Goal: Task Accomplishment & Management: Manage account settings

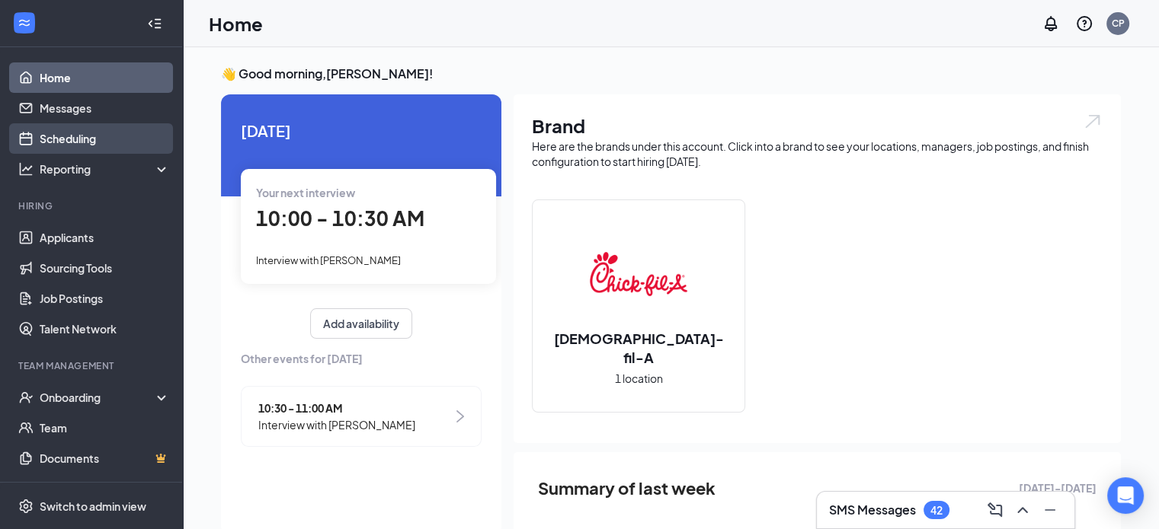
click at [94, 142] on link "Scheduling" at bounding box center [105, 138] width 130 height 30
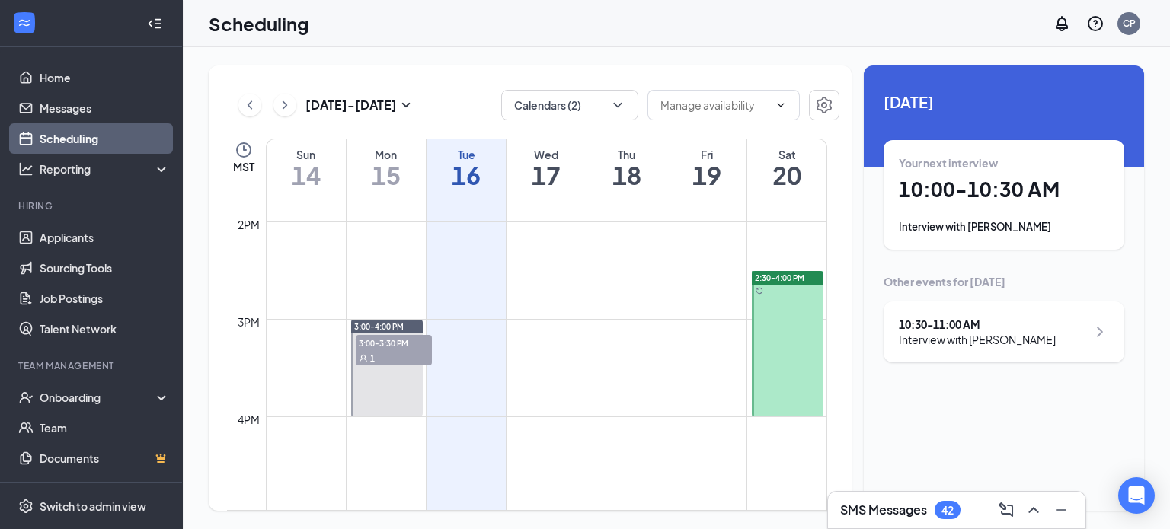
scroll to position [1347, 0]
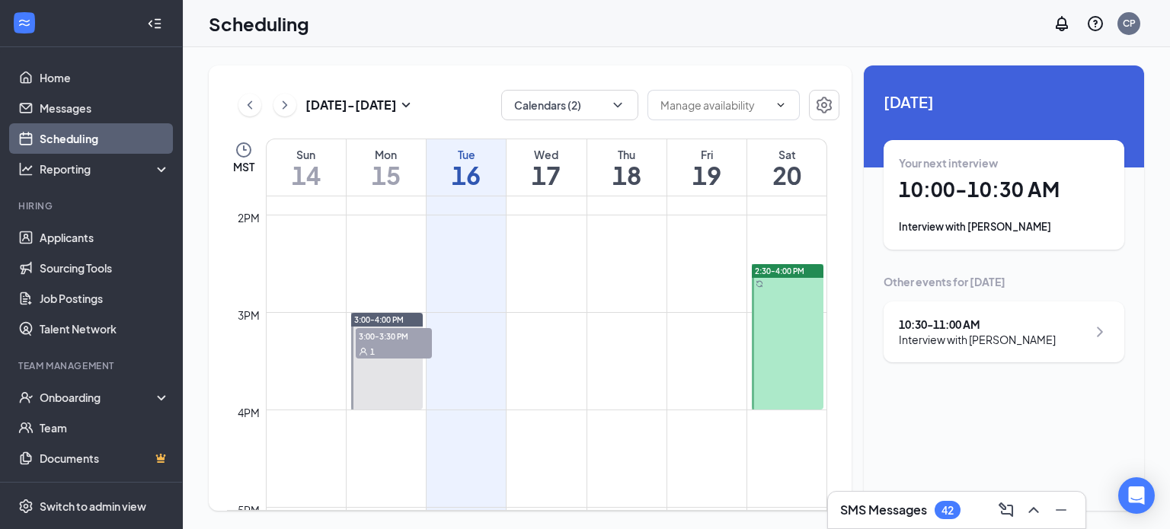
click at [393, 341] on span "3:00-3:30 PM" at bounding box center [394, 335] width 76 height 15
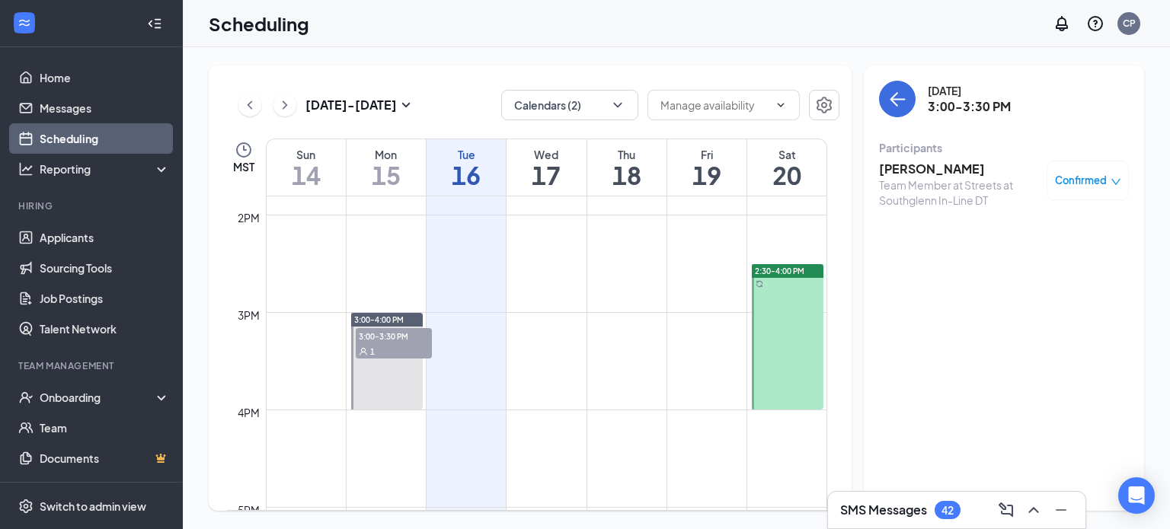
click at [932, 170] on h3 "[PERSON_NAME]" at bounding box center [959, 169] width 160 height 17
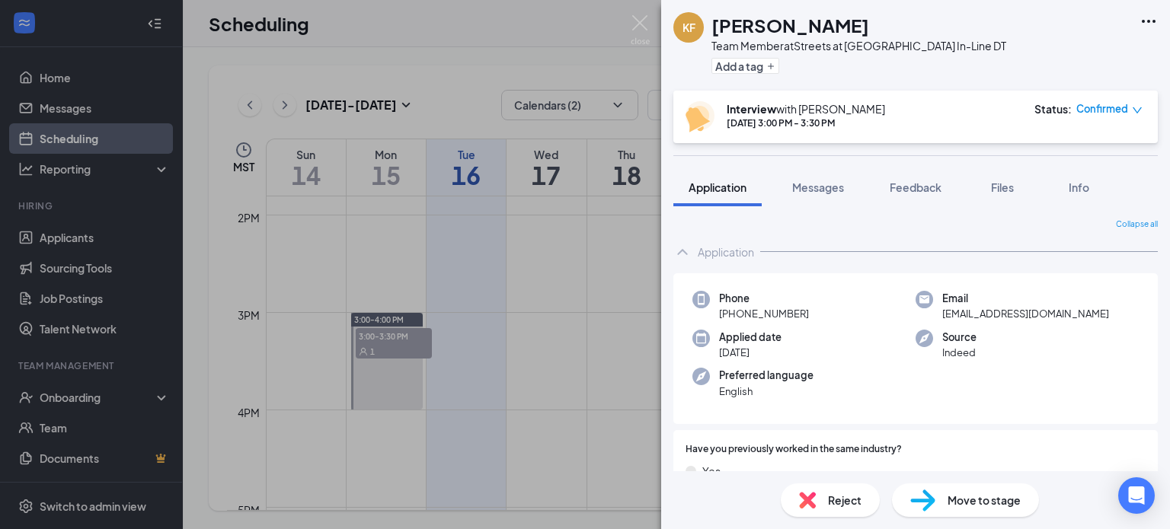
click at [821, 492] on div "Reject" at bounding box center [830, 501] width 99 height 34
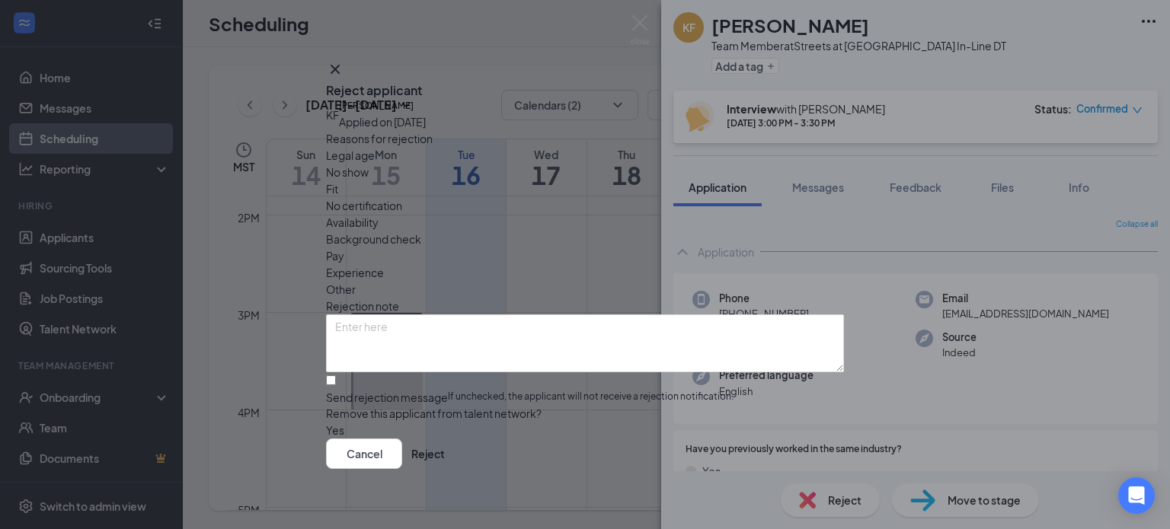
click at [338, 182] on span "Fit" at bounding box center [332, 189] width 12 height 17
click at [336, 376] on input "Send rejection message If unchecked, the applicant will not receive a rejection…" at bounding box center [331, 381] width 10 height 10
checkbox input "true"
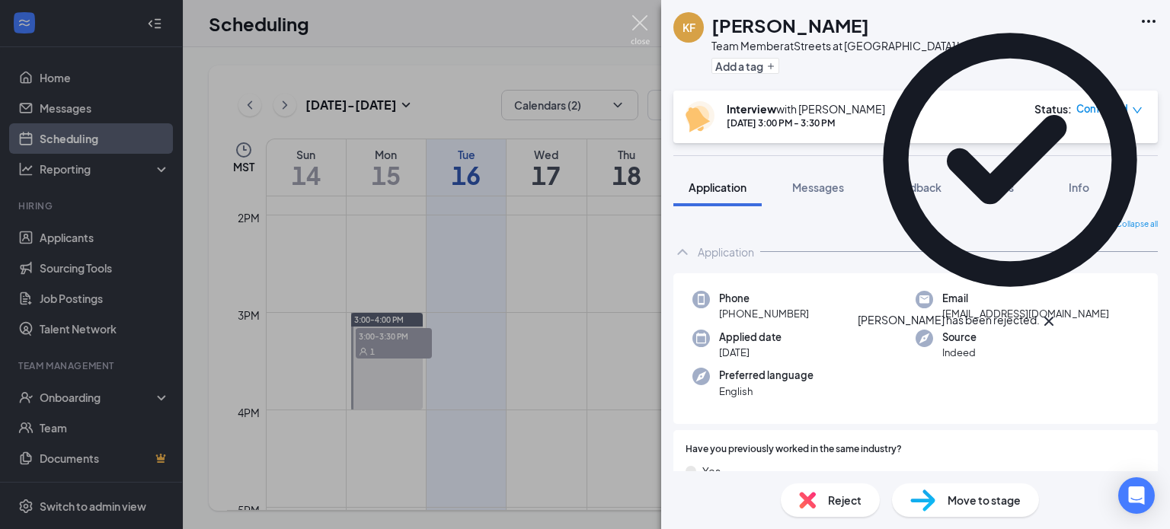
click at [643, 30] on img at bounding box center [640, 30] width 19 height 30
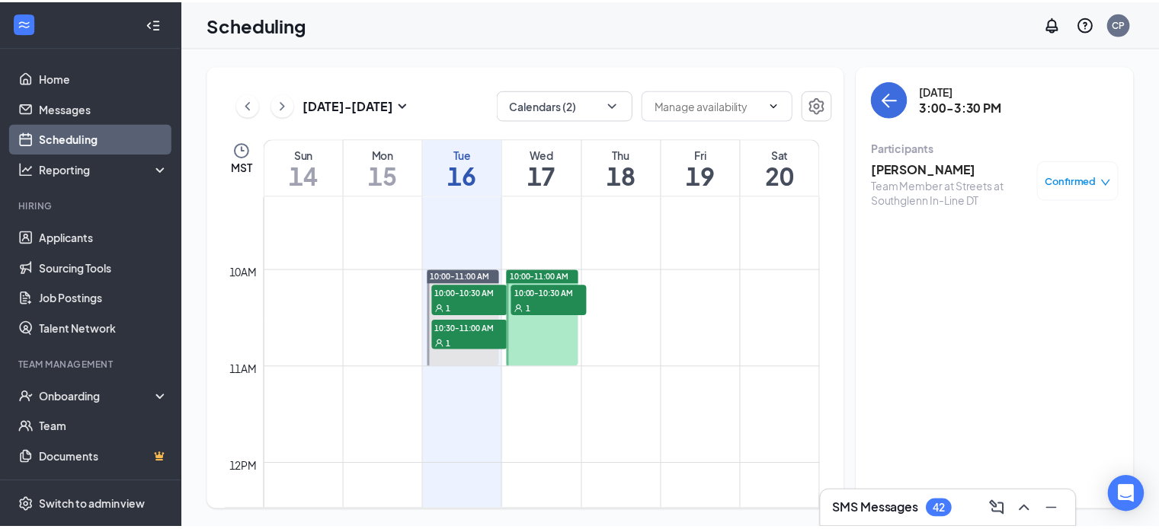
scroll to position [903, 0]
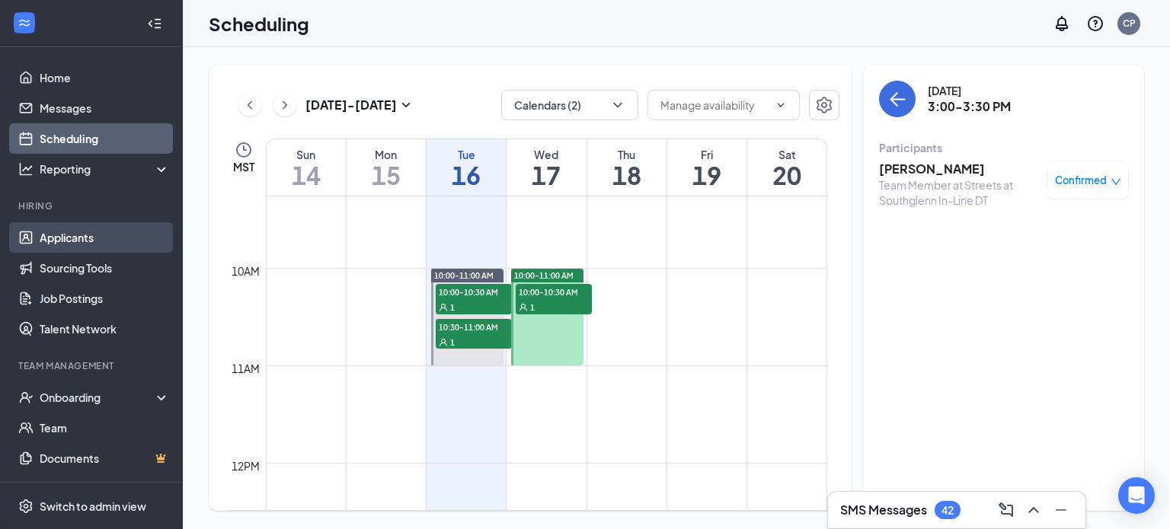
click at [104, 240] on link "Applicants" at bounding box center [105, 237] width 130 height 30
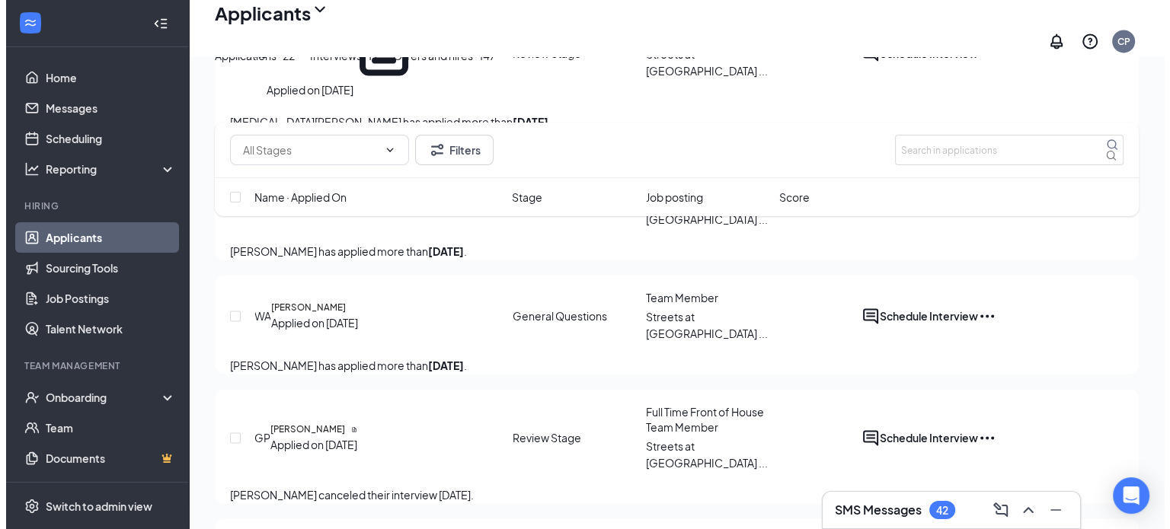
scroll to position [2300, 0]
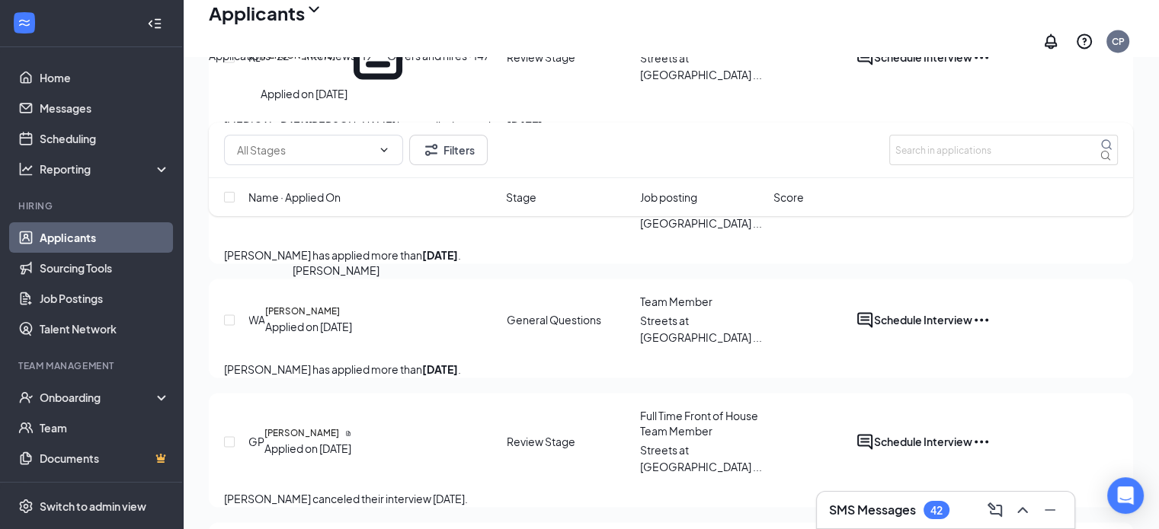
click at [340, 310] on h5 "[PERSON_NAME]" at bounding box center [302, 312] width 75 height 14
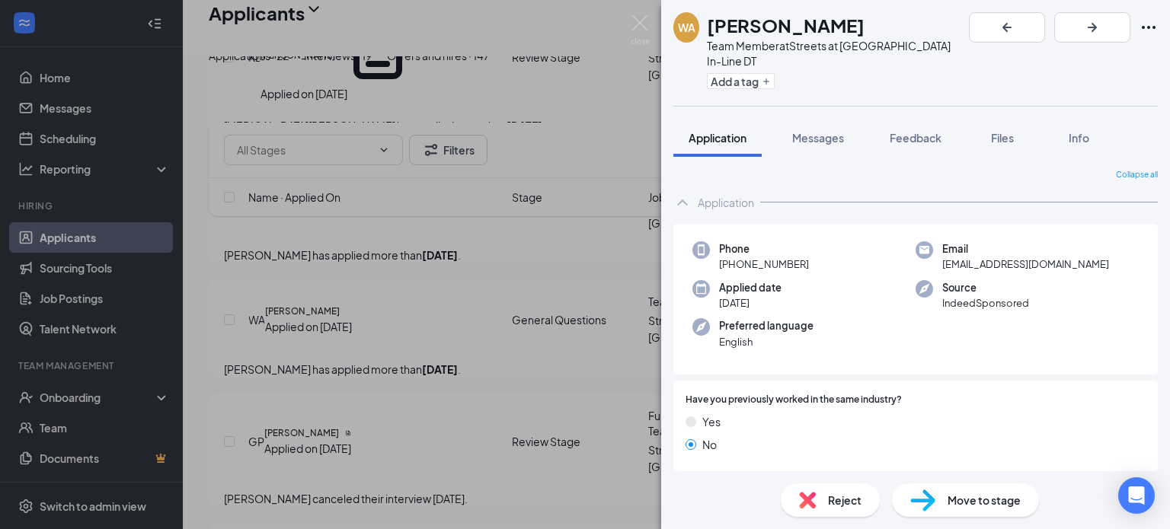
click at [839, 496] on span "Reject" at bounding box center [845, 500] width 34 height 17
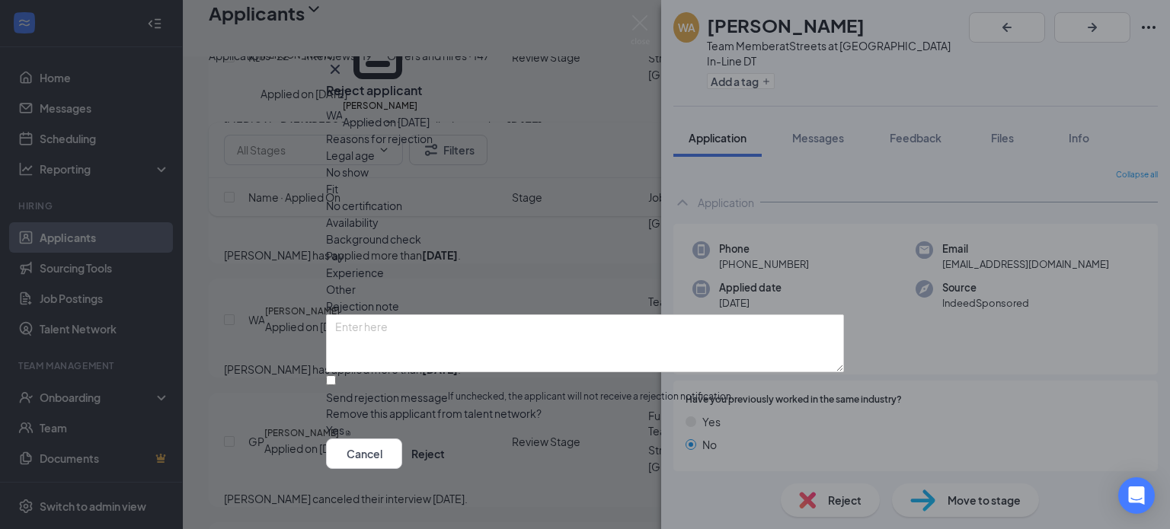
click at [379, 214] on span "Availability" at bounding box center [352, 222] width 53 height 17
click at [336, 376] on input "Send rejection message If unchecked, the applicant will not receive a rejection…" at bounding box center [331, 381] width 10 height 10
checkbox input "true"
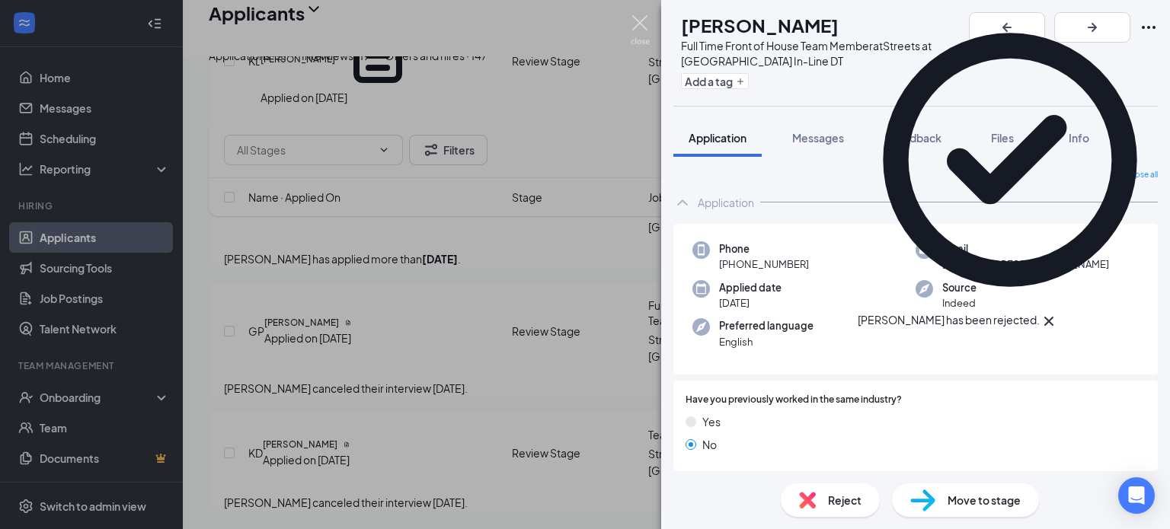
click at [634, 19] on img at bounding box center [640, 30] width 19 height 30
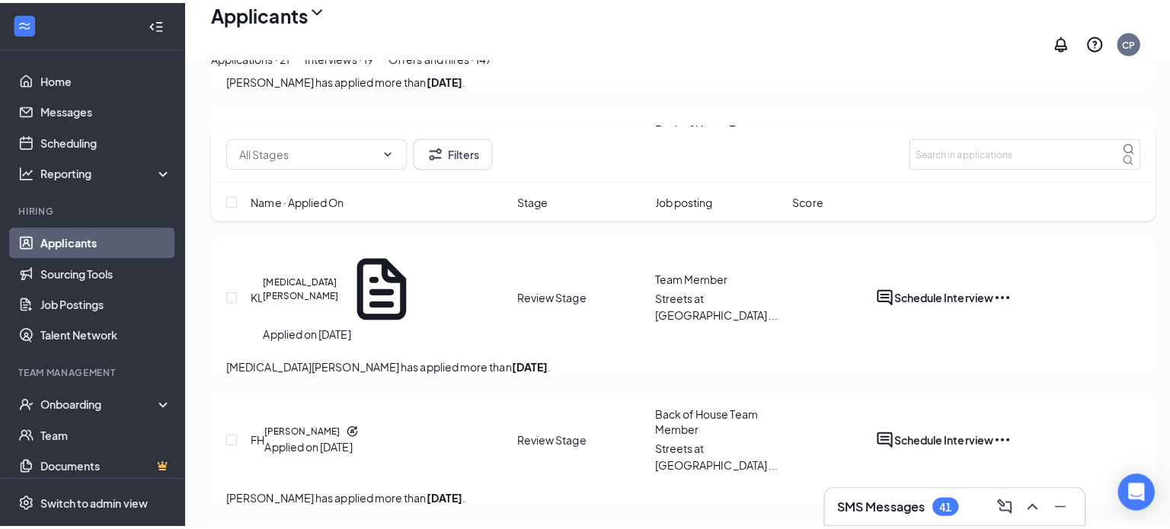
scroll to position [2066, 0]
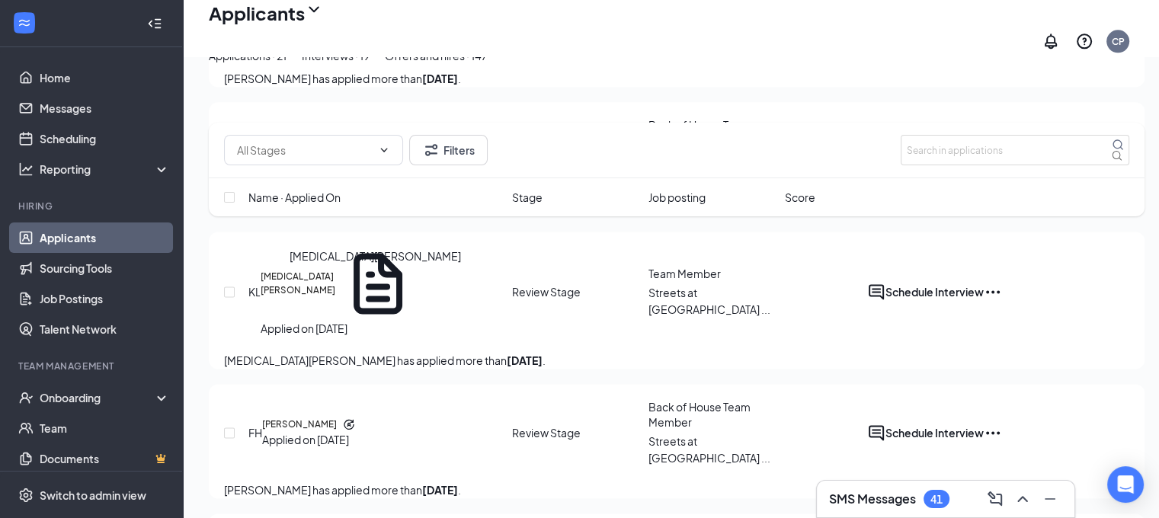
click at [320, 295] on h5 "[MEDICAL_DATA][PERSON_NAME]" at bounding box center [298, 284] width 75 height 28
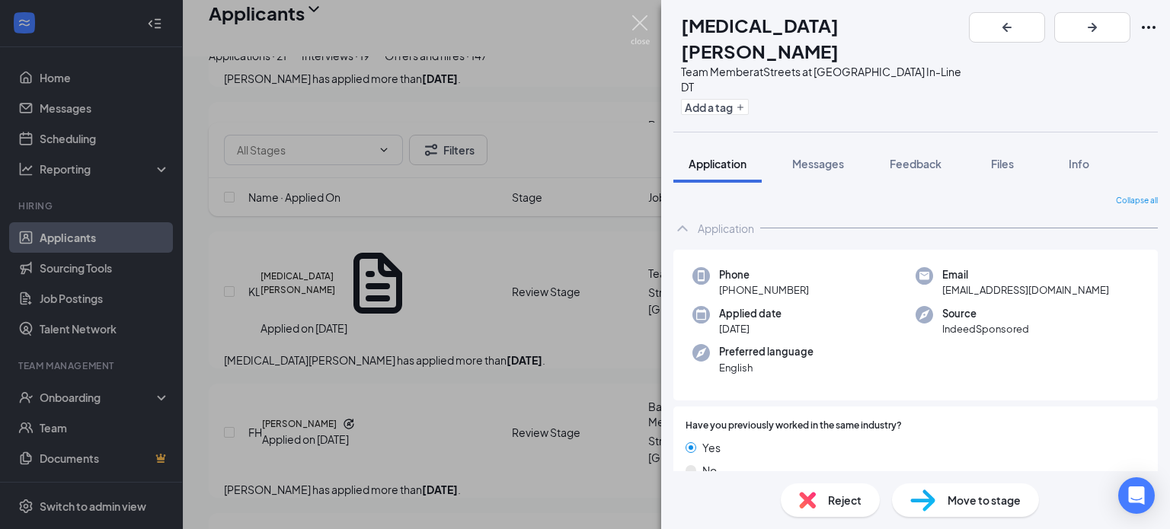
click at [634, 22] on img at bounding box center [640, 30] width 19 height 30
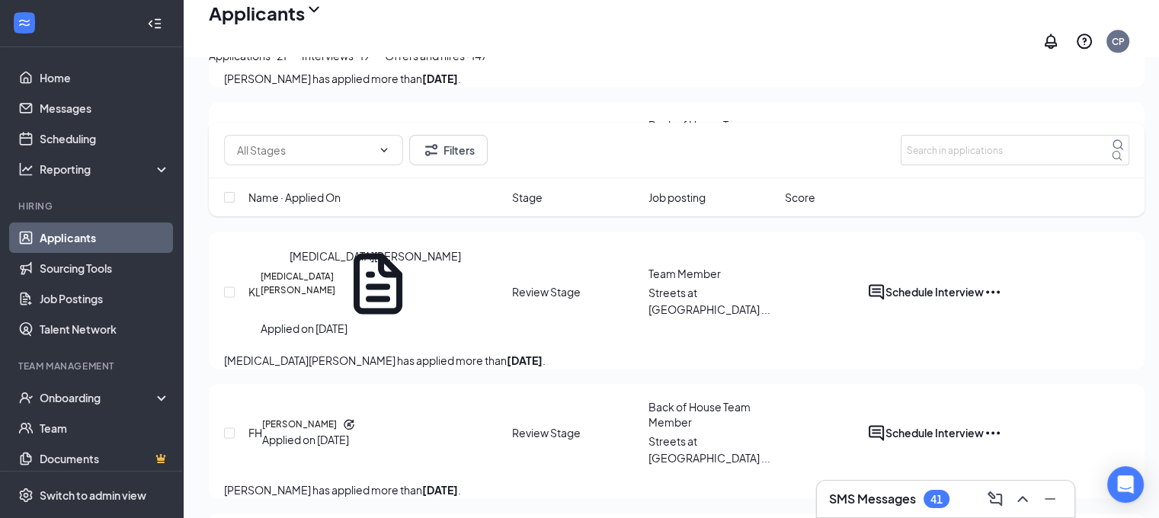
click at [329, 293] on h5 "[MEDICAL_DATA][PERSON_NAME]" at bounding box center [298, 284] width 75 height 28
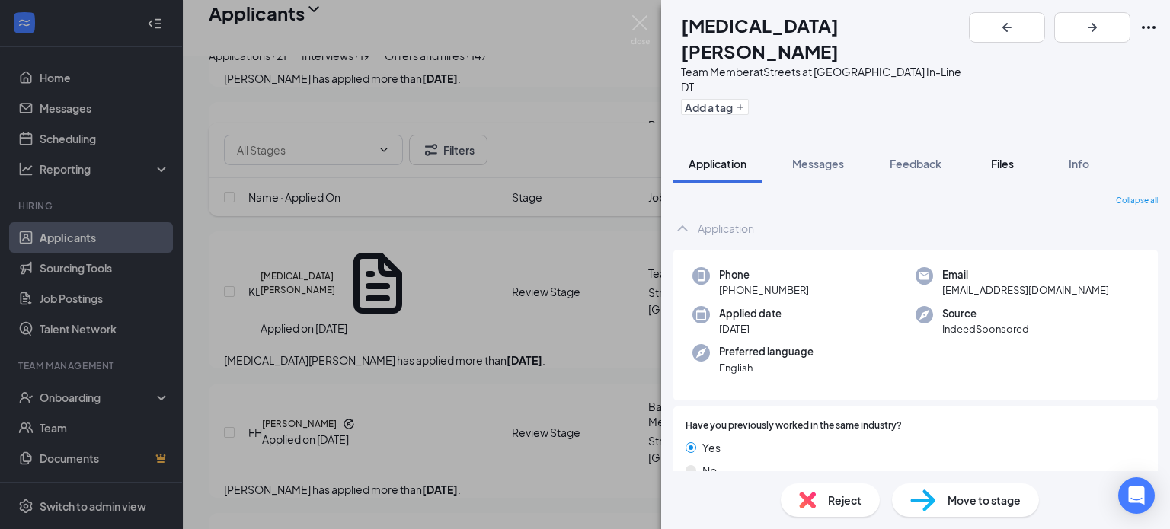
click at [1012, 157] on span "Files" at bounding box center [1002, 164] width 23 height 14
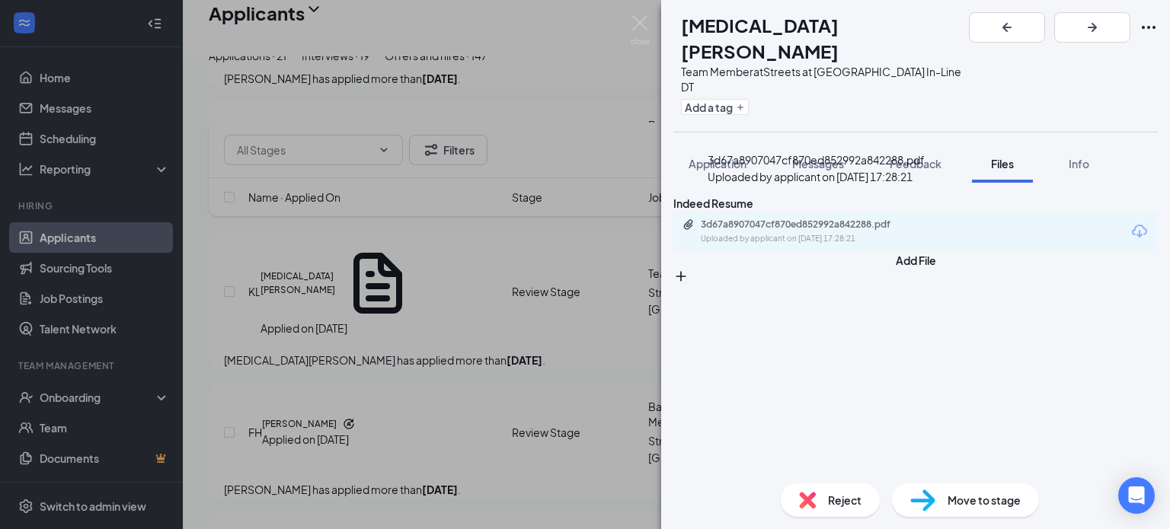
click at [838, 219] on div "3d67a8907047cf870ed852992a842288.pdf" at bounding box center [807, 225] width 213 height 12
click at [722, 157] on span "Application" at bounding box center [718, 164] width 58 height 14
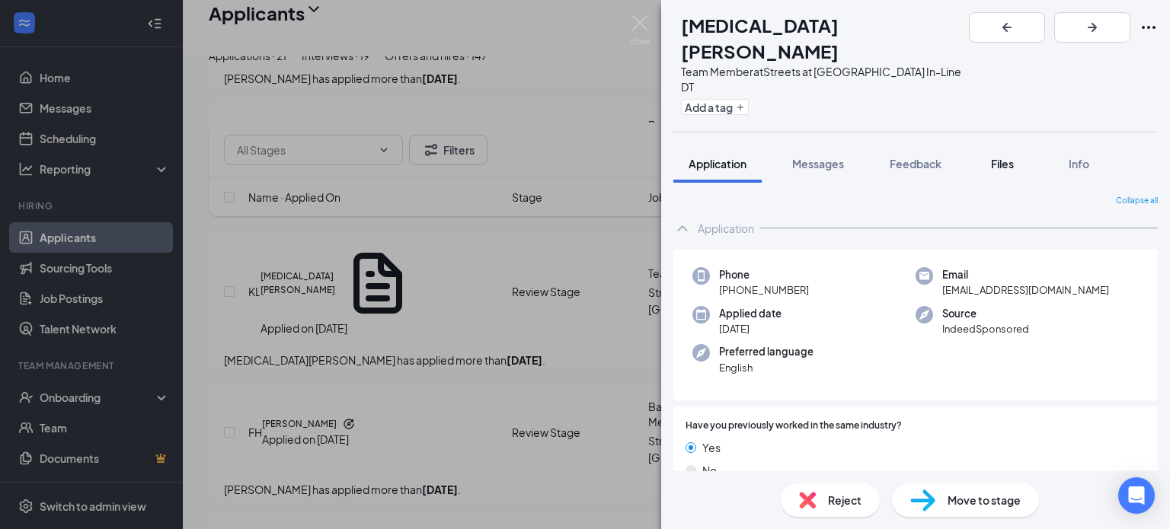
click at [1005, 157] on span "Files" at bounding box center [1002, 164] width 23 height 14
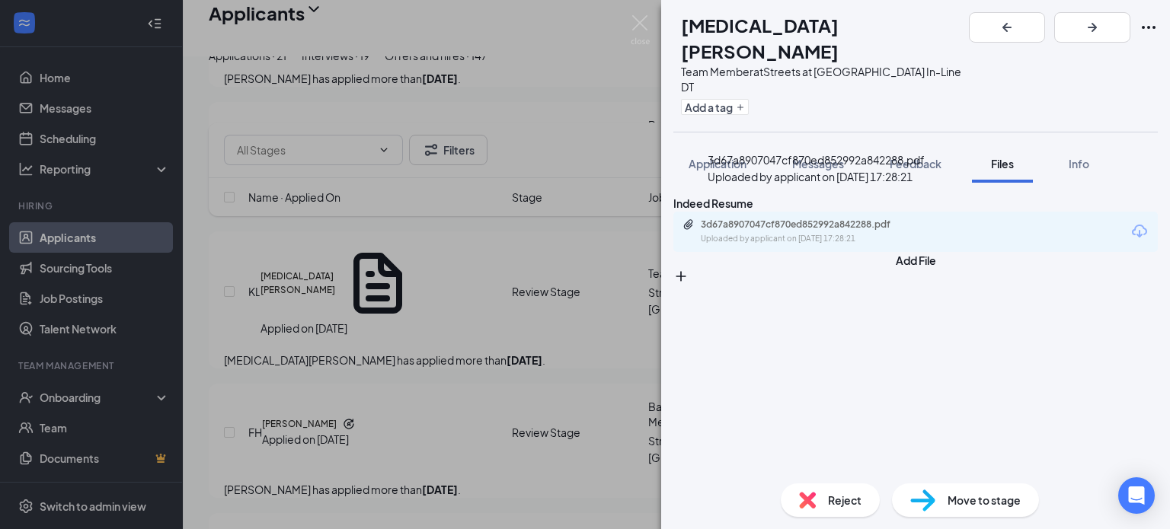
click at [819, 219] on div "3d67a8907047cf870ed852992a842288.pdf" at bounding box center [807, 225] width 213 height 12
click at [724, 157] on span "Application" at bounding box center [718, 164] width 58 height 14
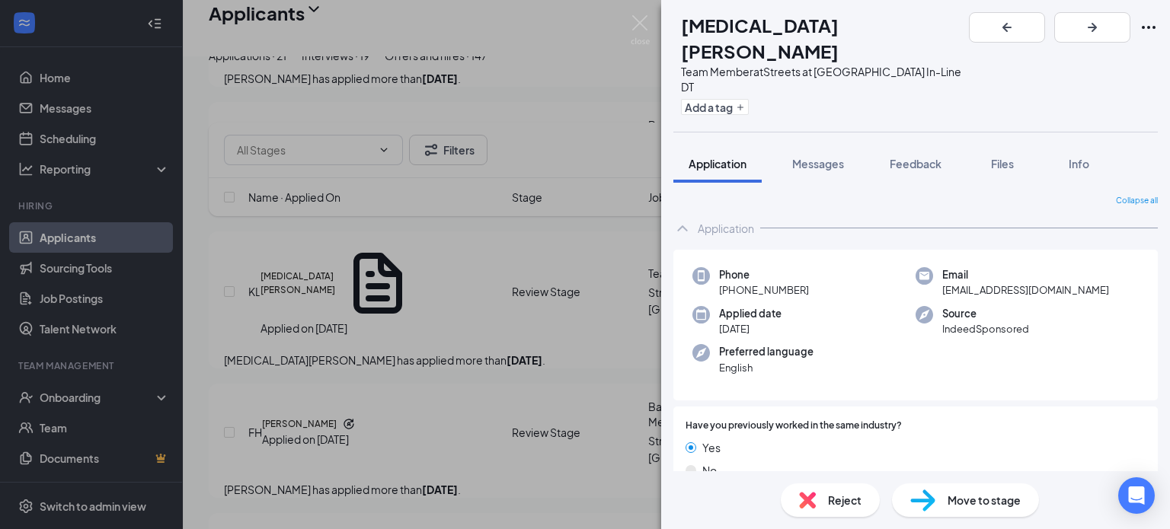
click at [975, 502] on span "Move to stage" at bounding box center [984, 500] width 73 height 17
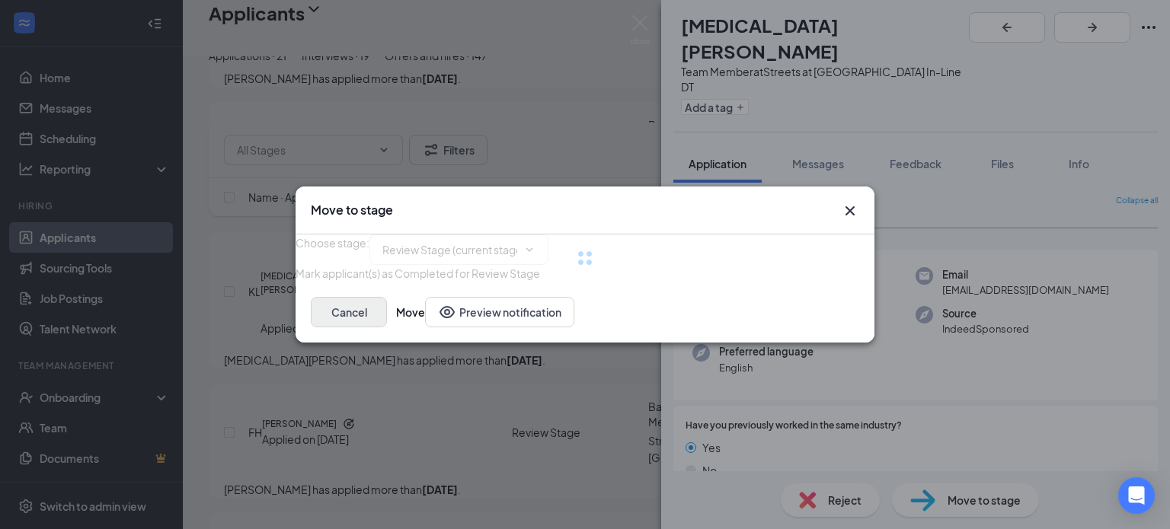
type input "Video Interview (next stage)"
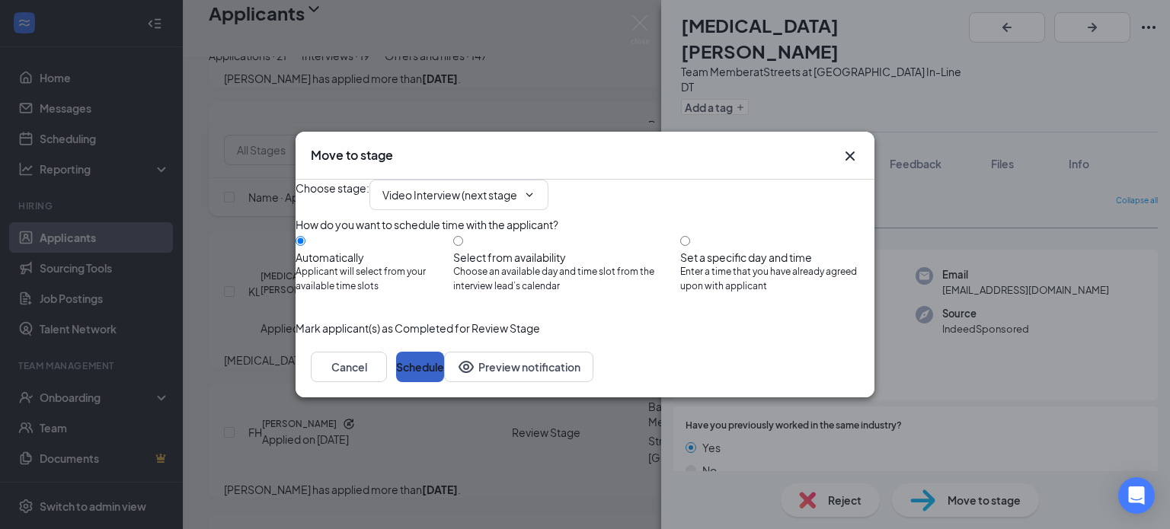
click at [444, 382] on button "Schedule" at bounding box center [420, 367] width 48 height 30
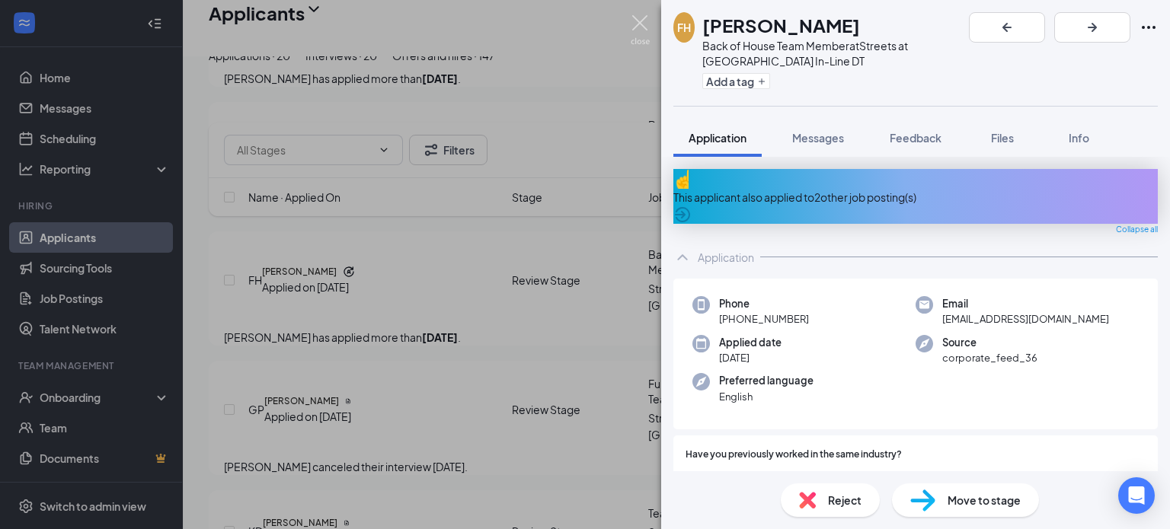
click at [635, 24] on img at bounding box center [640, 30] width 19 height 30
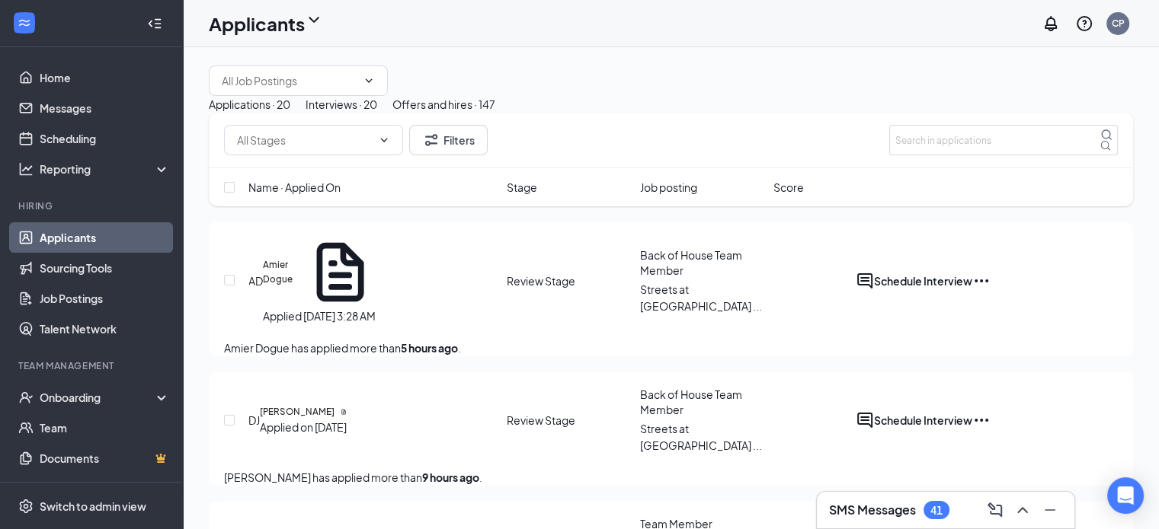
click at [377, 113] on div "Interviews · 20" at bounding box center [341, 104] width 72 height 17
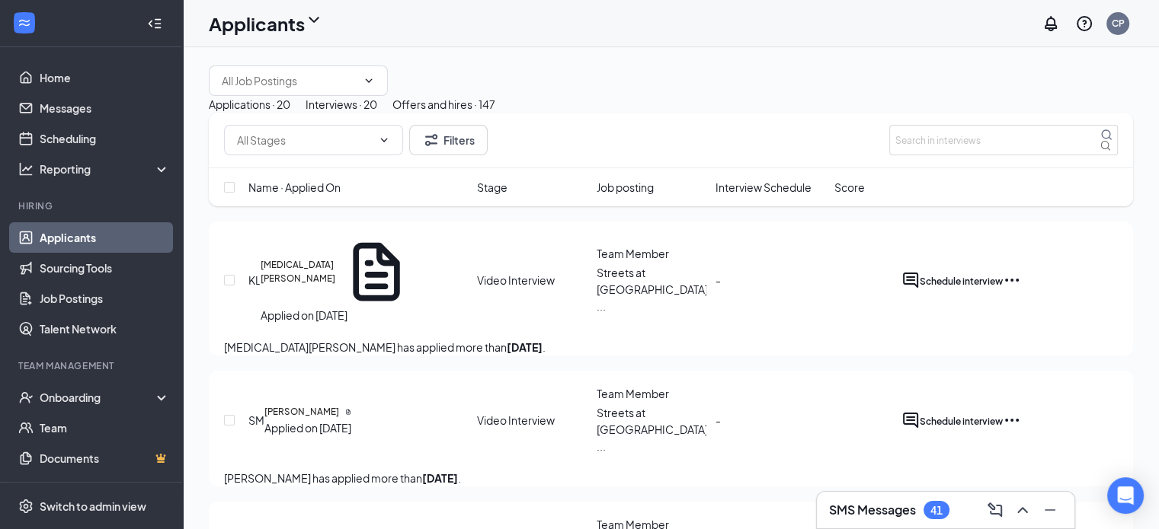
click at [290, 113] on div "Applications · 20" at bounding box center [250, 104] width 82 height 17
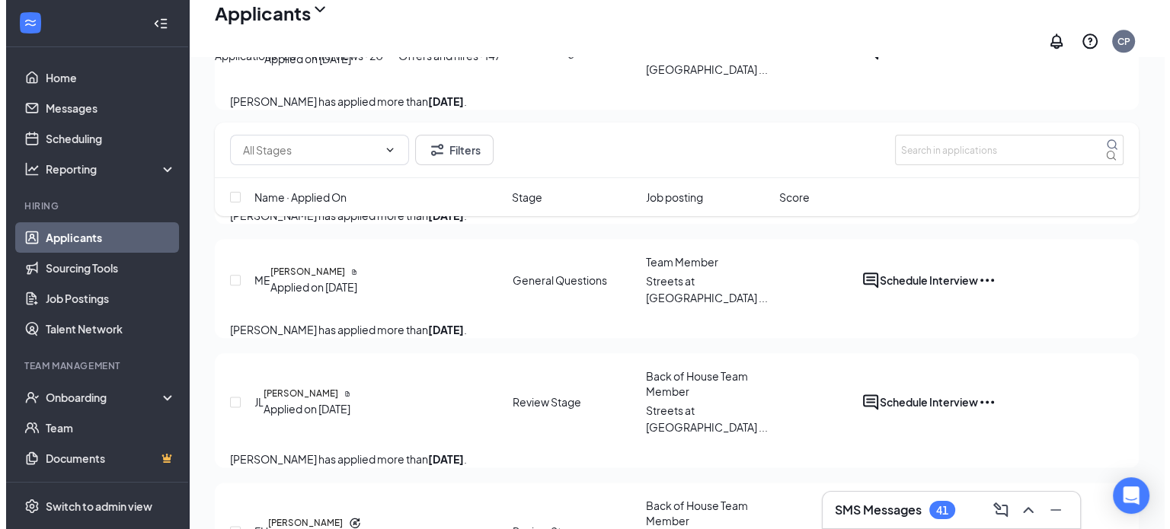
scroll to position [1814, 0]
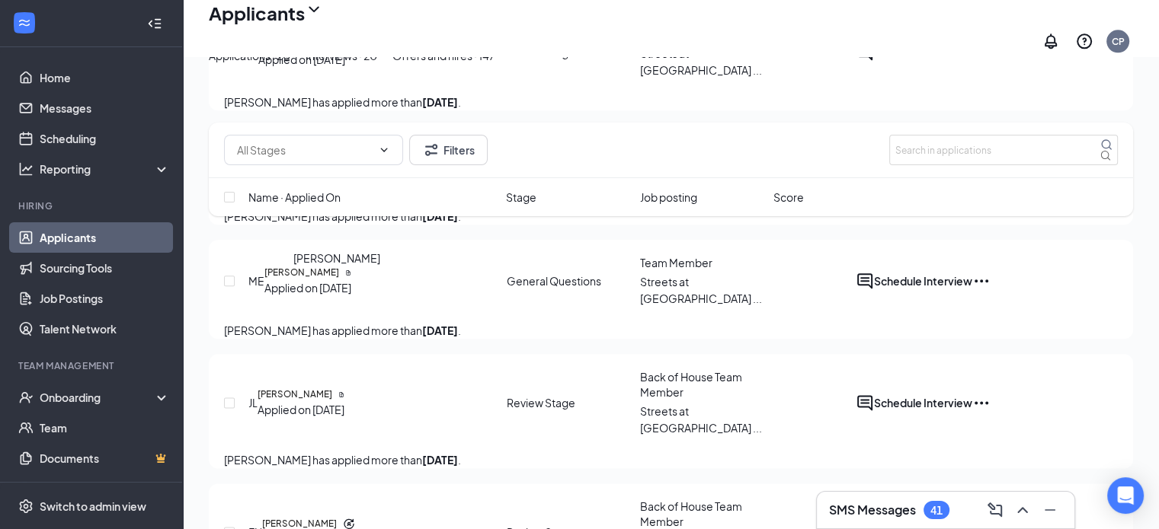
click at [339, 280] on h5 "[PERSON_NAME]" at bounding box center [301, 273] width 75 height 14
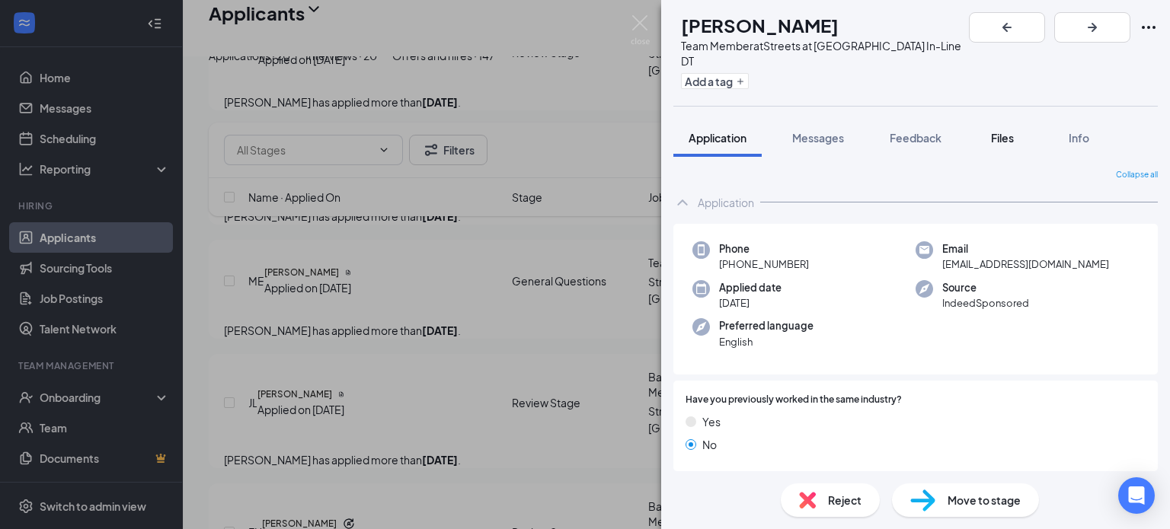
click at [1012, 131] on span "Files" at bounding box center [1002, 138] width 23 height 14
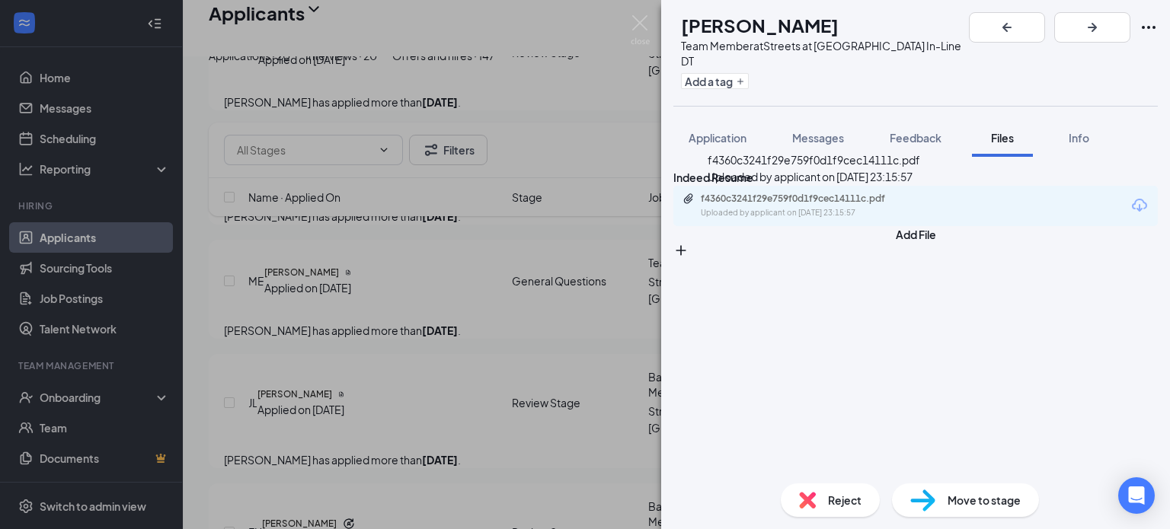
click at [868, 216] on div "Uploaded by applicant on [DATE] 23:15:57" at bounding box center [815, 213] width 229 height 12
click at [736, 131] on span "Application" at bounding box center [718, 138] width 58 height 14
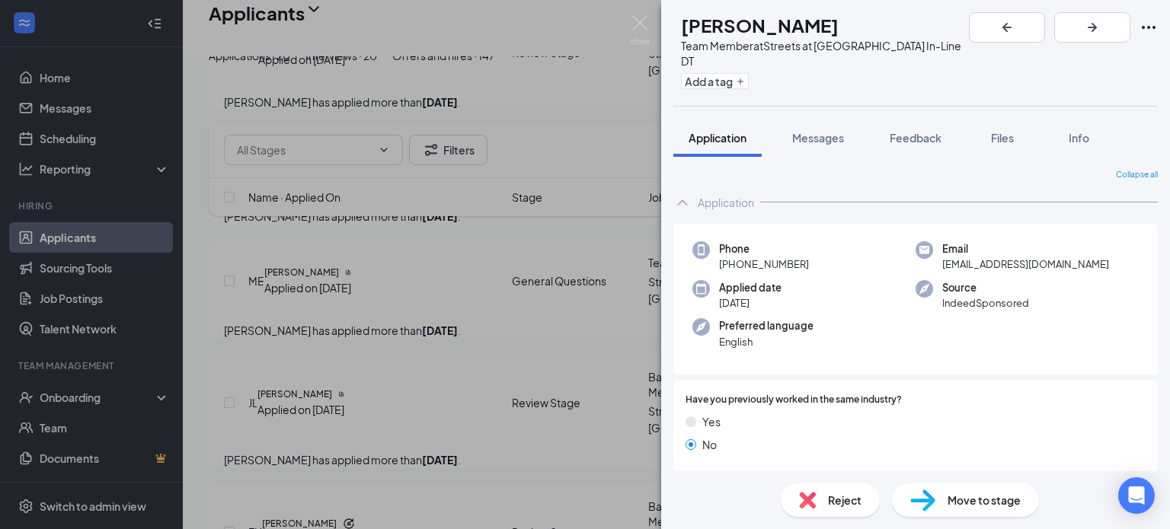
click at [833, 504] on span "Reject" at bounding box center [845, 500] width 34 height 17
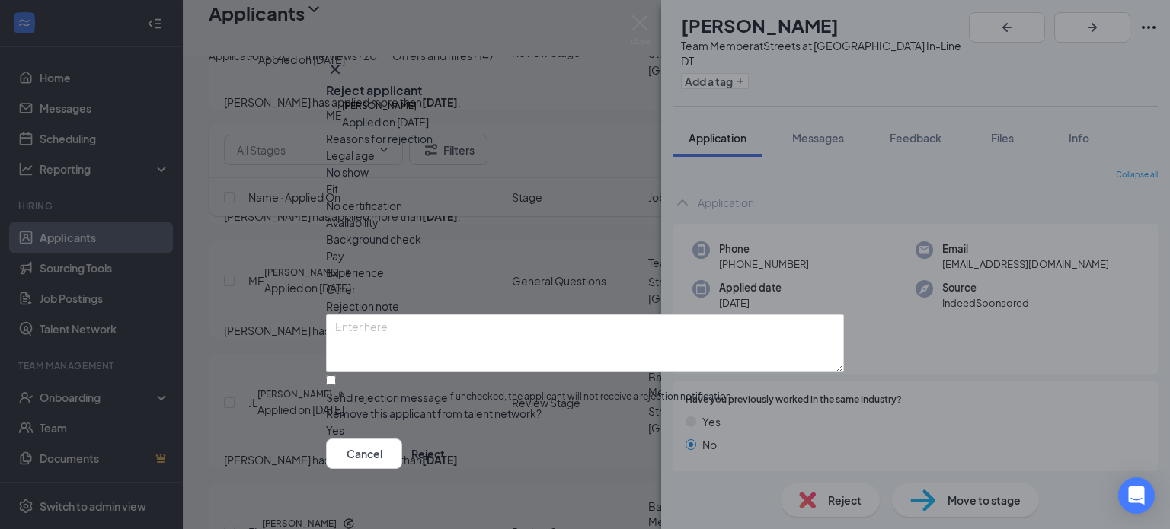
click at [338, 188] on span "Fit" at bounding box center [332, 189] width 12 height 17
click at [336, 376] on input "Send rejection message If unchecked, the applicant will not receive a rejection…" at bounding box center [331, 381] width 10 height 10
checkbox input "true"
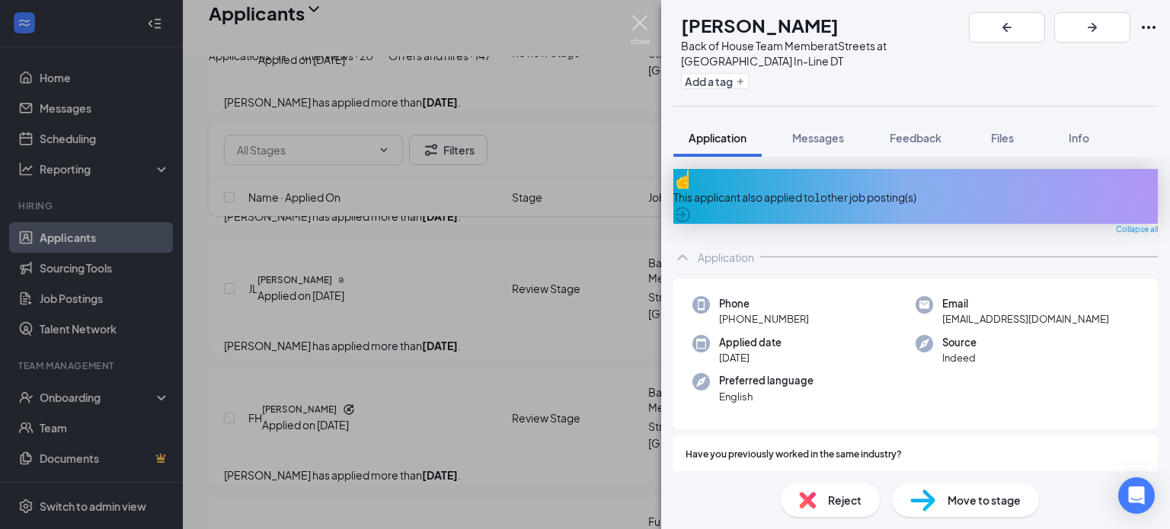
click at [634, 24] on img at bounding box center [640, 30] width 19 height 30
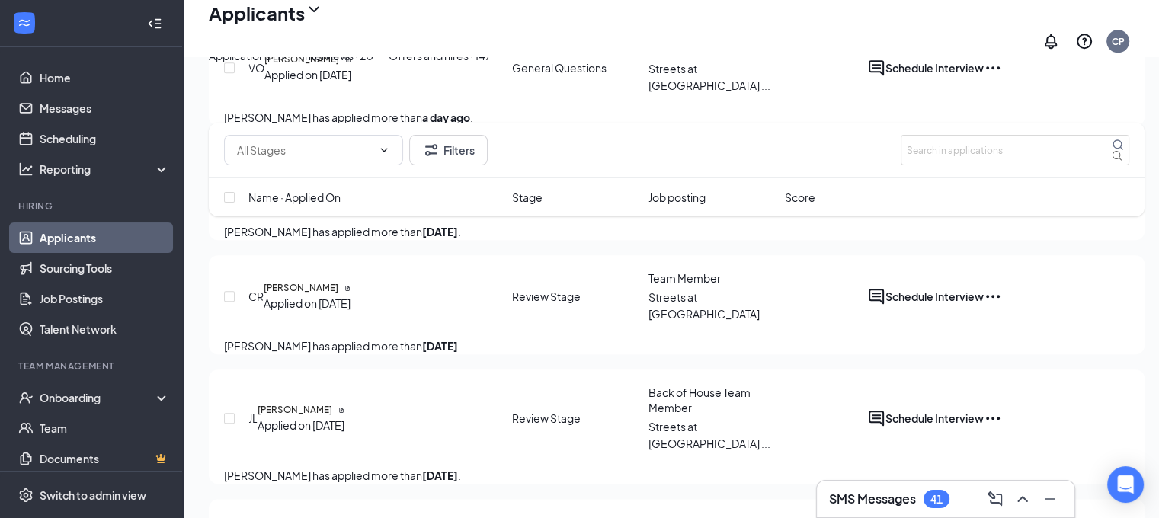
scroll to position [1669, 0]
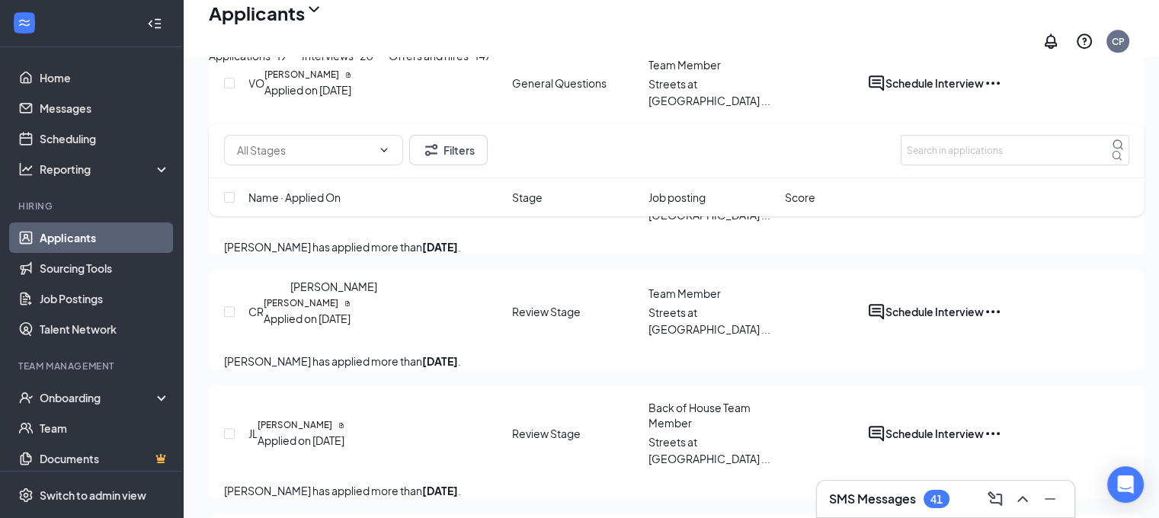
click at [318, 310] on h5 "[PERSON_NAME]" at bounding box center [301, 303] width 75 height 14
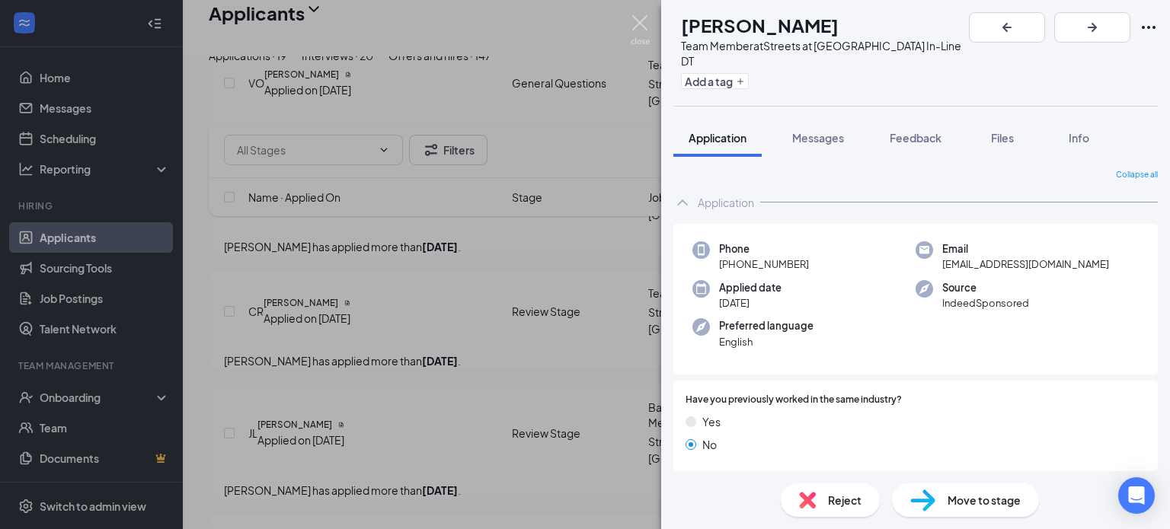
click at [640, 23] on img at bounding box center [640, 30] width 19 height 30
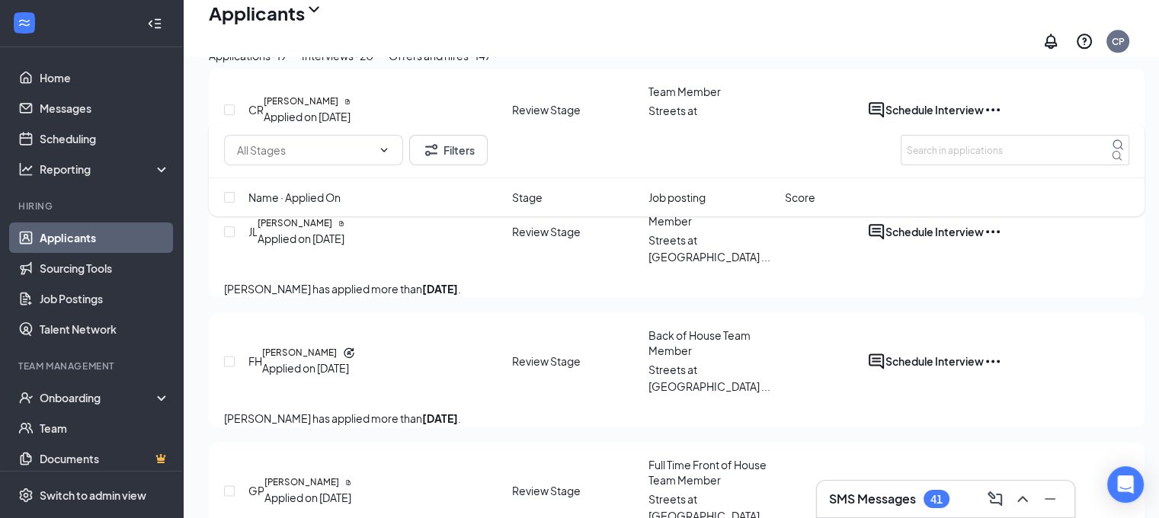
scroll to position [1873, 0]
click at [373, 64] on div "Interviews · 20" at bounding box center [338, 55] width 72 height 17
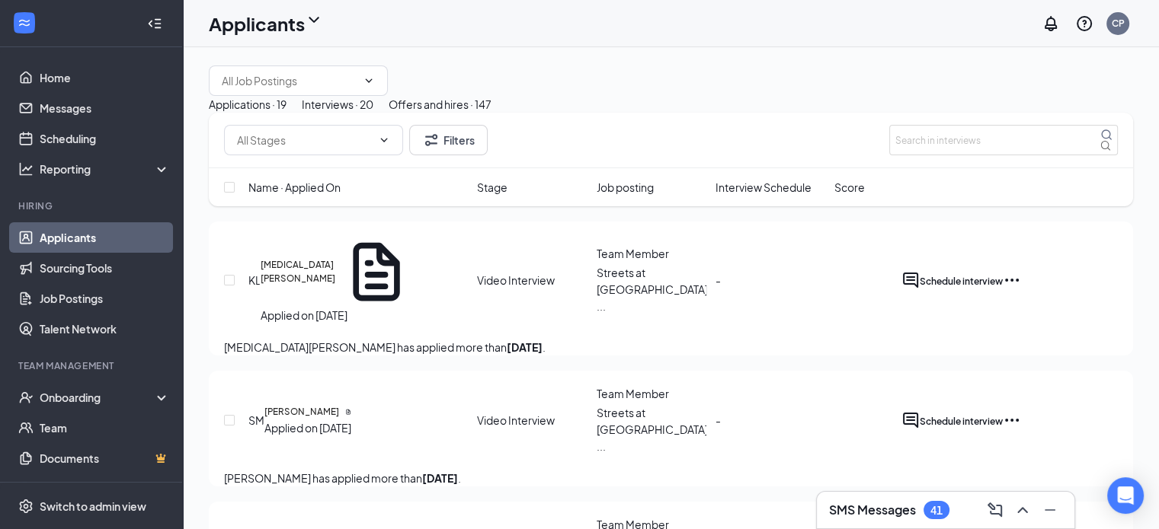
click at [286, 113] on div "Applications · 19" at bounding box center [248, 104] width 78 height 17
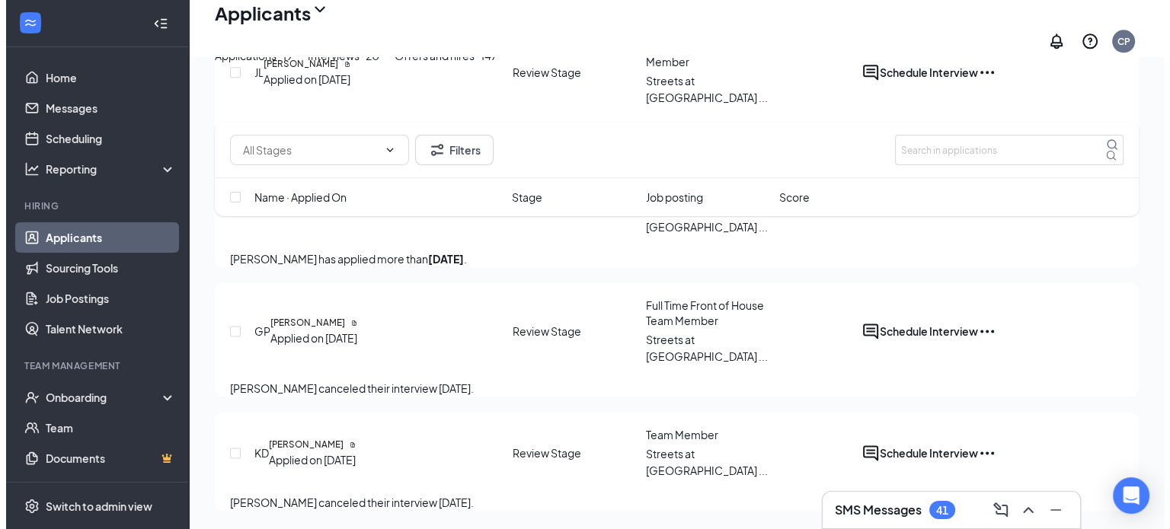
scroll to position [2074, 0]
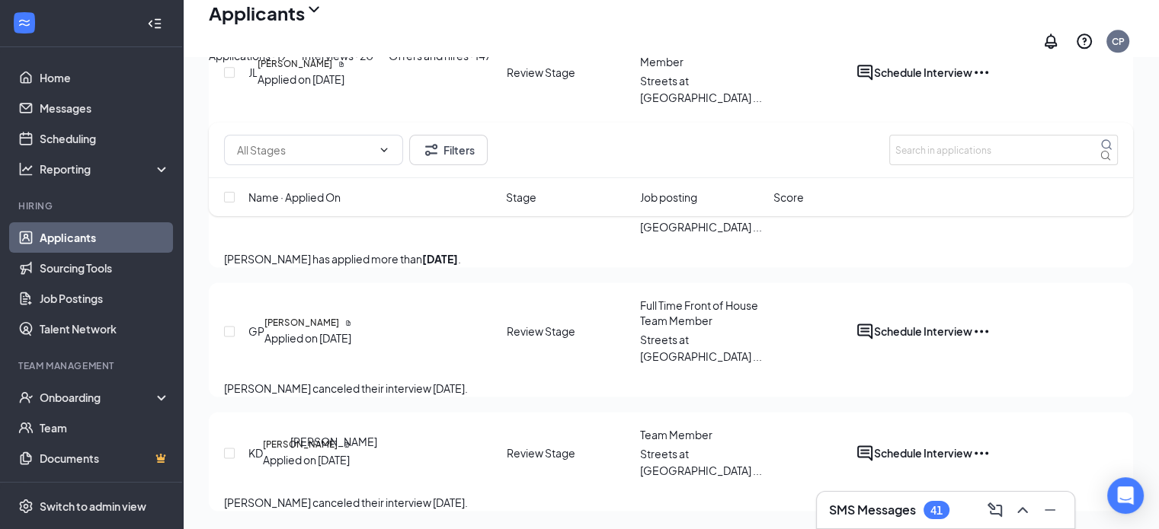
click at [320, 438] on h5 "[PERSON_NAME]" at bounding box center [300, 445] width 75 height 14
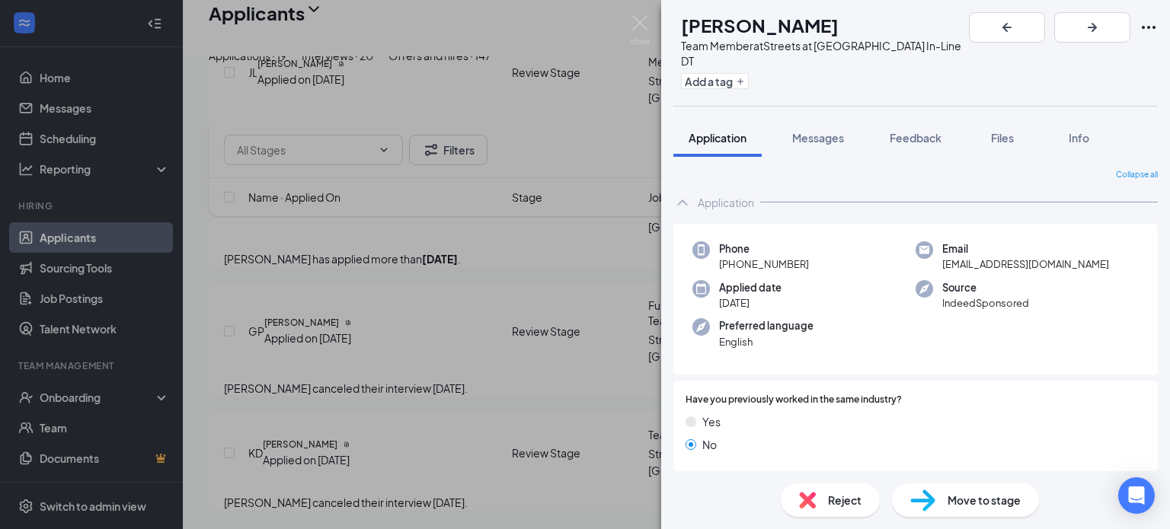
click at [821, 501] on div "Reject" at bounding box center [830, 501] width 99 height 34
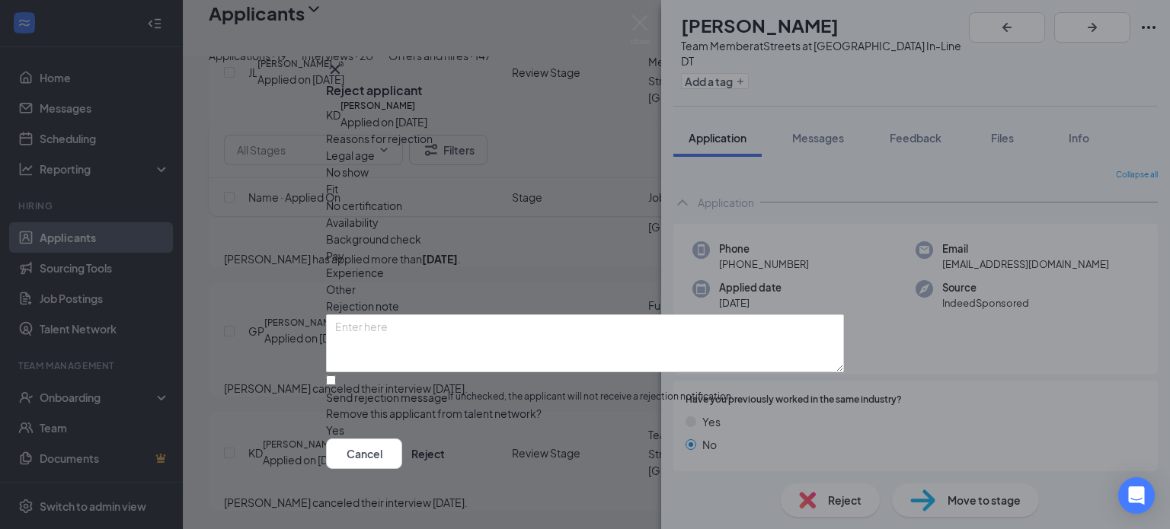
click at [369, 181] on span "No show" at bounding box center [347, 172] width 43 height 17
click at [445, 463] on button "Reject" at bounding box center [428, 454] width 34 height 30
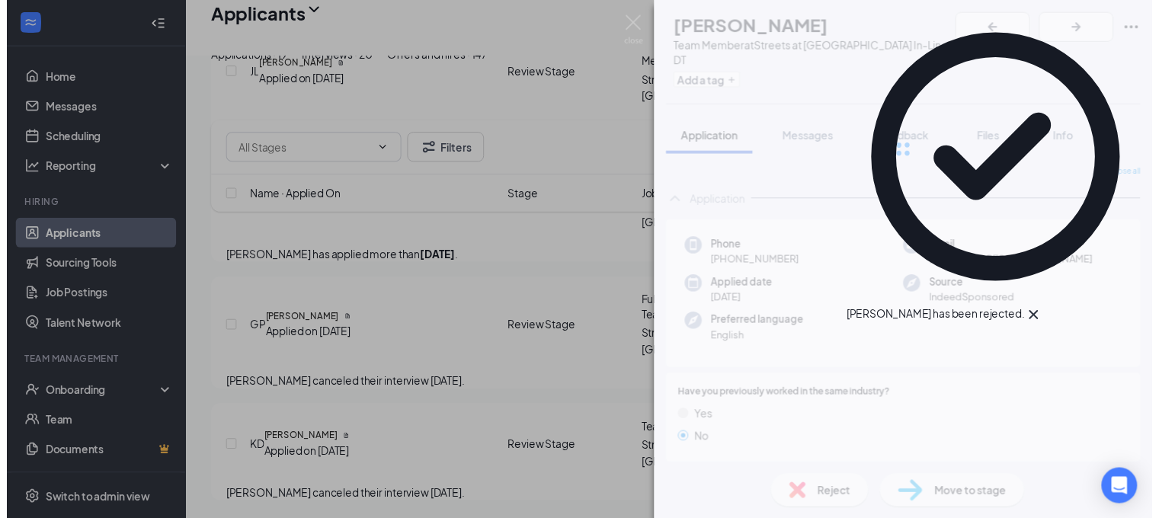
scroll to position [1955, 0]
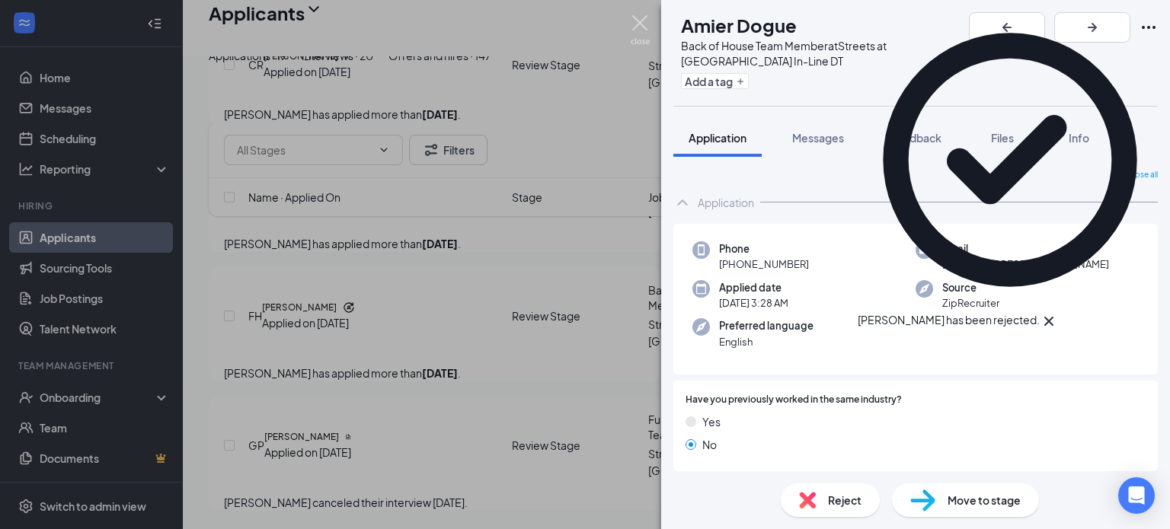
click at [644, 16] on img at bounding box center [640, 30] width 19 height 30
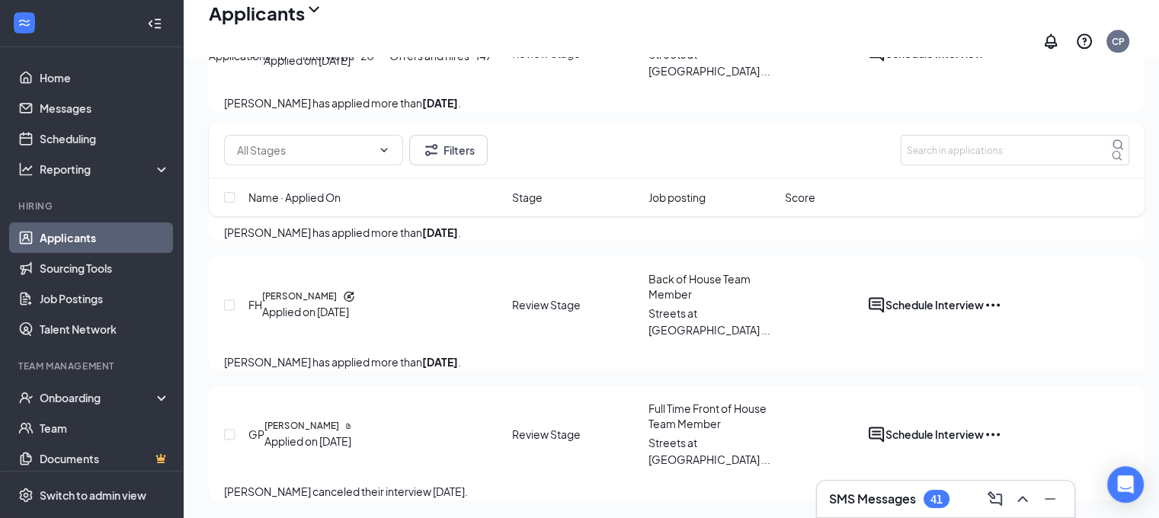
scroll to position [1966, 0]
click at [328, 419] on h5 "[PERSON_NAME]" at bounding box center [301, 426] width 75 height 14
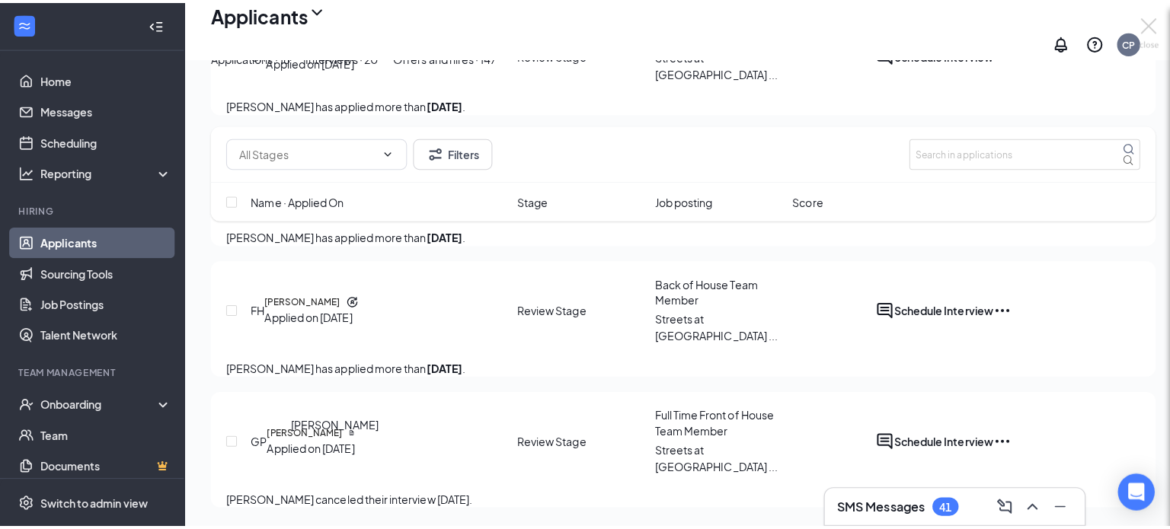
scroll to position [1955, 0]
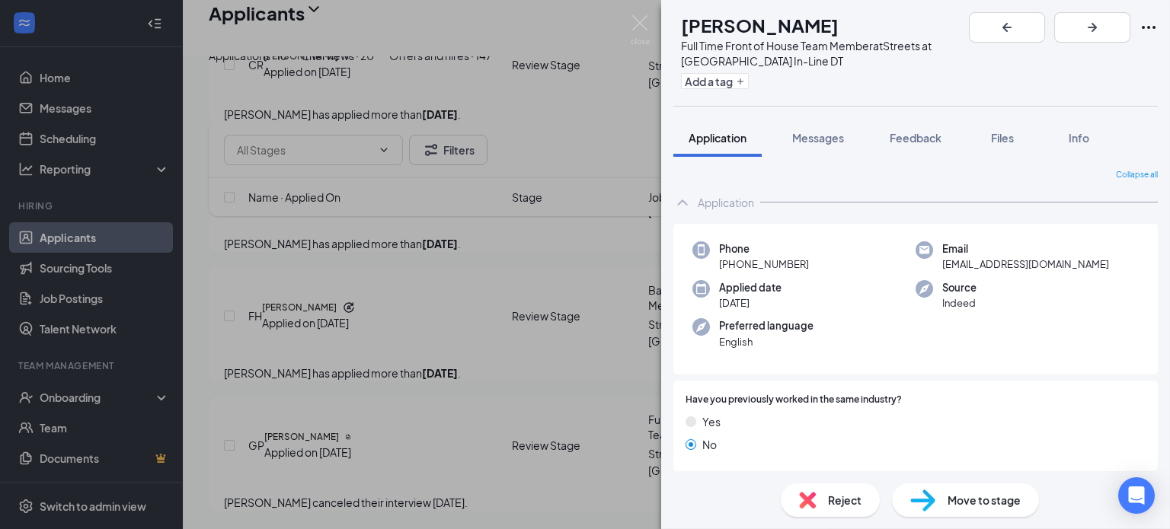
click at [830, 499] on span "Reject" at bounding box center [845, 500] width 34 height 17
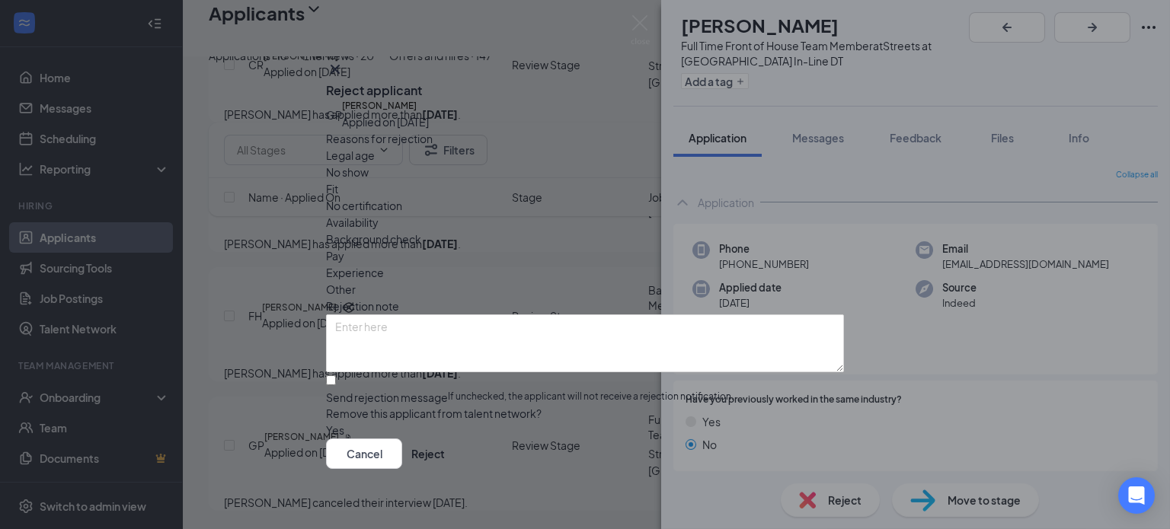
click at [369, 181] on span "No show" at bounding box center [347, 172] width 43 height 17
click at [445, 456] on button "Reject" at bounding box center [428, 454] width 34 height 30
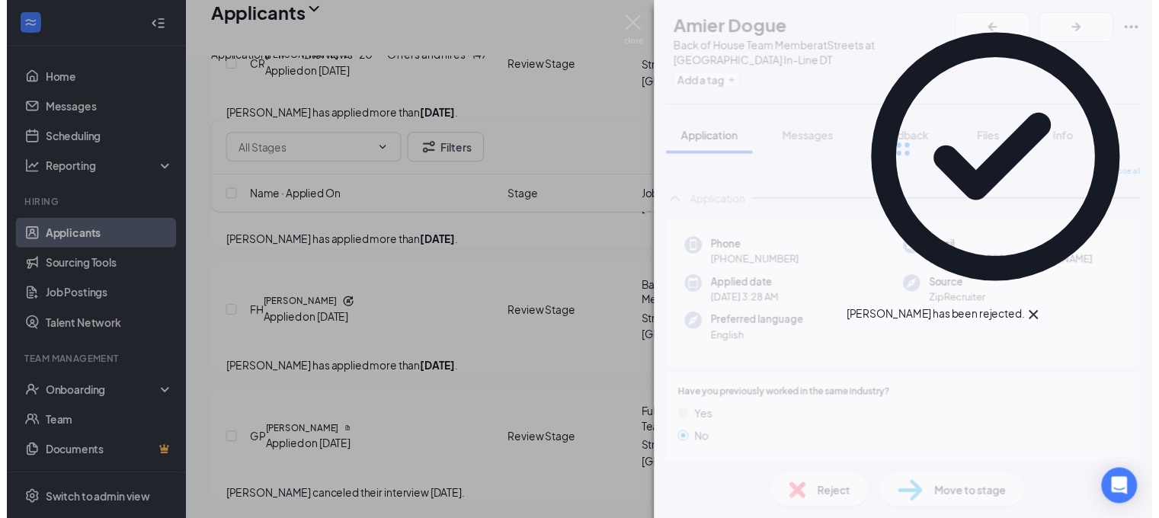
scroll to position [1820, 0]
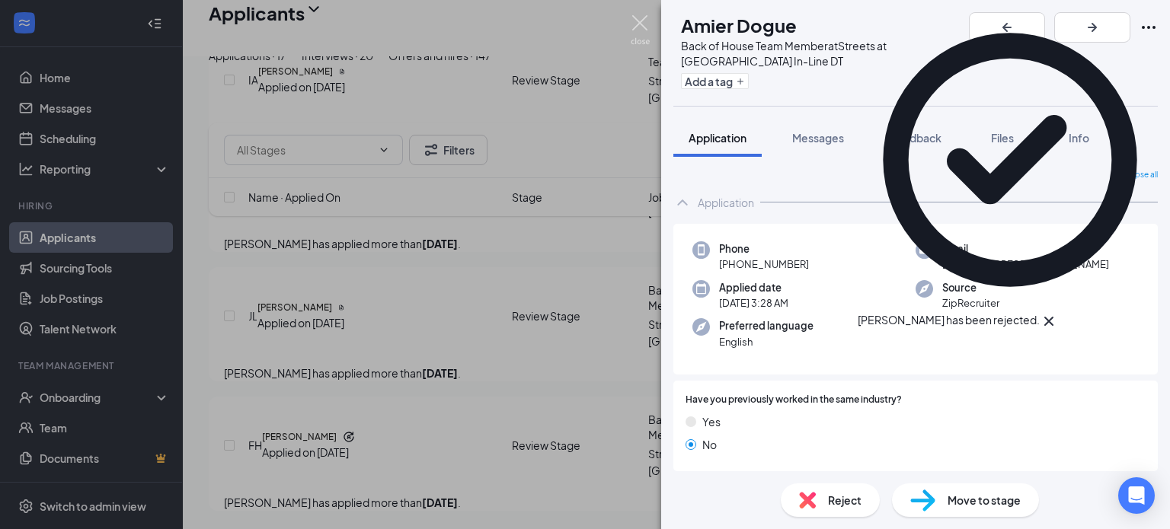
click at [637, 21] on img at bounding box center [640, 30] width 19 height 30
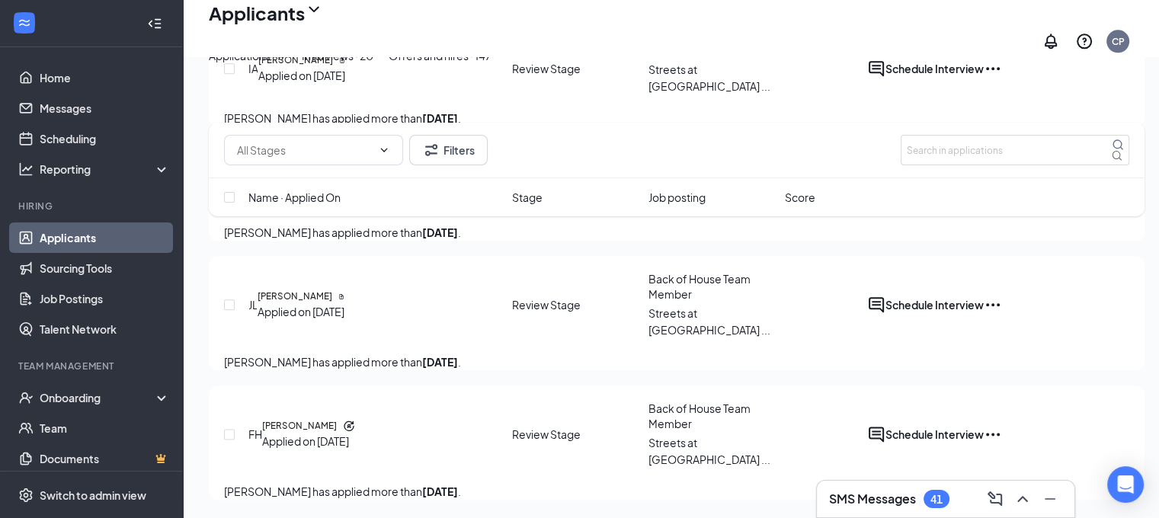
scroll to position [1831, 0]
click at [315, 419] on h5 "[PERSON_NAME]" at bounding box center [299, 426] width 75 height 14
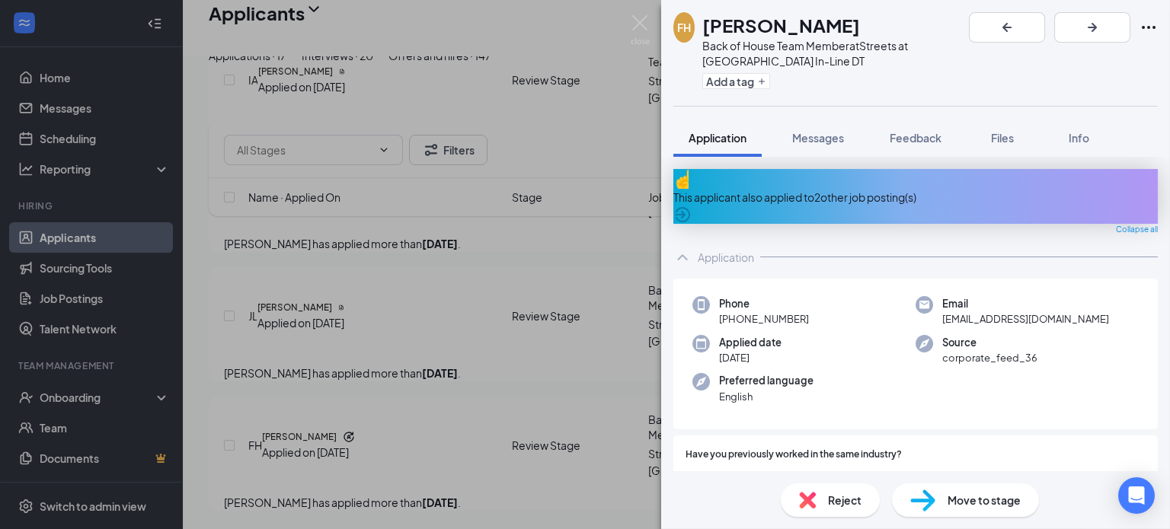
click at [814, 490] on div "Reject" at bounding box center [830, 501] width 99 height 34
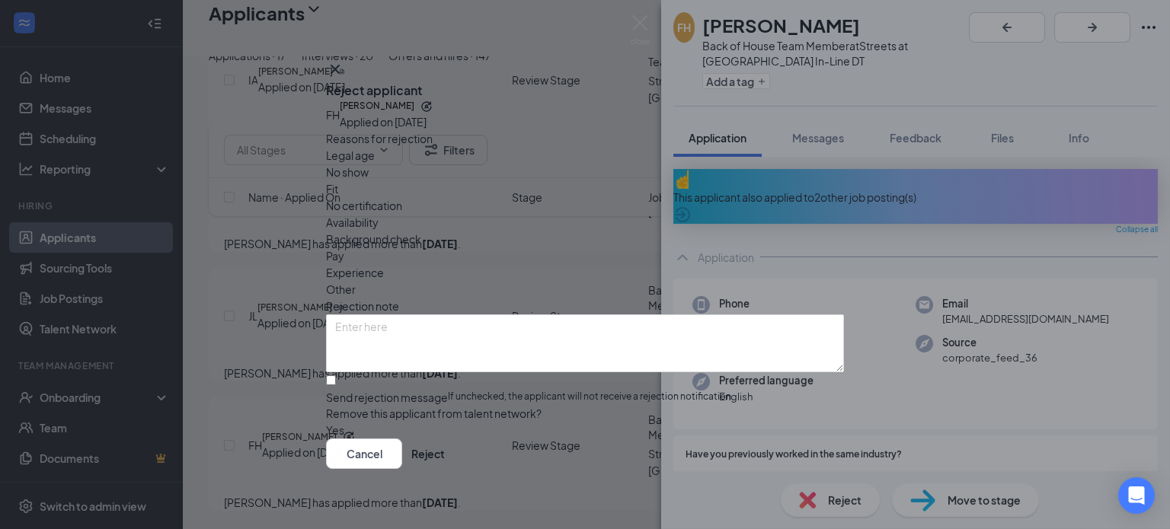
click at [658, 174] on div "Reasons for rejection Legal age No show Fit No certification Availability Backg…" at bounding box center [585, 284] width 518 height 309
click at [379, 214] on span "Availability" at bounding box center [352, 222] width 53 height 17
click at [445, 448] on button "Reject" at bounding box center [428, 454] width 34 height 30
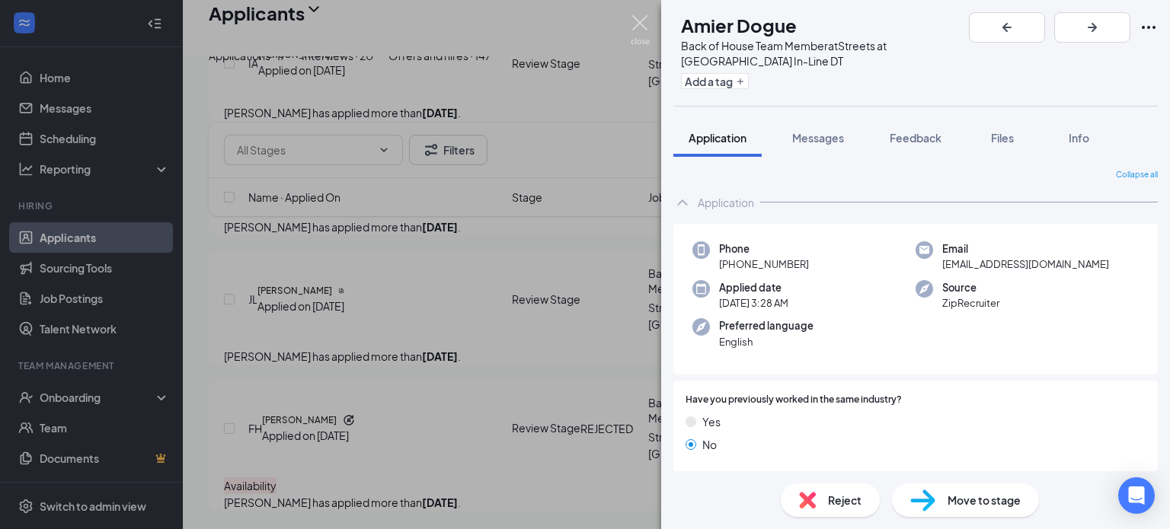
click at [646, 33] on img at bounding box center [640, 30] width 19 height 30
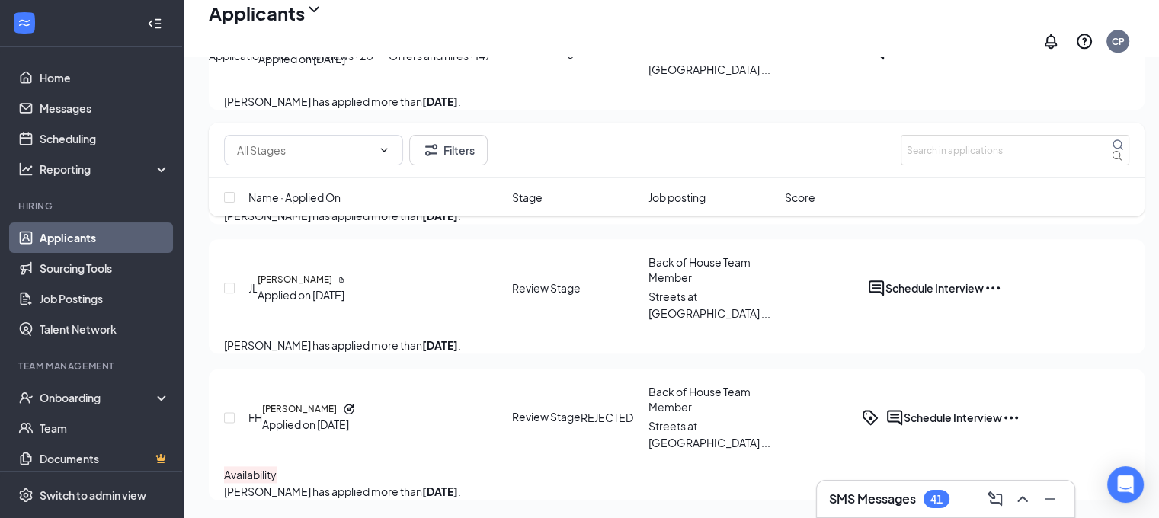
scroll to position [1699, 0]
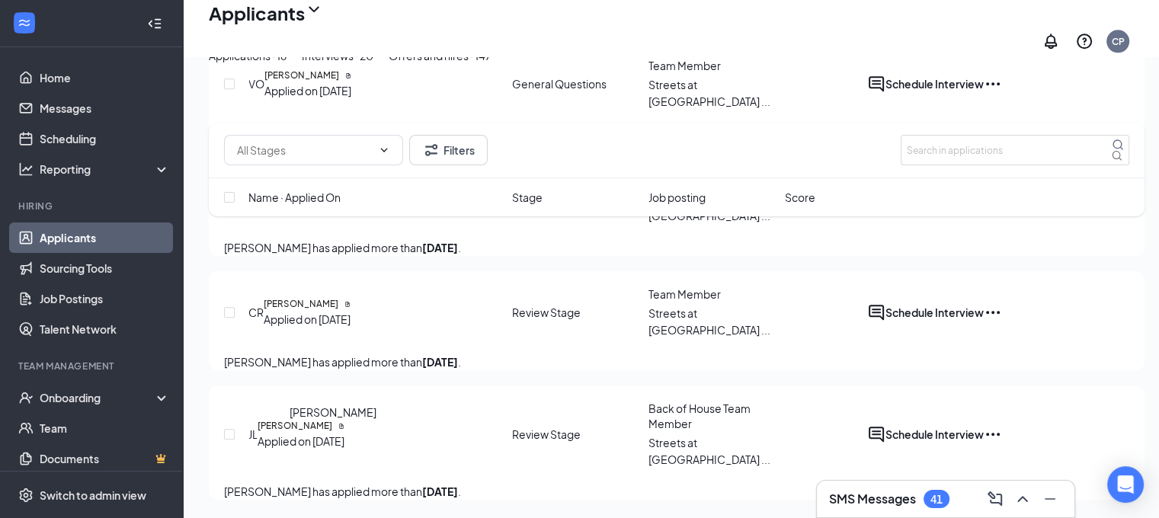
click at [319, 419] on h5 "[PERSON_NAME]" at bounding box center [294, 426] width 75 height 14
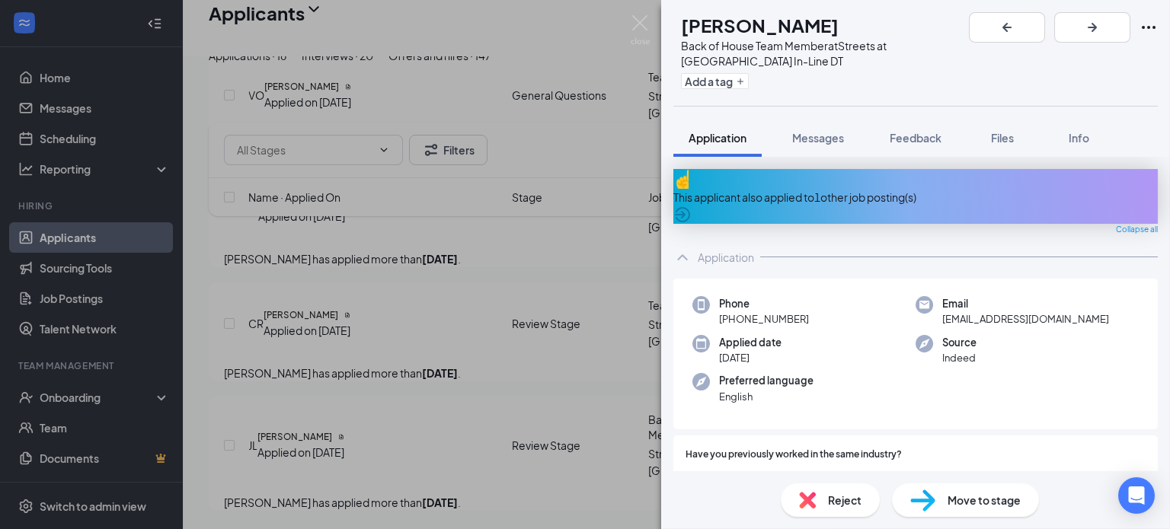
click at [840, 513] on div "Reject" at bounding box center [830, 501] width 99 height 34
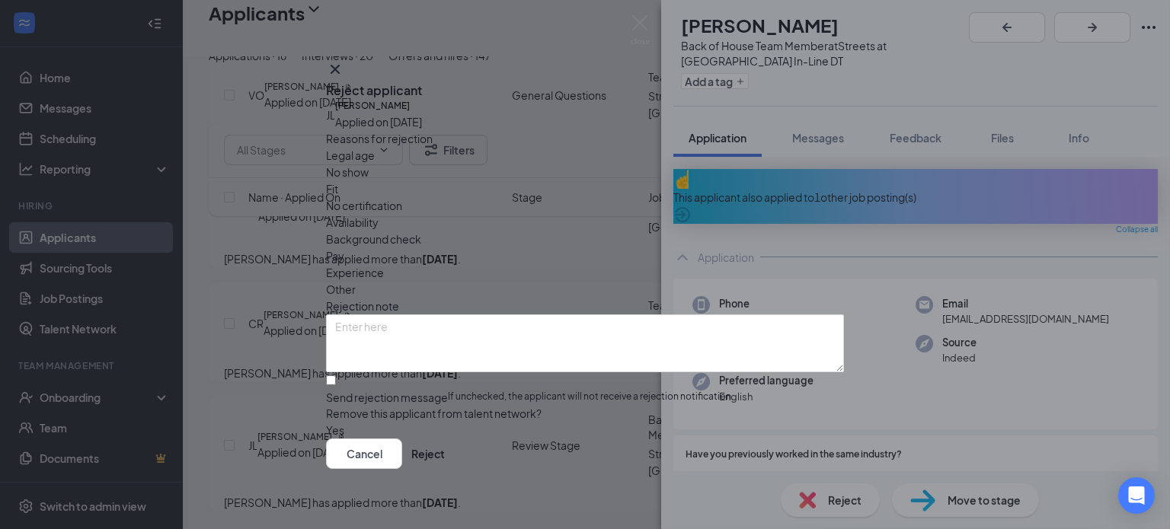
click at [379, 214] on span "Availability" at bounding box center [352, 222] width 53 height 17
click at [445, 459] on button "Reject" at bounding box center [428, 454] width 34 height 30
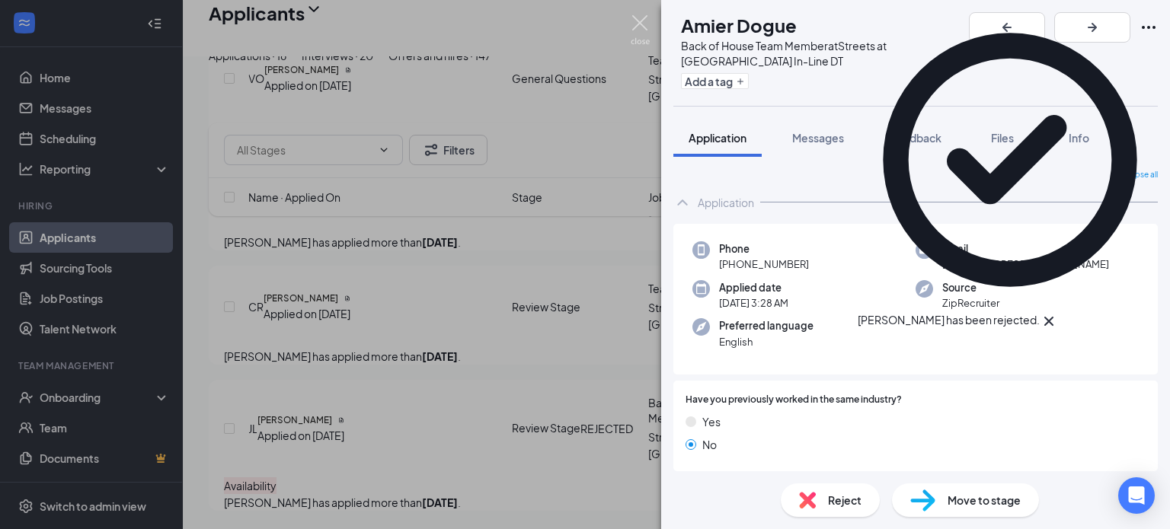
click at [638, 21] on img at bounding box center [640, 30] width 19 height 30
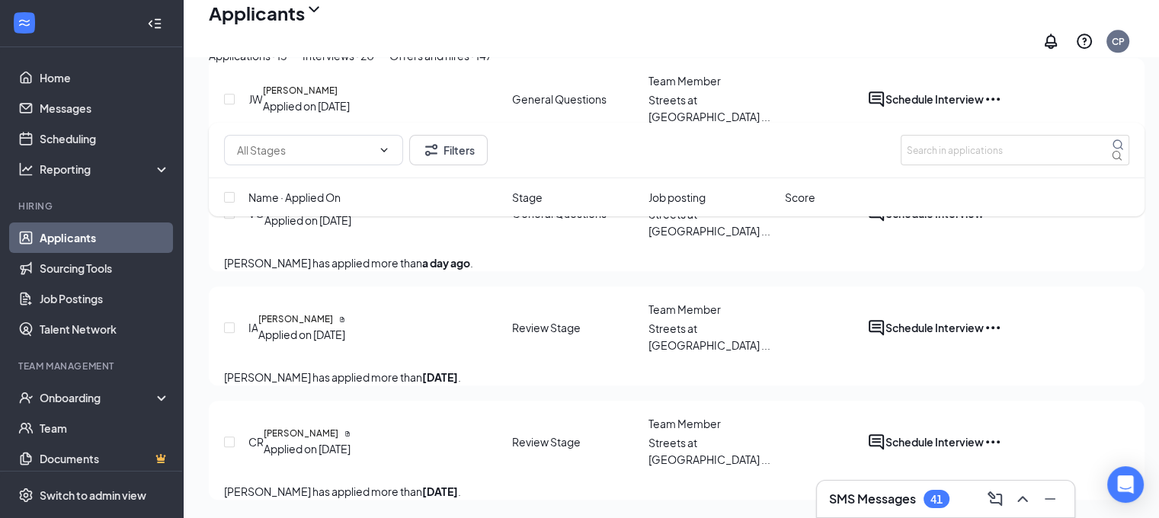
scroll to position [1567, 0]
click at [329, 427] on h5 "[PERSON_NAME]" at bounding box center [301, 434] width 75 height 14
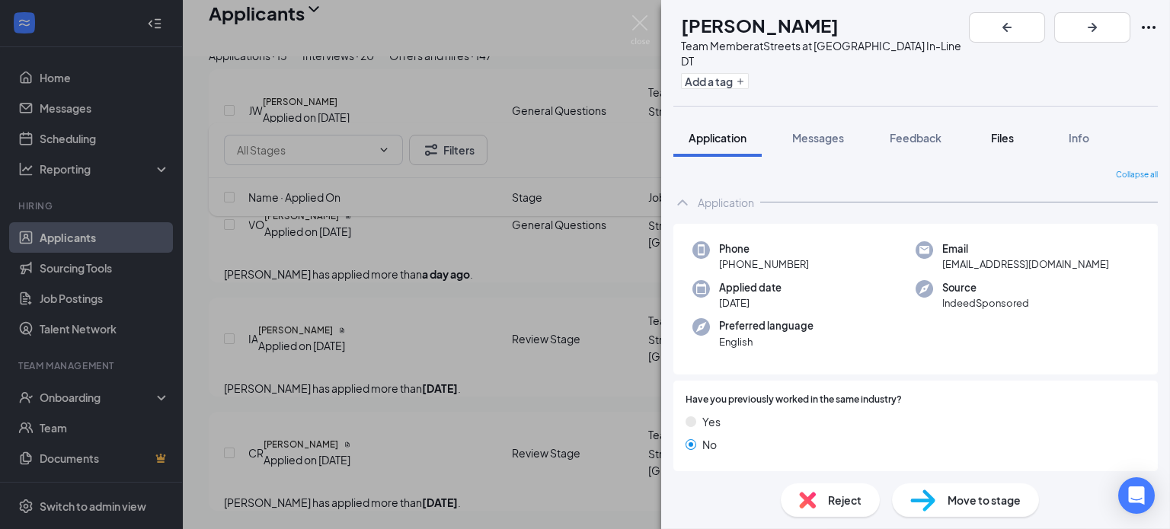
click at [1002, 131] on span "Files" at bounding box center [1002, 138] width 23 height 14
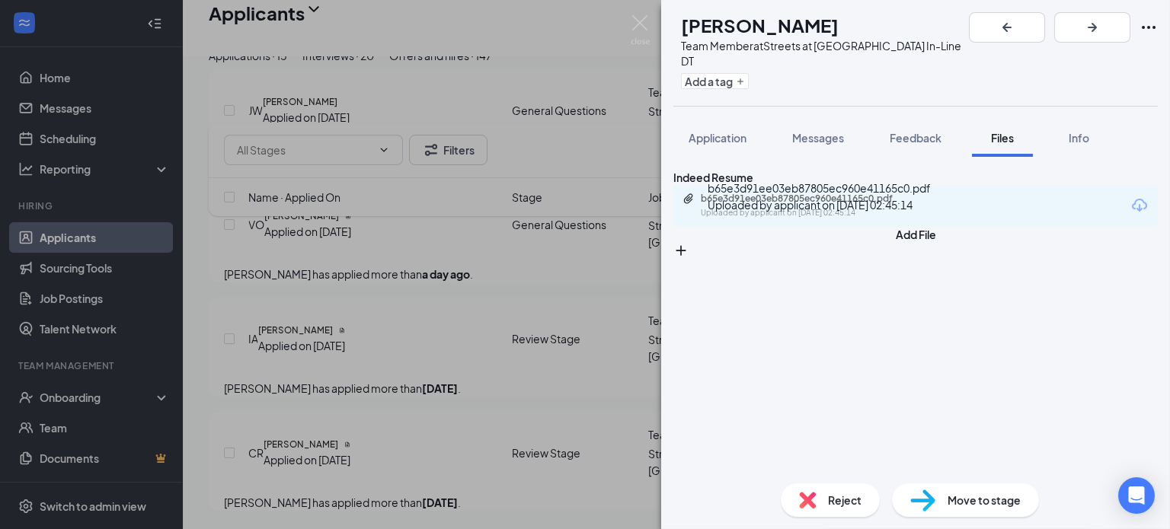
click at [876, 205] on div "b65e3d91ee03eb87805ec960e41165c0.pdf" at bounding box center [807, 199] width 213 height 12
click at [711, 119] on button "Application" at bounding box center [717, 138] width 88 height 38
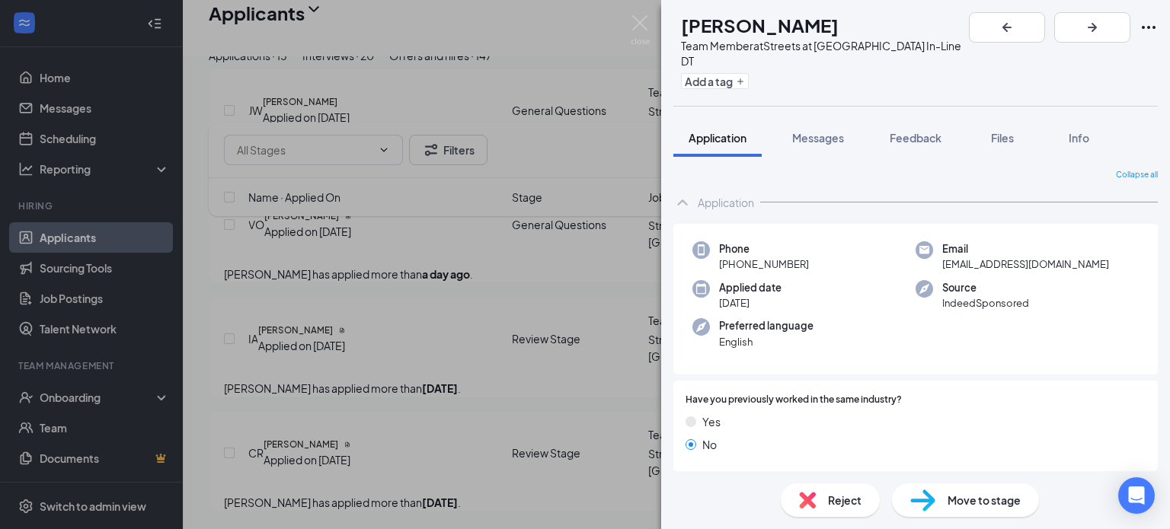
click at [841, 505] on span "Reject" at bounding box center [845, 500] width 34 height 17
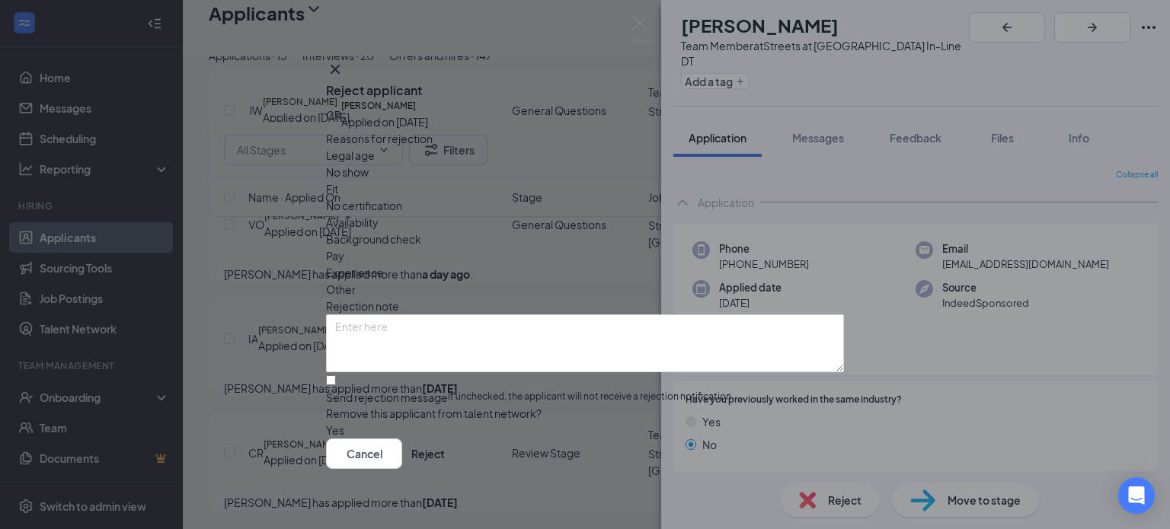
click at [338, 189] on span "Fit" at bounding box center [332, 189] width 12 height 17
click at [336, 376] on input "Send rejection message If unchecked, the applicant will not receive a rejection…" at bounding box center [331, 381] width 10 height 10
checkbox input "true"
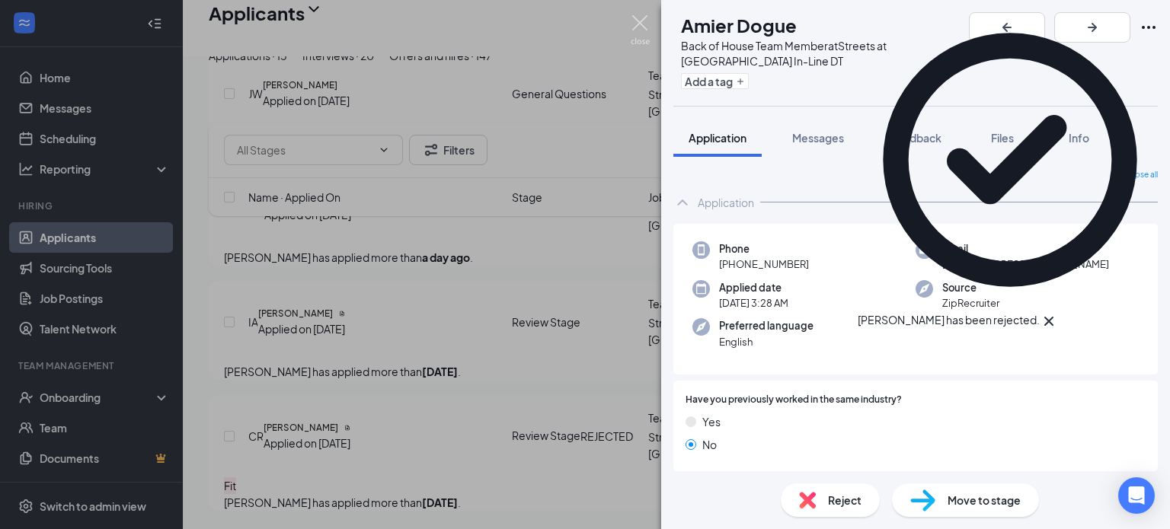
click at [634, 27] on img at bounding box center [640, 30] width 19 height 30
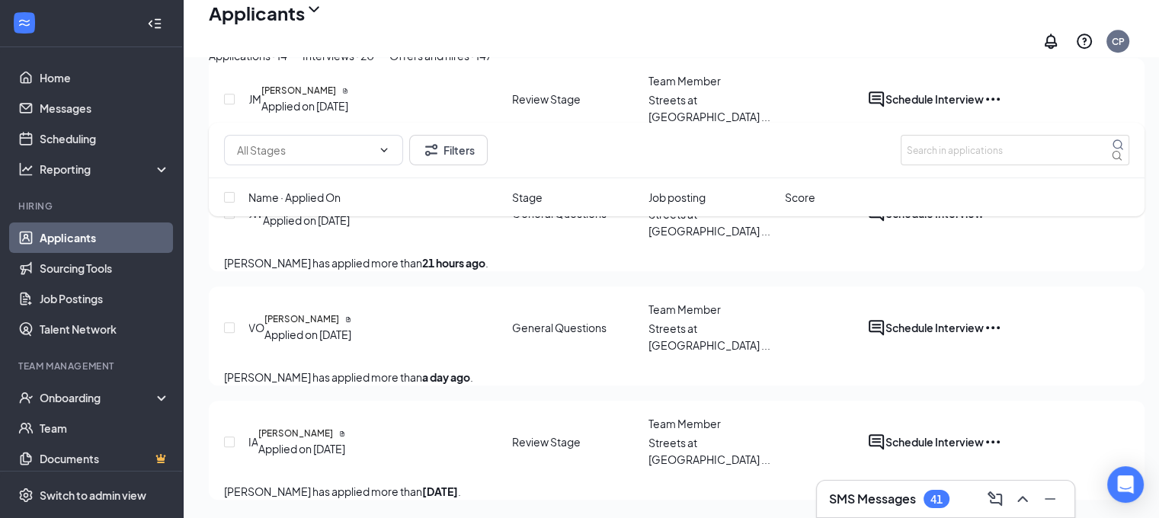
scroll to position [1450, 0]
click at [313, 427] on h5 "[PERSON_NAME]" at bounding box center [295, 434] width 75 height 14
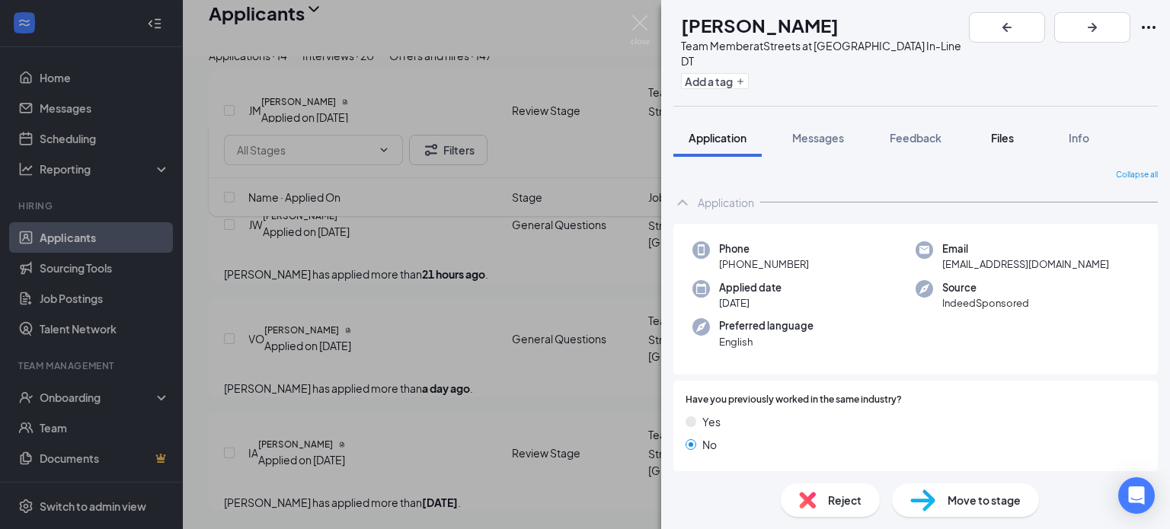
click at [1012, 131] on span "Files" at bounding box center [1002, 138] width 23 height 14
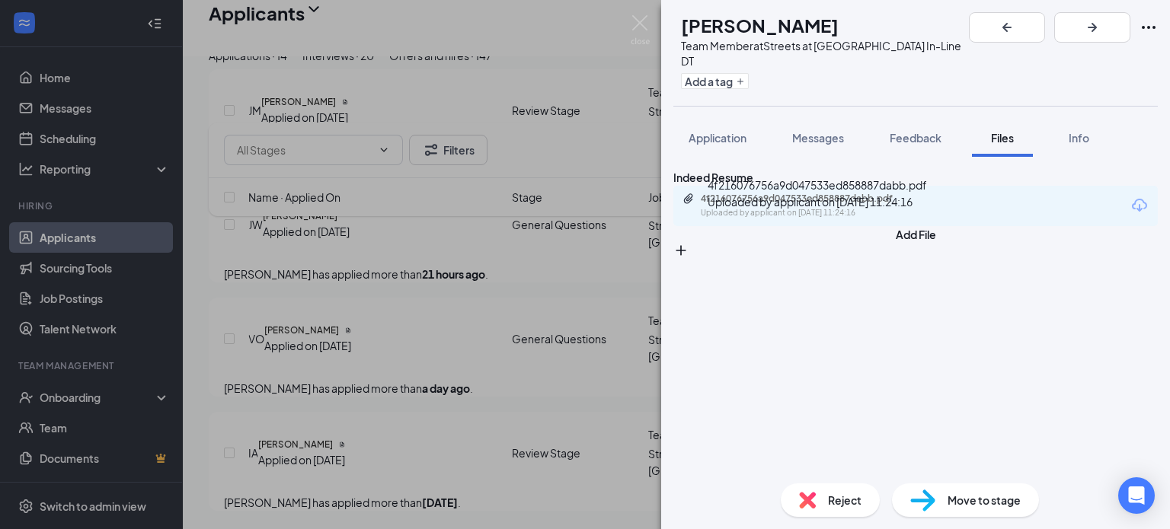
click at [894, 205] on div "4f216076756a9d047533ed858887dabb.pdf" at bounding box center [807, 199] width 213 height 12
click at [715, 131] on span "Application" at bounding box center [718, 138] width 58 height 14
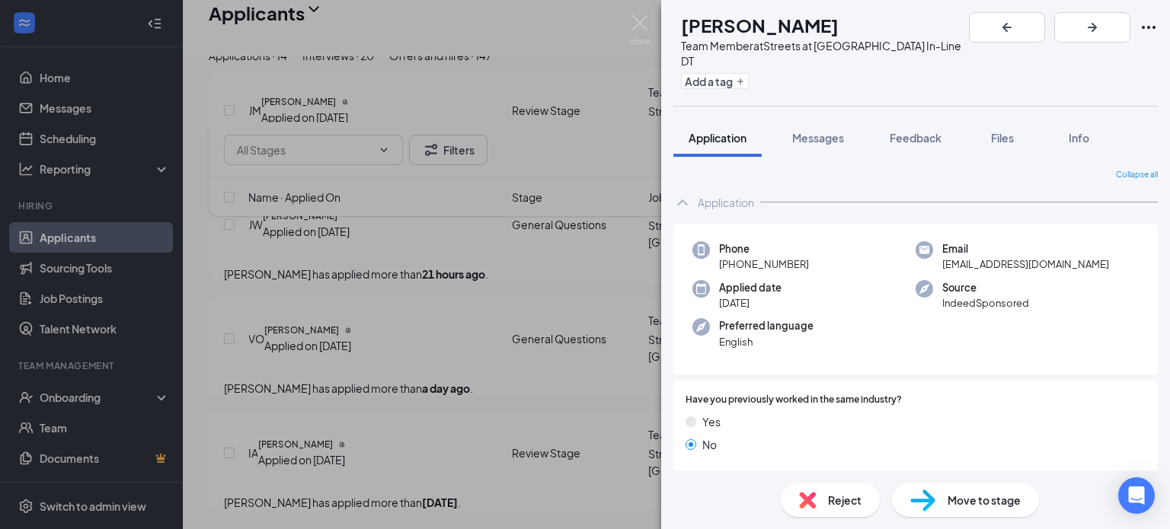
click at [964, 504] on span "Move to stage" at bounding box center [984, 500] width 73 height 17
type input "Video Interview (next stage)"
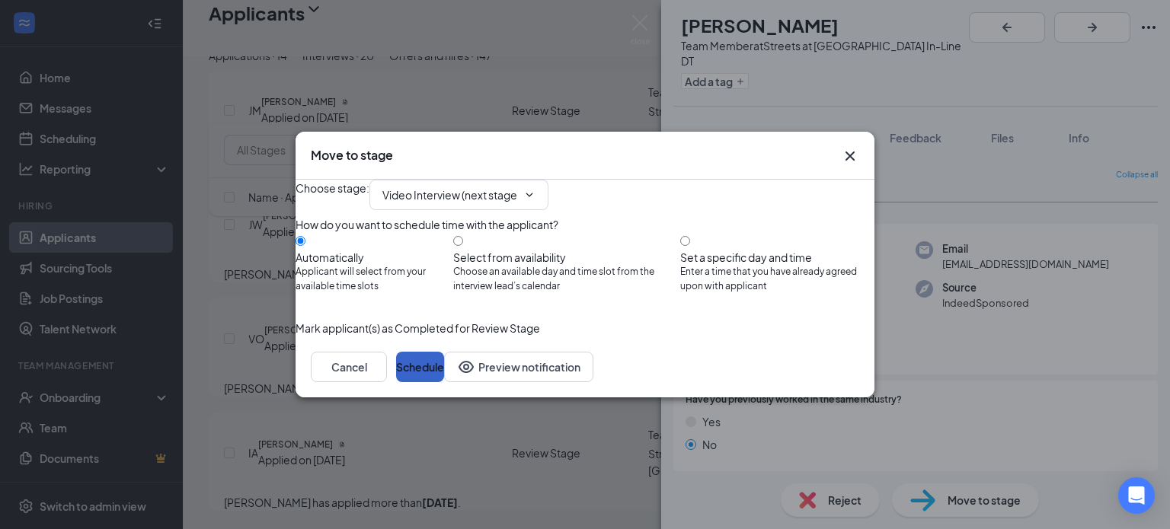
click at [444, 382] on button "Schedule" at bounding box center [420, 367] width 48 height 30
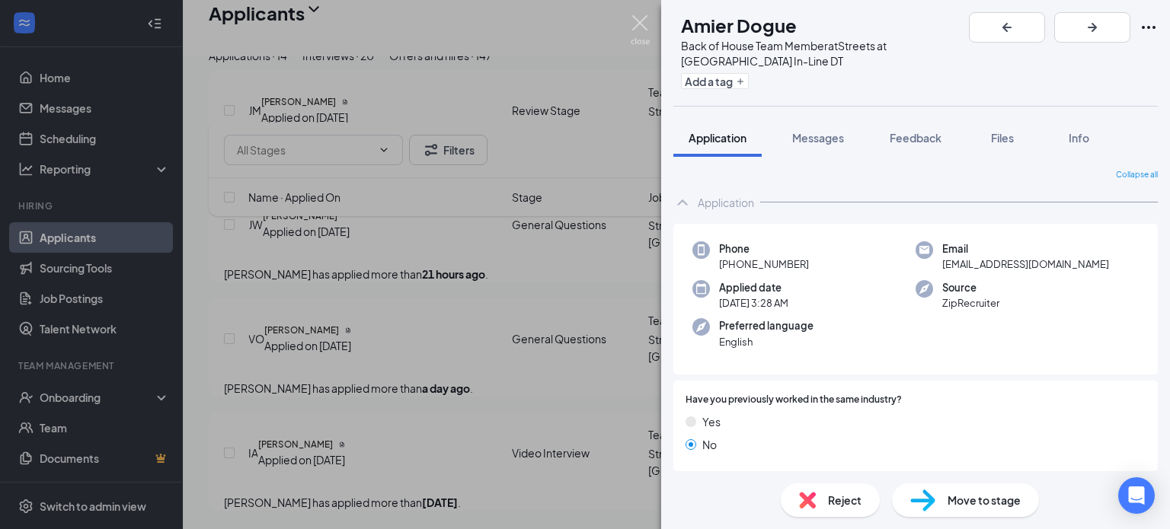
click at [643, 24] on img at bounding box center [640, 30] width 19 height 30
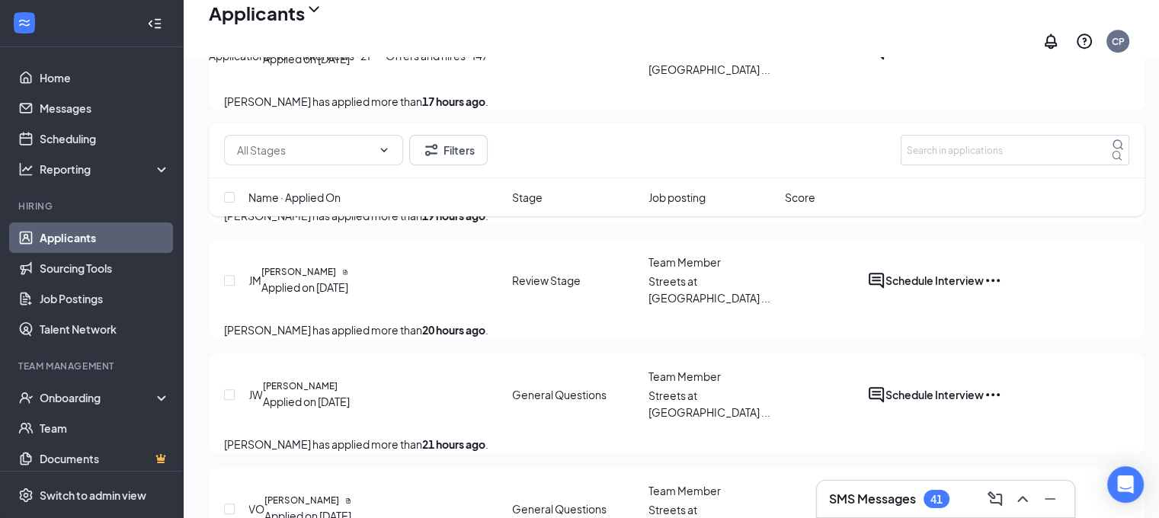
scroll to position [1332, 0]
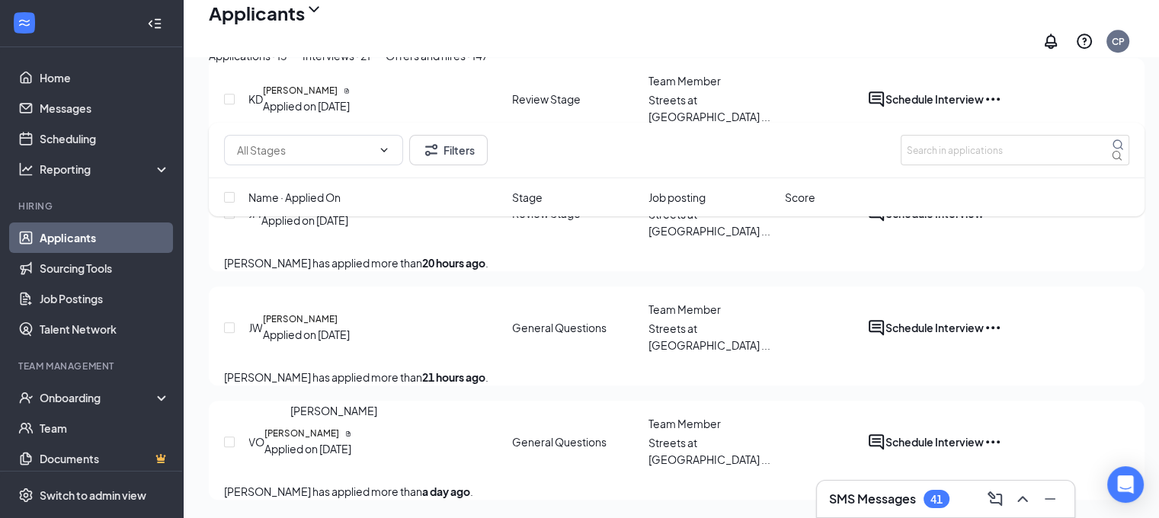
click at [333, 427] on h5 "[PERSON_NAME]" at bounding box center [301, 434] width 75 height 14
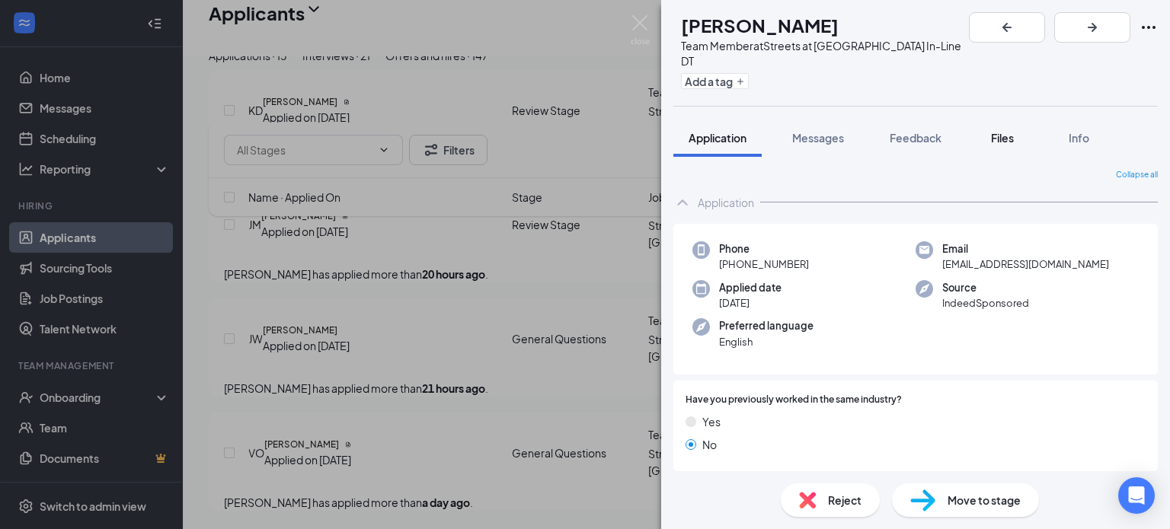
click at [1002, 119] on button "Files" at bounding box center [1002, 138] width 61 height 38
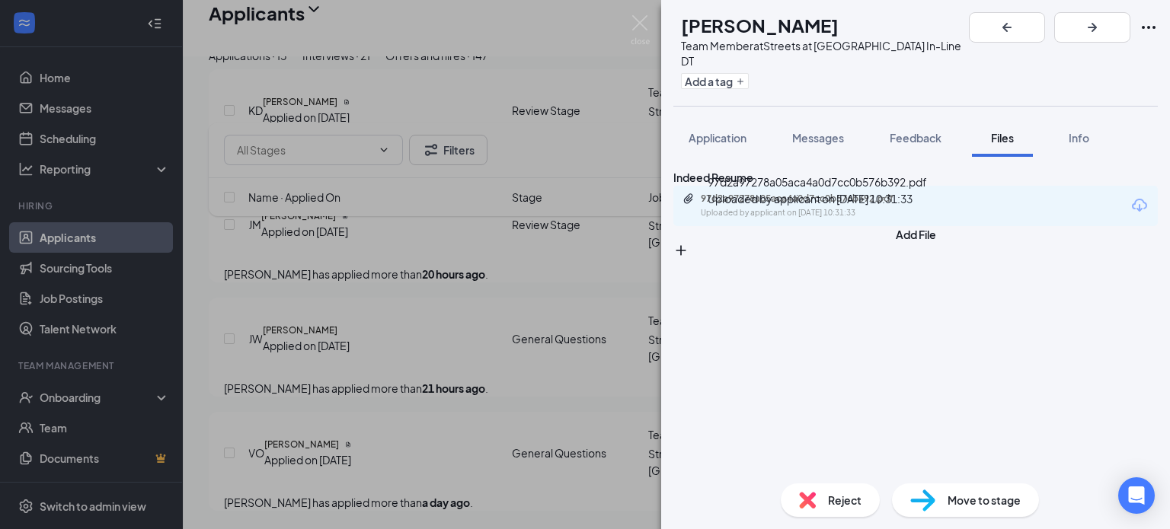
click at [871, 215] on div "Uploaded by applicant on [DATE] 10:31:33" at bounding box center [815, 213] width 229 height 12
click at [731, 131] on span "Application" at bounding box center [718, 138] width 58 height 14
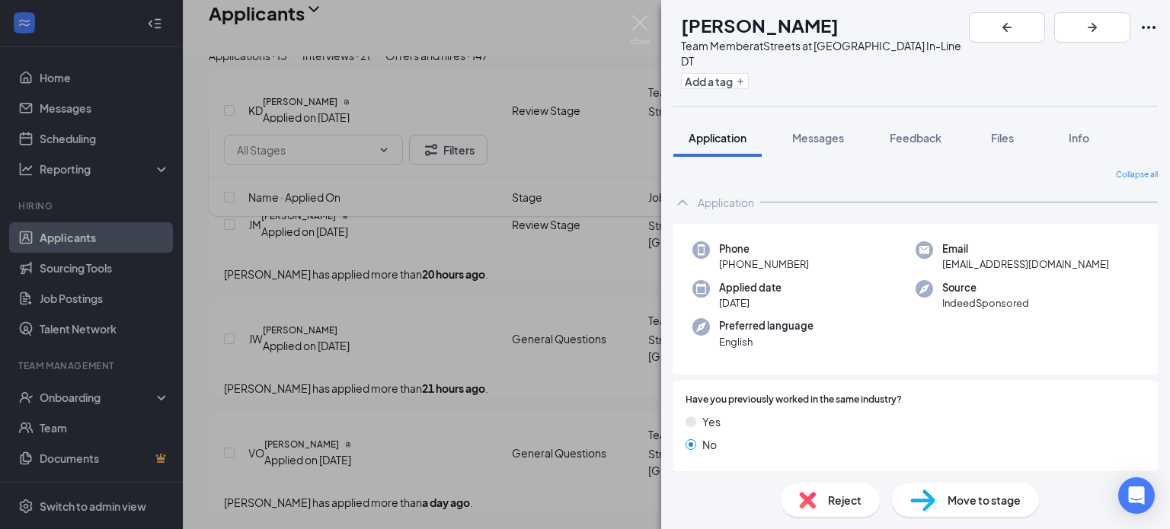
click at [954, 493] on span "Move to stage" at bounding box center [984, 500] width 73 height 17
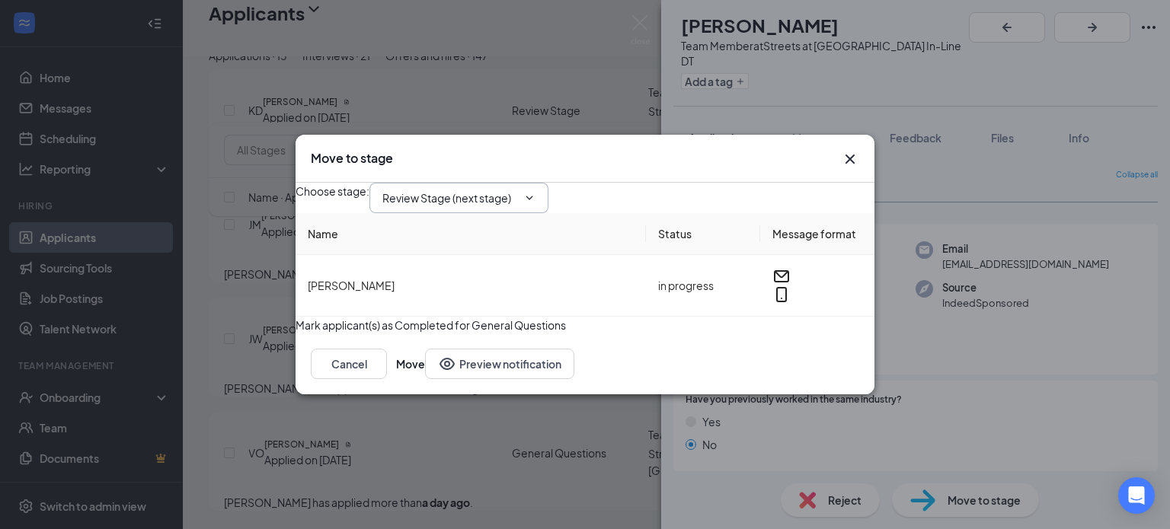
click at [530, 183] on span "Review Stage (next stage)" at bounding box center [458, 198] width 179 height 30
click at [523, 183] on span "Review Stage (next stage)" at bounding box center [458, 198] width 179 height 30
click at [517, 190] on input "Review Stage (next stage)" at bounding box center [449, 198] width 135 height 17
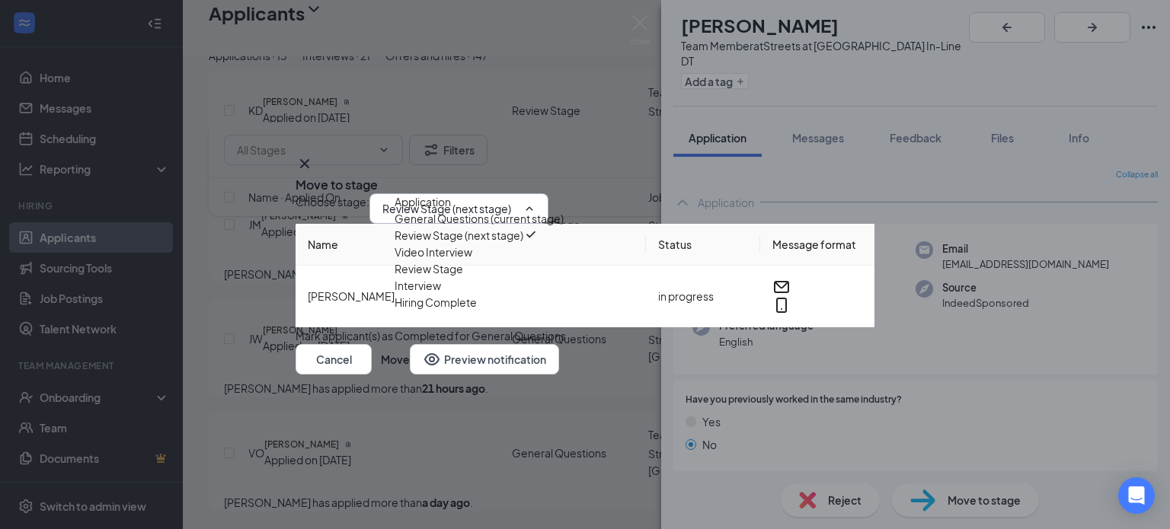
click at [472, 261] on div "Video Interview" at bounding box center [434, 252] width 78 height 17
type input "Video Interview"
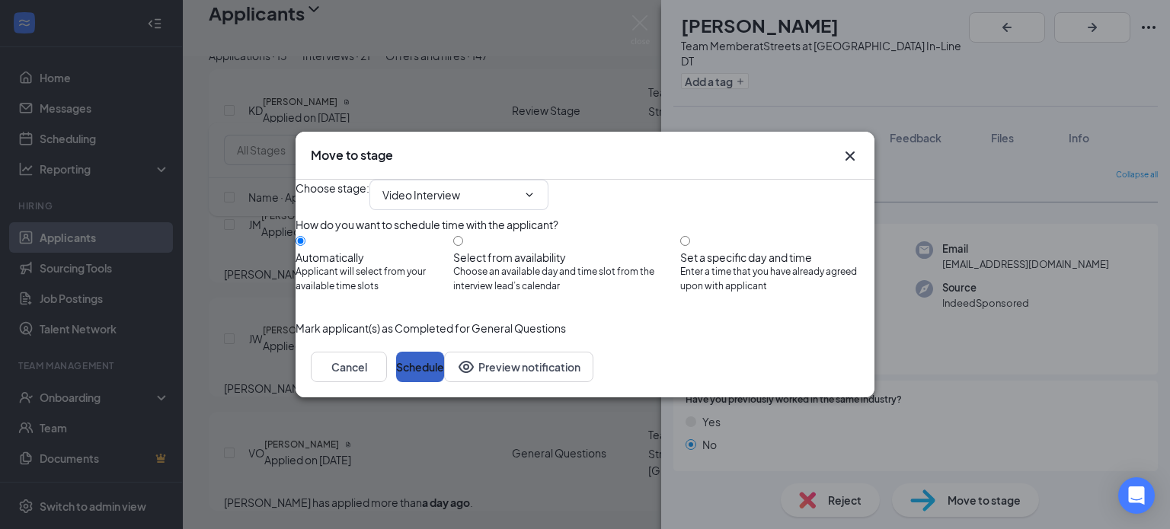
click at [444, 382] on button "Schedule" at bounding box center [420, 367] width 48 height 30
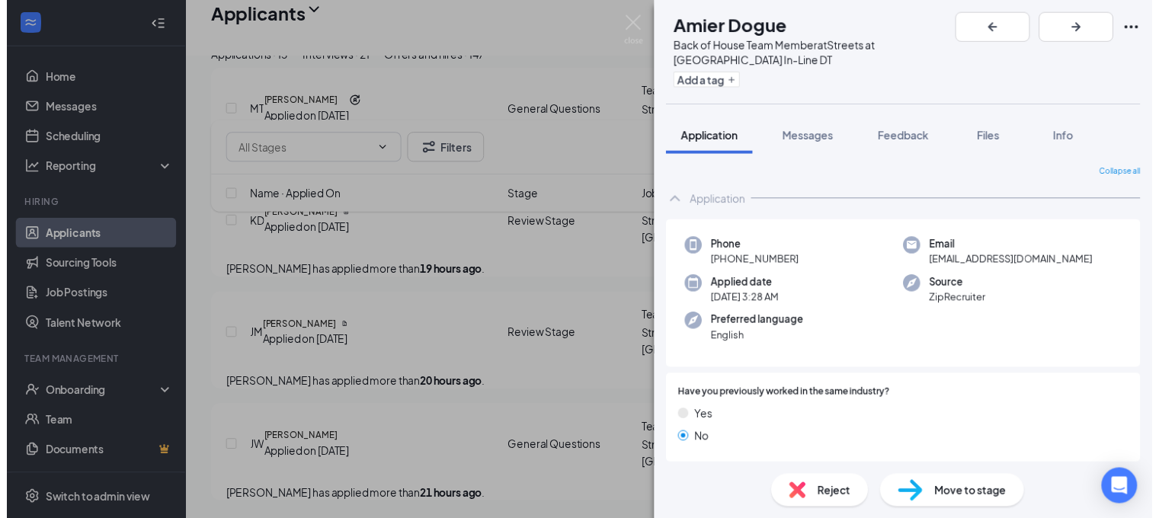
scroll to position [1204, 0]
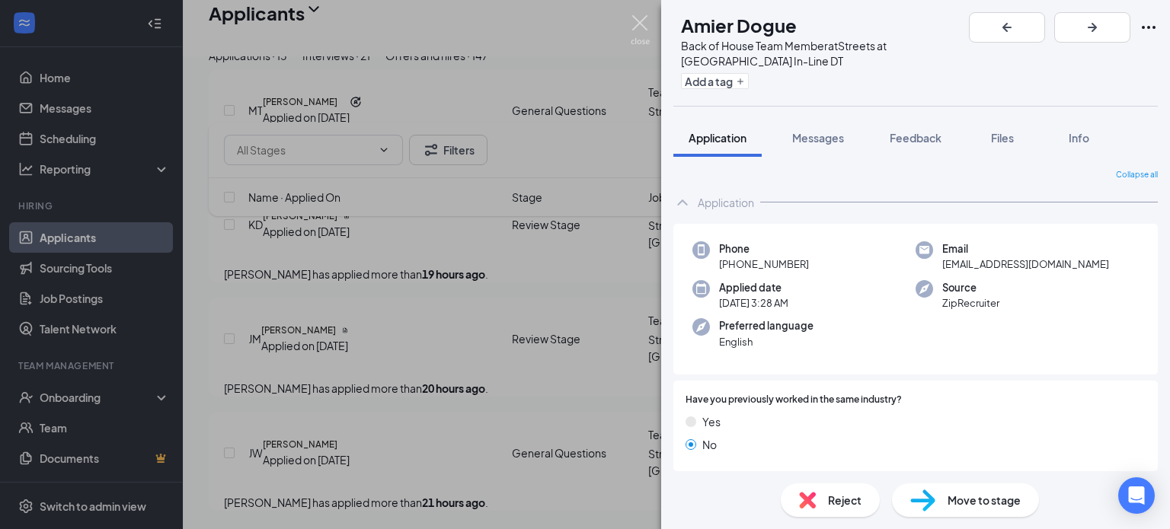
click at [642, 16] on img at bounding box center [640, 30] width 19 height 30
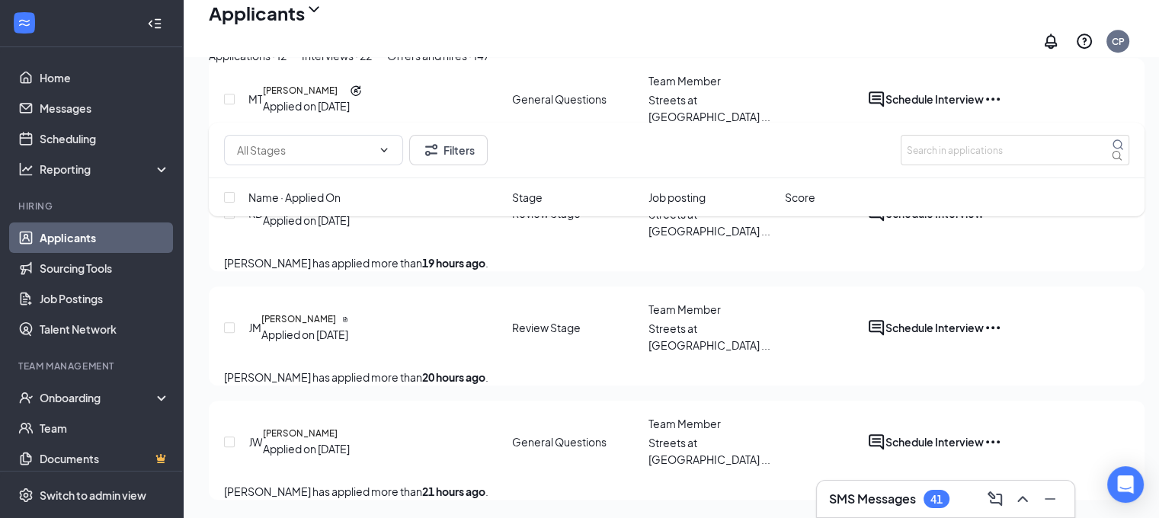
scroll to position [1216, 0]
click at [330, 427] on h5 "[PERSON_NAME]" at bounding box center [300, 434] width 75 height 14
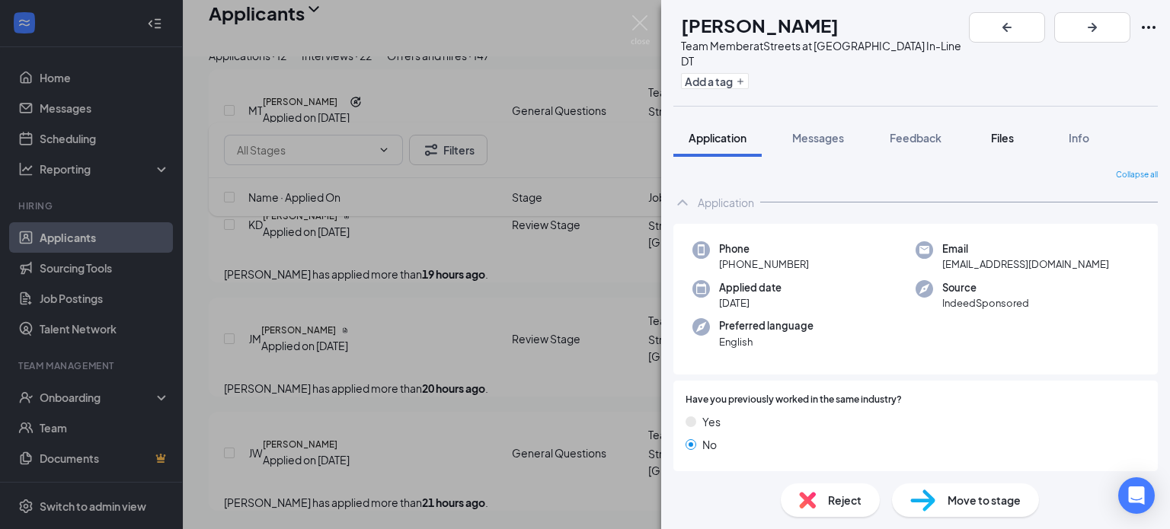
click at [1012, 131] on span "Files" at bounding box center [1002, 138] width 23 height 14
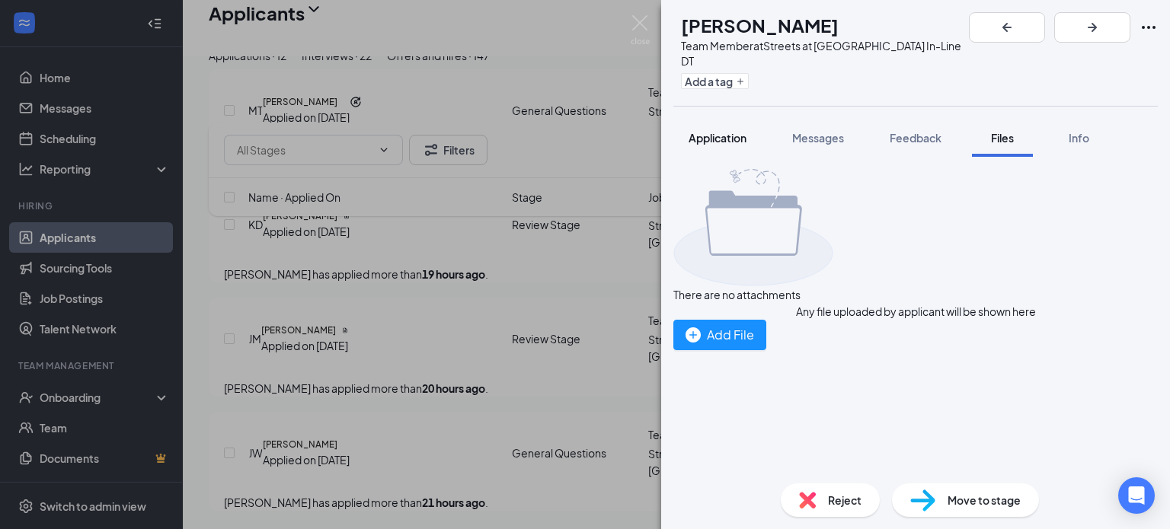
click at [718, 131] on span "Application" at bounding box center [718, 138] width 58 height 14
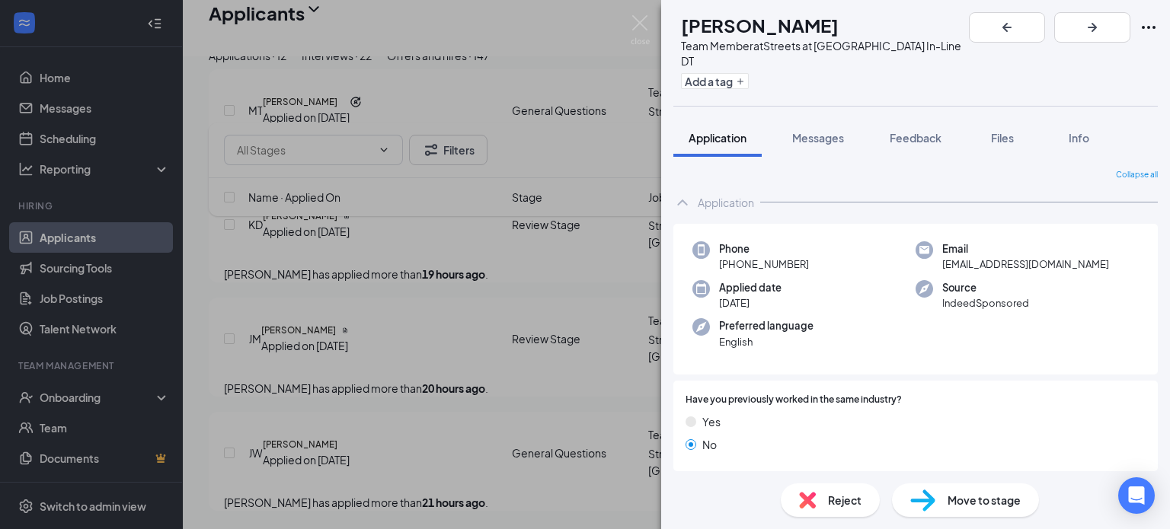
click at [833, 503] on span "Reject" at bounding box center [845, 500] width 34 height 17
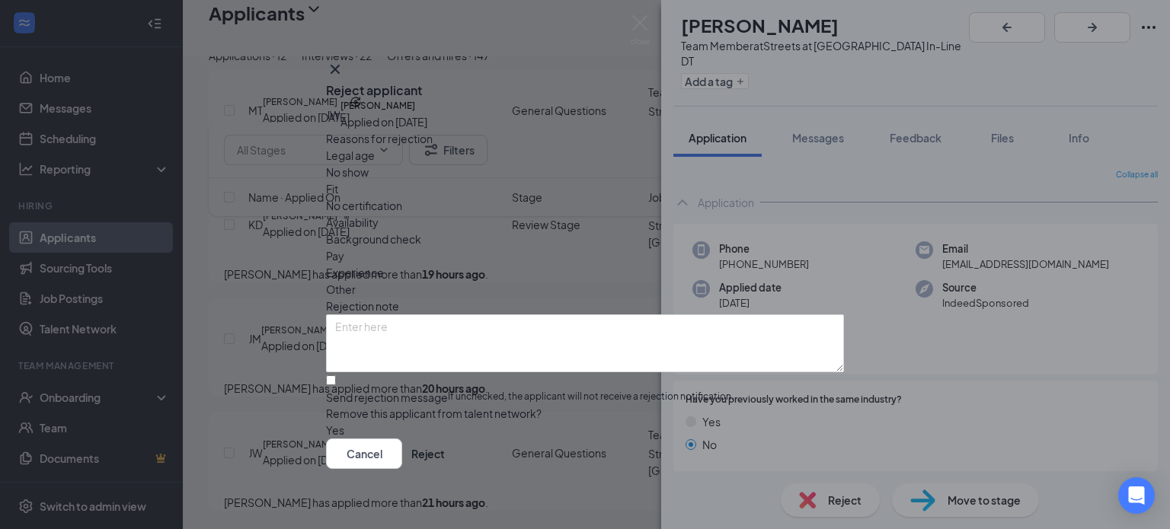
click at [379, 214] on span "Availability" at bounding box center [352, 222] width 53 height 17
click at [336, 376] on input "Send rejection message If unchecked, the applicant will not receive a rejection…" at bounding box center [331, 381] width 10 height 10
checkbox input "true"
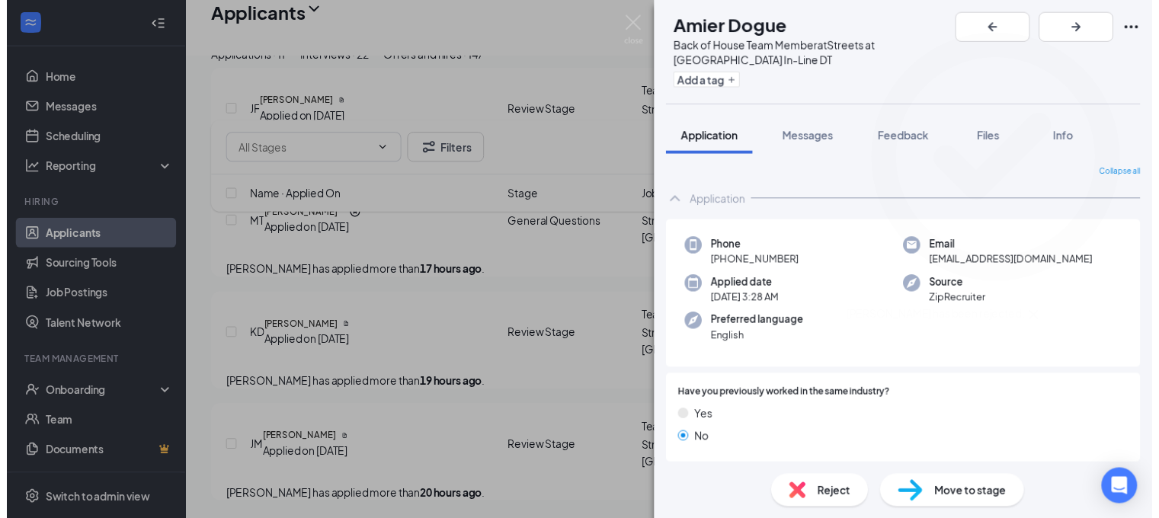
scroll to position [1087, 0]
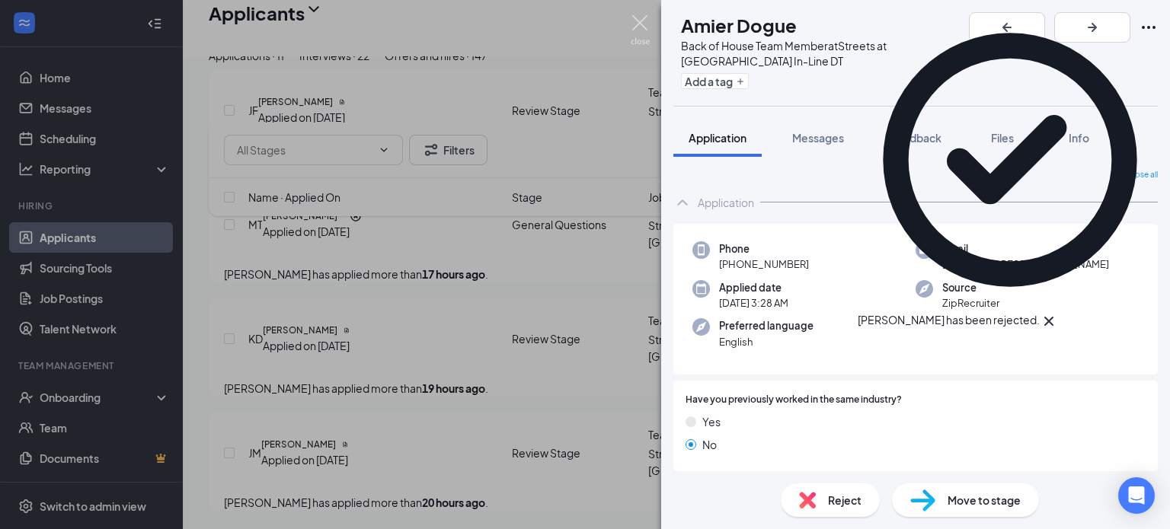
click at [643, 18] on img at bounding box center [640, 30] width 19 height 30
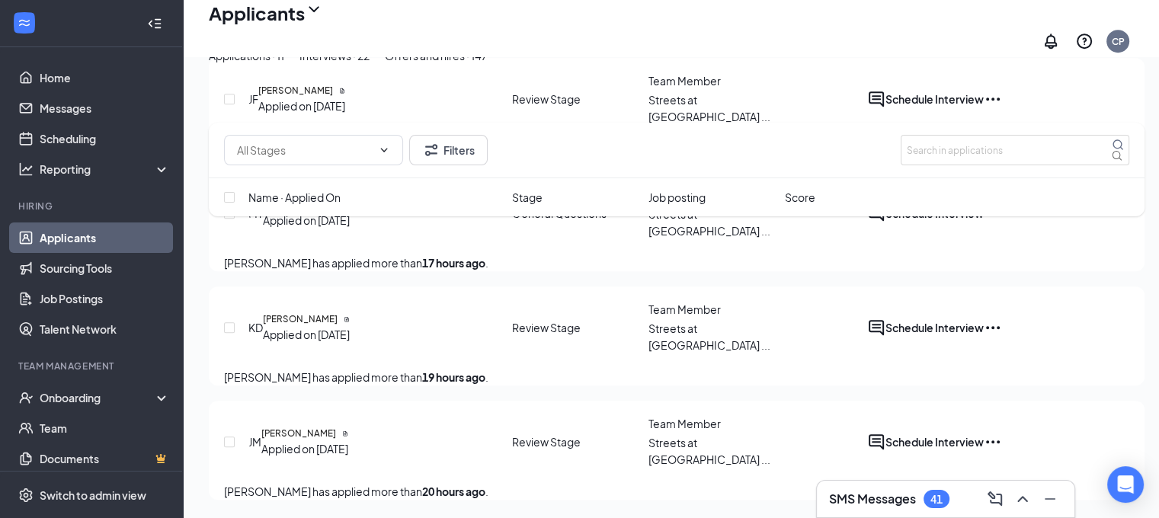
scroll to position [1098, 0]
click at [315, 427] on h5 "[PERSON_NAME]" at bounding box center [298, 434] width 75 height 14
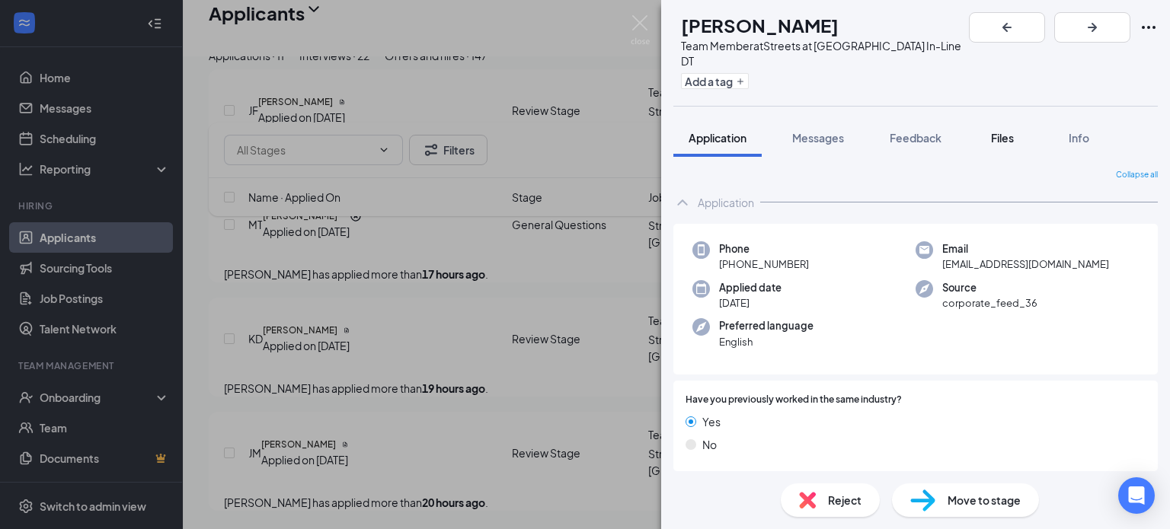
click at [1005, 119] on button "Files" at bounding box center [1002, 138] width 61 height 38
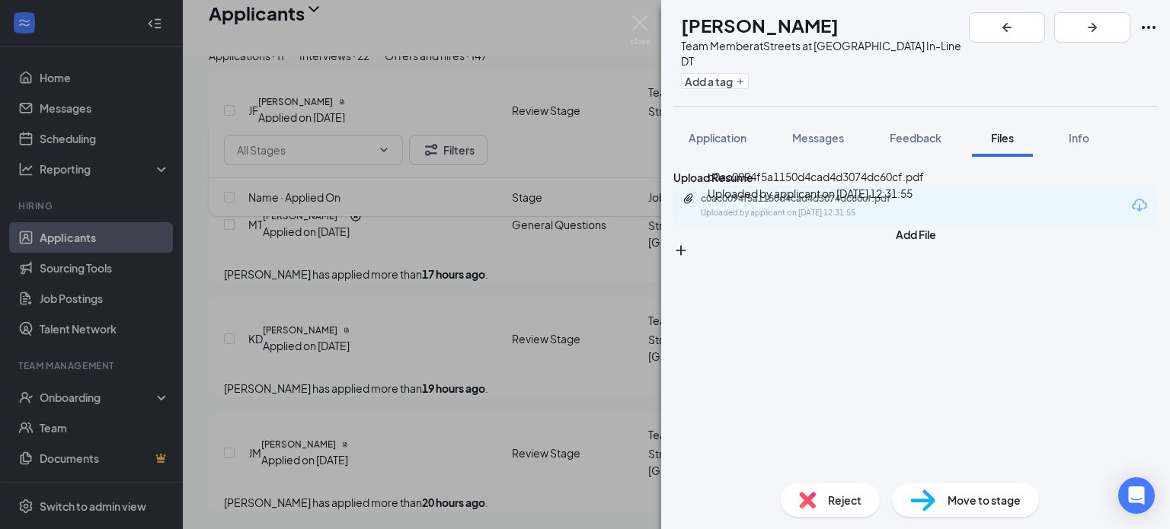
click at [902, 217] on div "Uploaded by applicant on [DATE] 12:31:55" at bounding box center [815, 213] width 229 height 12
click at [721, 131] on span "Application" at bounding box center [718, 138] width 58 height 14
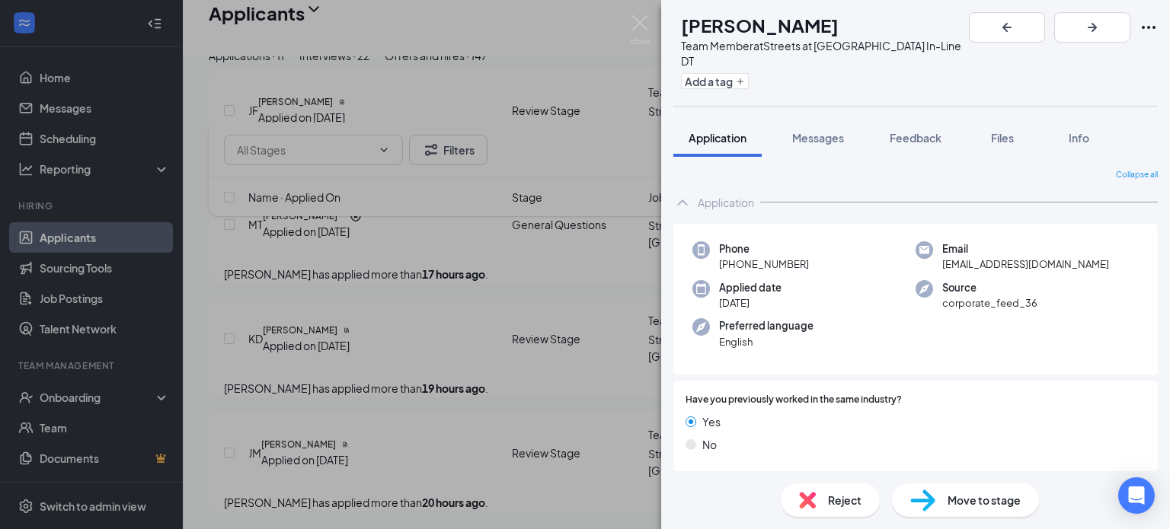
click at [820, 491] on div "Reject" at bounding box center [830, 501] width 99 height 34
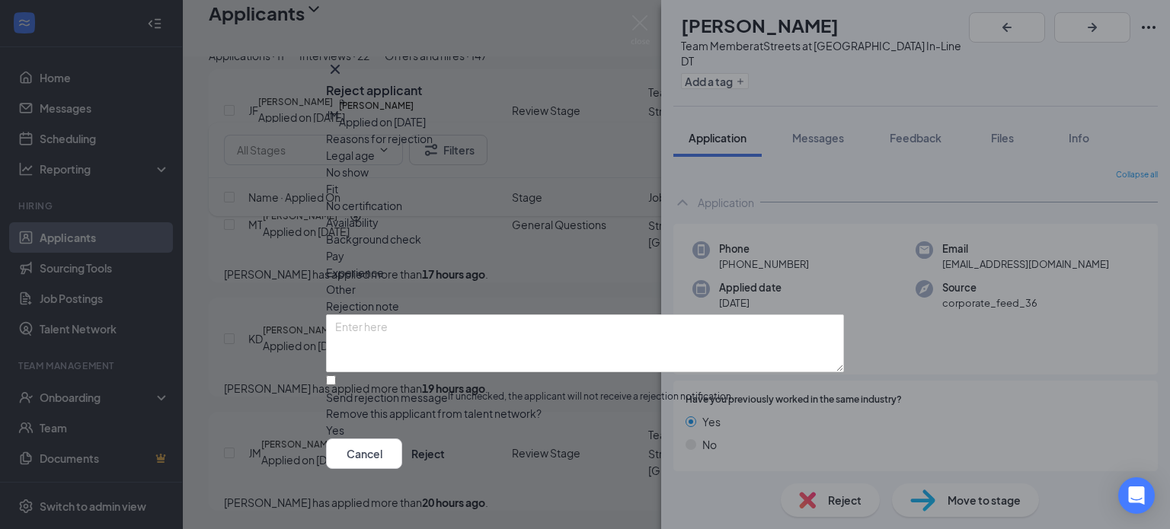
click at [338, 194] on span "Fit" at bounding box center [332, 189] width 12 height 17
click at [336, 376] on input "Send rejection message If unchecked, the applicant will not receive a rejection…" at bounding box center [331, 381] width 10 height 10
checkbox input "true"
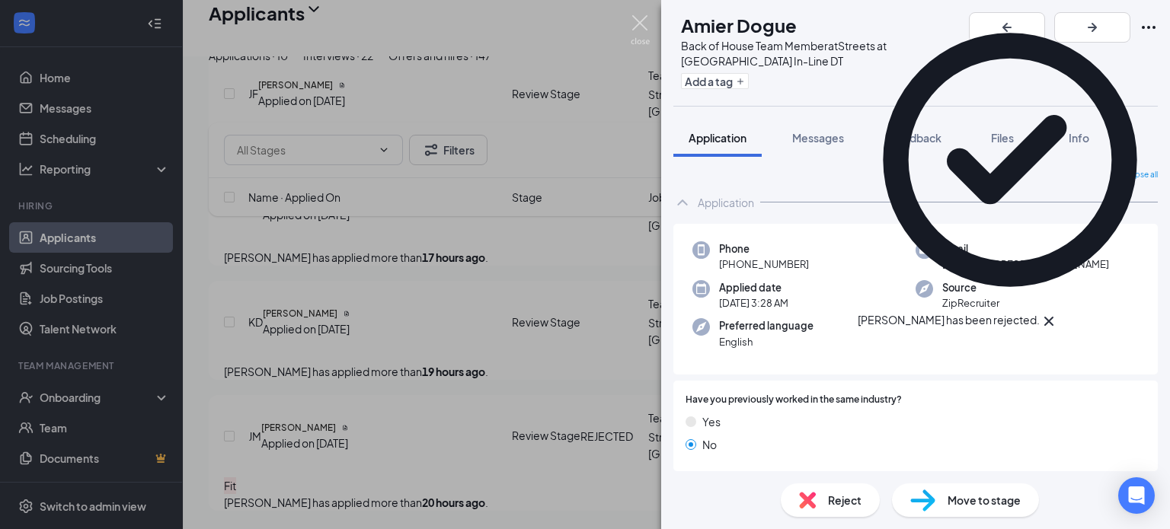
click at [639, 23] on img at bounding box center [640, 30] width 19 height 30
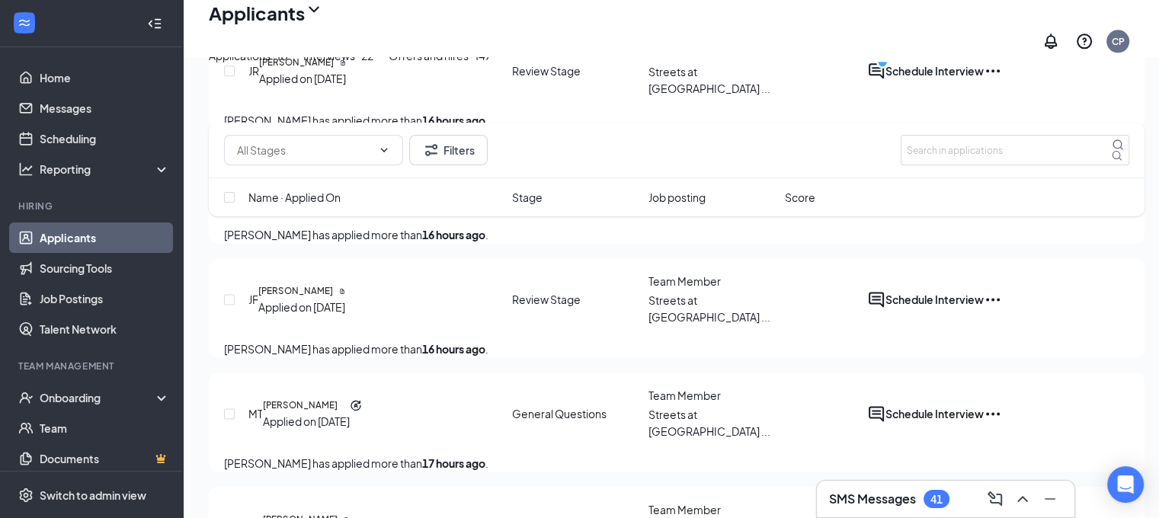
scroll to position [2183, 0]
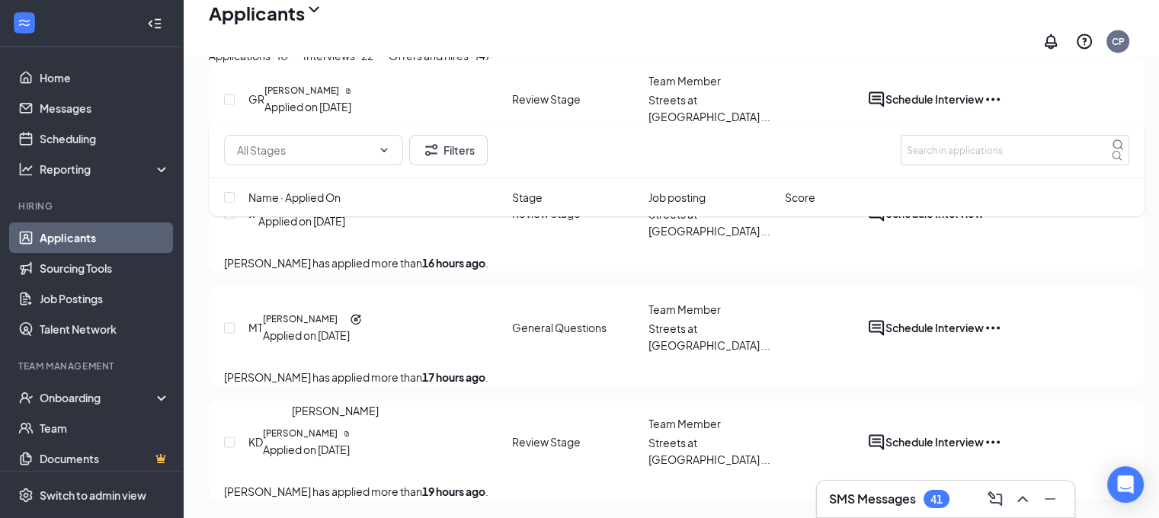
click at [308, 427] on h5 "[PERSON_NAME]" at bounding box center [300, 434] width 75 height 14
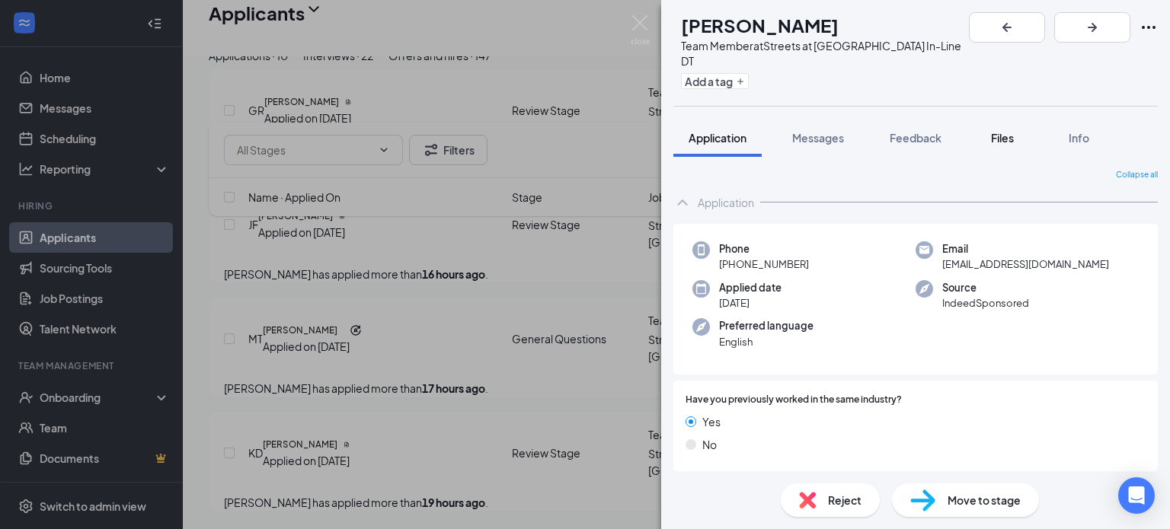
click at [1004, 130] on button "Files" at bounding box center [1002, 138] width 61 height 38
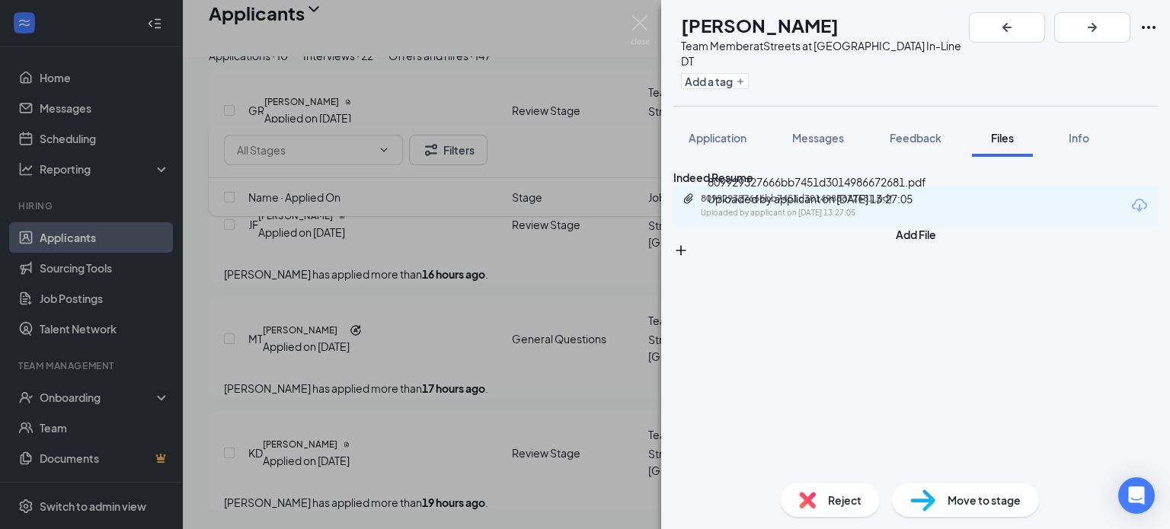
click at [859, 212] on div "809929327666bb7451d3014986672681.pdf Uploaded by applicant on [DATE] 13:27:05" at bounding box center [806, 206] width 247 height 27
click at [716, 119] on button "Application" at bounding box center [717, 138] width 88 height 38
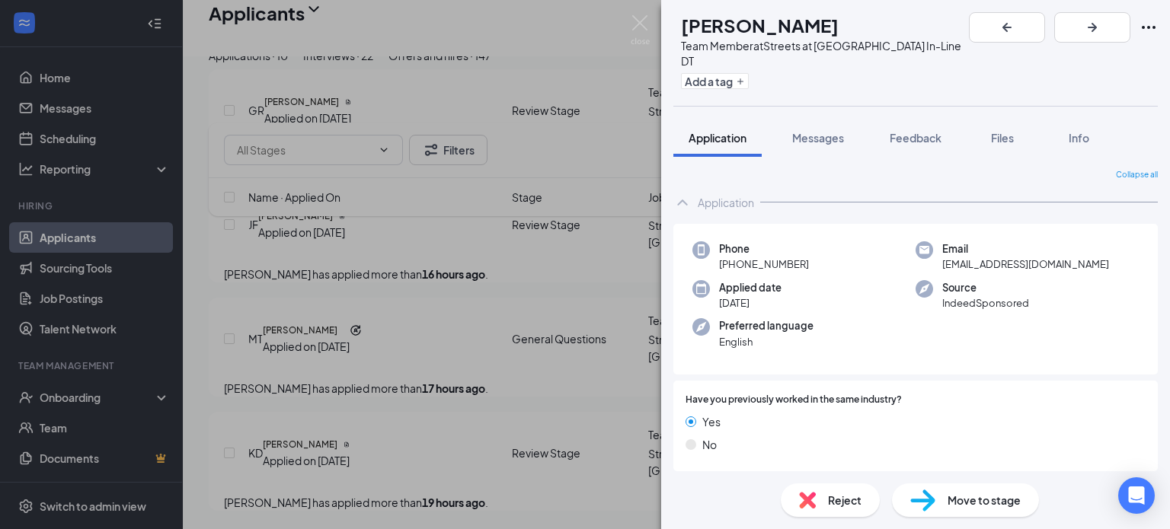
click at [838, 490] on div "Reject" at bounding box center [830, 501] width 99 height 34
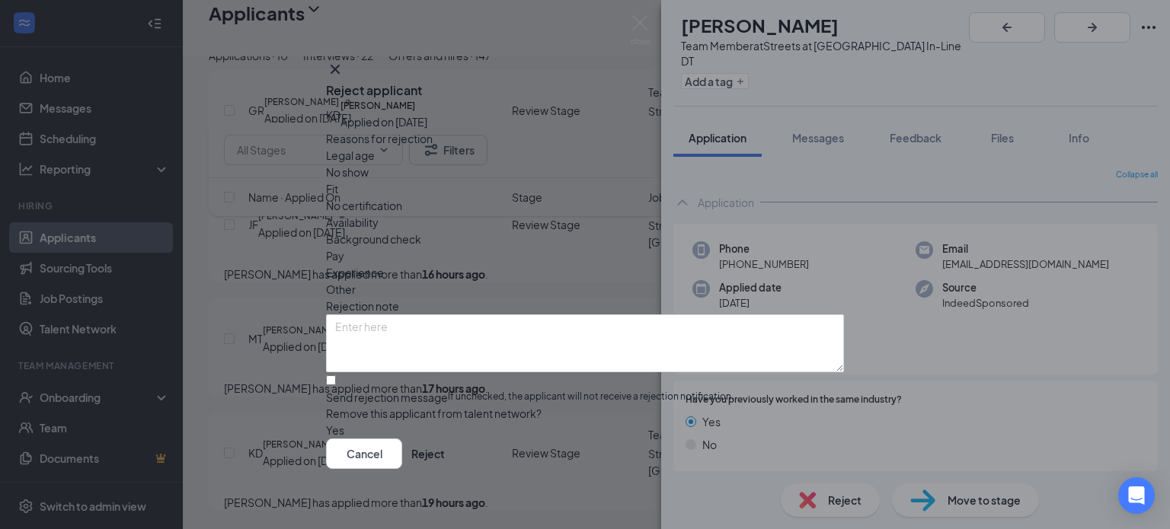
click at [496, 181] on div "Fit" at bounding box center [585, 189] width 518 height 17
click at [336, 376] on input "Send rejection message If unchecked, the applicant will not receive a rejection…" at bounding box center [331, 381] width 10 height 10
checkbox input "true"
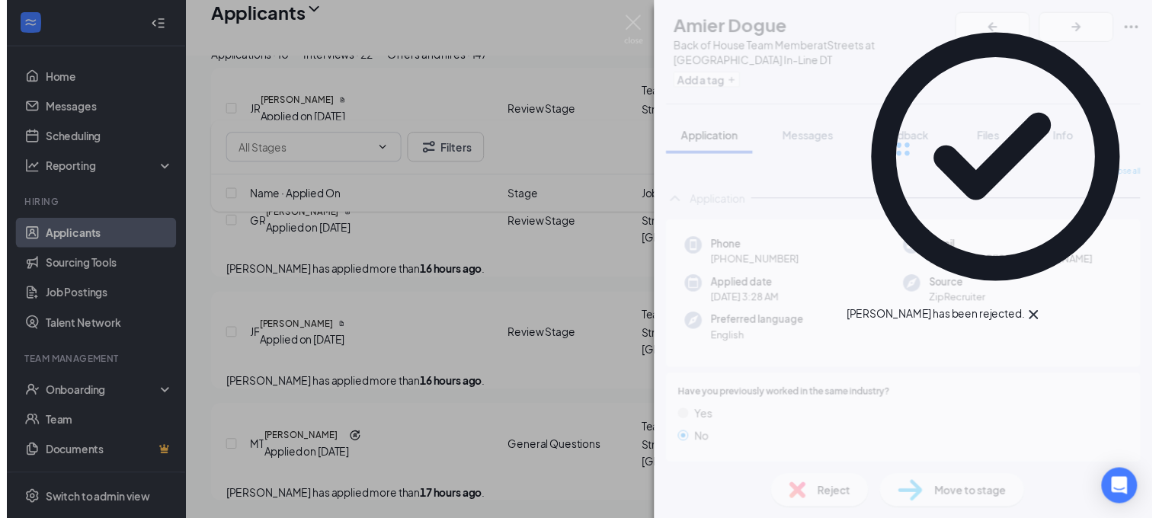
scroll to position [2062, 0]
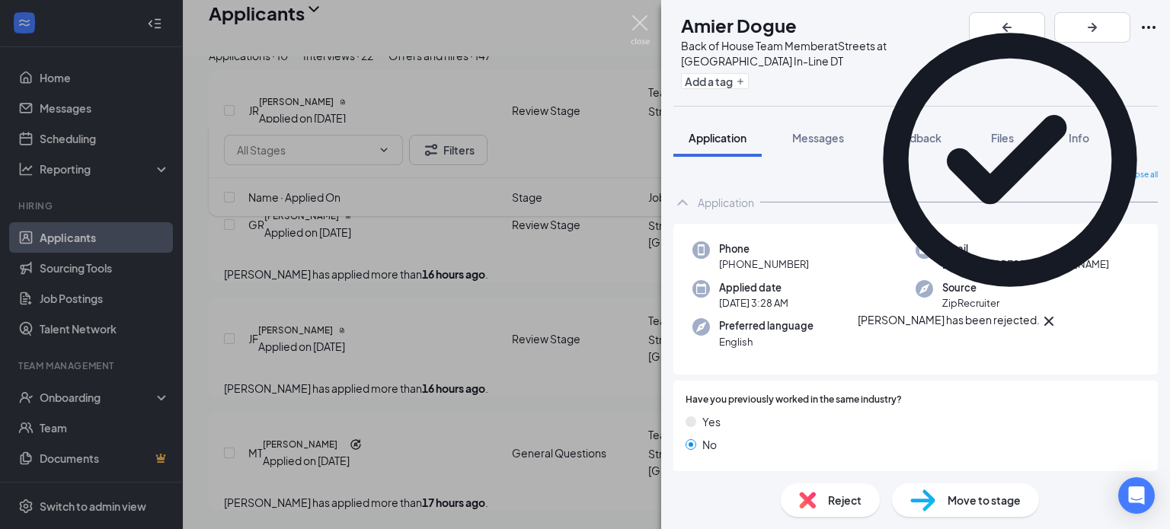
click at [643, 24] on img at bounding box center [640, 30] width 19 height 30
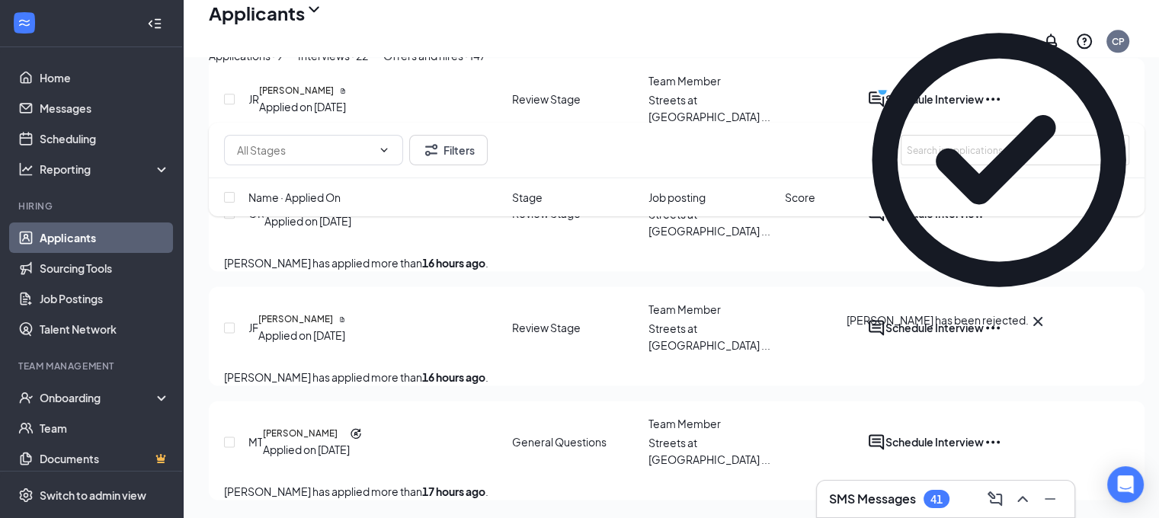
scroll to position [1949, 0]
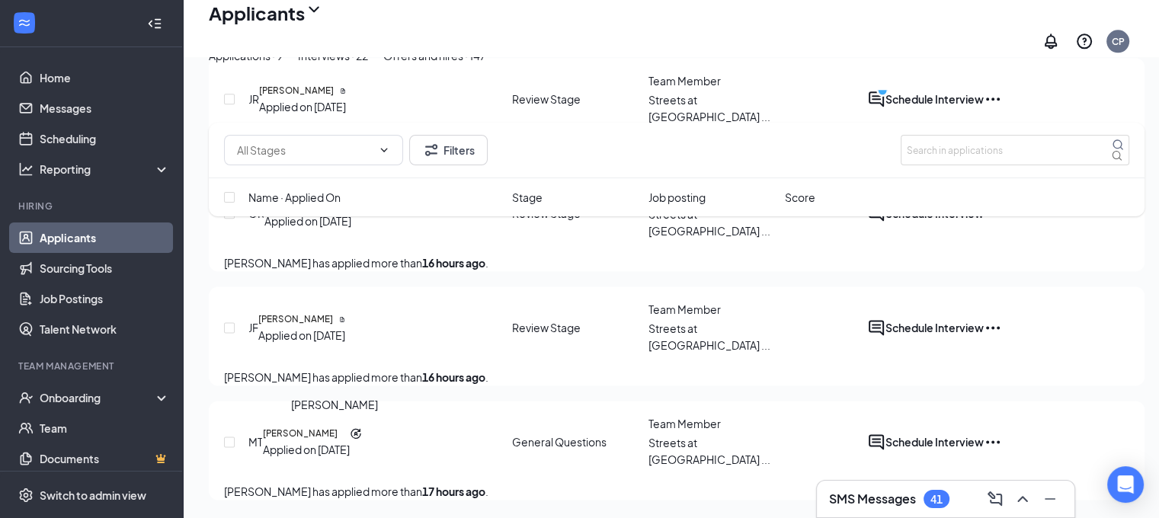
click at [325, 427] on h5 "[PERSON_NAME]" at bounding box center [300, 434] width 75 height 14
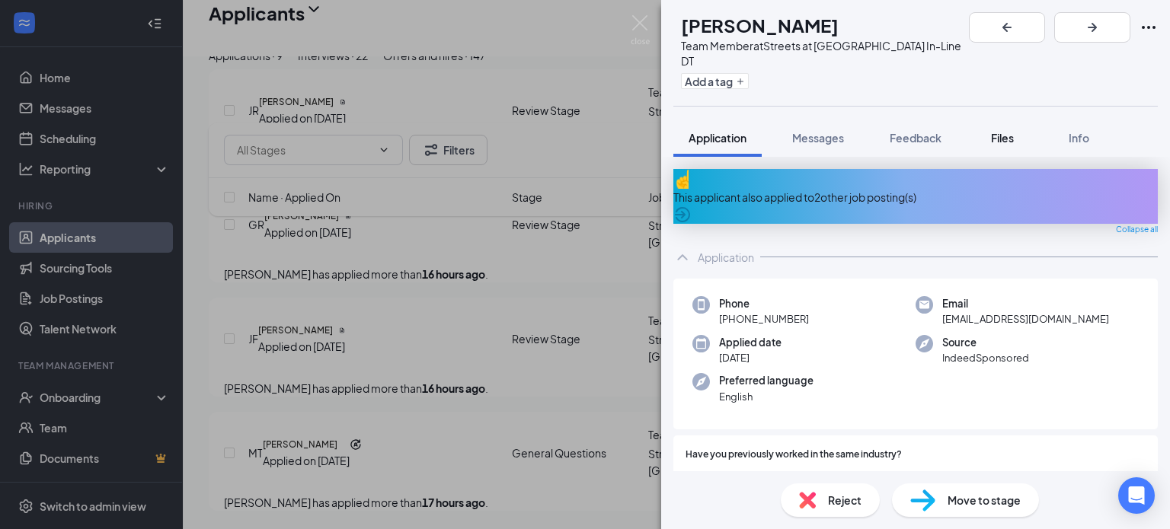
click at [999, 131] on span "Files" at bounding box center [1002, 138] width 23 height 14
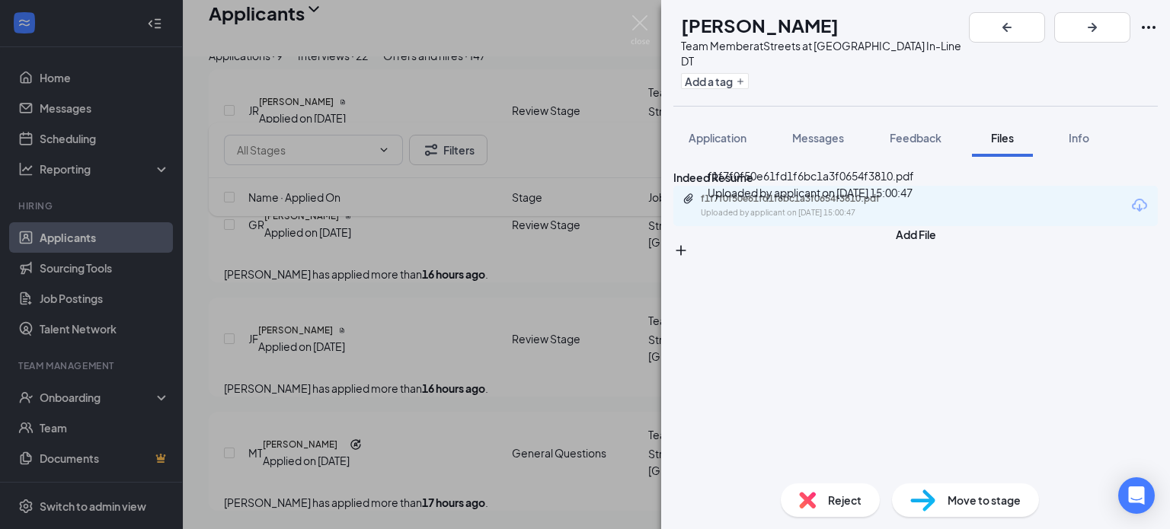
click at [804, 201] on div "f1f7f0f50e61fd1f6bc1a3f0654f3810.pdf" at bounding box center [807, 199] width 213 height 12
click at [753, 120] on button "Application" at bounding box center [717, 138] width 88 height 38
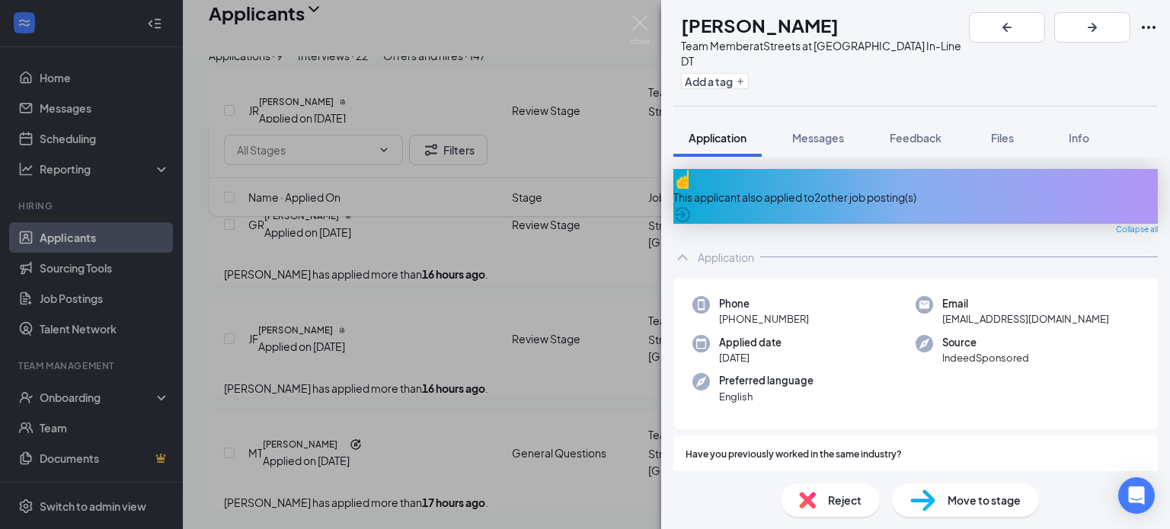
click at [829, 520] on div "Reject Move to stage" at bounding box center [915, 501] width 509 height 58
click at [801, 499] on img at bounding box center [807, 500] width 17 height 17
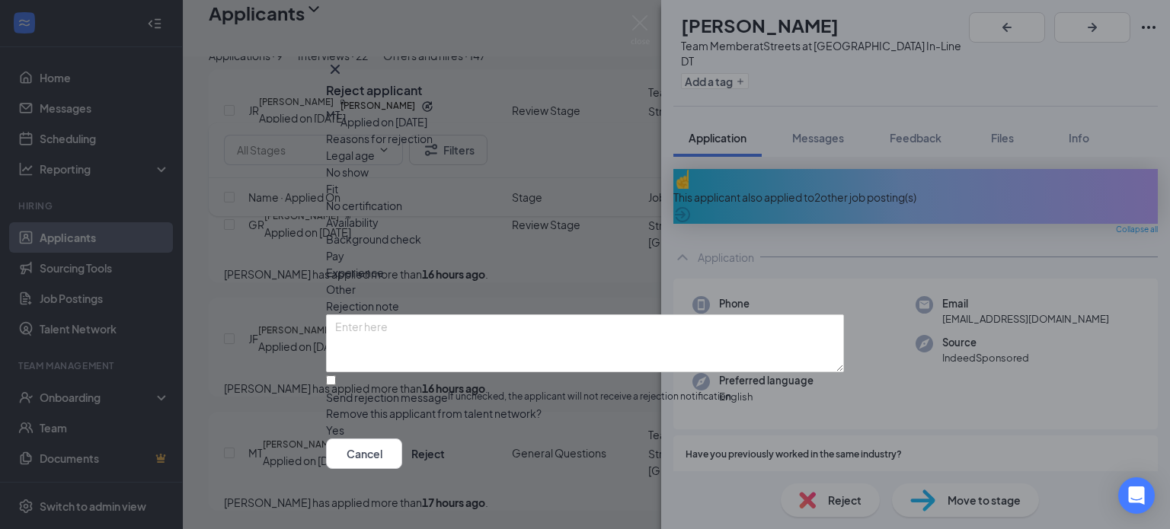
click at [499, 184] on div "Fit" at bounding box center [585, 189] width 518 height 17
click at [336, 376] on input "Send rejection message If unchecked, the applicant will not receive a rejection…" at bounding box center [331, 381] width 10 height 10
checkbox input "true"
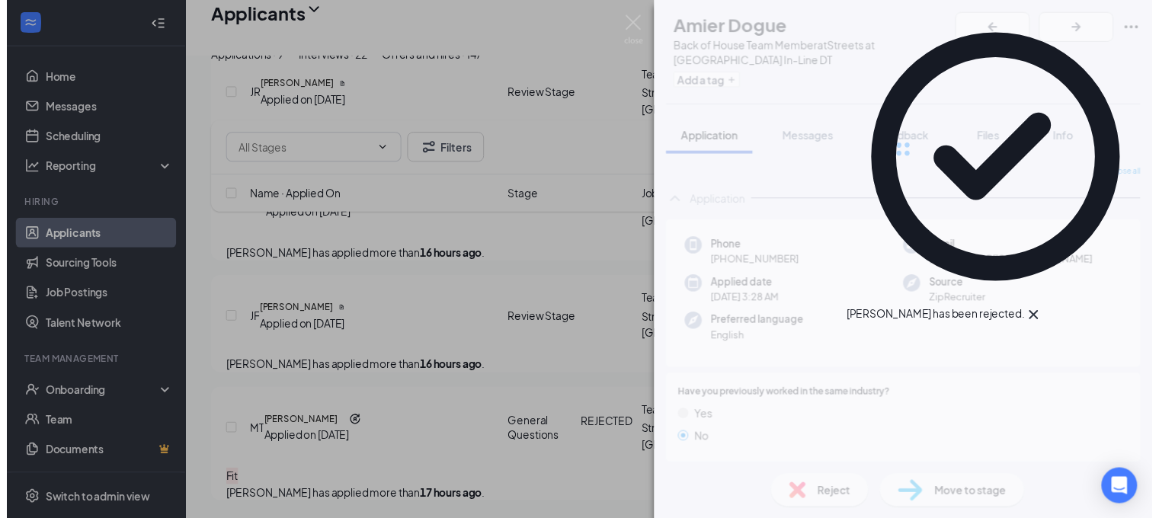
scroll to position [1827, 0]
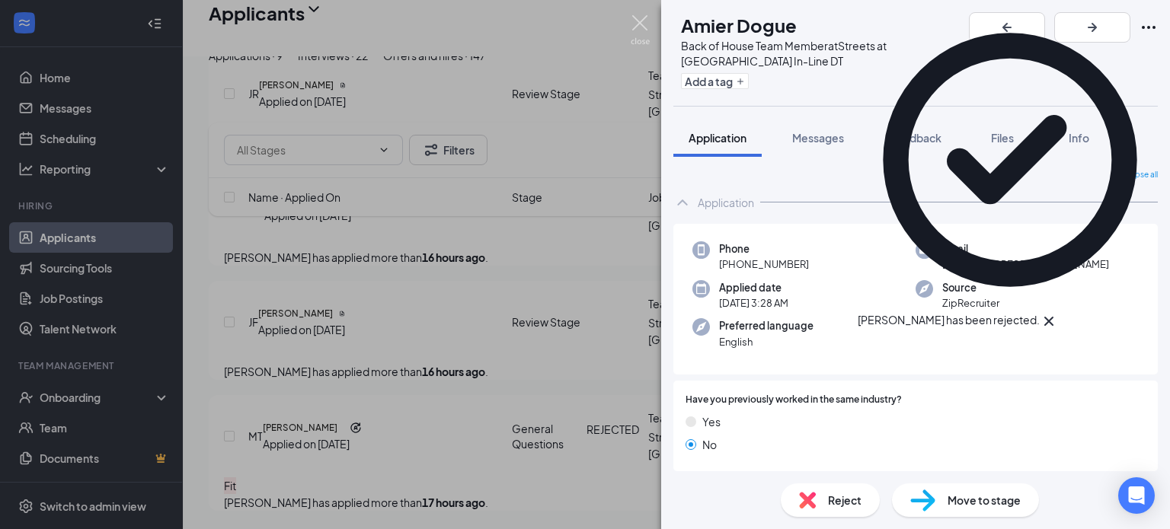
click at [641, 24] on img at bounding box center [640, 30] width 19 height 30
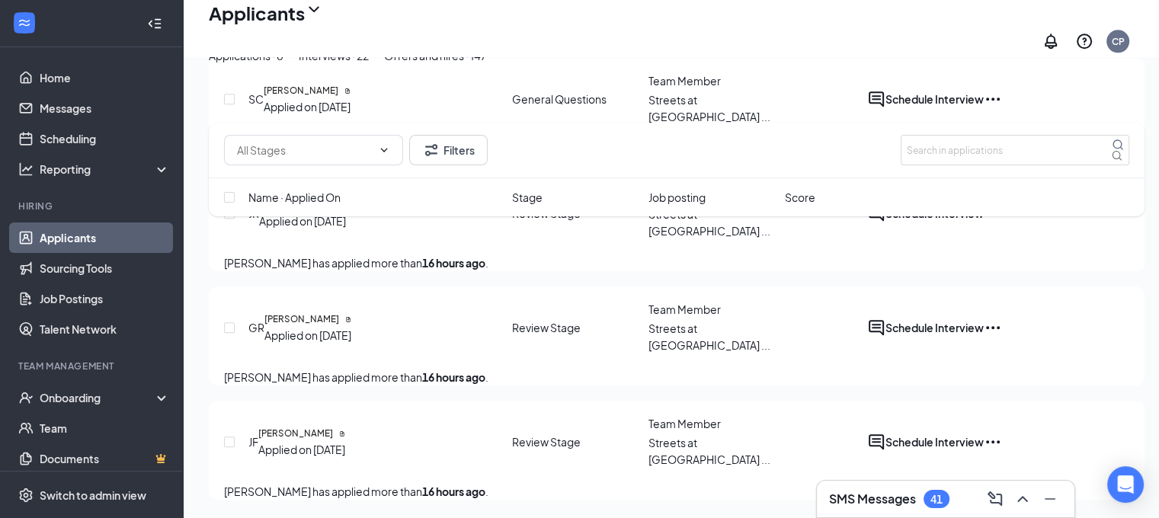
scroll to position [1715, 0]
click at [323, 427] on h5 "[PERSON_NAME]" at bounding box center [295, 434] width 75 height 14
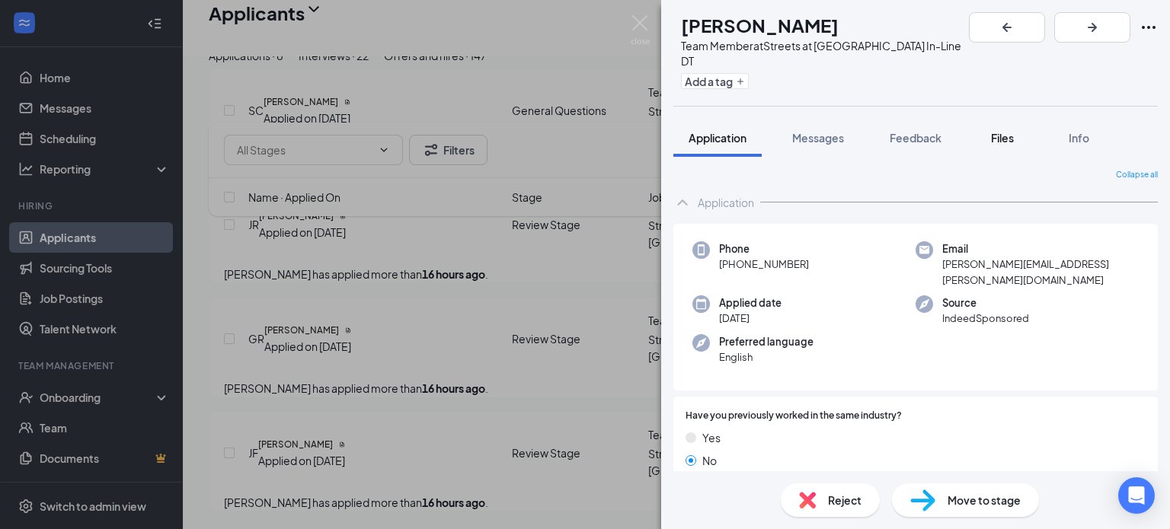
click at [997, 131] on span "Files" at bounding box center [1002, 138] width 23 height 14
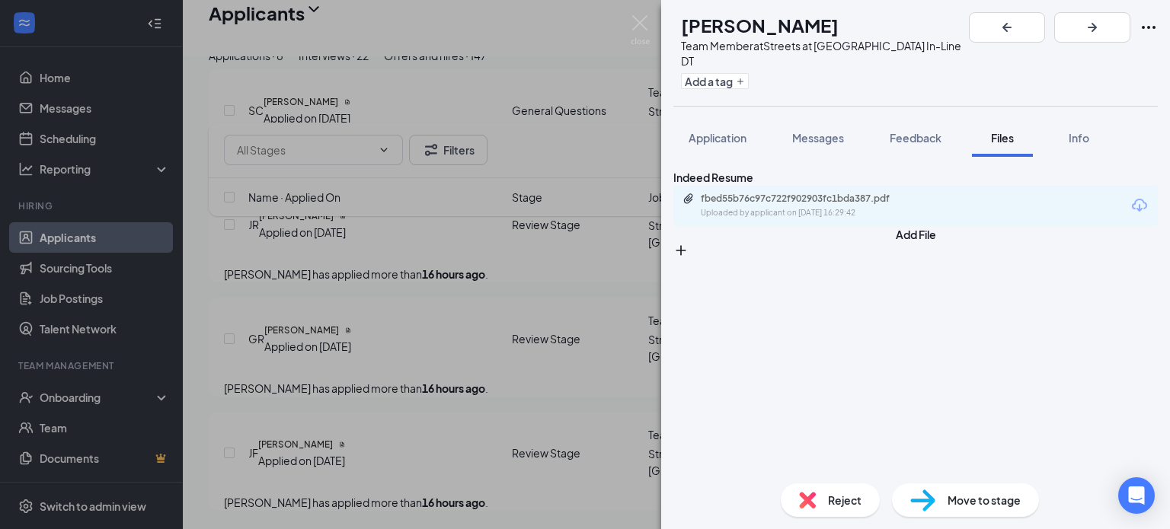
click at [868, 197] on div "fbed55b76c97c722f902903fc1bda387.pdf Uploaded by applicant on [DATE] 16:29:42" at bounding box center [915, 206] width 484 height 40
click at [814, 216] on div "Uploaded by applicant on [DATE] 16:29:42" at bounding box center [815, 213] width 229 height 12
click at [709, 131] on span "Application" at bounding box center [718, 138] width 58 height 14
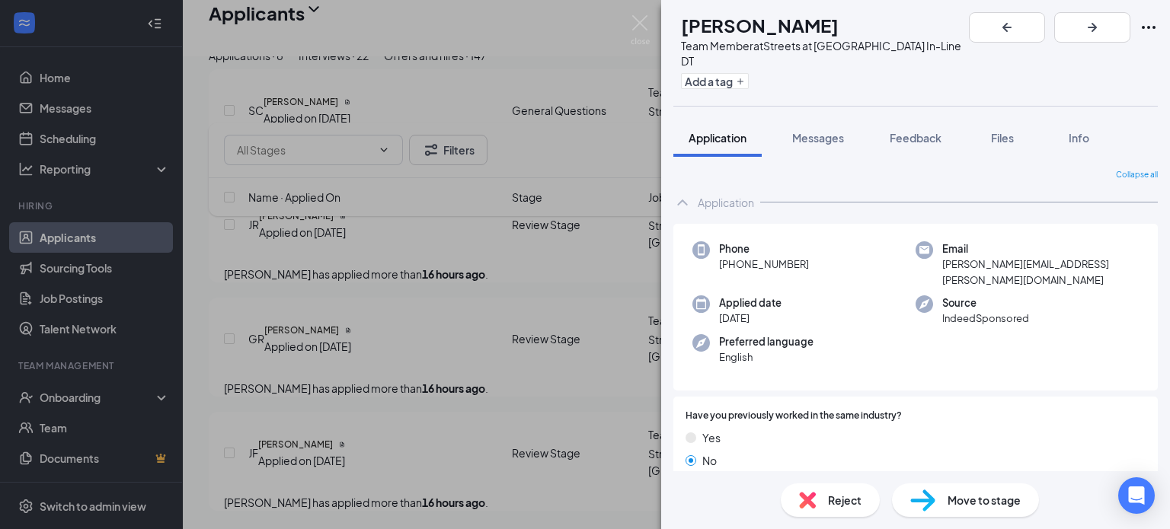
click at [947, 484] on div "Move to stage" at bounding box center [965, 501] width 147 height 34
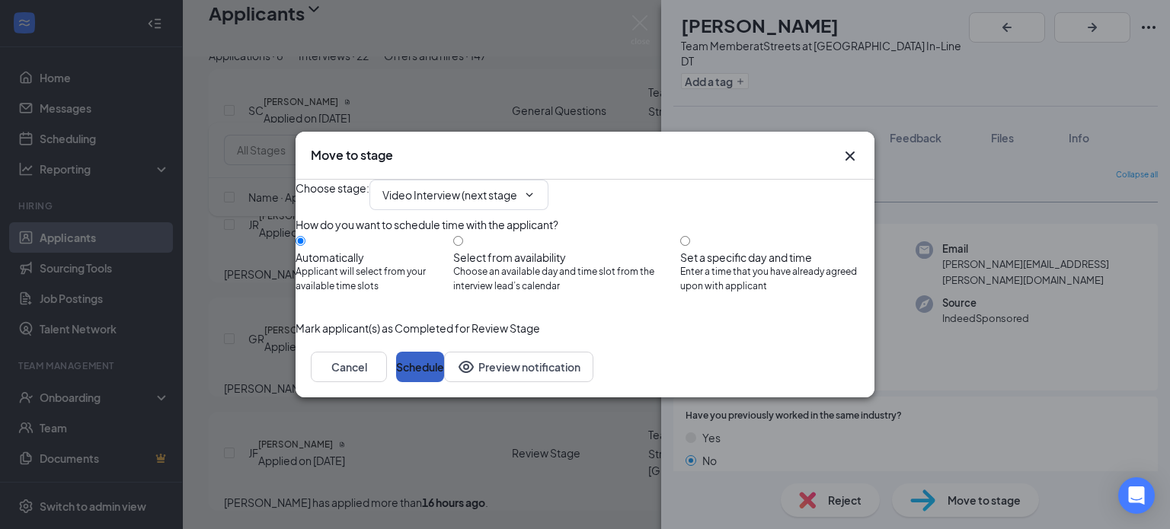
click at [444, 382] on button "Schedule" at bounding box center [420, 367] width 48 height 30
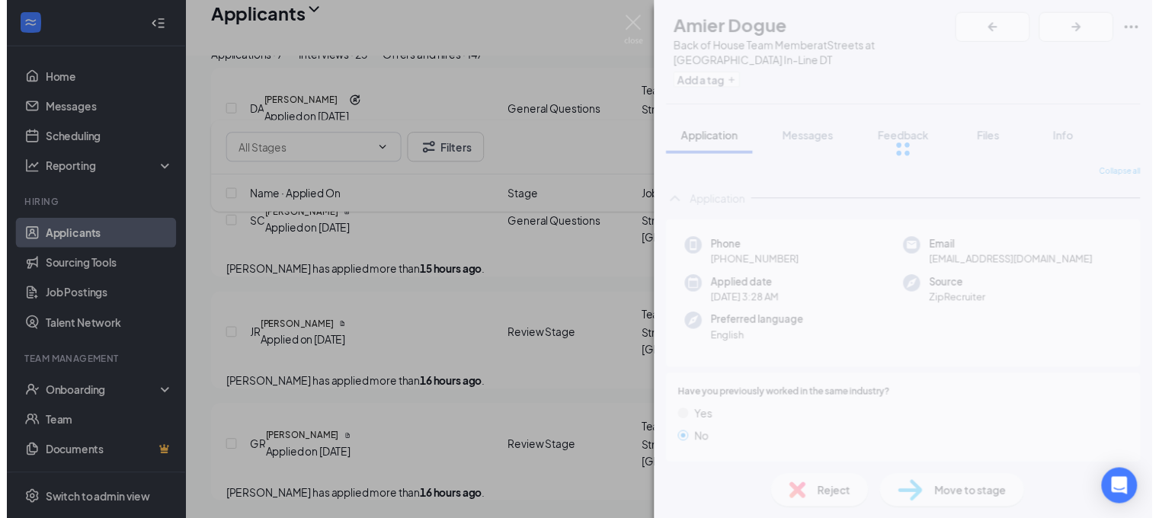
scroll to position [1586, 0]
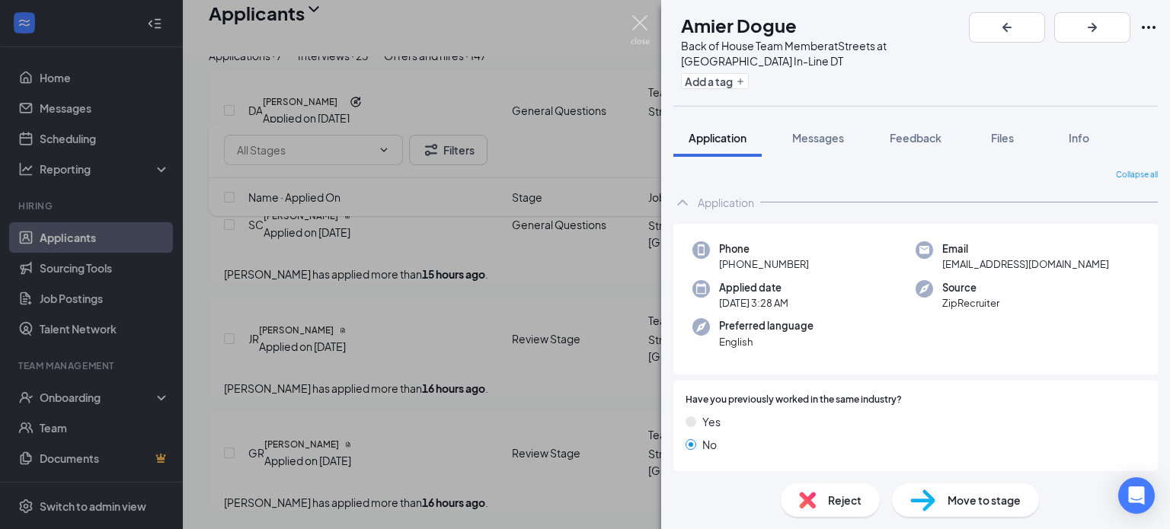
click at [639, 18] on img at bounding box center [640, 30] width 19 height 30
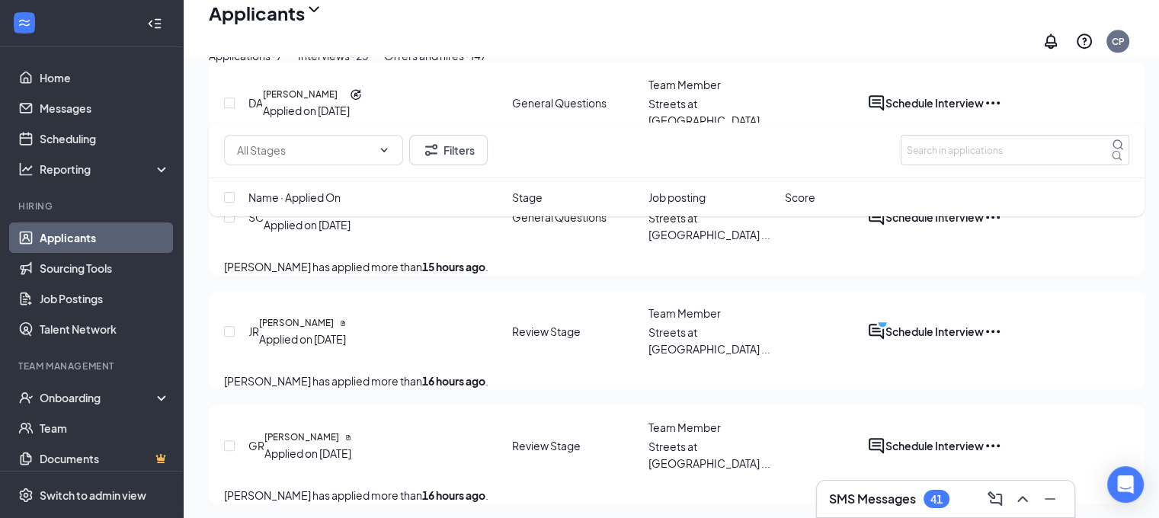
scroll to position [1481, 0]
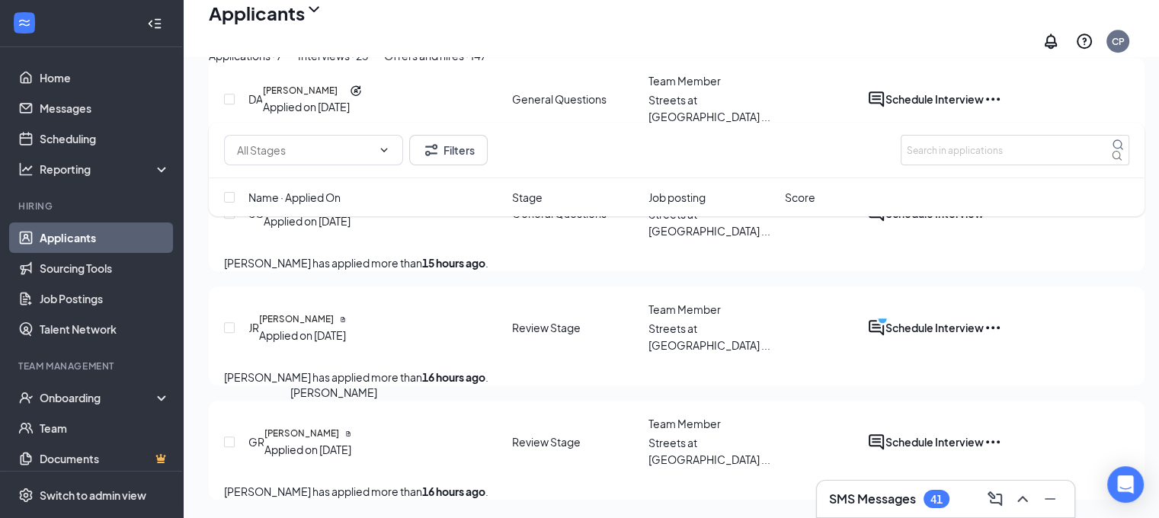
click at [315, 427] on h5 "[PERSON_NAME]" at bounding box center [301, 434] width 75 height 14
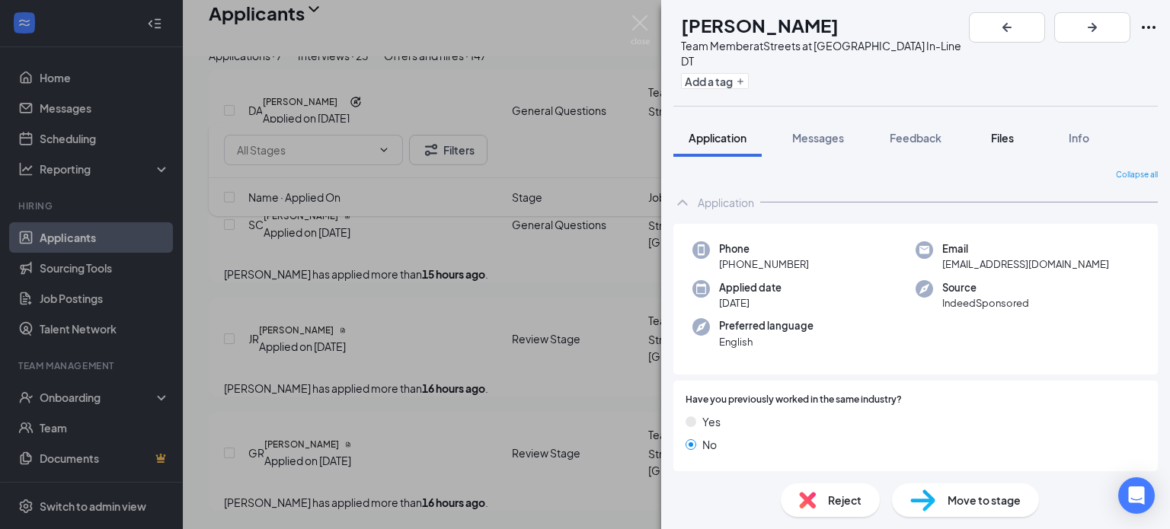
click at [1002, 131] on span "Files" at bounding box center [1002, 138] width 23 height 14
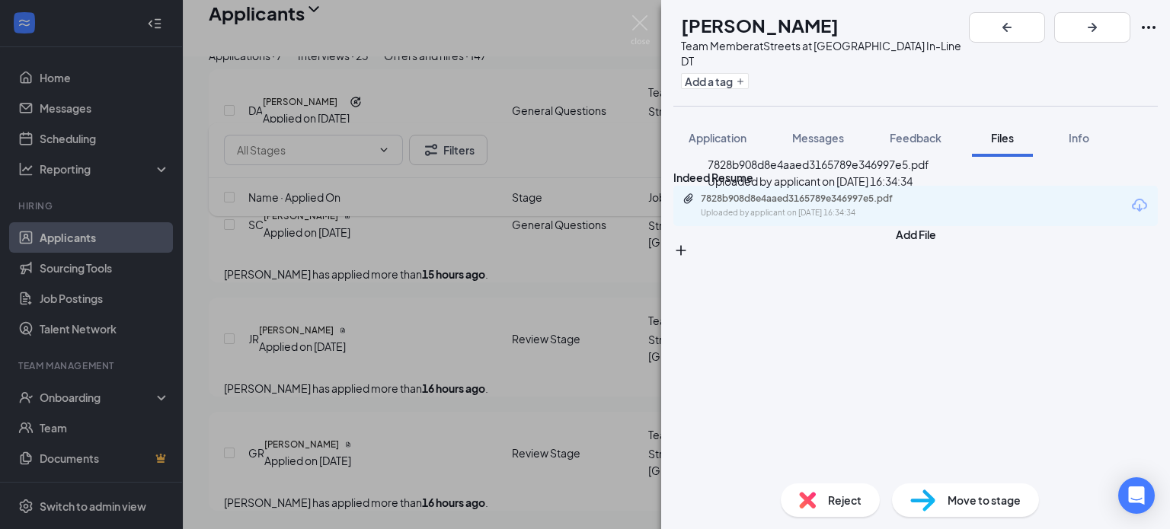
click at [819, 219] on div "Uploaded by applicant on [DATE] 16:34:34" at bounding box center [815, 213] width 229 height 12
click at [717, 131] on span "Application" at bounding box center [718, 138] width 58 height 14
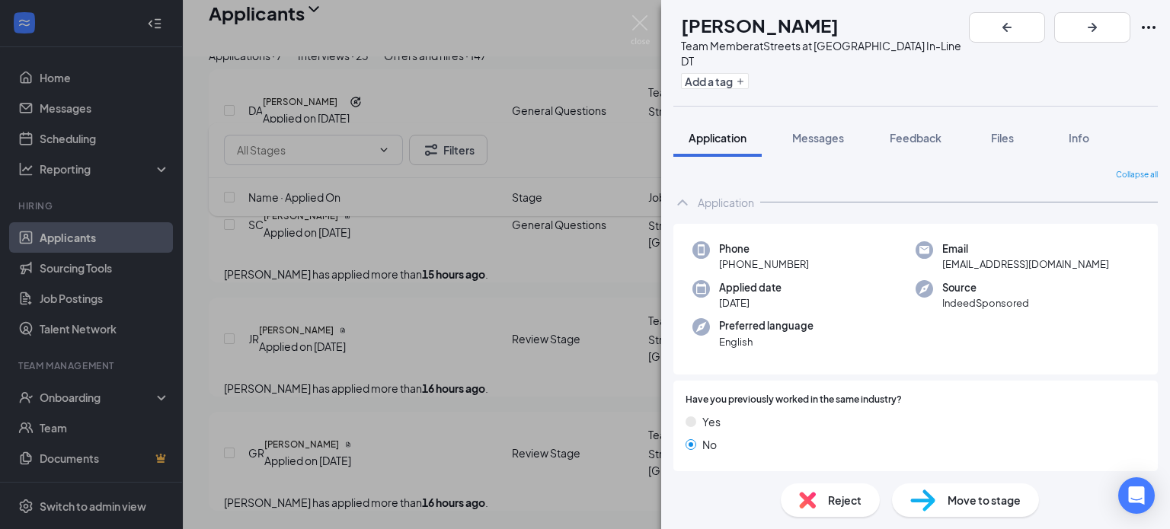
click at [961, 495] on span "Move to stage" at bounding box center [984, 500] width 73 height 17
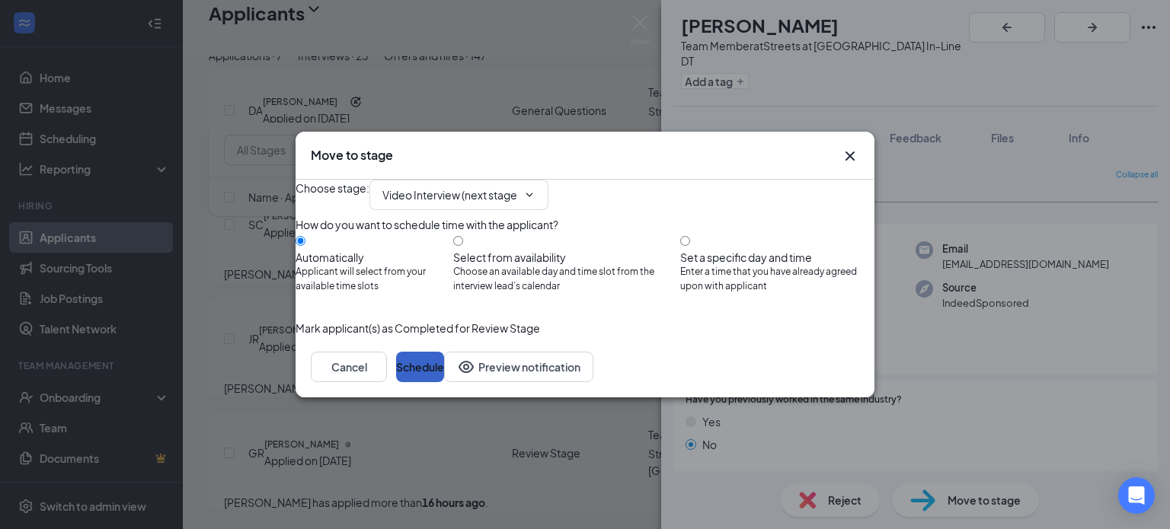
click at [444, 382] on button "Schedule" at bounding box center [420, 367] width 48 height 30
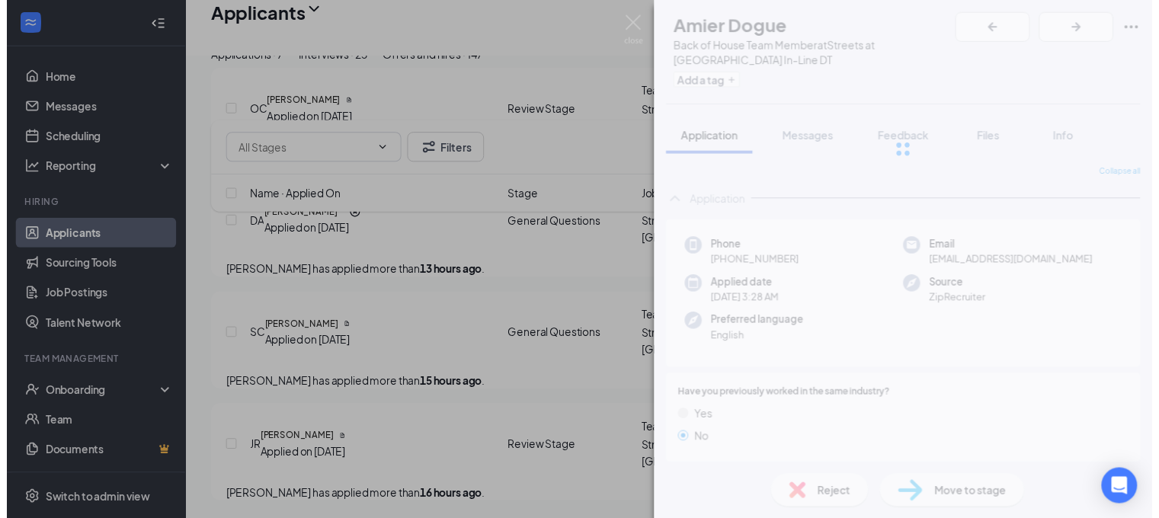
scroll to position [1351, 0]
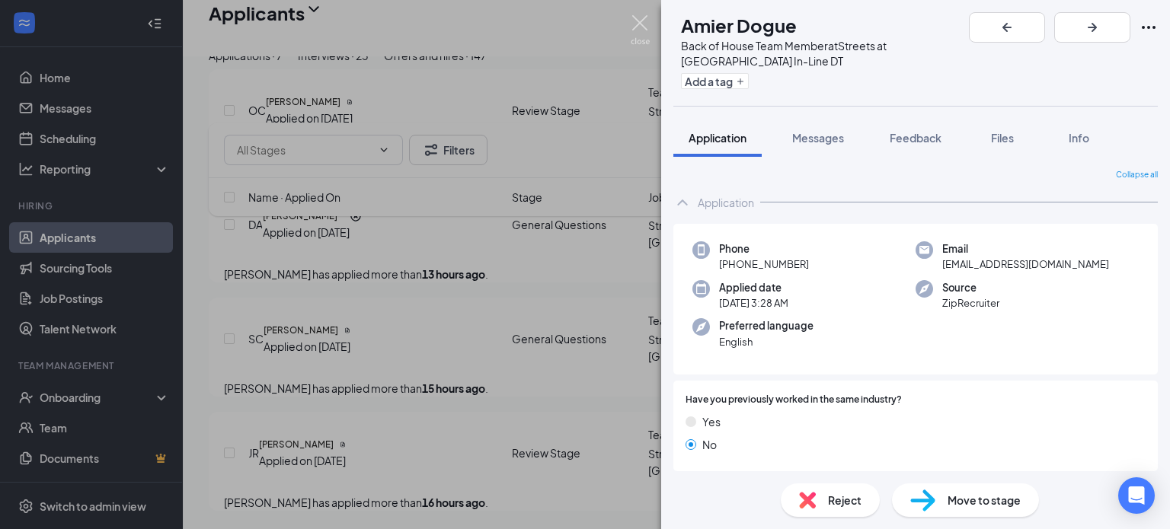
click at [641, 20] on img at bounding box center [640, 30] width 19 height 30
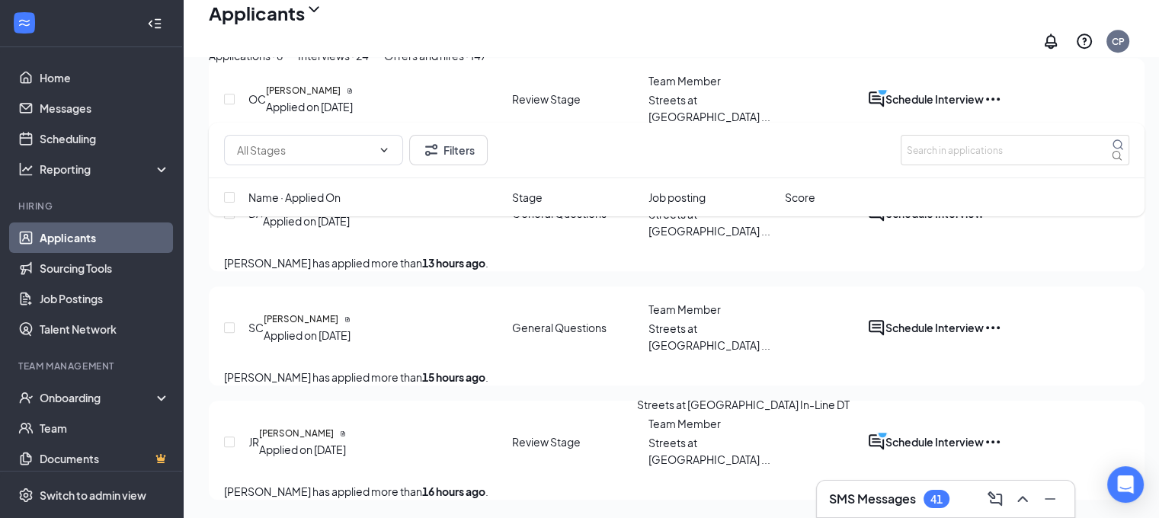
scroll to position [1246, 0]
click at [319, 427] on h5 "[PERSON_NAME]" at bounding box center [296, 434] width 75 height 14
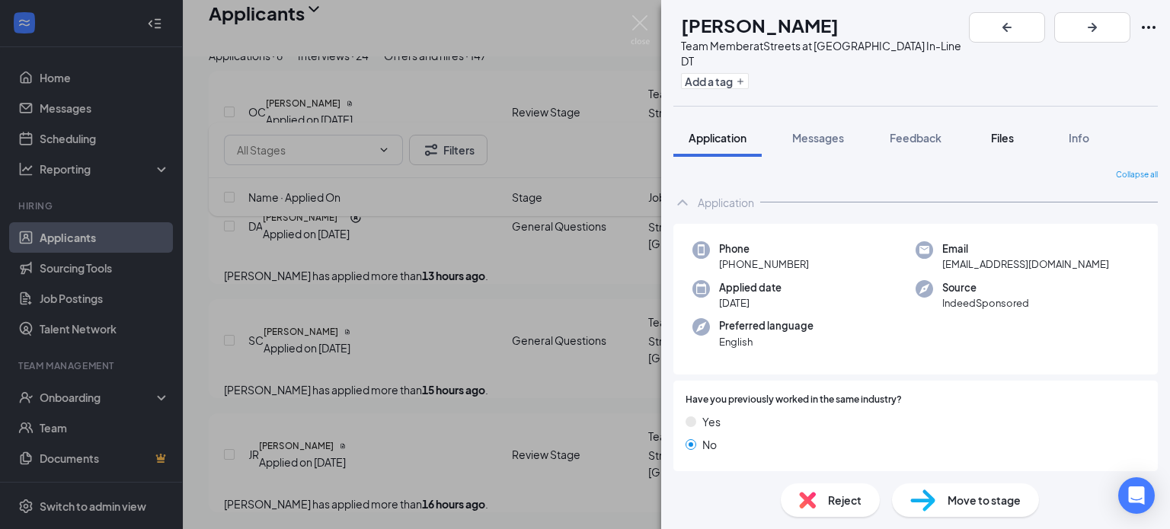
click at [1006, 131] on span "Files" at bounding box center [1002, 138] width 23 height 14
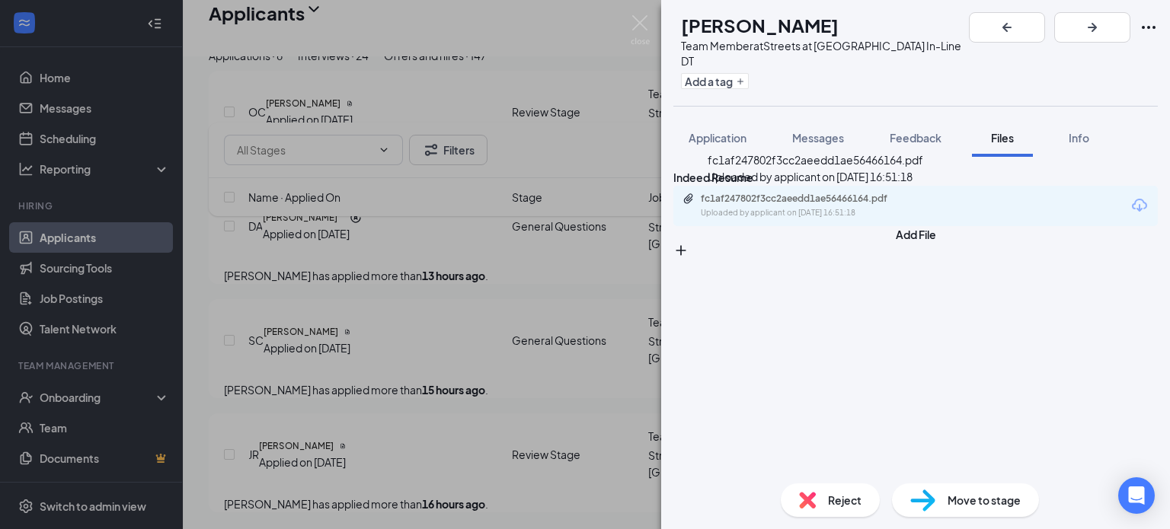
click at [851, 213] on div "Uploaded by applicant on [DATE] 16:51:18" at bounding box center [815, 213] width 229 height 12
click at [712, 131] on span "Application" at bounding box center [718, 138] width 58 height 14
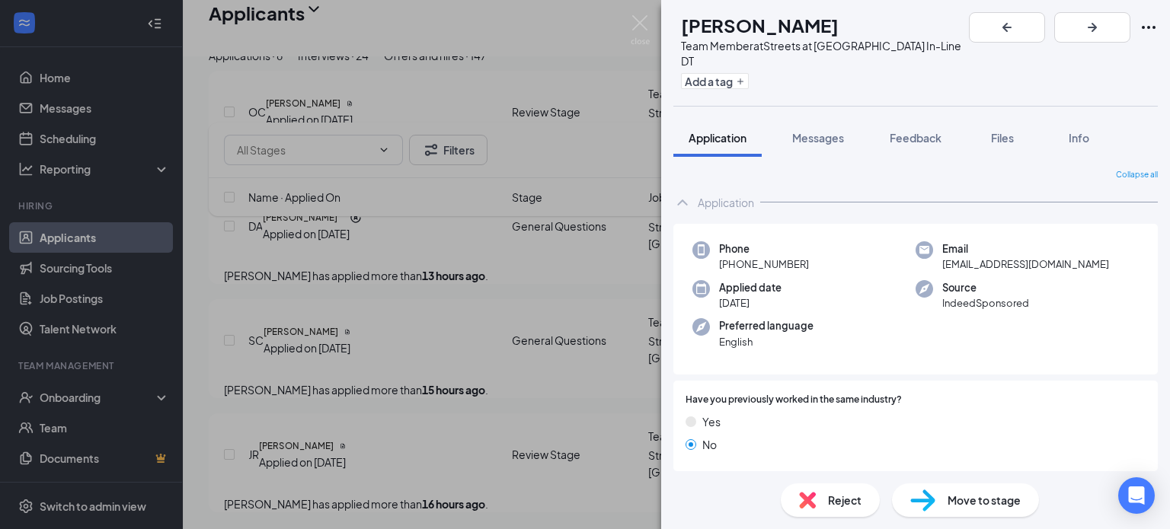
click at [833, 510] on div "Reject" at bounding box center [830, 501] width 99 height 34
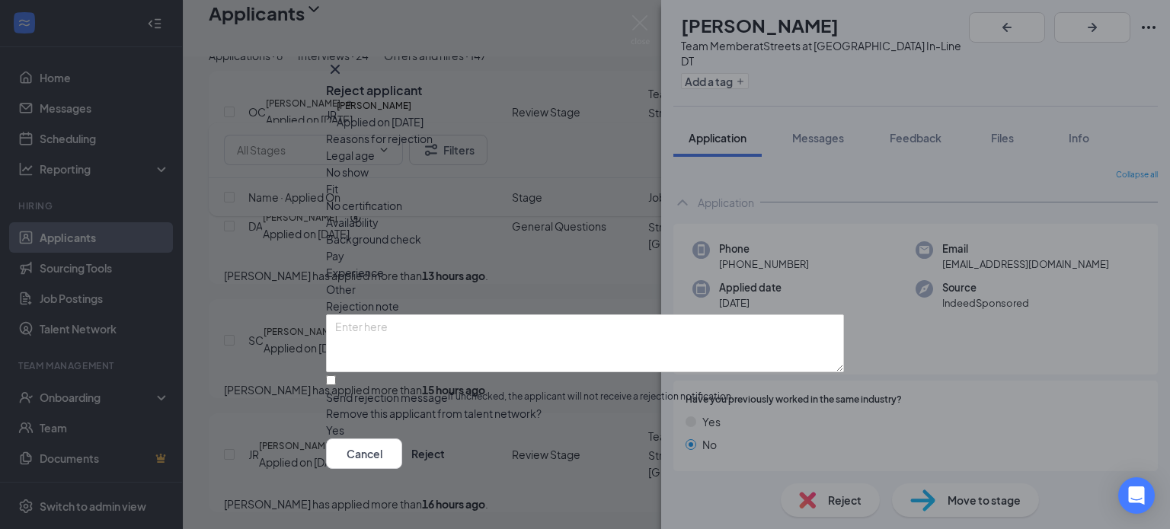
click at [338, 193] on span "Fit" at bounding box center [332, 189] width 12 height 17
click at [336, 376] on input "Send rejection message If unchecked, the applicant will not receive a rejection…" at bounding box center [331, 381] width 10 height 10
checkbox input "true"
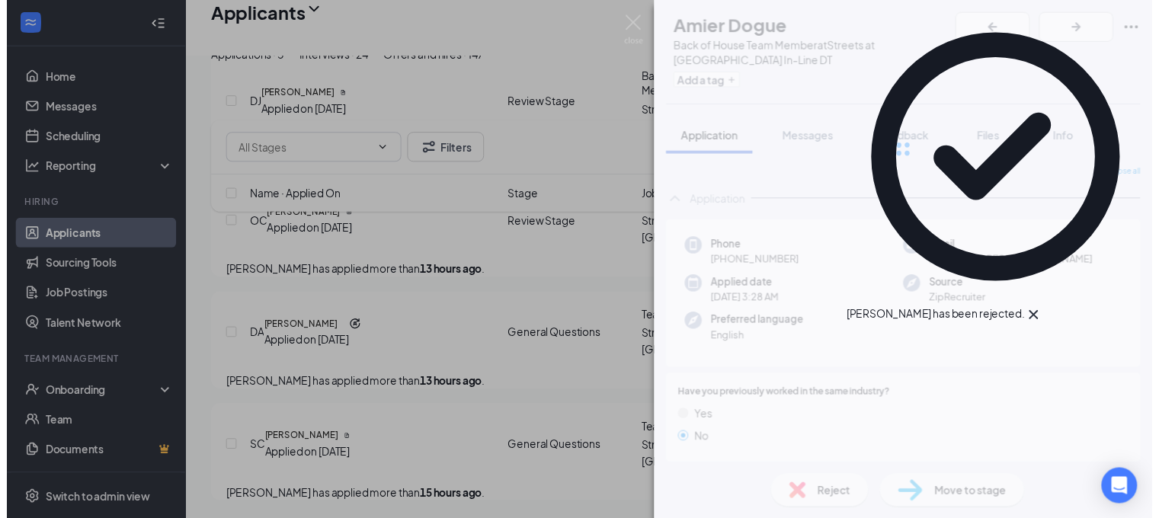
scroll to position [1124, 0]
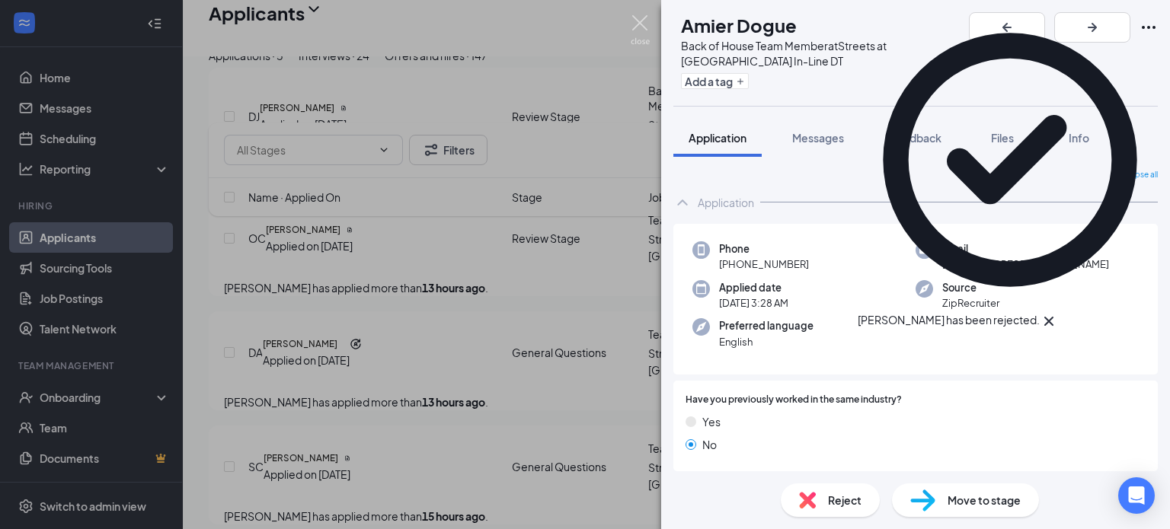
click at [636, 20] on img at bounding box center [640, 30] width 19 height 30
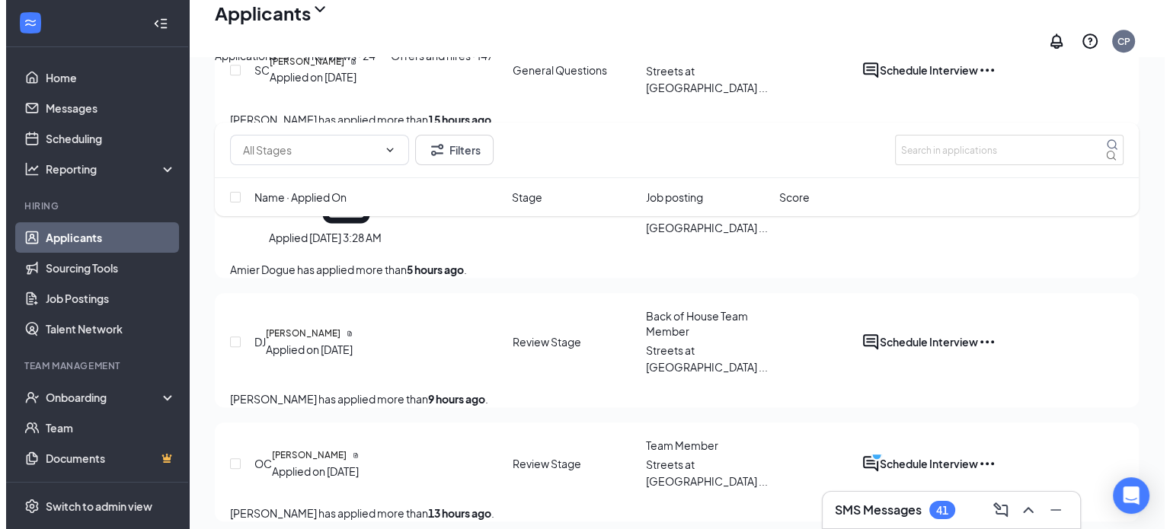
scroll to position [1000, 0]
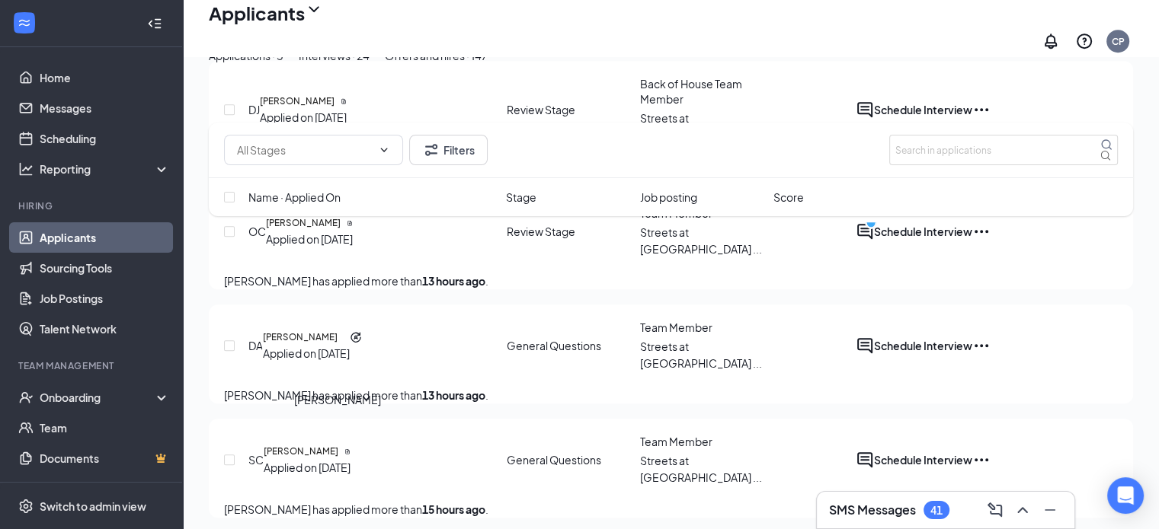
click at [338, 445] on h5 "[PERSON_NAME]" at bounding box center [301, 452] width 75 height 14
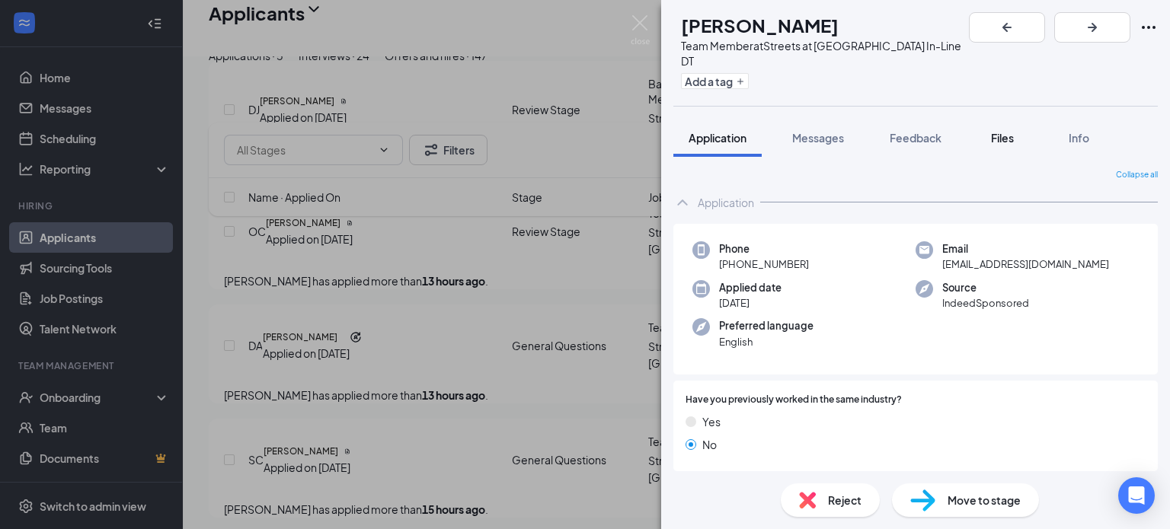
click at [1003, 131] on span "Files" at bounding box center [1002, 138] width 23 height 14
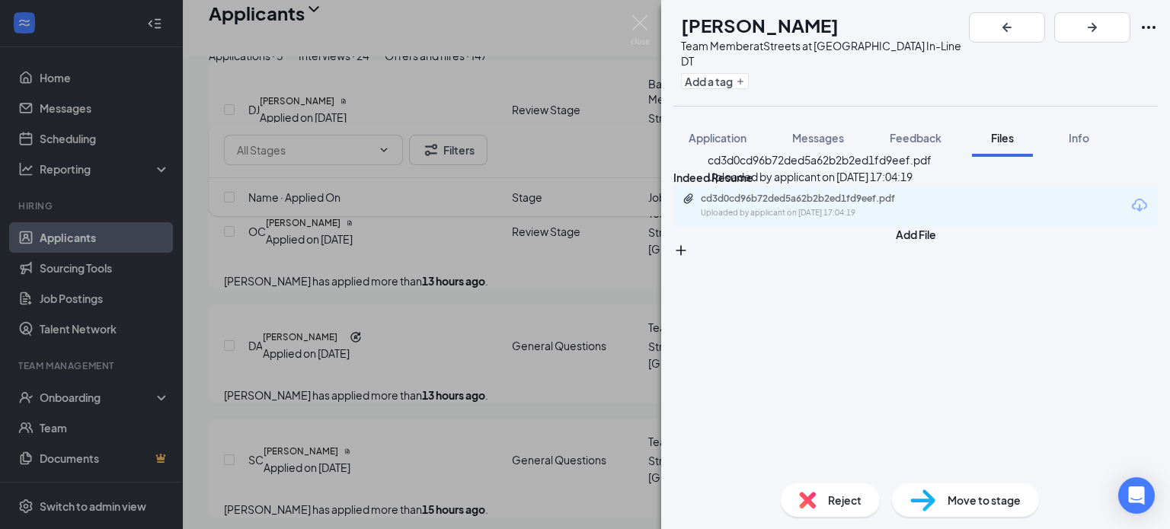
click at [858, 219] on div "Uploaded by applicant on [DATE] 17:04:19" at bounding box center [815, 213] width 229 height 12
click at [704, 130] on button "Application" at bounding box center [717, 138] width 88 height 38
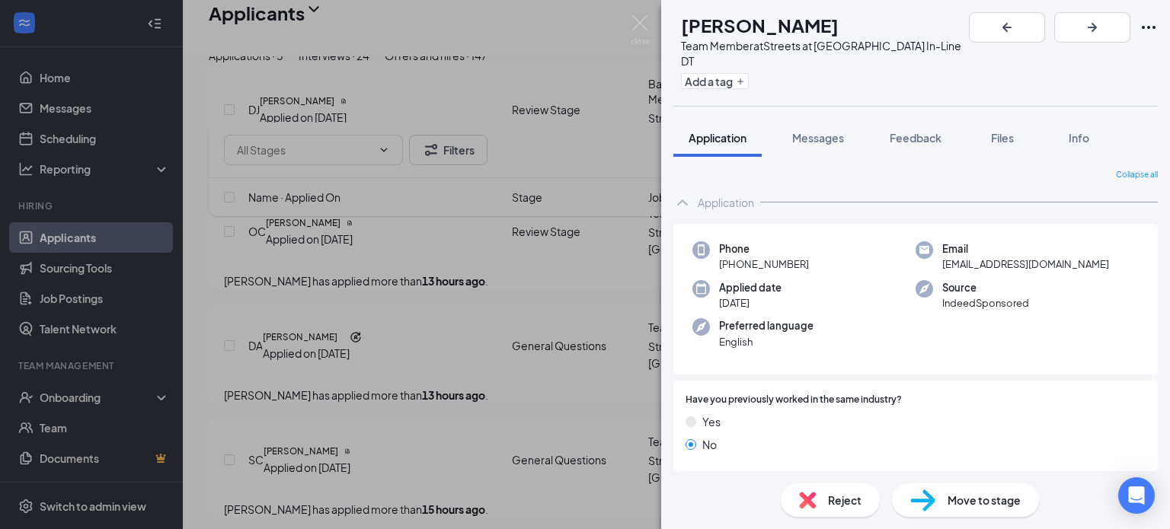
click at [819, 498] on div "Reject" at bounding box center [830, 501] width 99 height 34
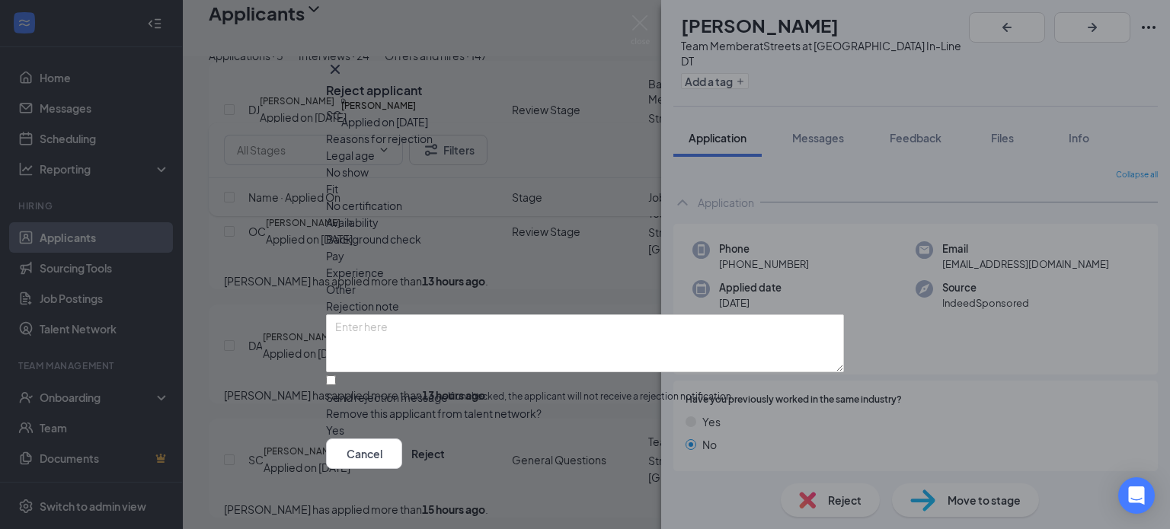
click at [379, 214] on span "Availability" at bounding box center [352, 222] width 53 height 17
click at [336, 376] on input "Send rejection message If unchecked, the applicant will not receive a rejection…" at bounding box center [331, 381] width 10 height 10
checkbox input "true"
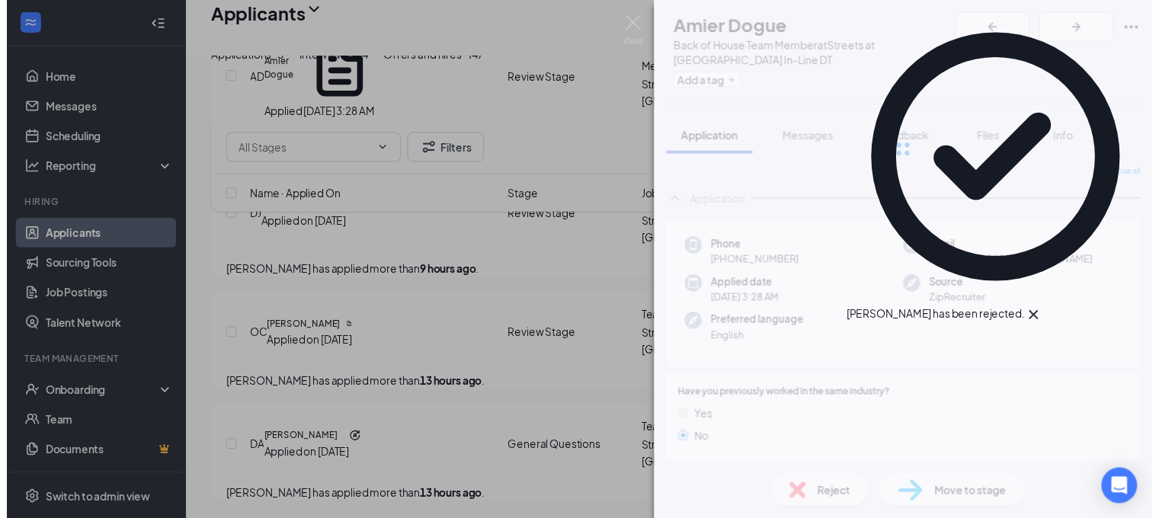
scroll to position [890, 0]
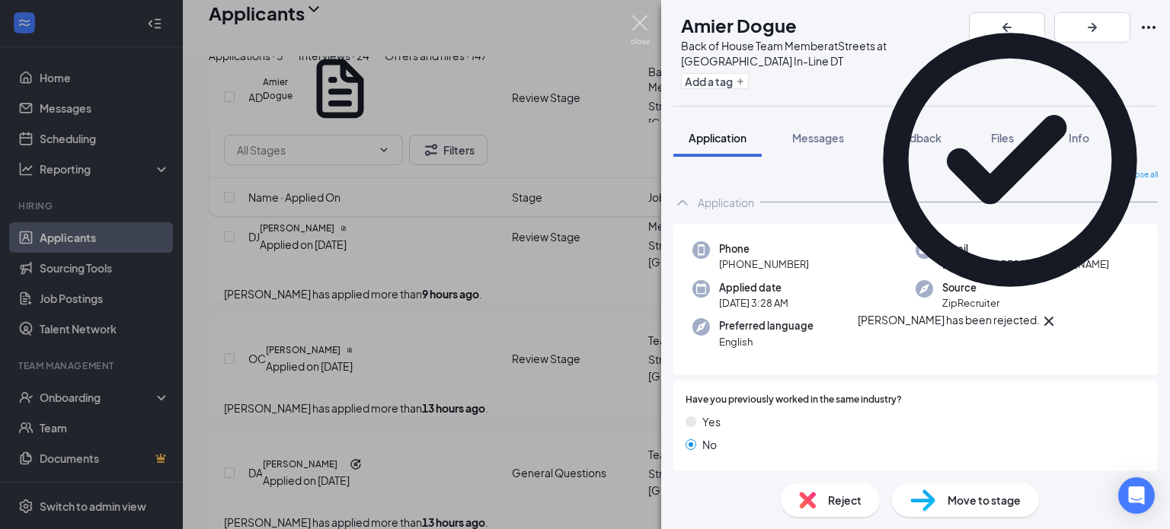
click at [643, 27] on img at bounding box center [640, 30] width 19 height 30
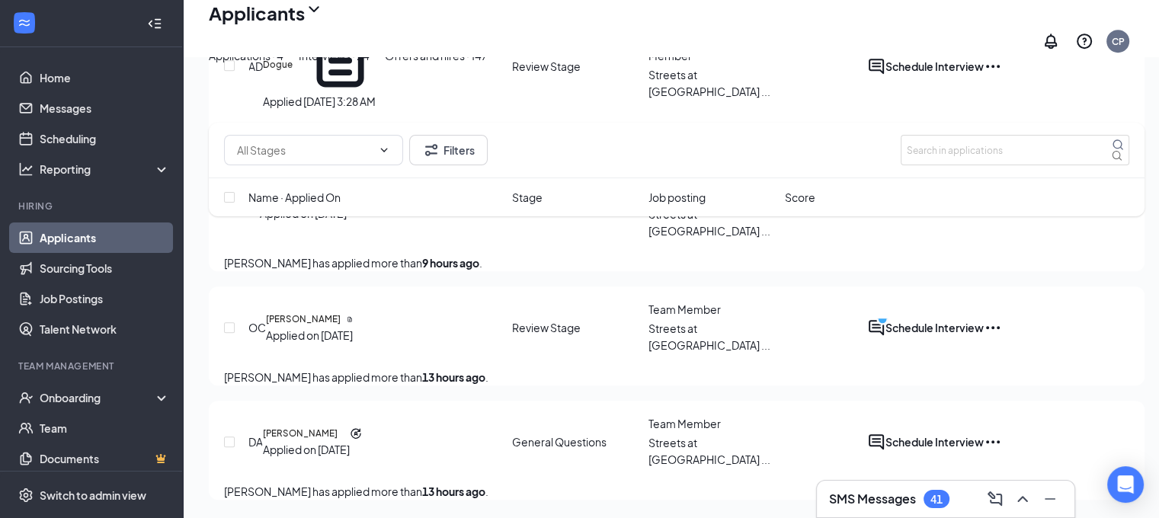
scroll to position [777, 0]
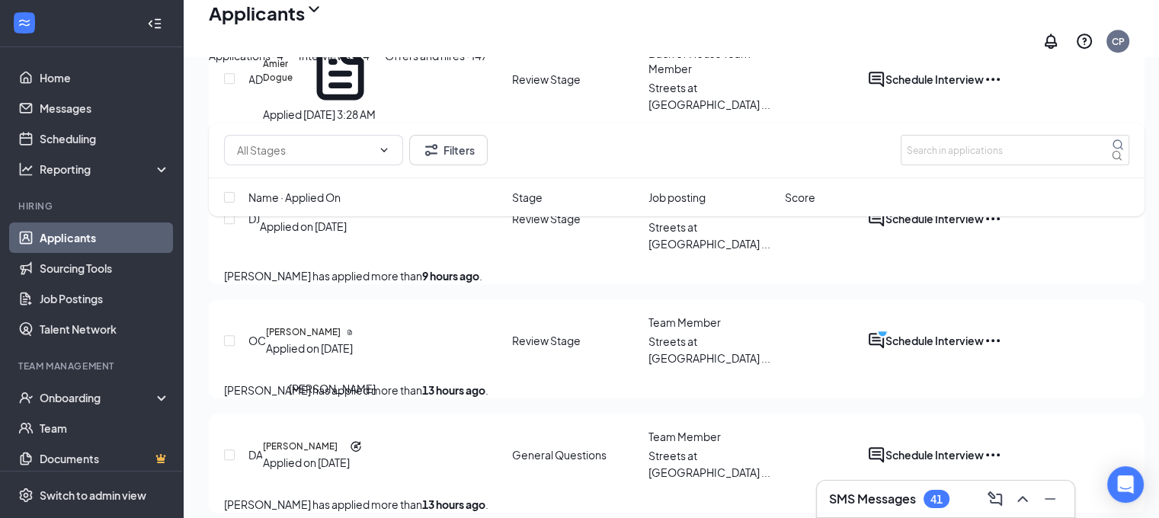
click at [328, 440] on h5 "[PERSON_NAME]" at bounding box center [300, 447] width 75 height 14
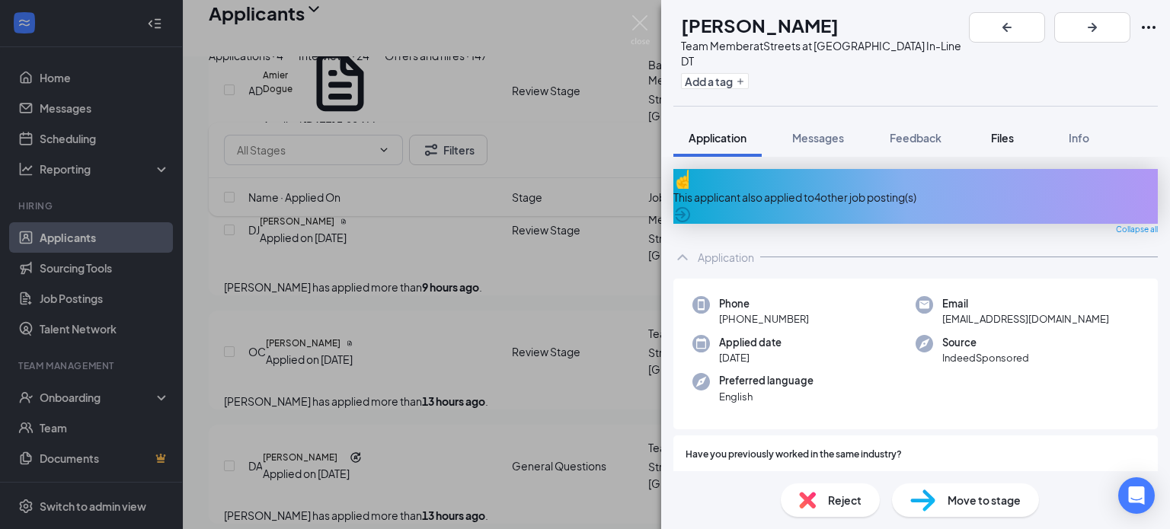
click at [1012, 132] on button "Files" at bounding box center [1002, 138] width 61 height 38
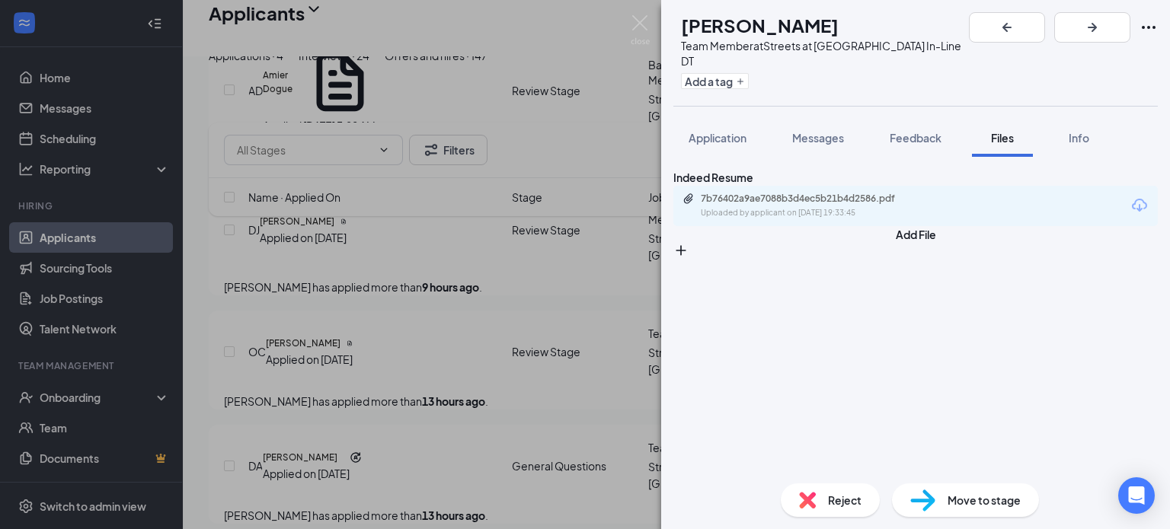
click at [883, 197] on div "7b76402a9ae7088b3d4ec5b21b4d2586.pdf Uploaded by applicant on [DATE] 19:33:45" at bounding box center [915, 206] width 484 height 40
click at [855, 203] on div "7b76402a9ae7088b3d4ec5b21b4d2586.pdf" at bounding box center [807, 199] width 213 height 12
click at [717, 131] on span "Application" at bounding box center [718, 138] width 58 height 14
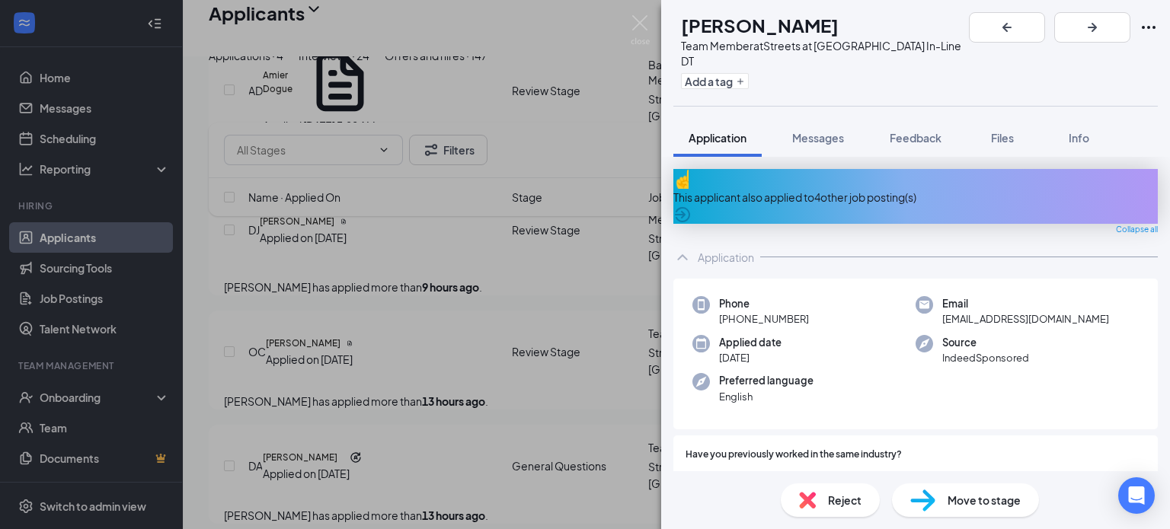
click at [932, 500] on img at bounding box center [922, 501] width 25 height 22
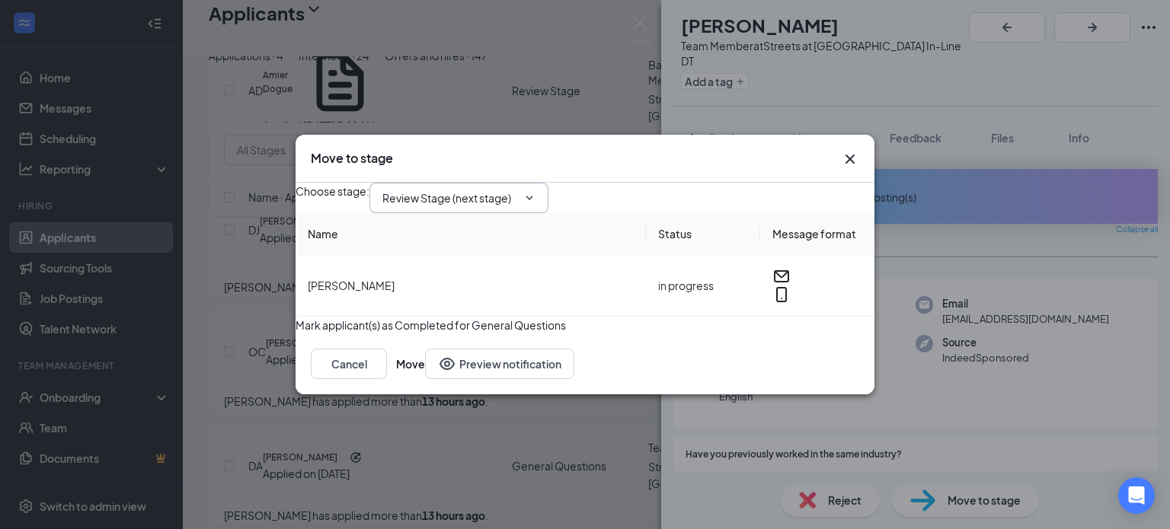
click at [548, 198] on span "Review Stage (next stage)" at bounding box center [458, 198] width 179 height 30
click at [387, 379] on button "Cancel" at bounding box center [349, 364] width 76 height 30
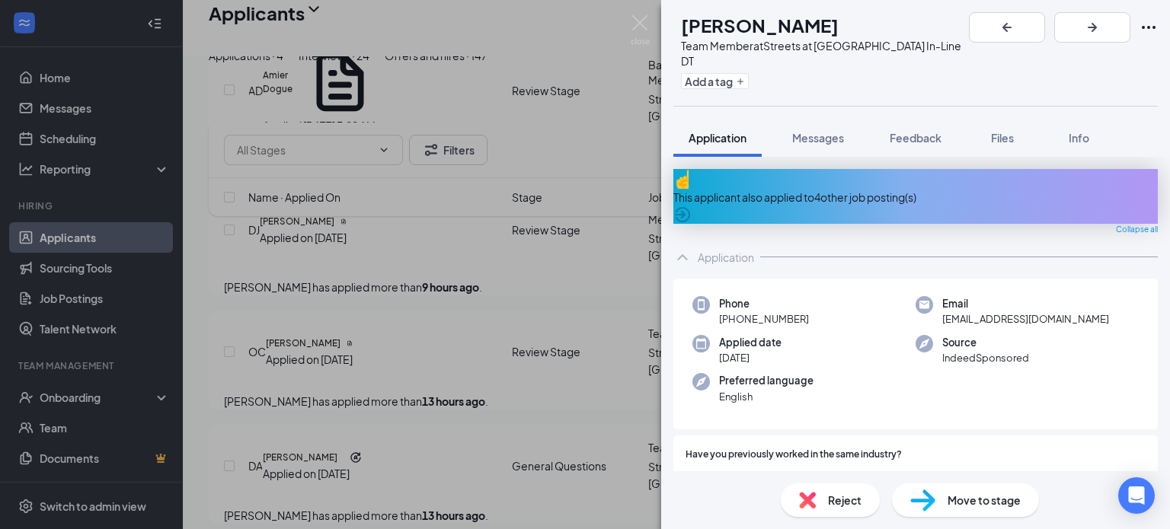
click at [817, 496] on div "Reject" at bounding box center [830, 501] width 99 height 34
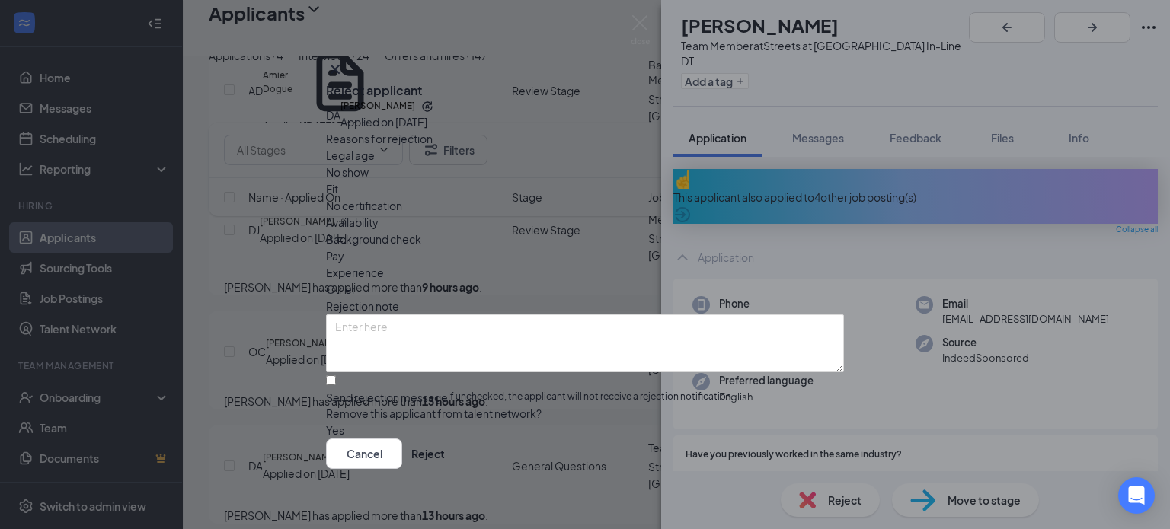
click at [494, 190] on div "Fit" at bounding box center [585, 189] width 518 height 17
click at [336, 376] on input "Send rejection message If unchecked, the applicant will not receive a rejection…" at bounding box center [331, 381] width 10 height 10
checkbox input "true"
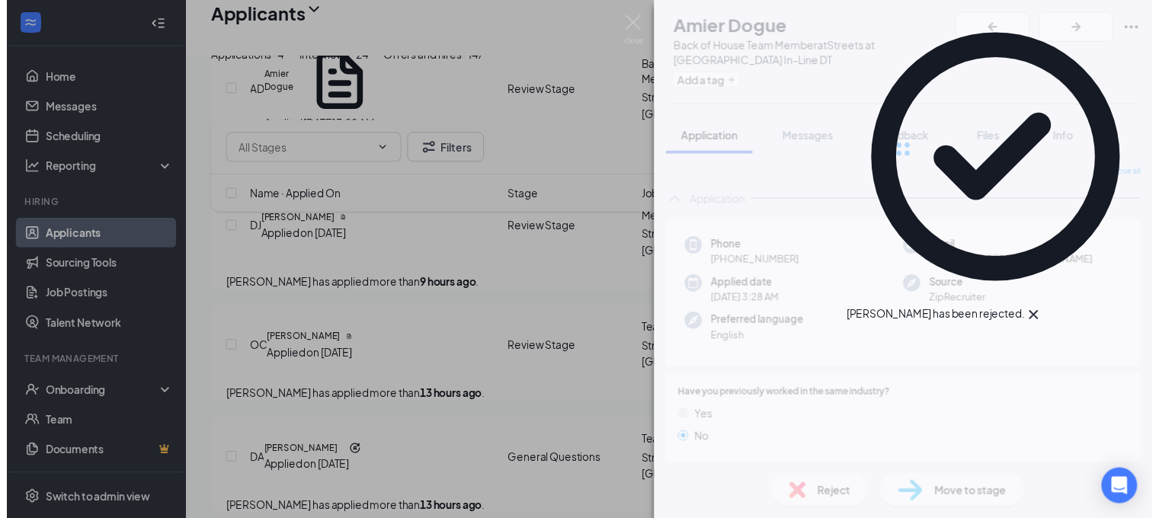
scroll to position [656, 0]
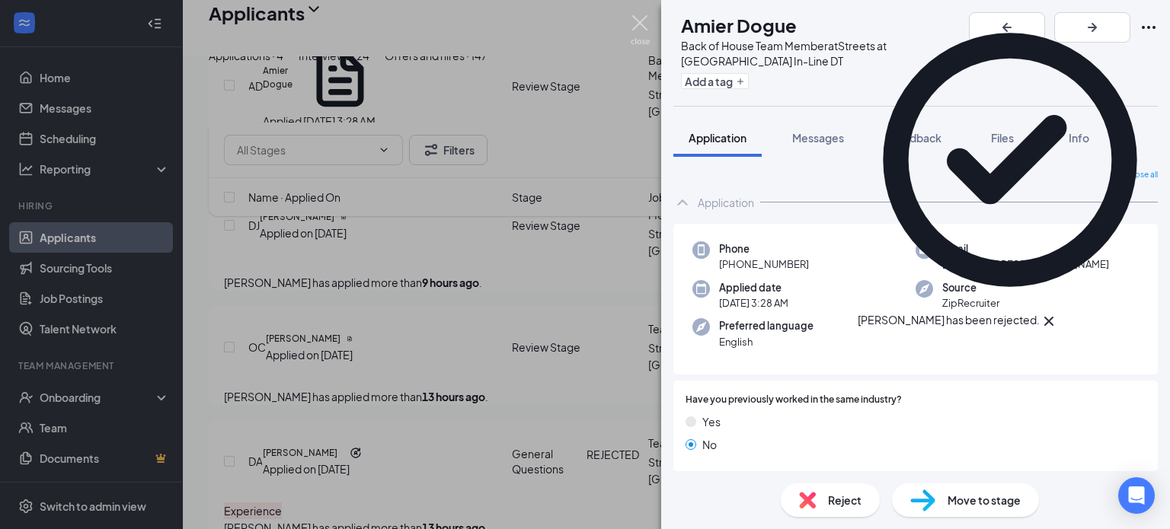
click at [634, 18] on img at bounding box center [640, 30] width 19 height 30
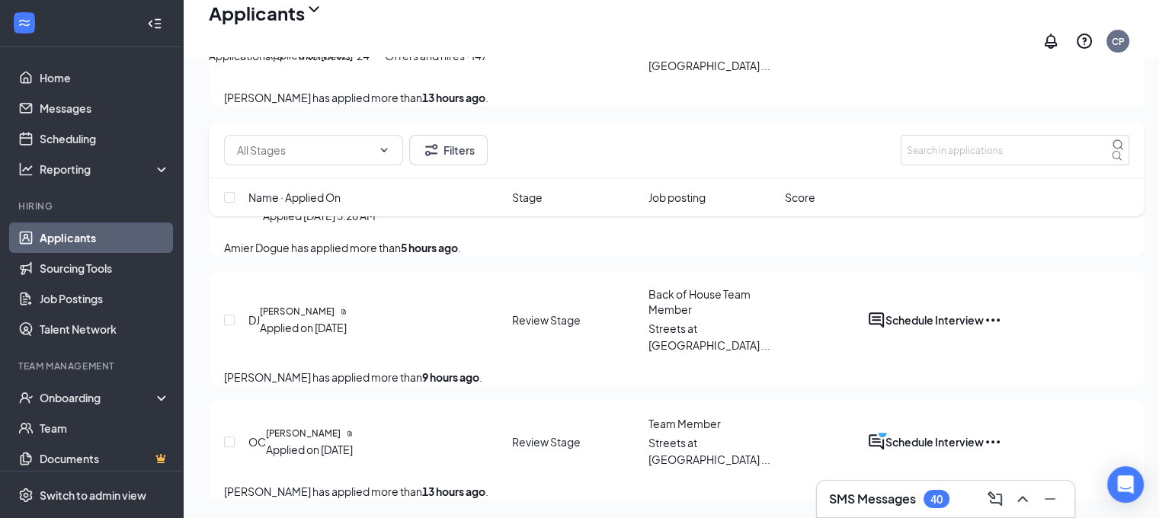
scroll to position [543, 0]
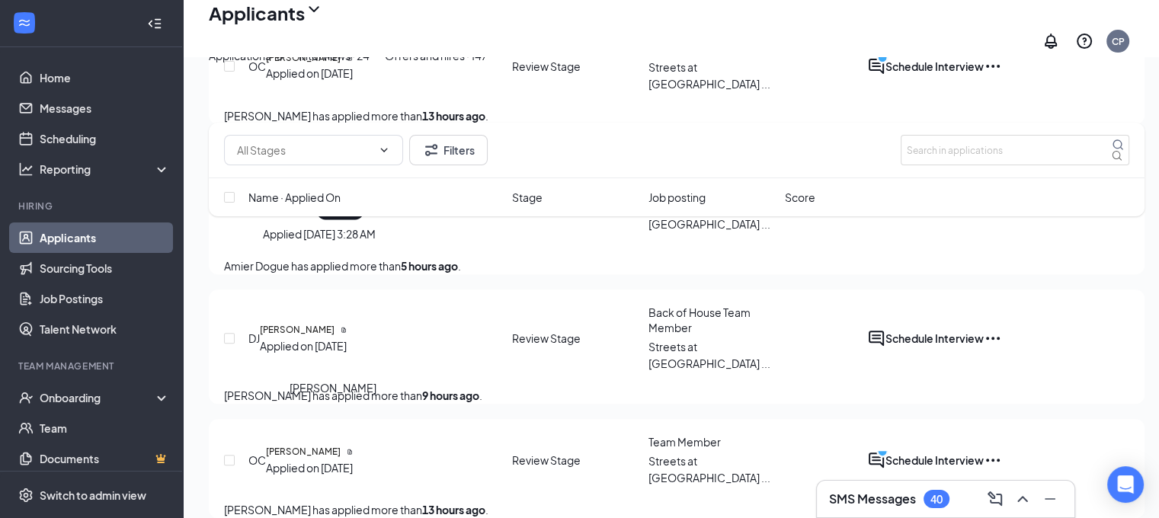
click at [332, 445] on h5 "[PERSON_NAME]" at bounding box center [303, 452] width 75 height 14
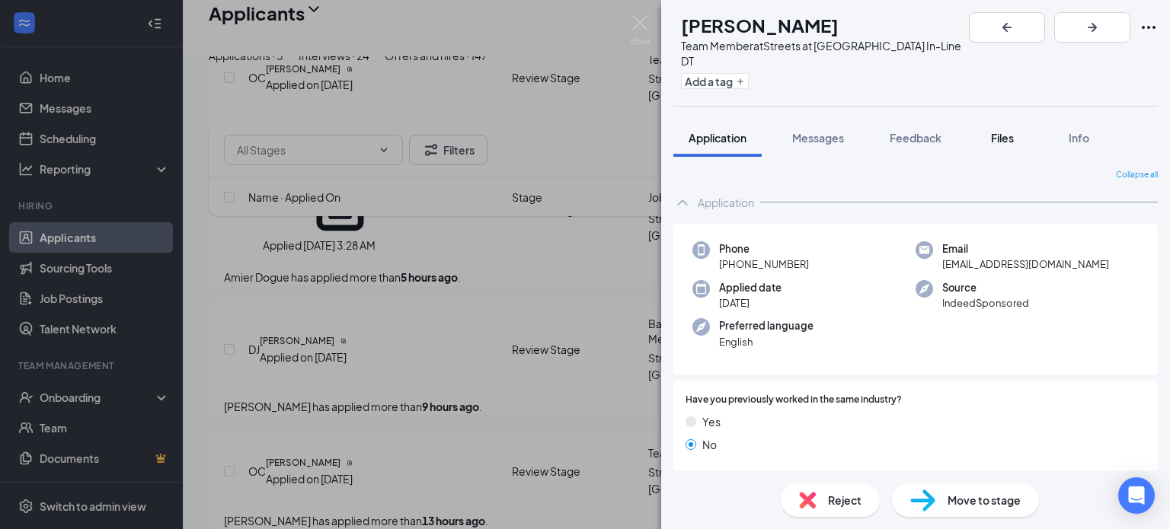
click at [996, 131] on span "Files" at bounding box center [1002, 138] width 23 height 14
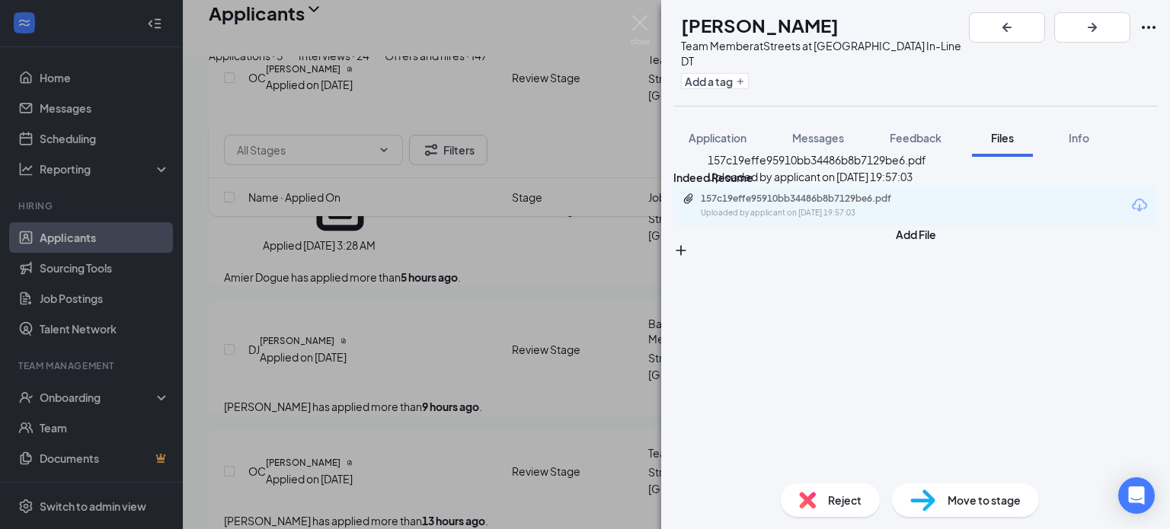
click at [830, 204] on div "157c19effe95910bb34486b8b7129be6.pdf" at bounding box center [807, 199] width 213 height 12
click at [712, 131] on span "Application" at bounding box center [718, 138] width 58 height 14
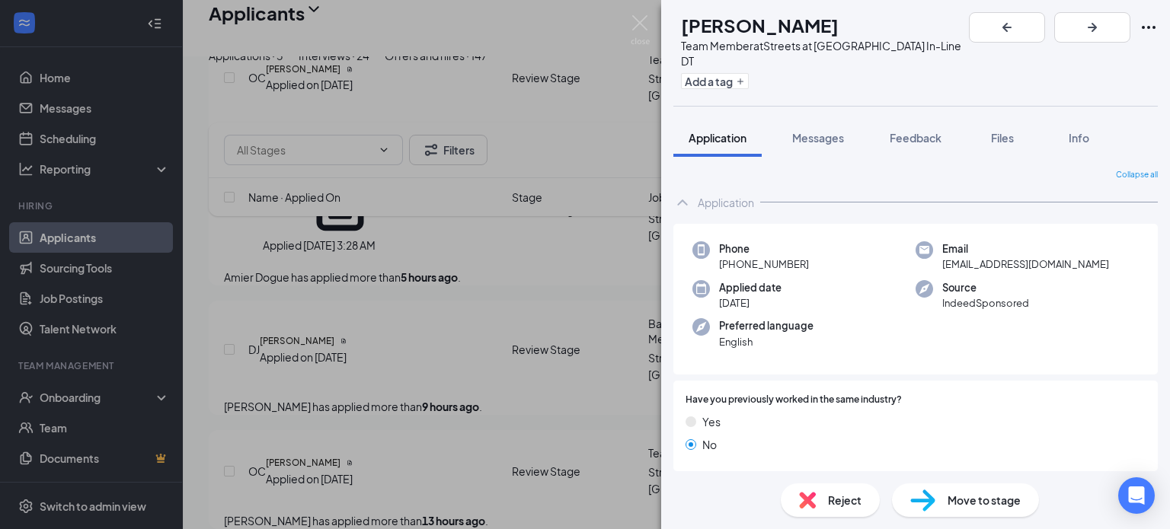
click at [942, 497] on div "Move to stage" at bounding box center [965, 501] width 147 height 34
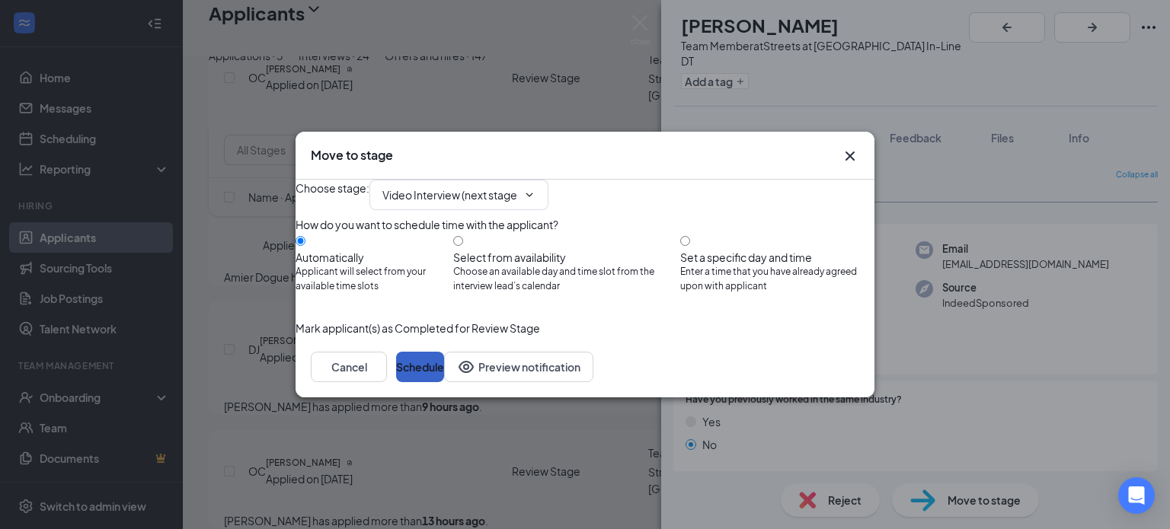
click at [444, 382] on button "Schedule" at bounding box center [420, 367] width 48 height 30
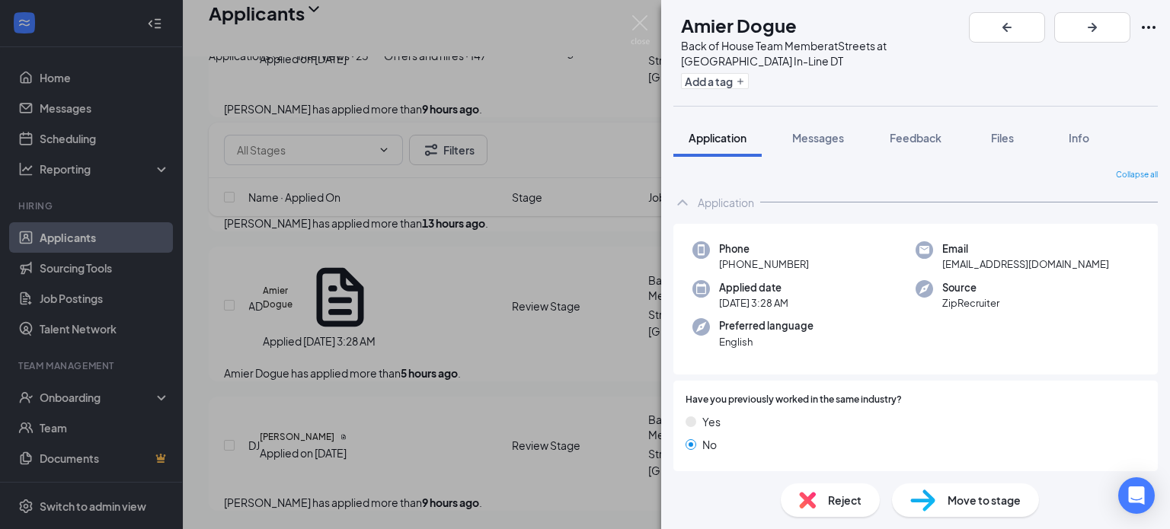
scroll to position [414, 0]
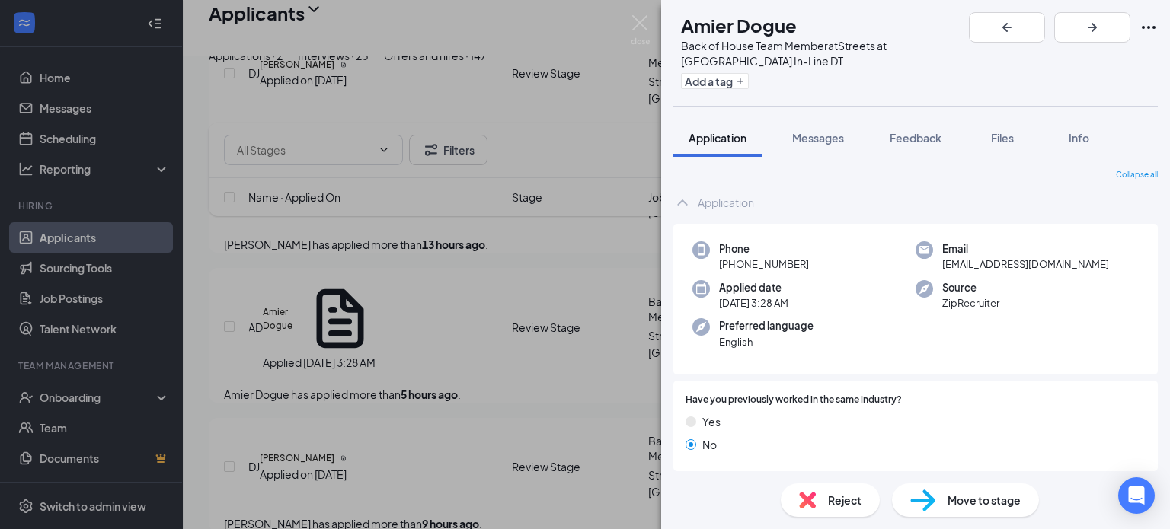
click at [626, 21] on div "AD Amier Dogue Back of House Team Member at Streets at [GEOGRAPHIC_DATA] In-Lin…" at bounding box center [585, 264] width 1170 height 529
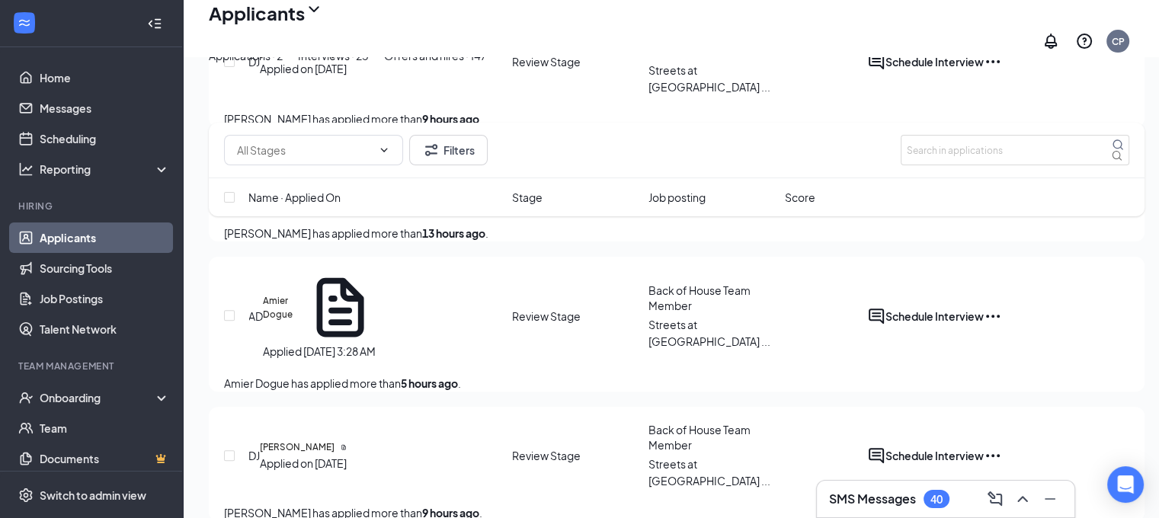
click at [637, 21] on div "Applicants CP" at bounding box center [671, 28] width 976 height 56
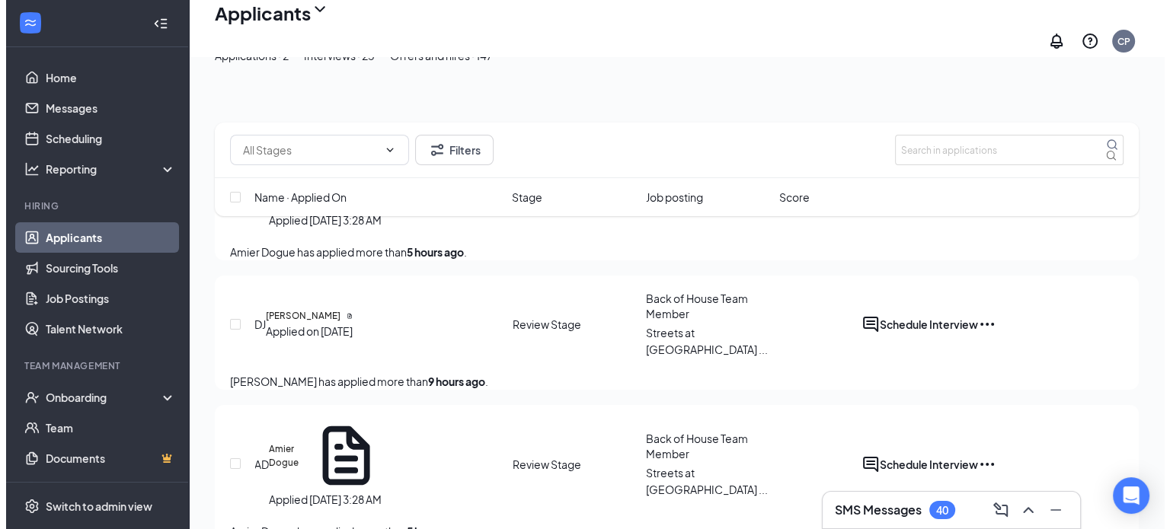
scroll to position [297, 0]
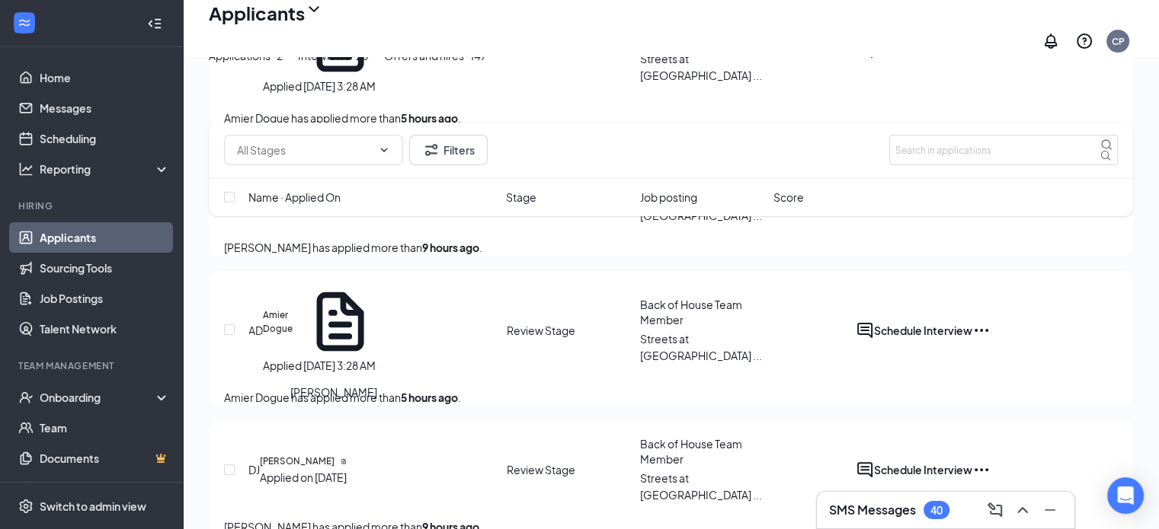
click at [299, 455] on h5 "[PERSON_NAME]" at bounding box center [297, 462] width 75 height 14
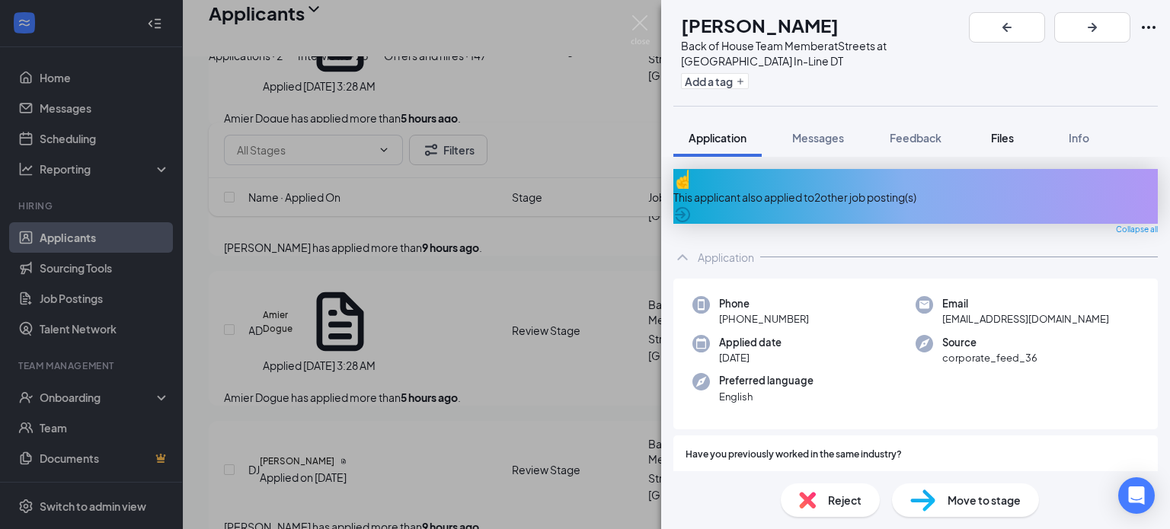
click at [1006, 131] on span "Files" at bounding box center [1002, 138] width 23 height 14
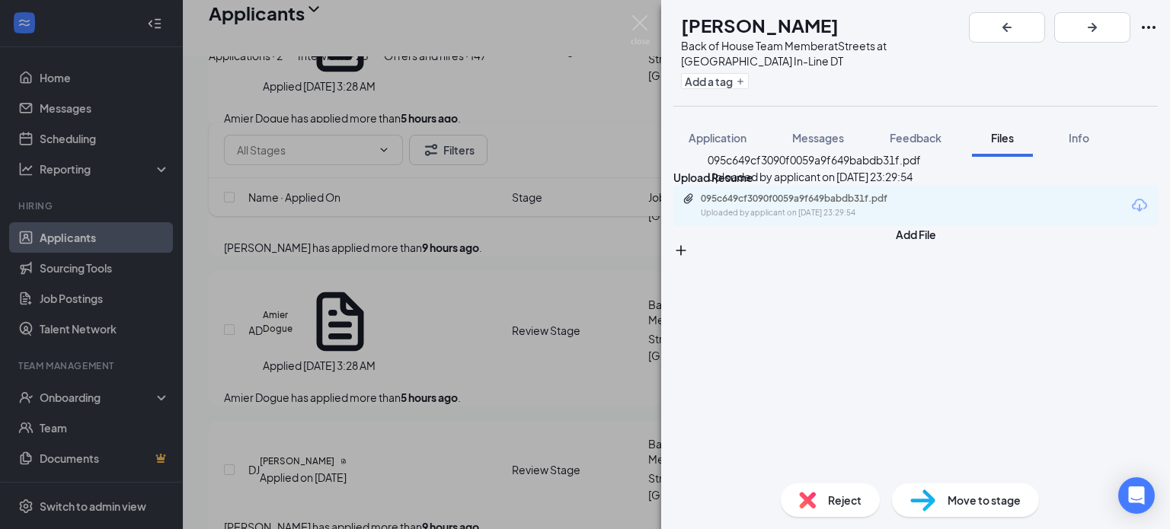
click at [897, 205] on div "095c649cf3090f0059a9f649babdb31f.pdf" at bounding box center [807, 199] width 213 height 12
click at [705, 131] on span "Application" at bounding box center [718, 138] width 58 height 14
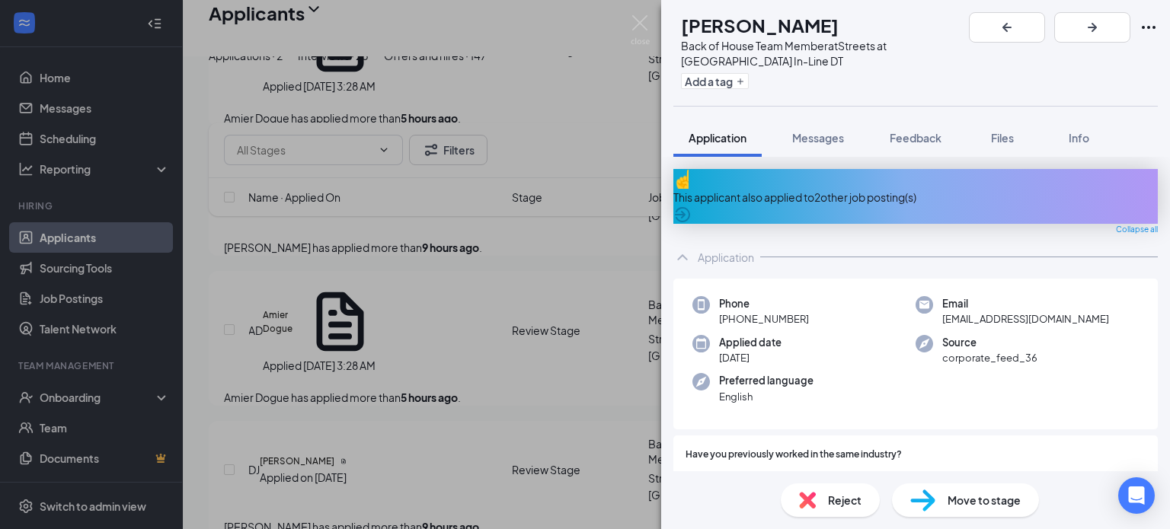
click at [814, 513] on div "Reject" at bounding box center [830, 501] width 99 height 34
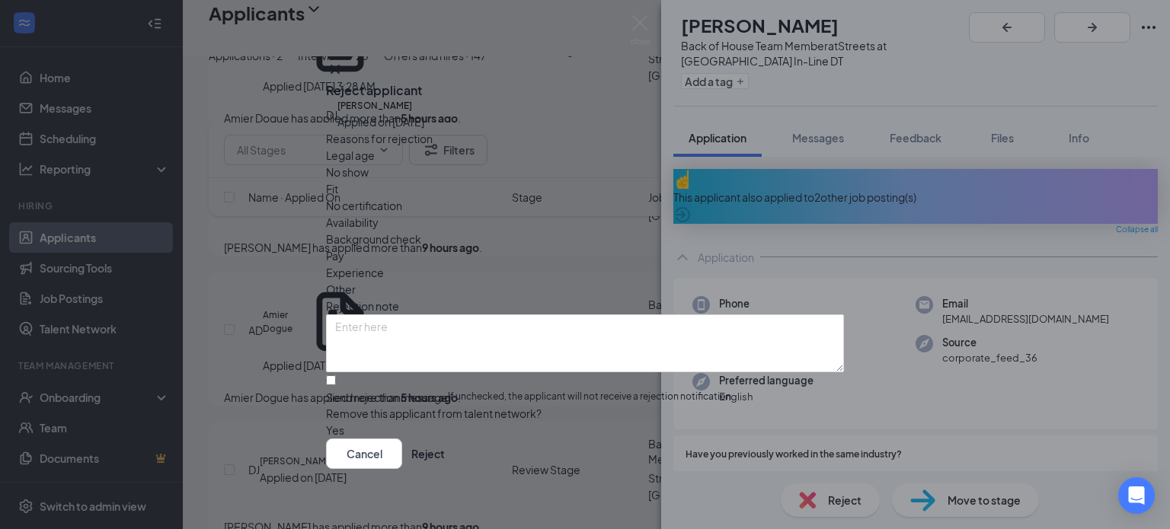
click at [338, 190] on span "Fit" at bounding box center [332, 189] width 12 height 17
click at [336, 376] on input "Send rejection message If unchecked, the applicant will not receive a rejection…" at bounding box center [331, 381] width 10 height 10
checkbox input "true"
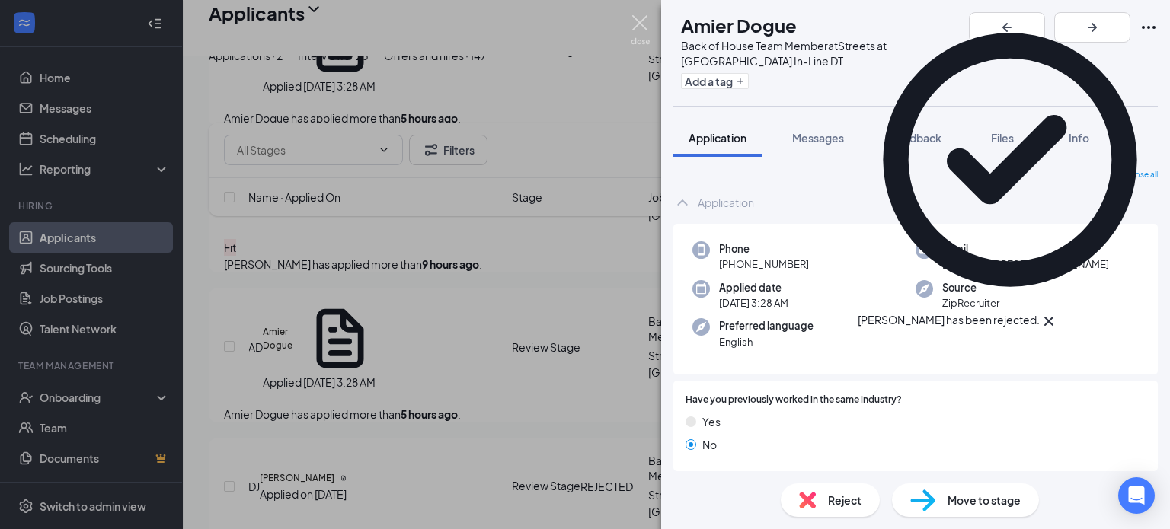
click at [640, 26] on img at bounding box center [640, 30] width 19 height 30
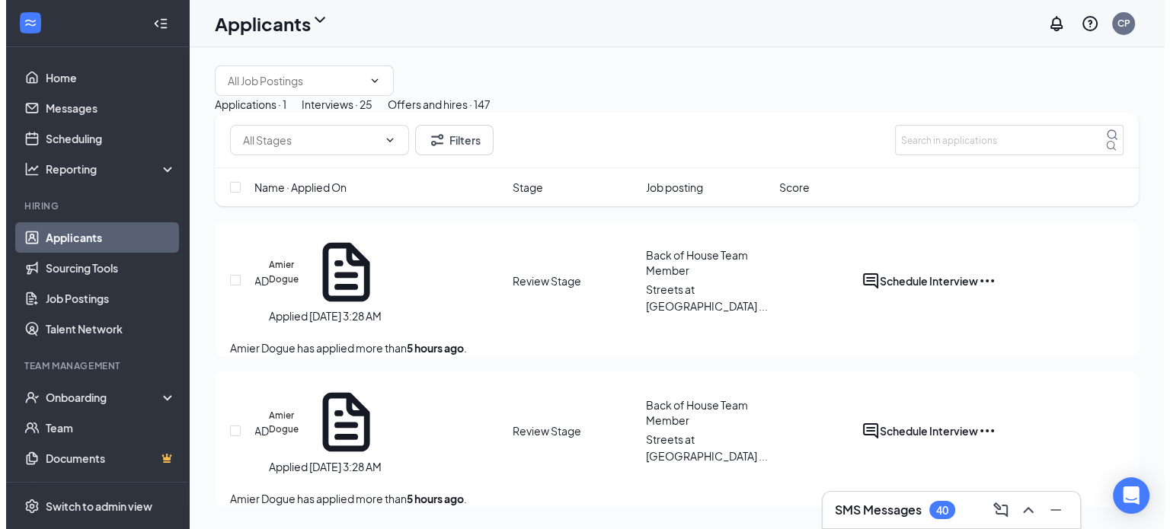
scroll to position [33, 0]
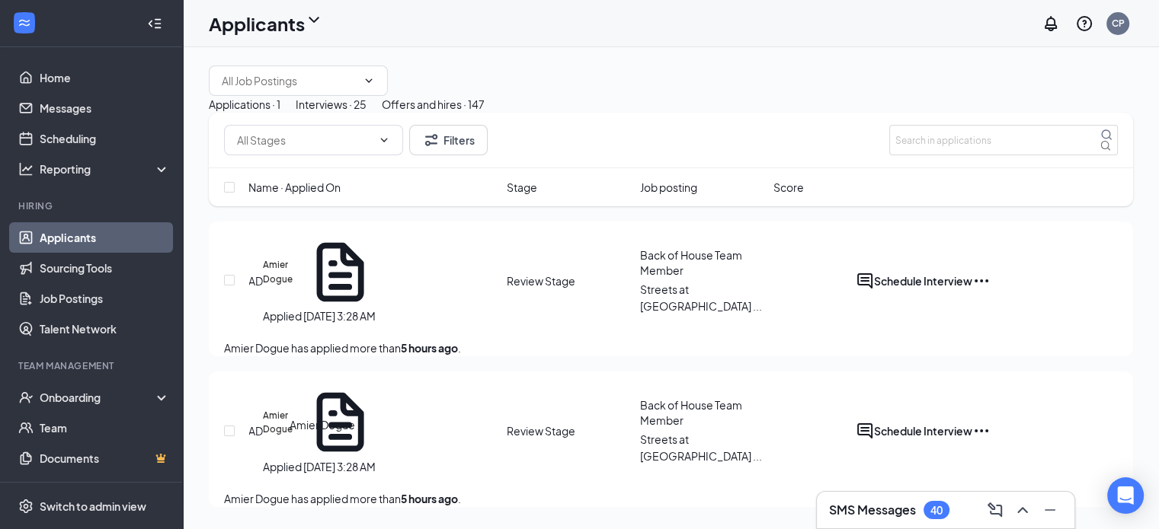
click at [299, 427] on h5 "Amier Dogue" at bounding box center [281, 423] width 36 height 28
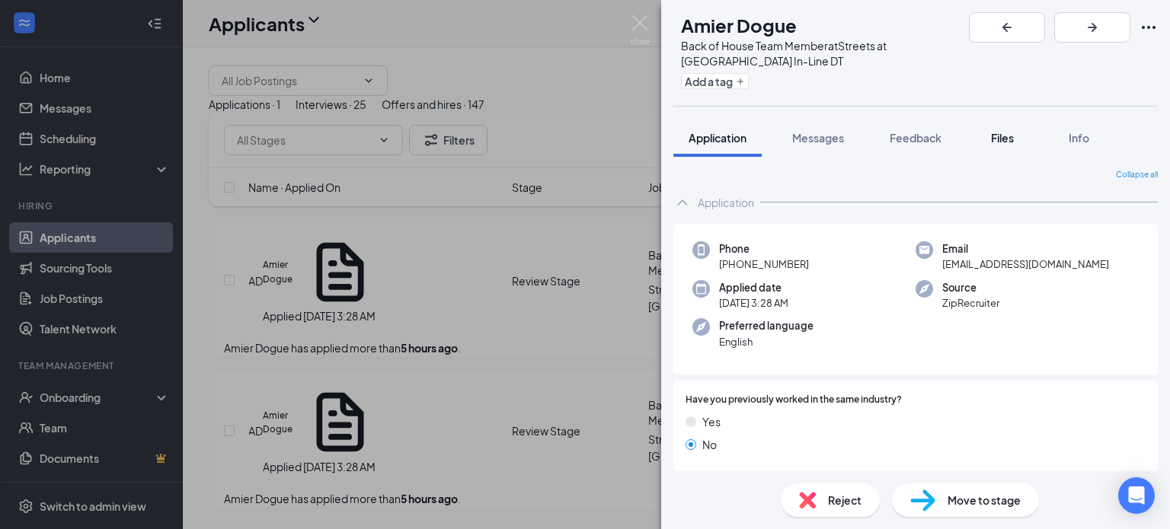
click at [1010, 131] on span "Files" at bounding box center [1002, 138] width 23 height 14
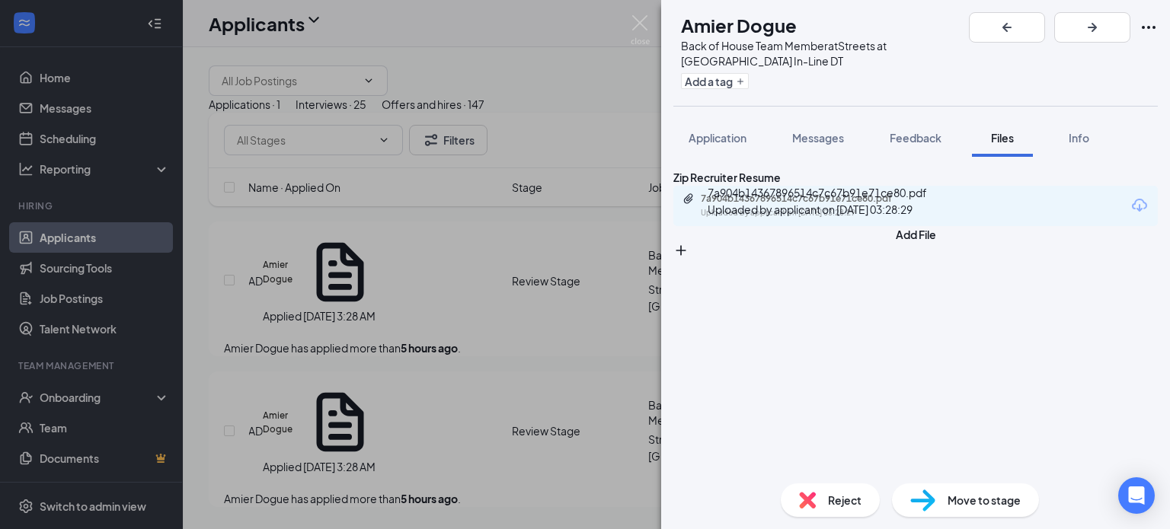
click at [840, 219] on div "Uploaded by applicant on [DATE] 03:28:29" at bounding box center [815, 213] width 229 height 12
click at [719, 131] on span "Application" at bounding box center [718, 138] width 58 height 14
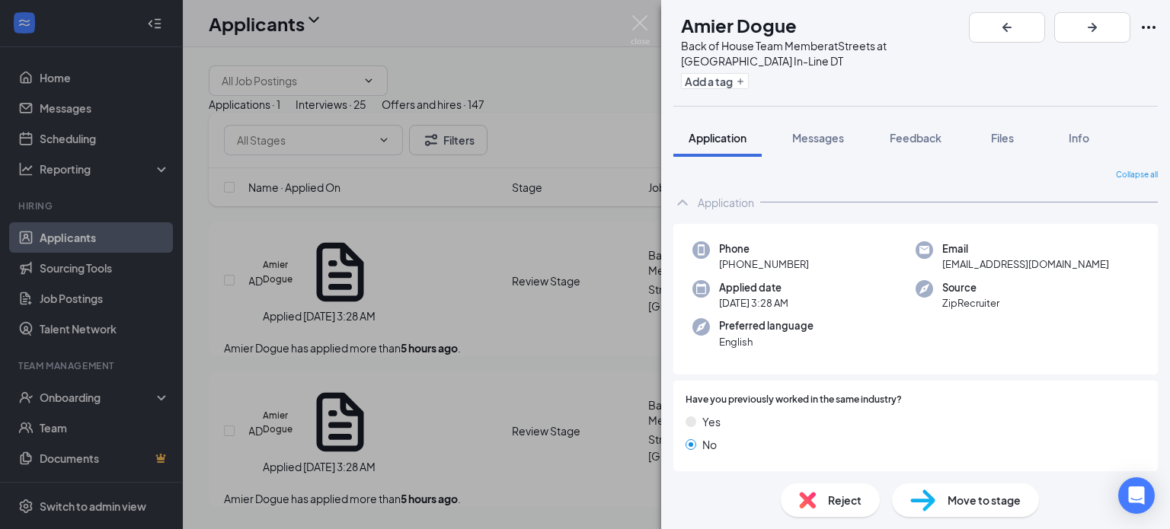
click at [972, 505] on span "Move to stage" at bounding box center [984, 500] width 73 height 17
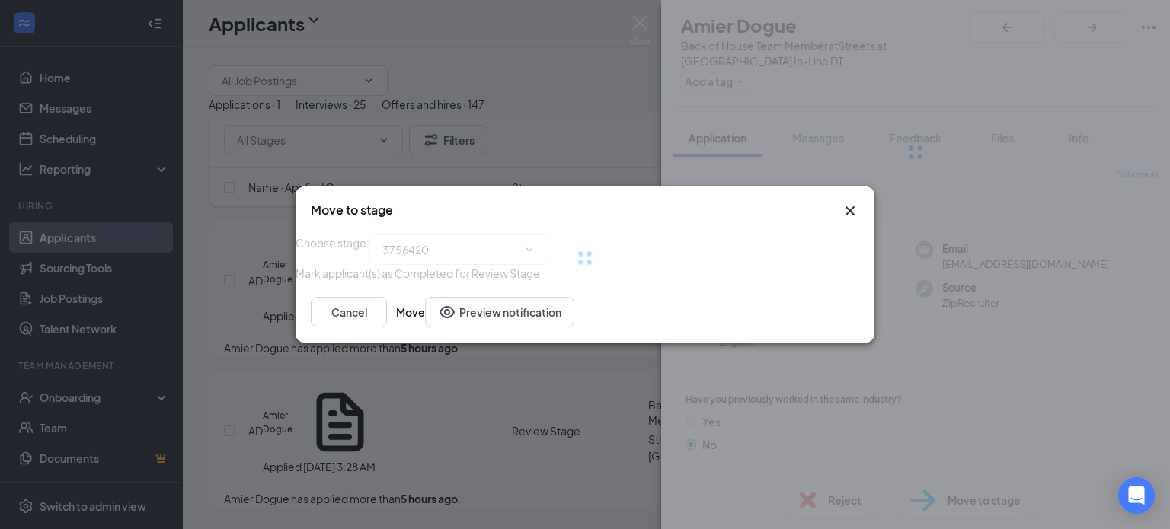
type input "Video Interview (next stage)"
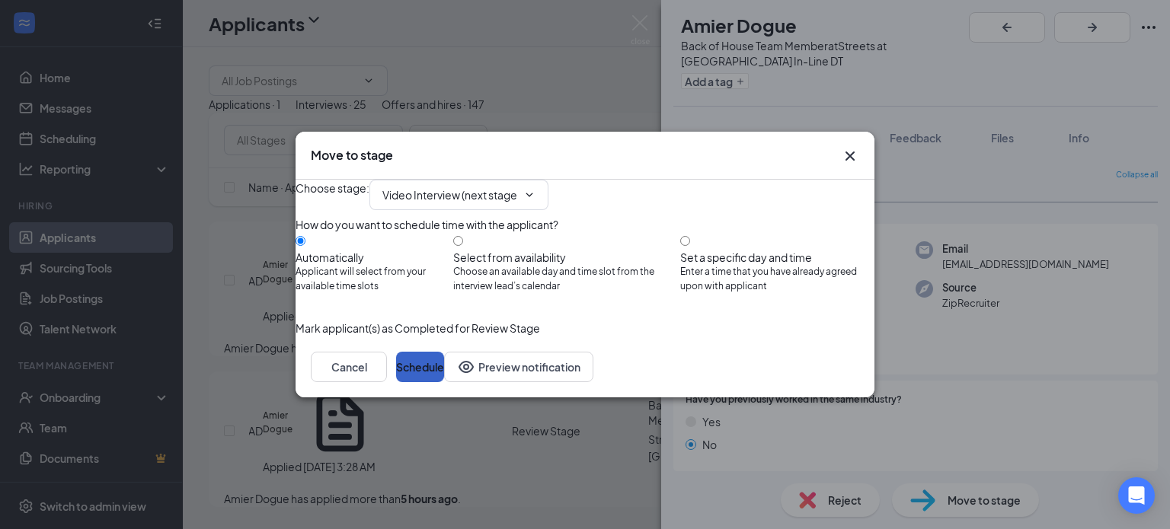
click at [444, 382] on button "Schedule" at bounding box center [420, 367] width 48 height 30
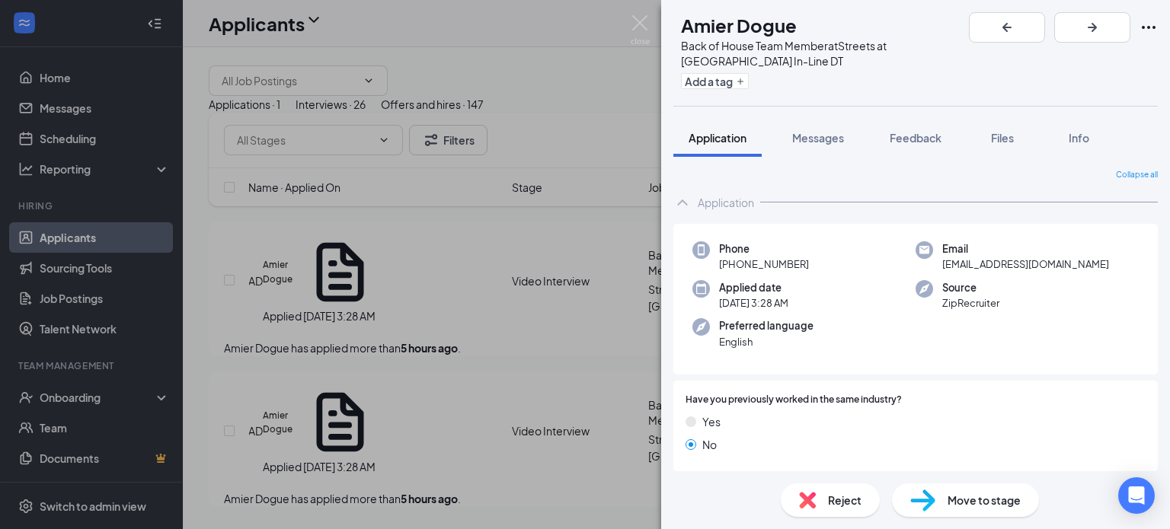
click at [630, 20] on div "AD Amier Dogue Back of House Team Member at Streets at [GEOGRAPHIC_DATA] In-Lin…" at bounding box center [585, 264] width 1170 height 529
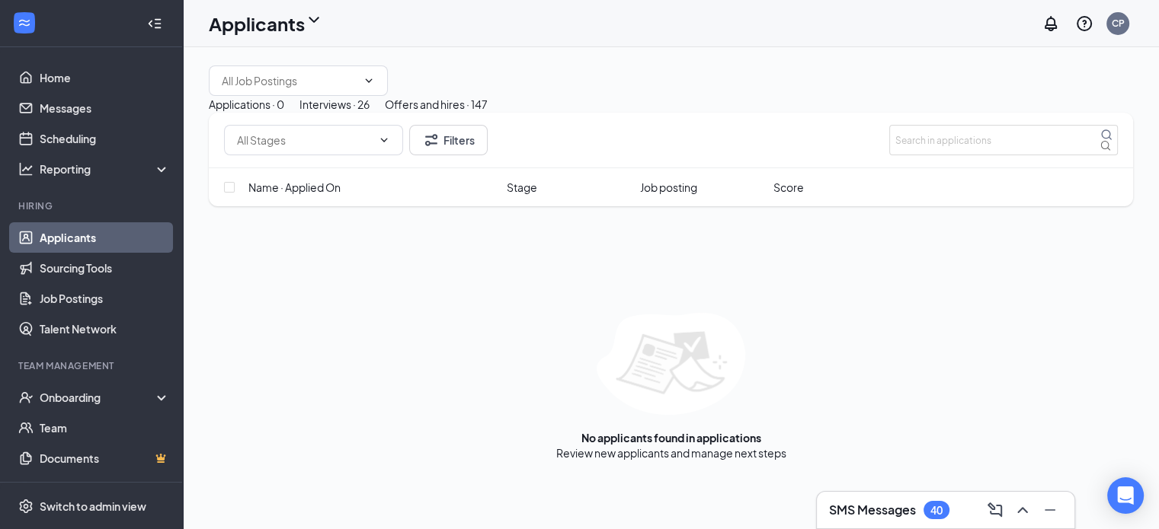
click at [634, 21] on div "Applicants CP" at bounding box center [671, 23] width 976 height 47
click at [79, 129] on link "Scheduling" at bounding box center [105, 138] width 130 height 30
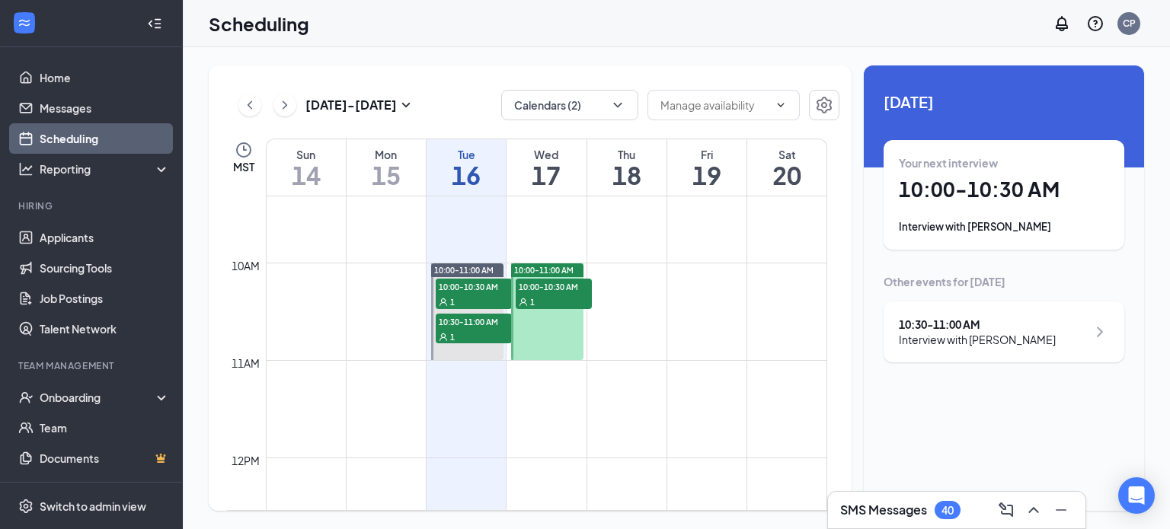
scroll to position [910, 0]
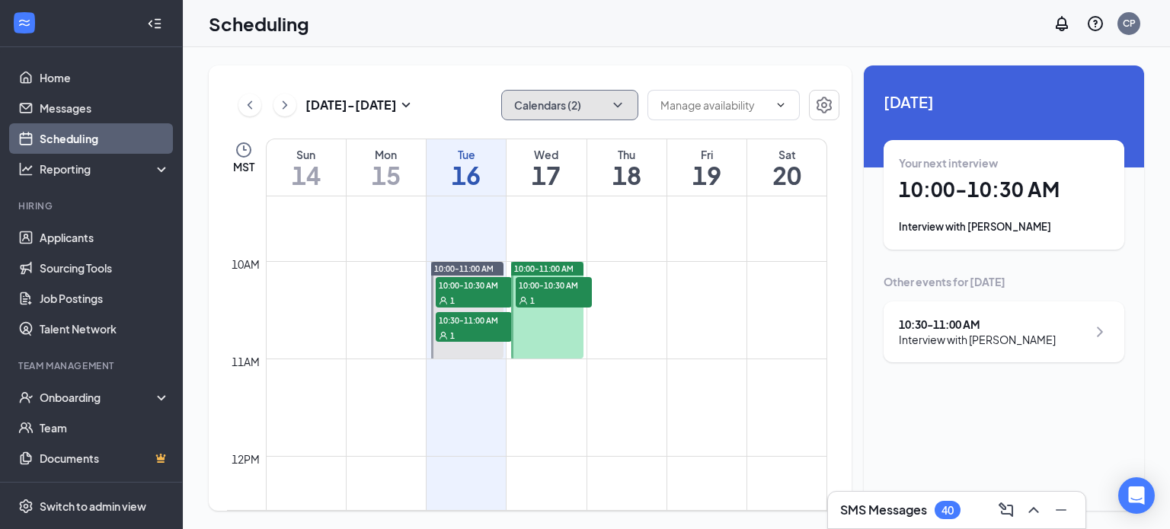
click at [592, 101] on button "Calendars (2)" at bounding box center [569, 105] width 137 height 30
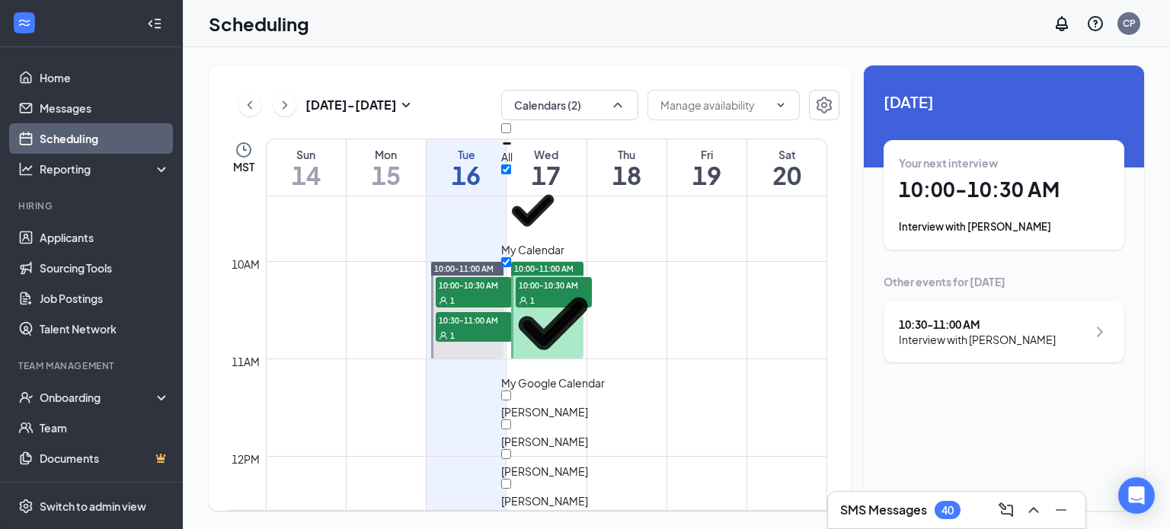
click at [576, 479] on div "[PERSON_NAME]" at bounding box center [569, 494] width 137 height 30
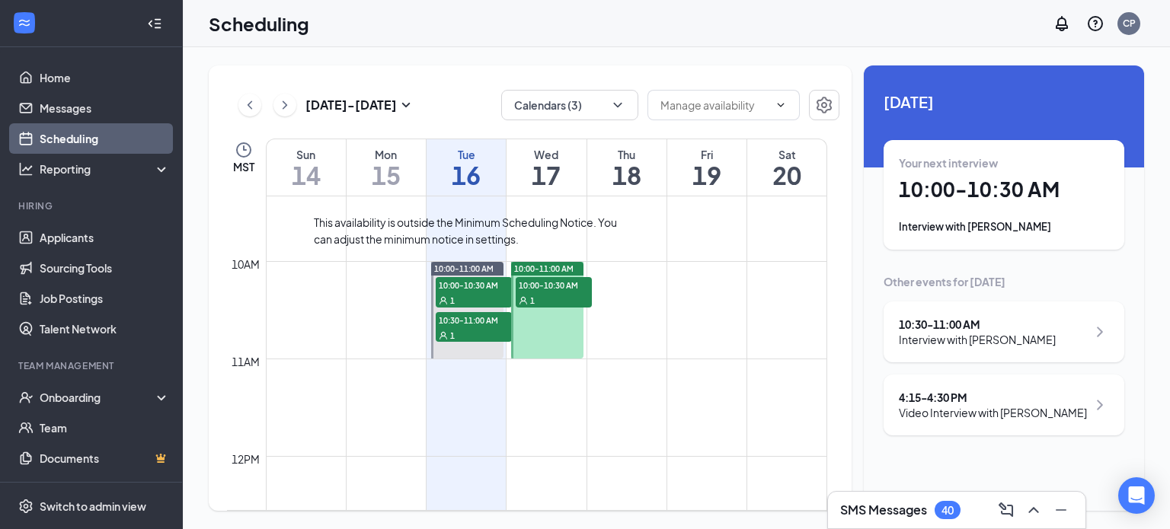
click at [384, 233] on div "This availability is outside the Minimum Scheduling Notice. You can adjust the …" at bounding box center [466, 231] width 305 height 34
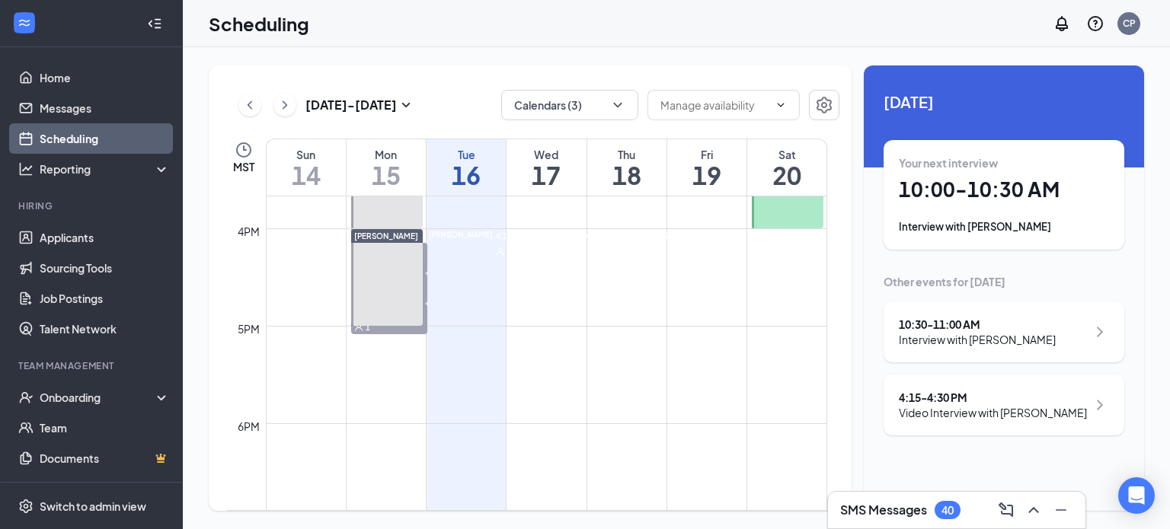
scroll to position [1529, 0]
click at [583, 241] on span "4:00-4:15 PM" at bounding box center [599, 235] width 53 height 14
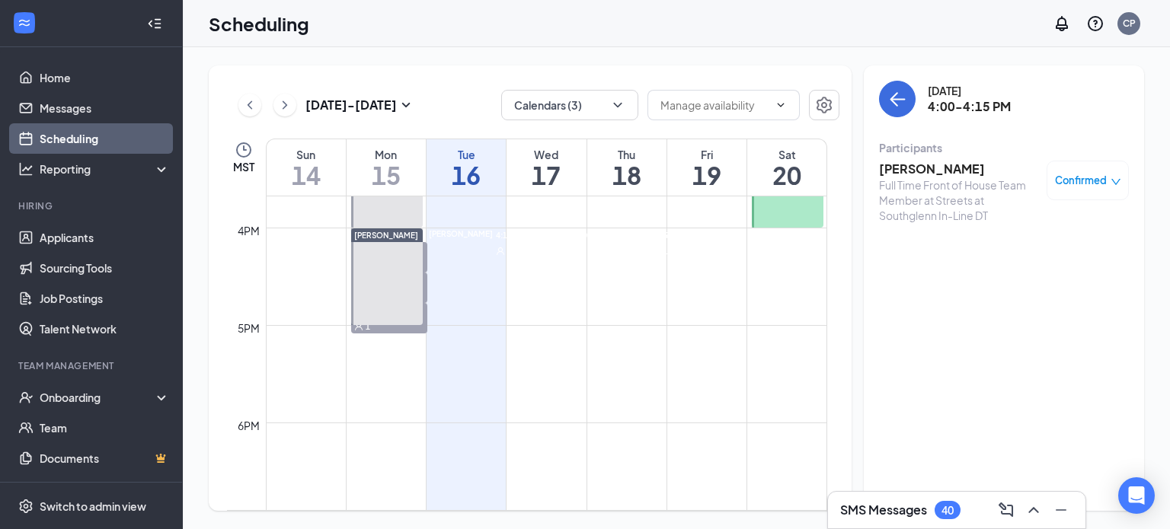
click at [649, 241] on span "4:15-4:30 PM" at bounding box center [675, 235] width 53 height 14
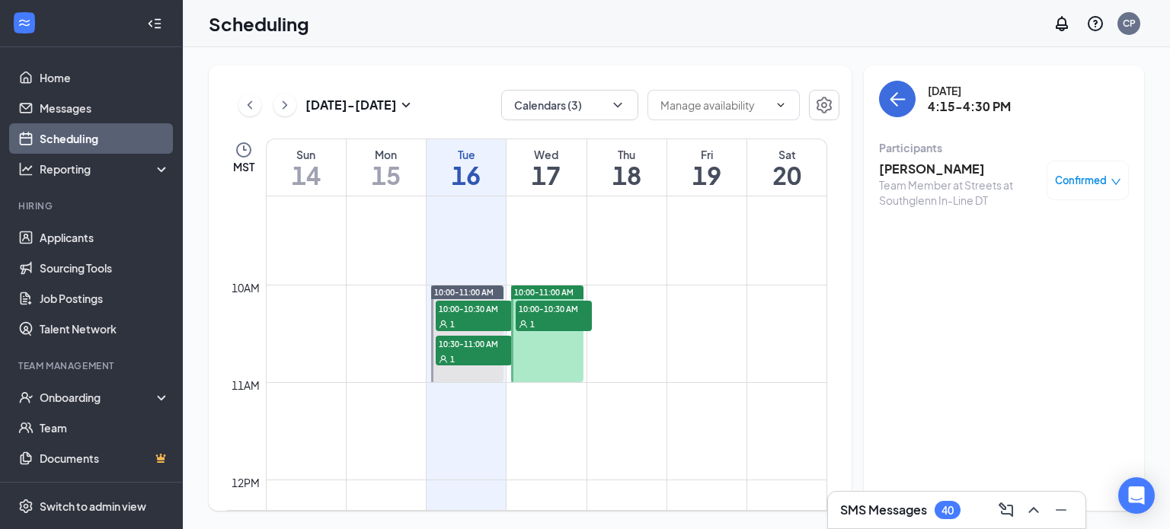
scroll to position [852, 0]
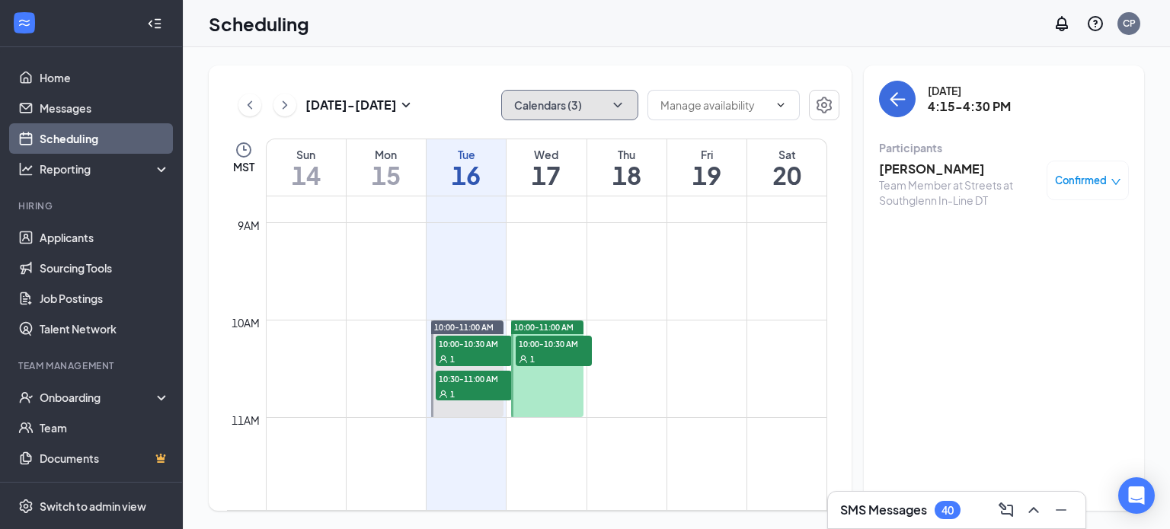
click at [562, 110] on button "Calendars (3)" at bounding box center [569, 105] width 137 height 30
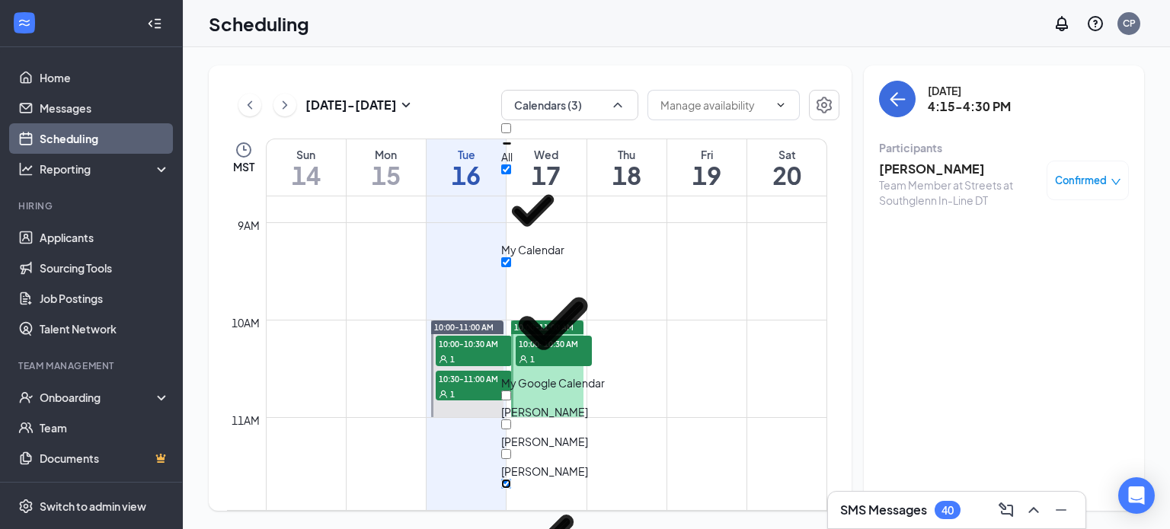
click at [511, 479] on input "[PERSON_NAME]" at bounding box center [506, 484] width 10 height 10
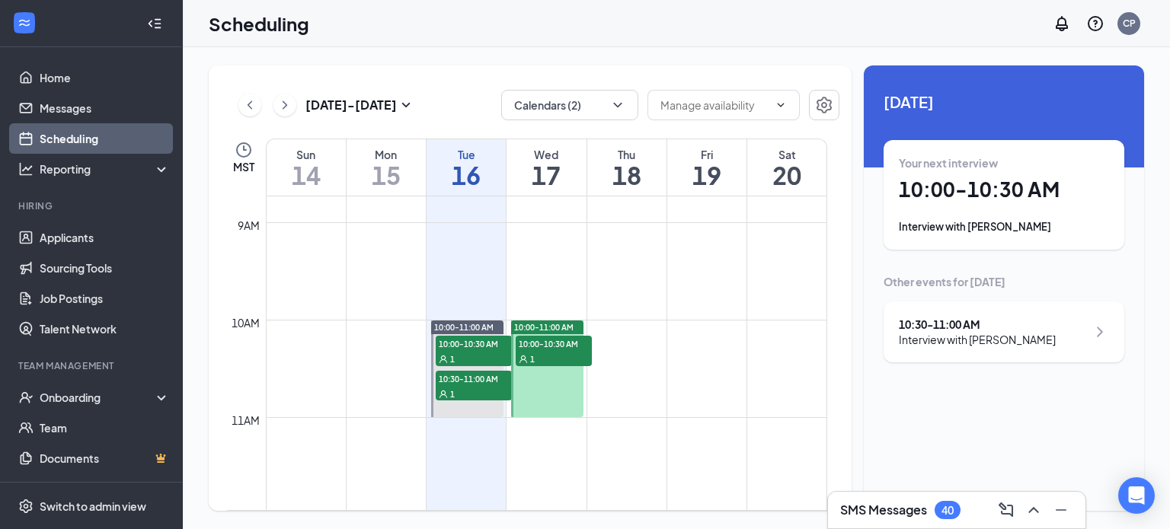
click at [649, 377] on td at bounding box center [546, 381] width 561 height 24
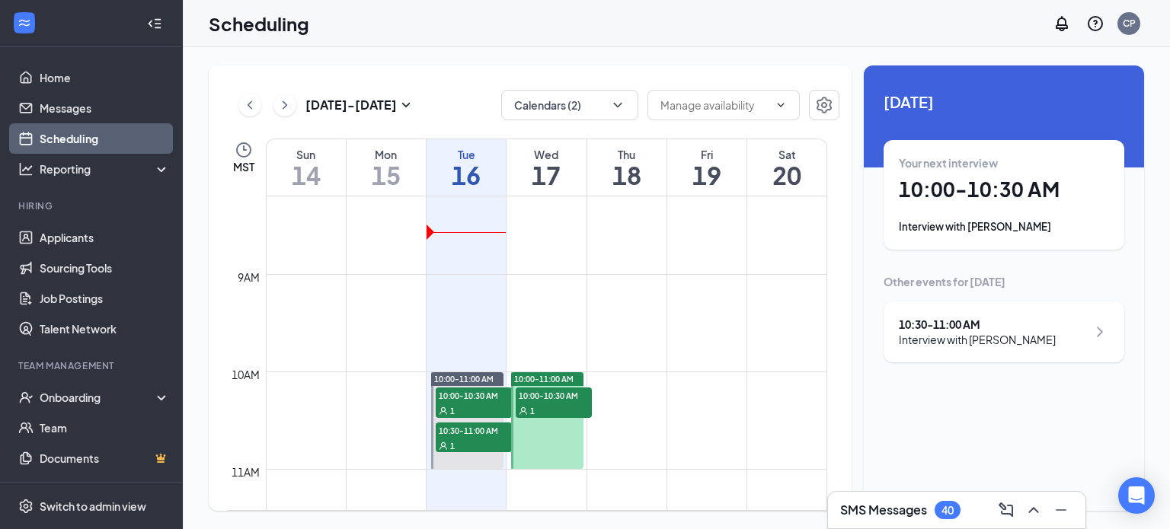
scroll to position [800, 0]
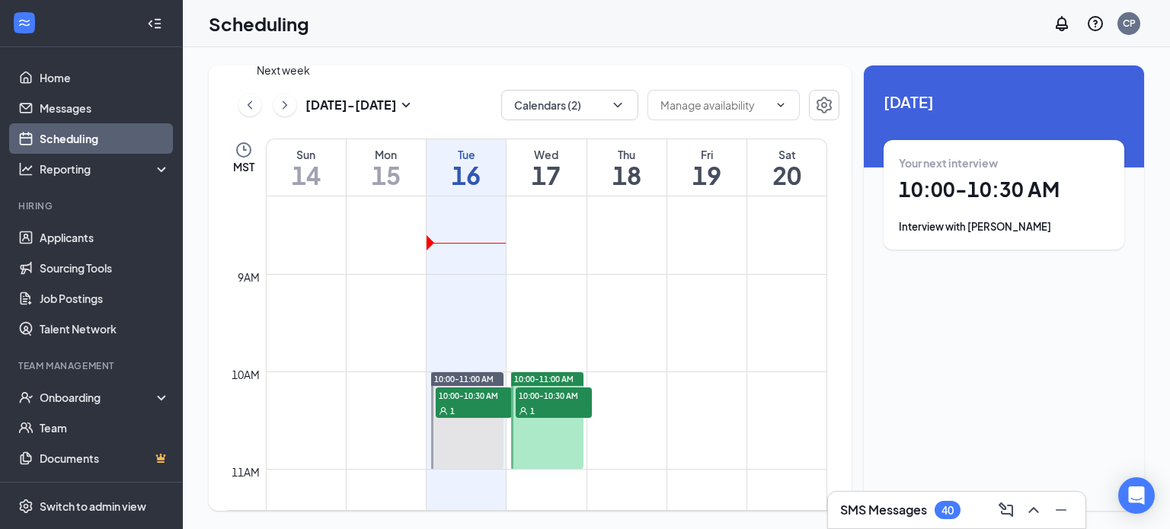
click at [281, 109] on icon "ChevronRight" at bounding box center [284, 105] width 15 height 18
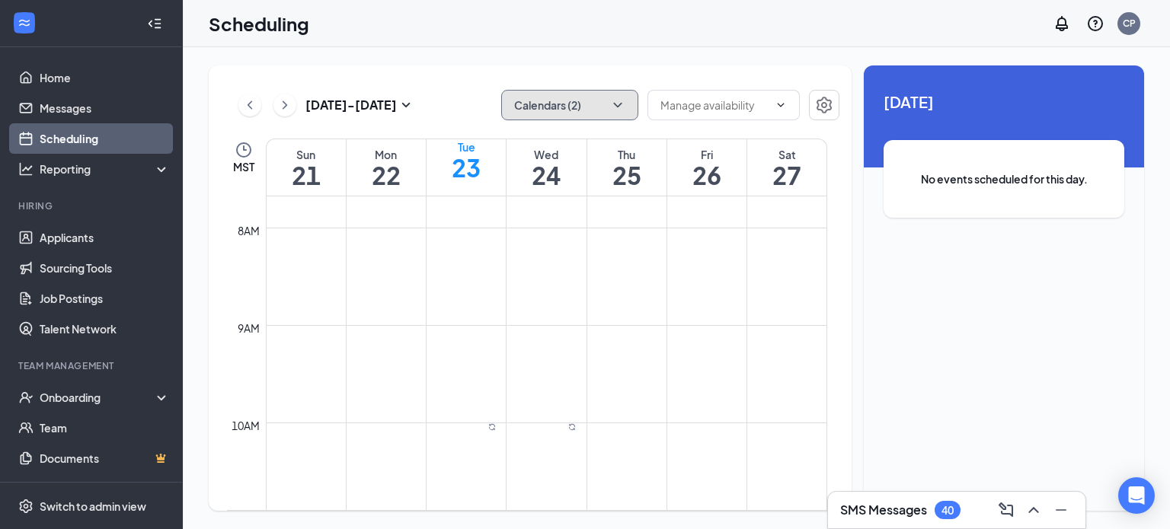
click at [612, 107] on icon "ChevronDown" at bounding box center [617, 105] width 15 height 15
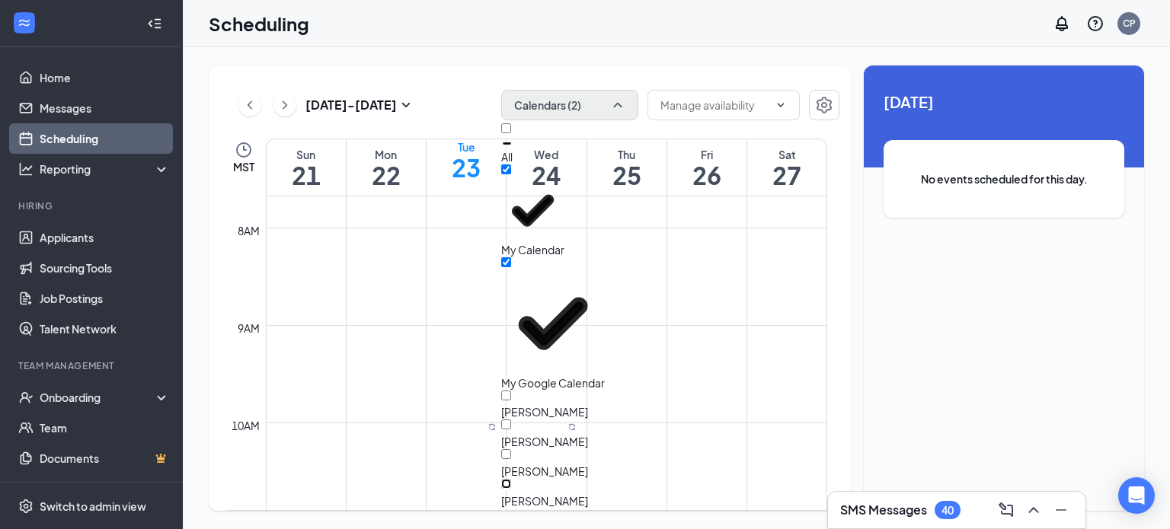
click at [511, 479] on input "[PERSON_NAME]" at bounding box center [506, 484] width 10 height 10
checkbox input "true"
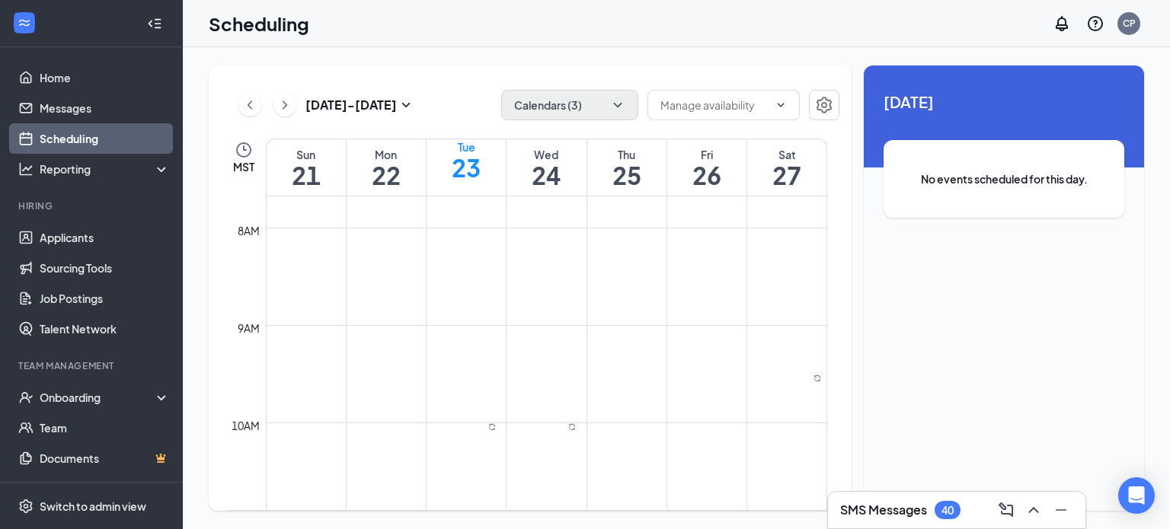
click at [433, 292] on td at bounding box center [546, 289] width 561 height 24
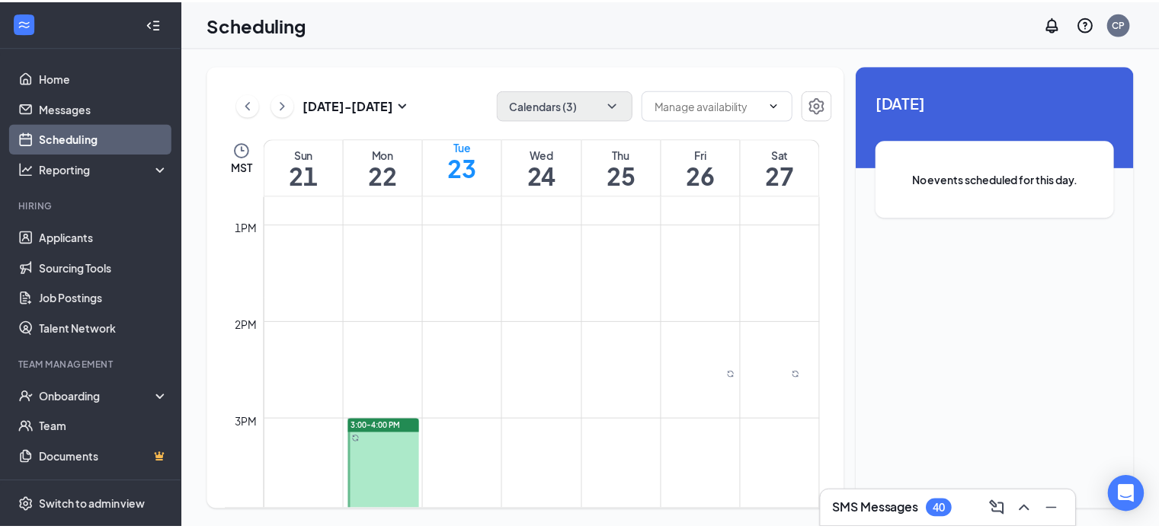
scroll to position [1237, 0]
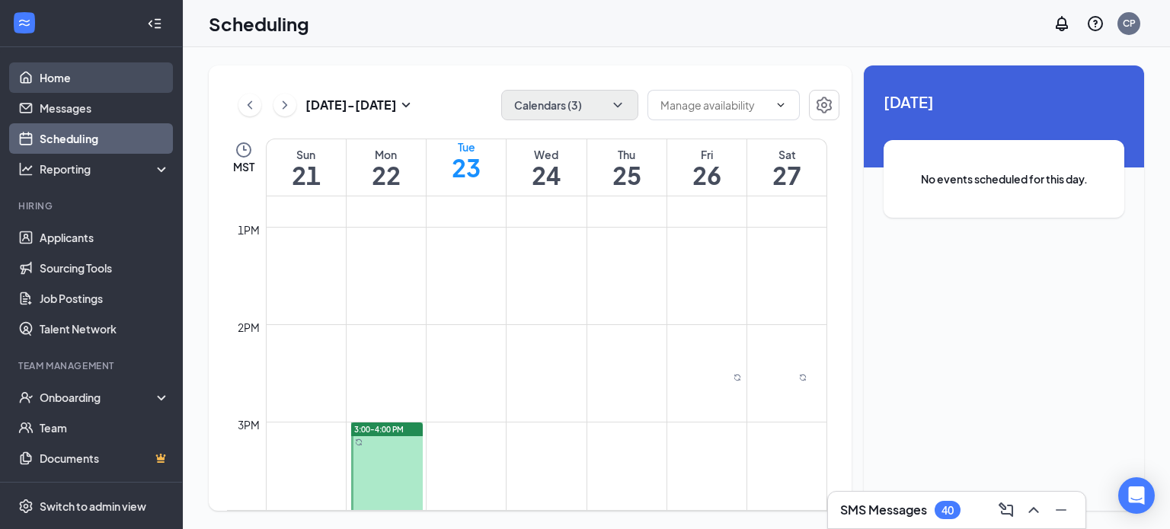
click at [75, 75] on link "Home" at bounding box center [105, 77] width 130 height 30
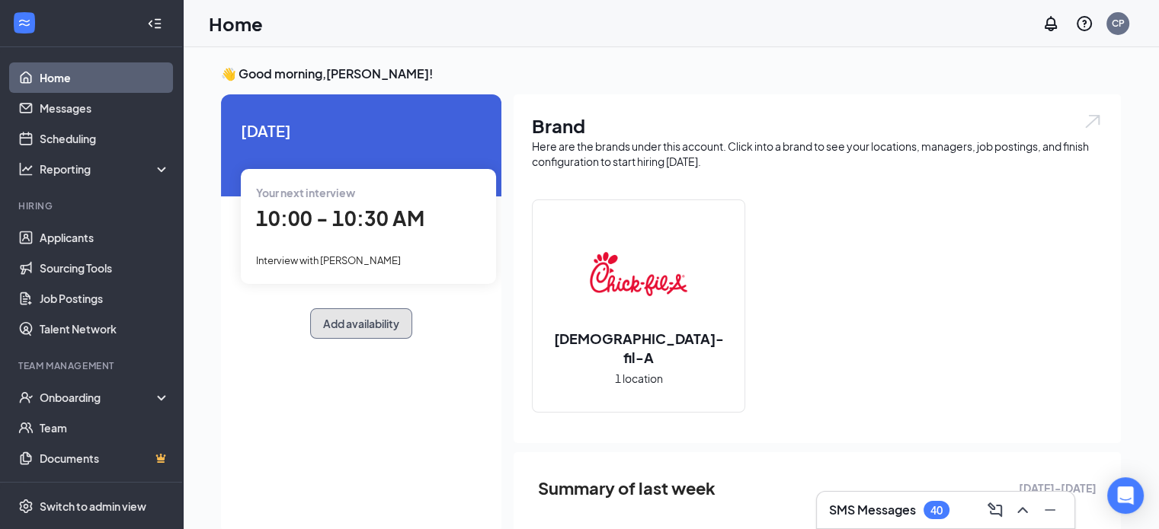
click at [347, 314] on button "Add availability" at bounding box center [361, 324] width 102 height 30
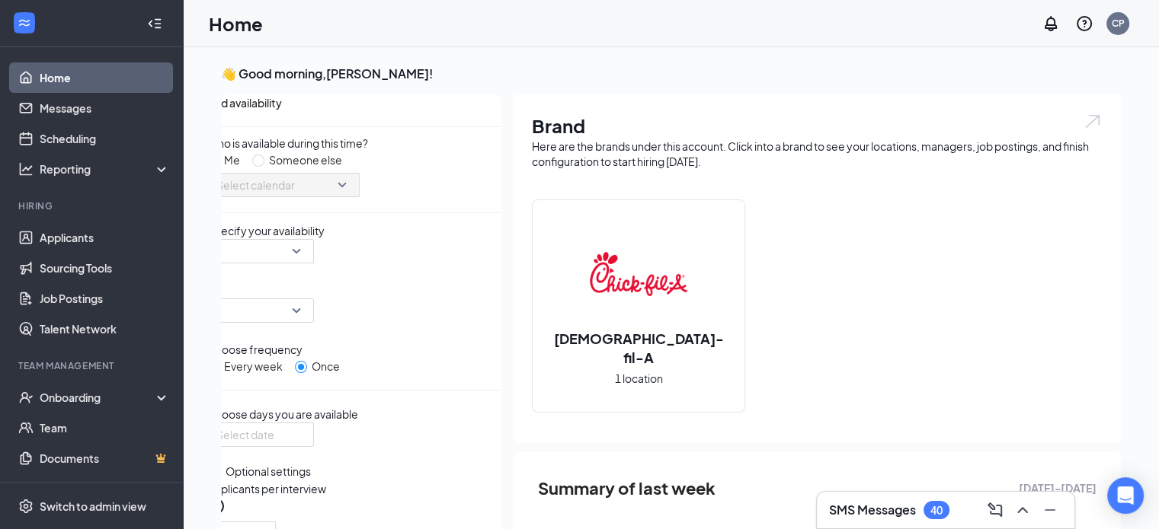
scroll to position [6, 0]
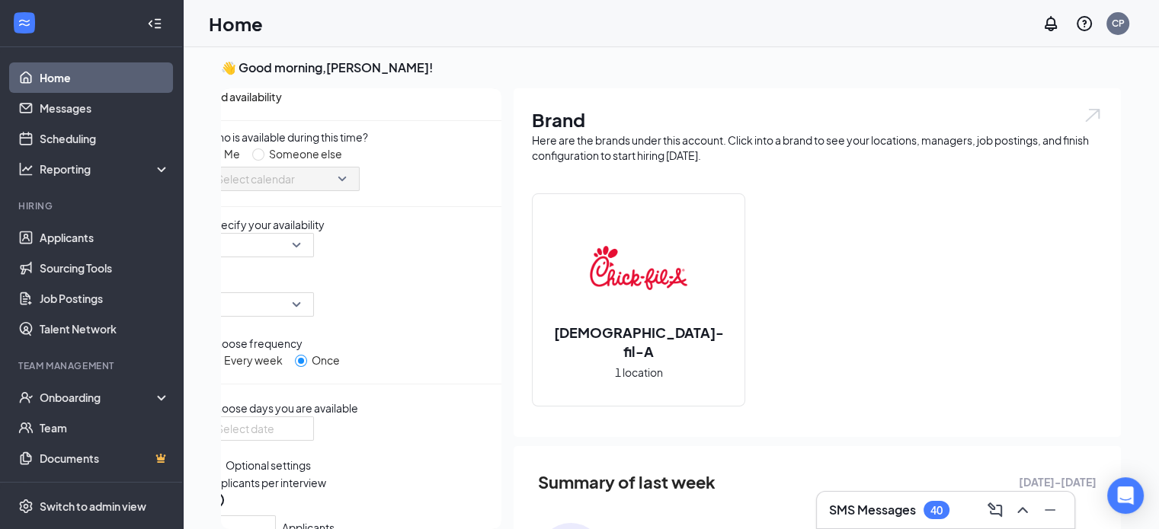
click at [332, 162] on div "Someone else" at bounding box center [305, 153] width 73 height 17
click at [264, 161] on input "Someone else" at bounding box center [258, 155] width 12 height 12
radio input "true"
radio input "false"
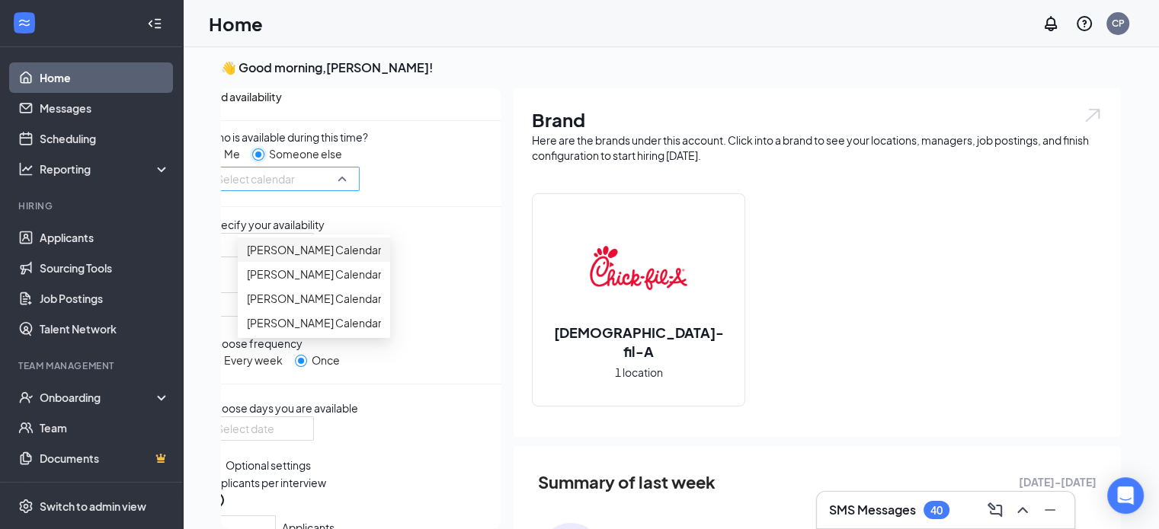
click at [326, 190] on span "Select calendar" at bounding box center [283, 179] width 134 height 23
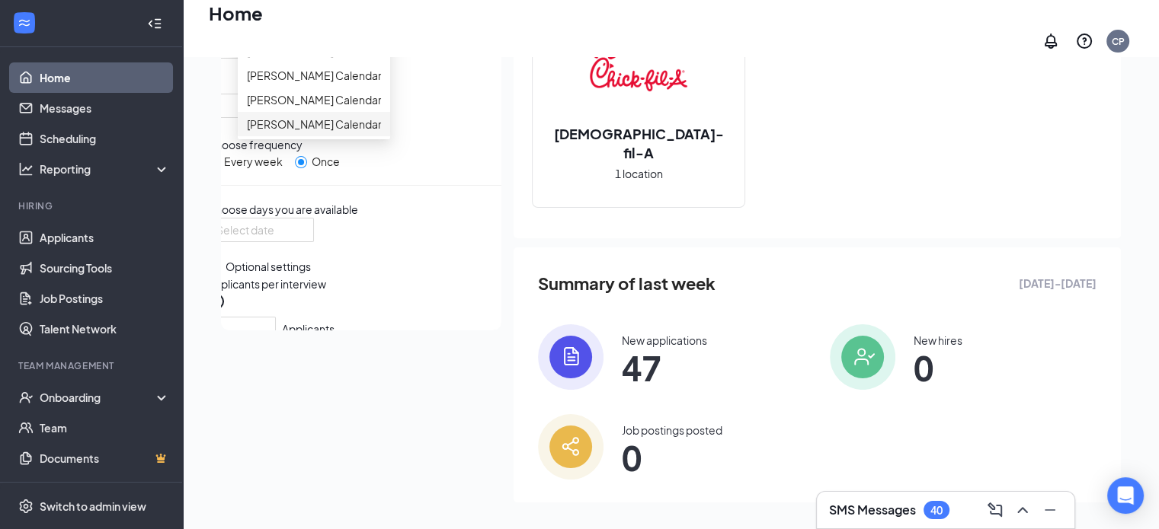
click at [310, 136] on div "[PERSON_NAME] Calendar" at bounding box center [314, 124] width 152 height 24
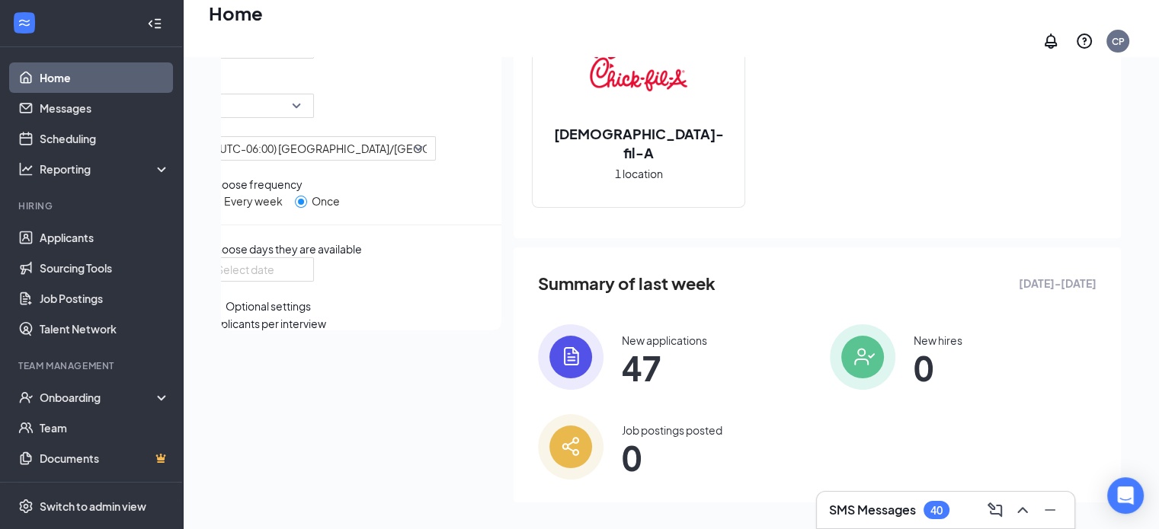
click at [206, 167] on div "👋 Good morning, [PERSON_NAME] ! [DATE] Your next interview 10:00 - 10:30 AM Int…" at bounding box center [671, 190] width 976 height 697
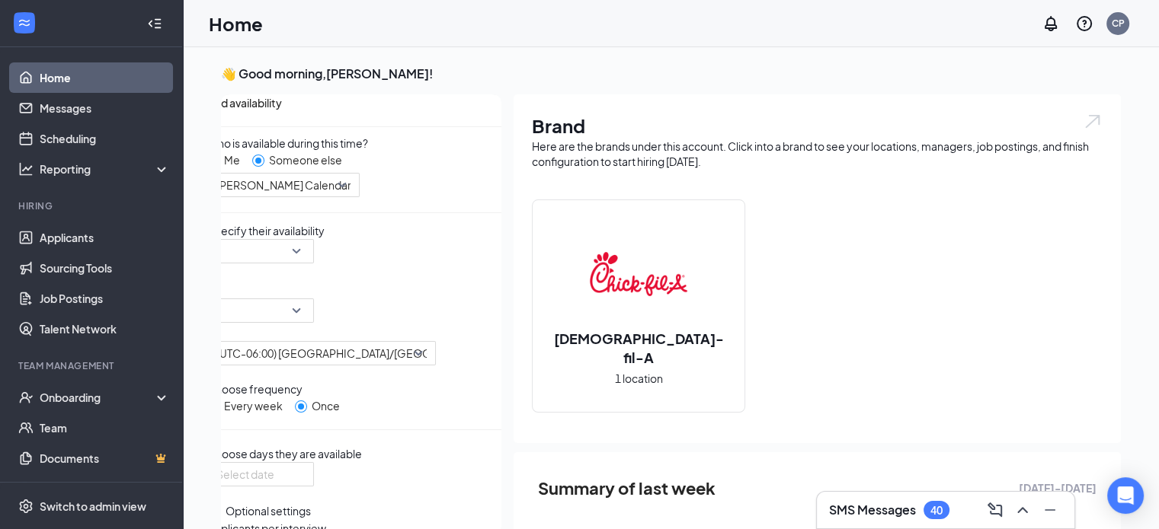
scroll to position [0, 0]
click at [302, 264] on div at bounding box center [260, 251] width 107 height 24
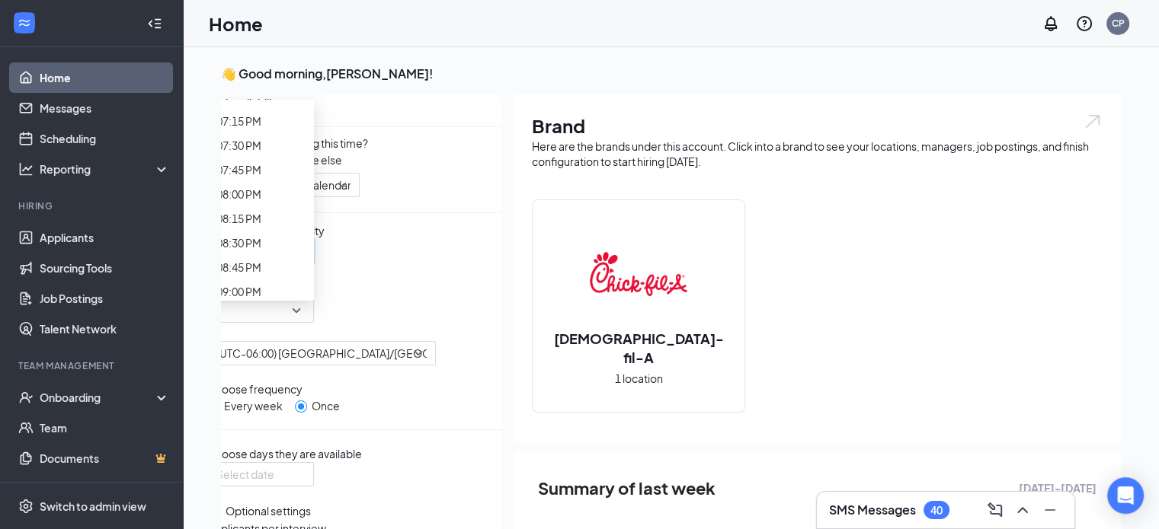
scroll to position [1869, 0]
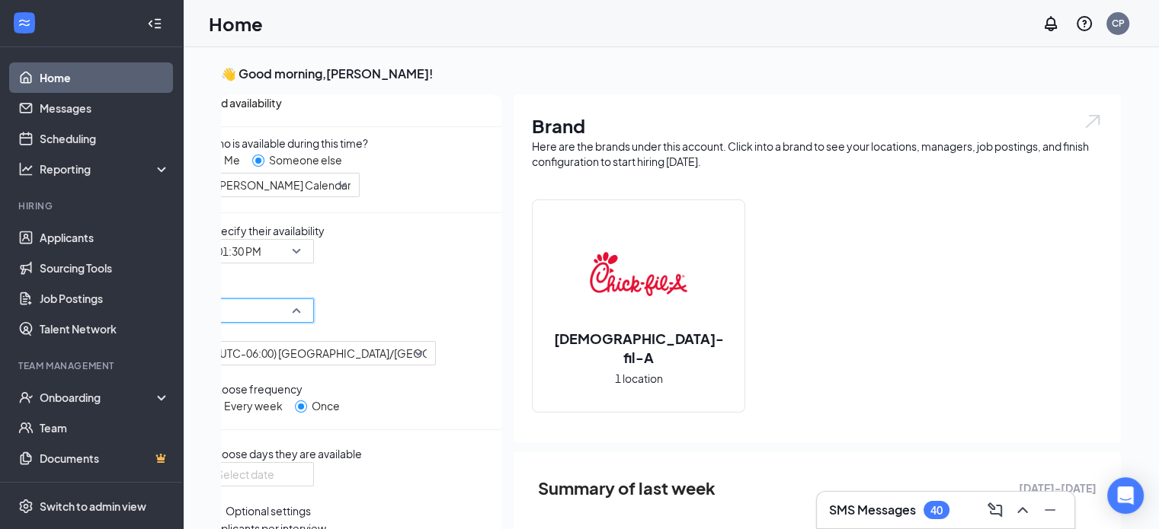
click at [314, 314] on div "12:00 AM 12:15 AM 12:00 AM 12:15 AM 12:30 AM 12:45 AM 01:00 AM 01:15 AM 01:30 A…" at bounding box center [260, 311] width 107 height 24
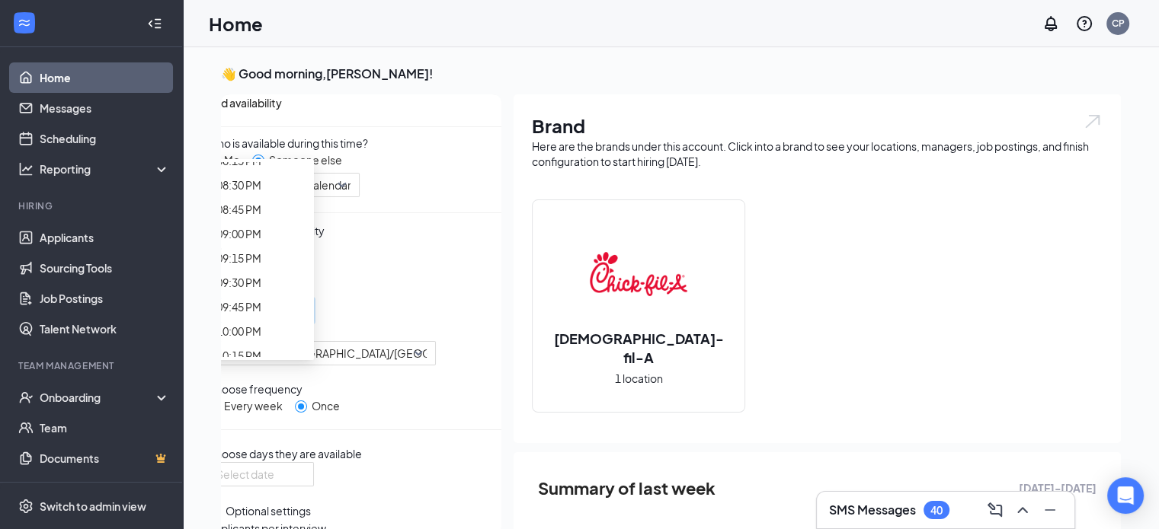
scroll to position [1983, 0]
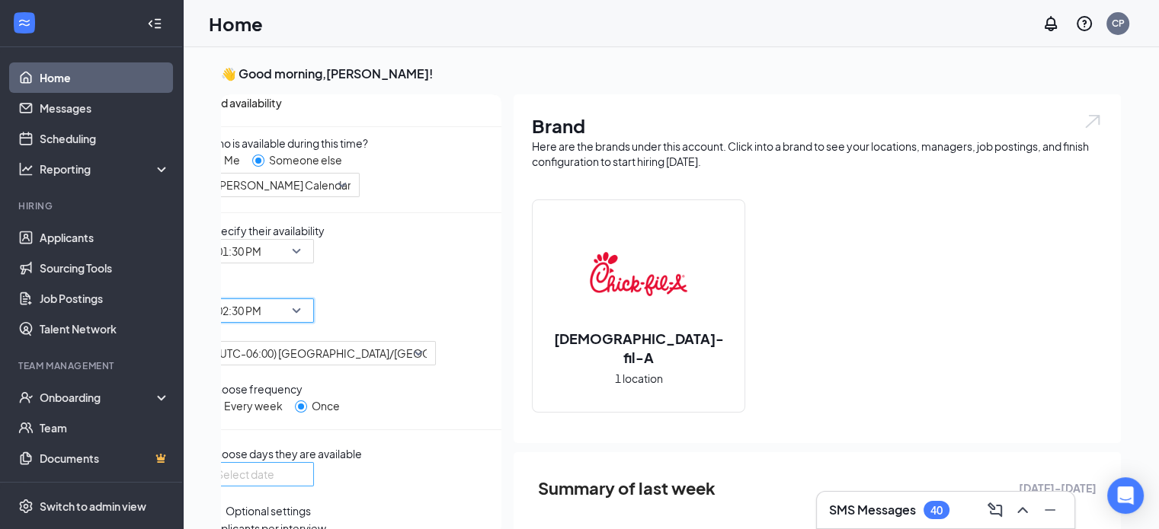
scroll to position [191, 0]
click at [305, 466] on div at bounding box center [260, 474] width 88 height 17
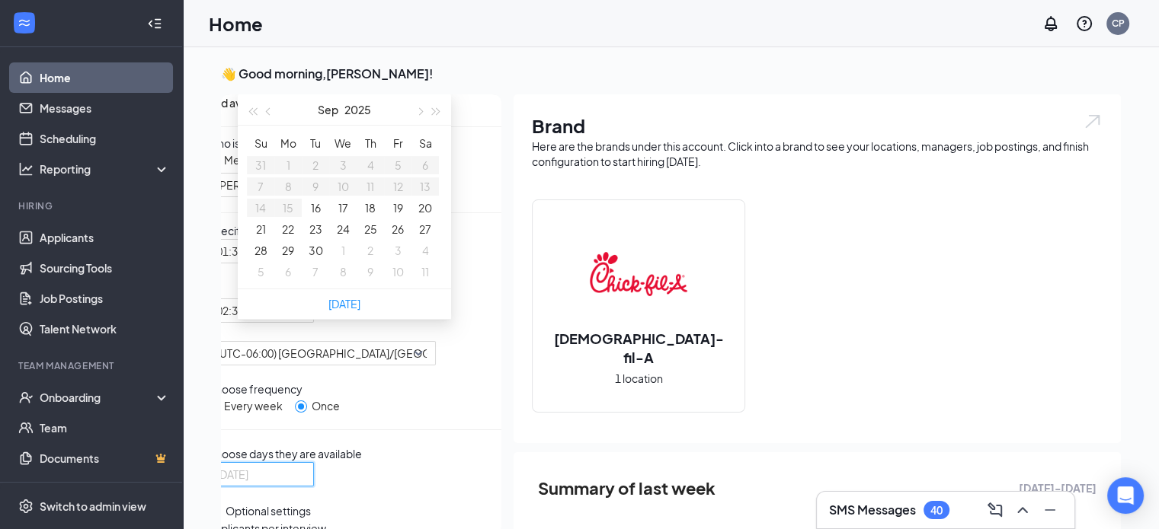
click at [282, 238] on button "22" at bounding box center [288, 229] width 12 height 17
type input "[DATE]"
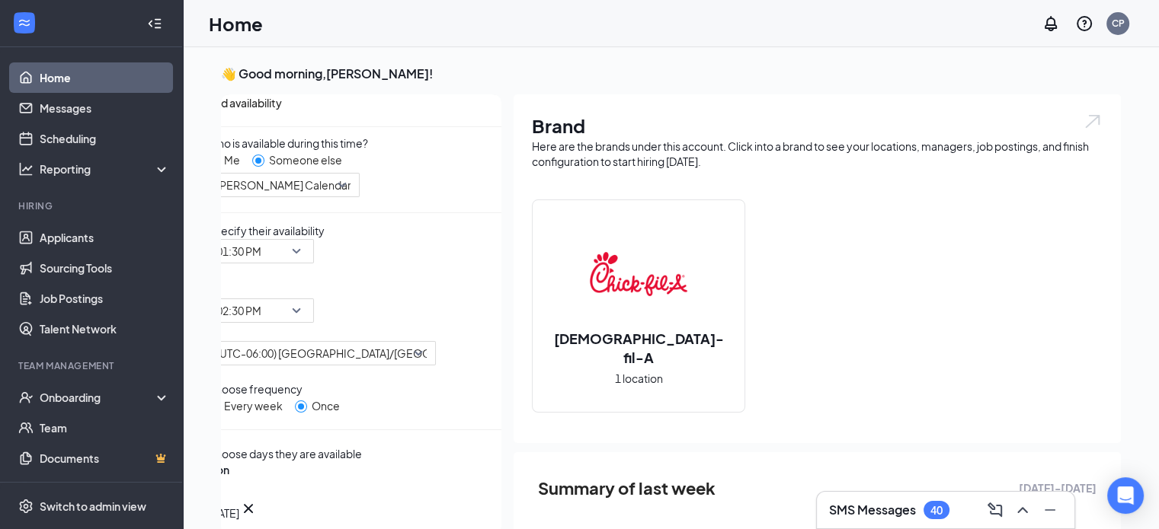
click at [390, 462] on div "Mon Sep [DATE] Mo Tu We Th Fr Sa 31 1 2 3 4 5 6 7 8 9 10 11 12 13 14 15 16 17 1…" at bounding box center [354, 509] width 294 height 94
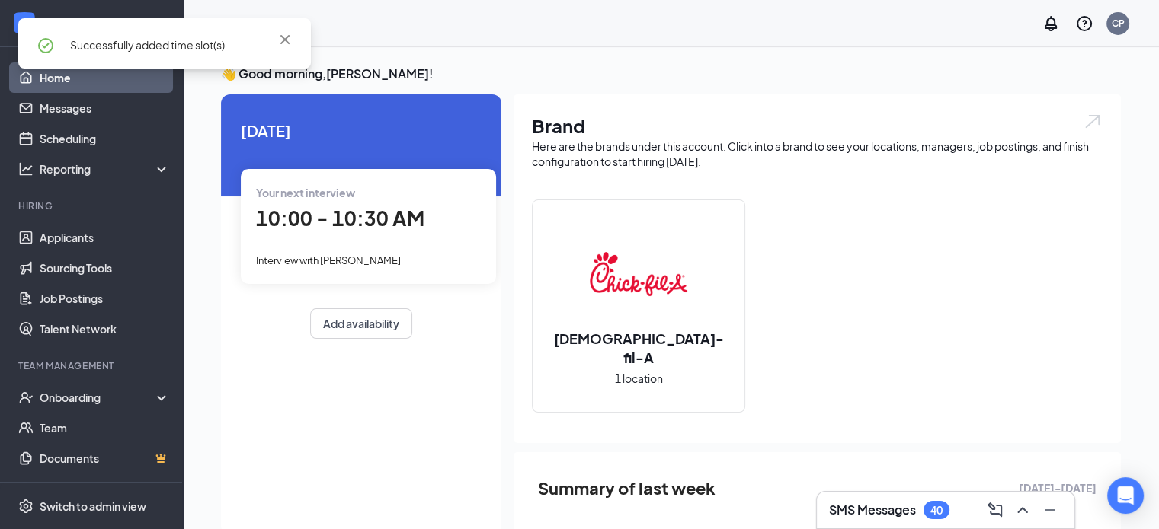
scroll to position [203, 0]
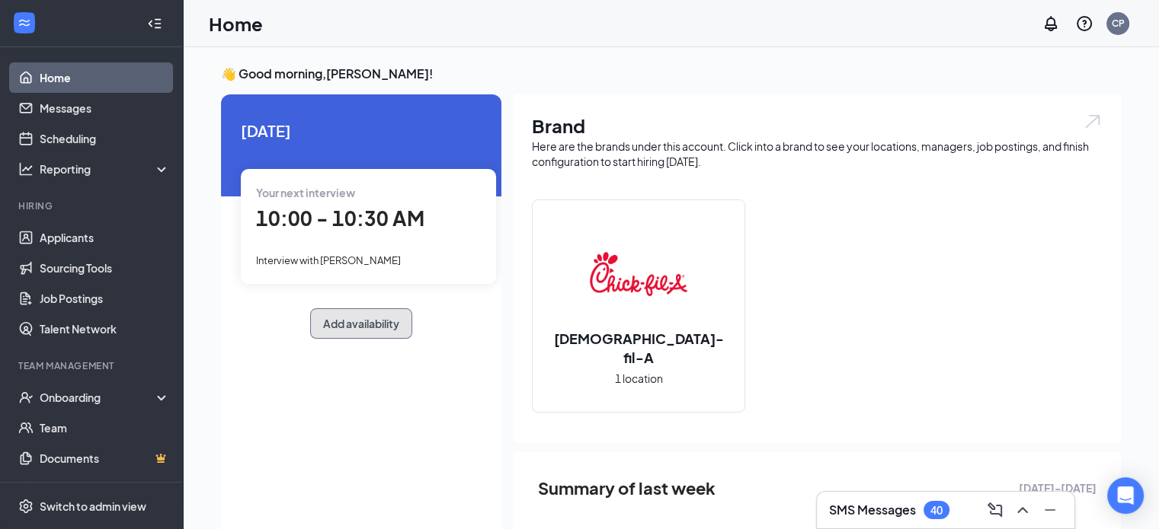
click at [347, 331] on button "Add availability" at bounding box center [361, 324] width 102 height 30
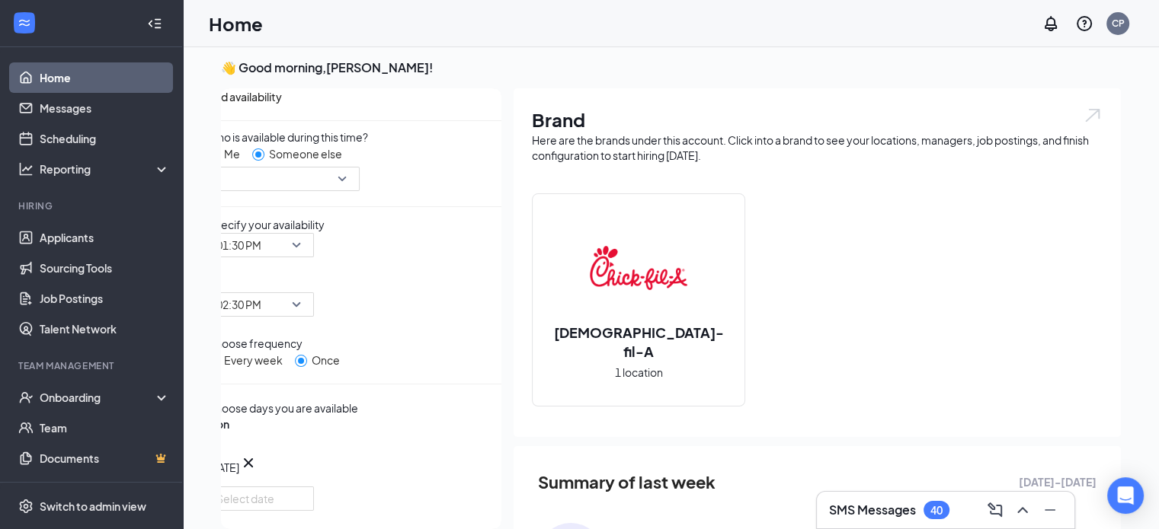
scroll to position [0, 0]
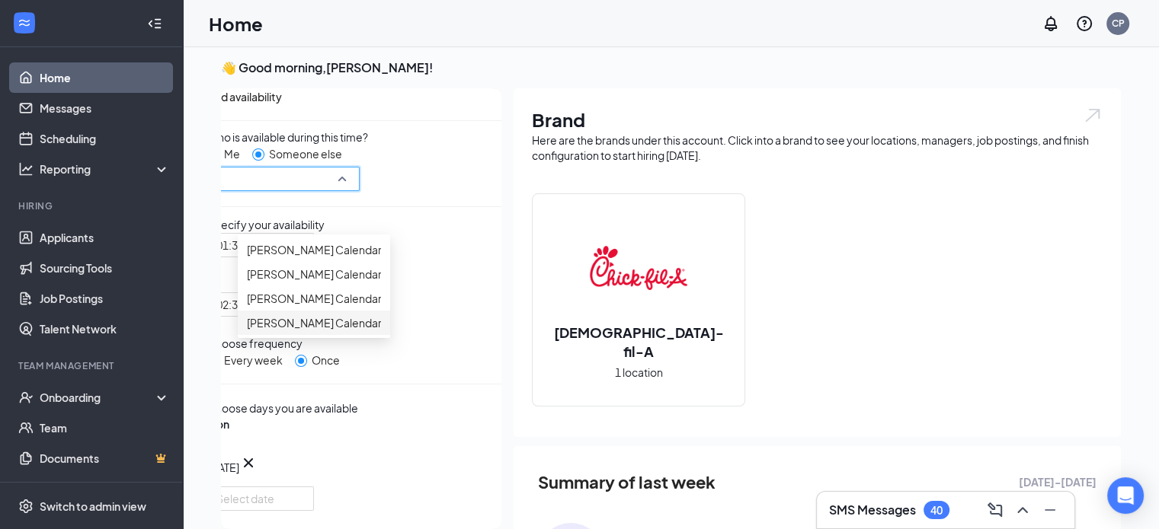
click at [340, 190] on input "search" at bounding box center [277, 179] width 123 height 23
click at [317, 331] on span "[PERSON_NAME] Calendar" at bounding box center [314, 323] width 135 height 17
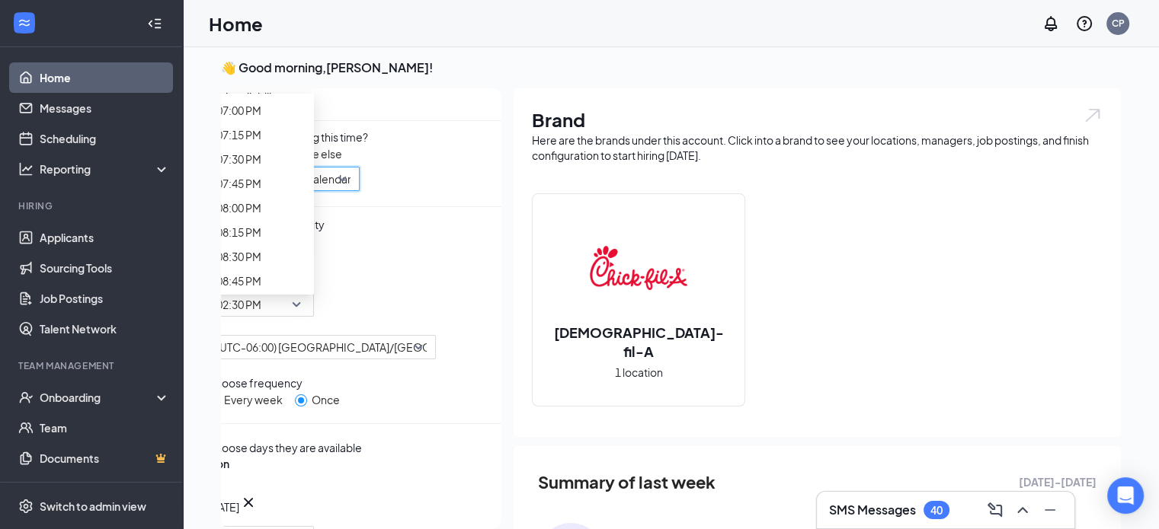
click at [305, 257] on div "01:30 PM 01:15 PM 01:30 PM 01:45 PM 12:00 AM 12:15 AM 12:30 AM 12:45 AM 01:00 A…" at bounding box center [260, 245] width 107 height 24
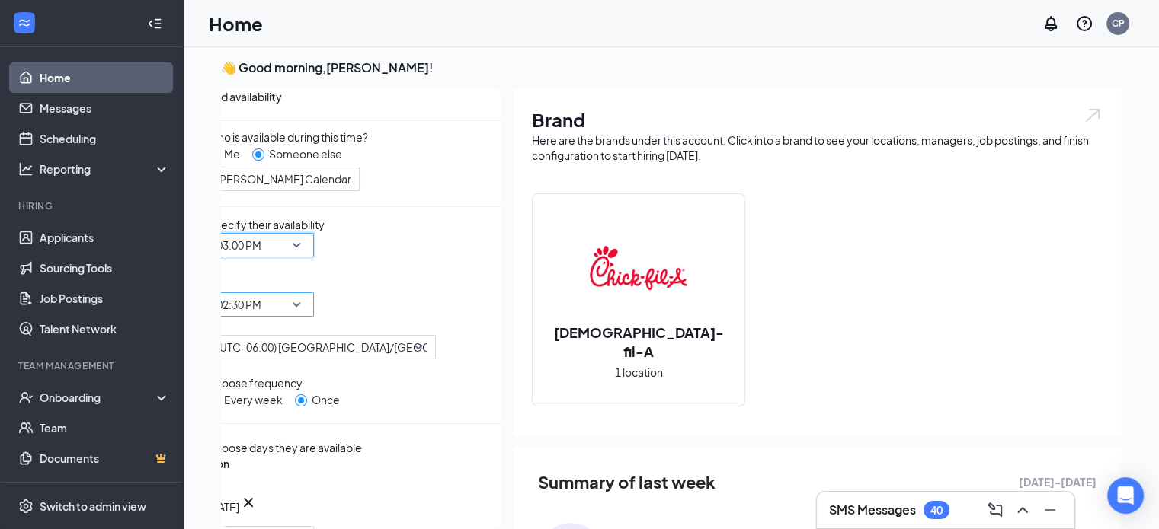
click at [314, 307] on div "02:30 PM 02:15 PM 02:30 PM 02:45 PM 12:00 AM 12:15 AM 12:30 AM 12:45 AM 01:00 A…" at bounding box center [260, 305] width 107 height 24
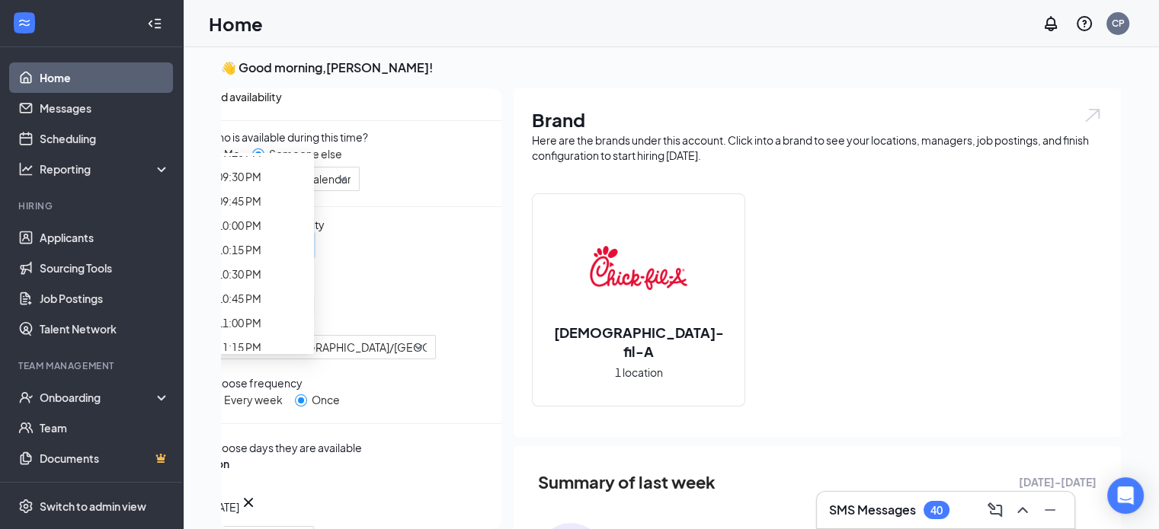
scroll to position [2107, 0]
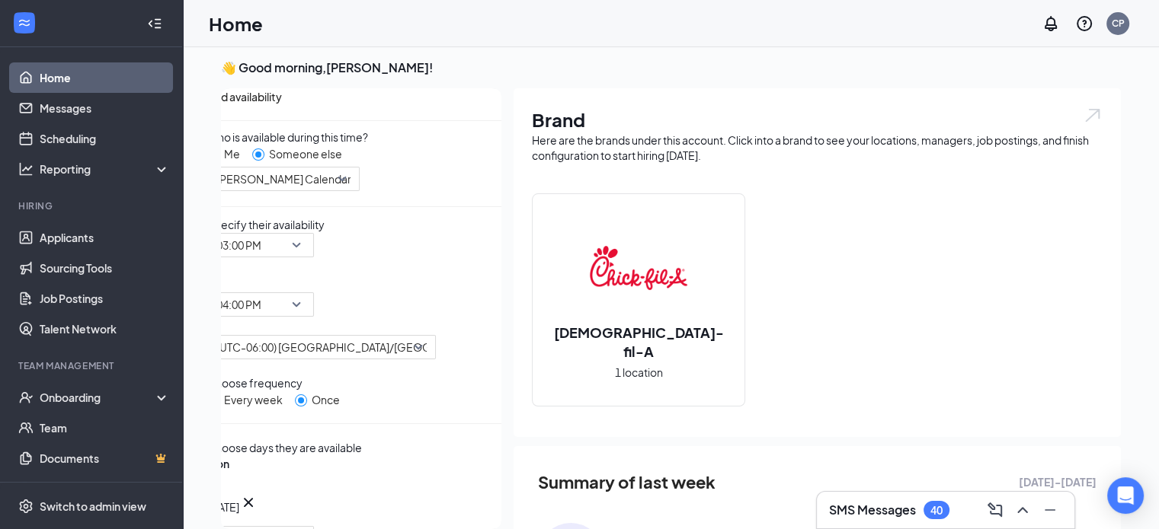
click at [425, 383] on div "Choose frequency Every week Once" at bounding box center [354, 392] width 294 height 34
click at [221, 476] on icon "Cross" at bounding box center [216, 480] width 9 height 9
click at [305, 460] on div at bounding box center [260, 468] width 88 height 17
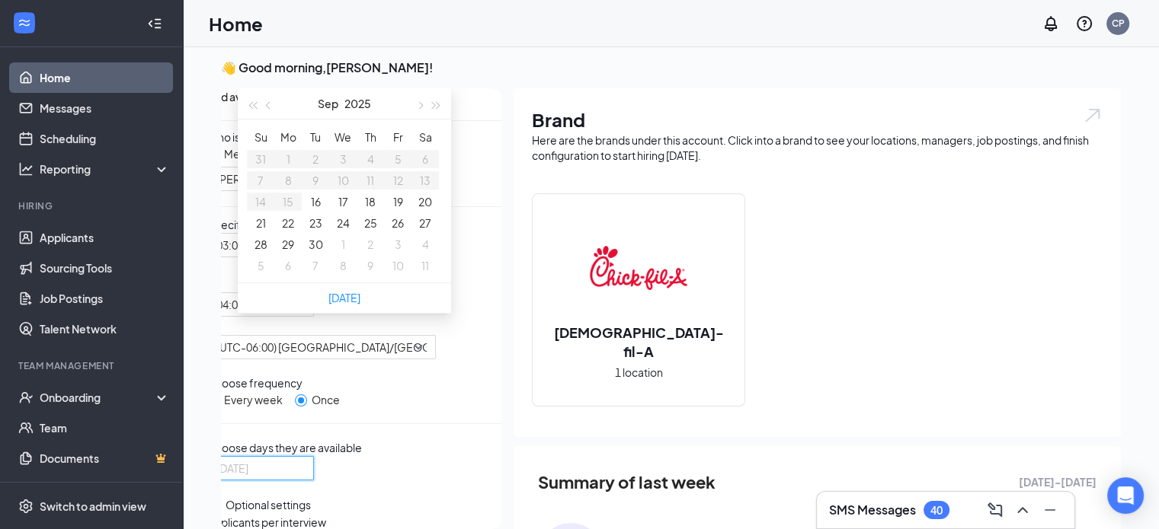
click at [340, 232] on button "24" at bounding box center [343, 223] width 13 height 17
type input "[DATE]"
click at [417, 456] on div "Wed Sep [DATE] Mo Tu We Th Fr Sa 31 1 2 3 4 5 6 7 8 9 10 11 12 13 14 15 16 17 1…" at bounding box center [354, 503] width 294 height 94
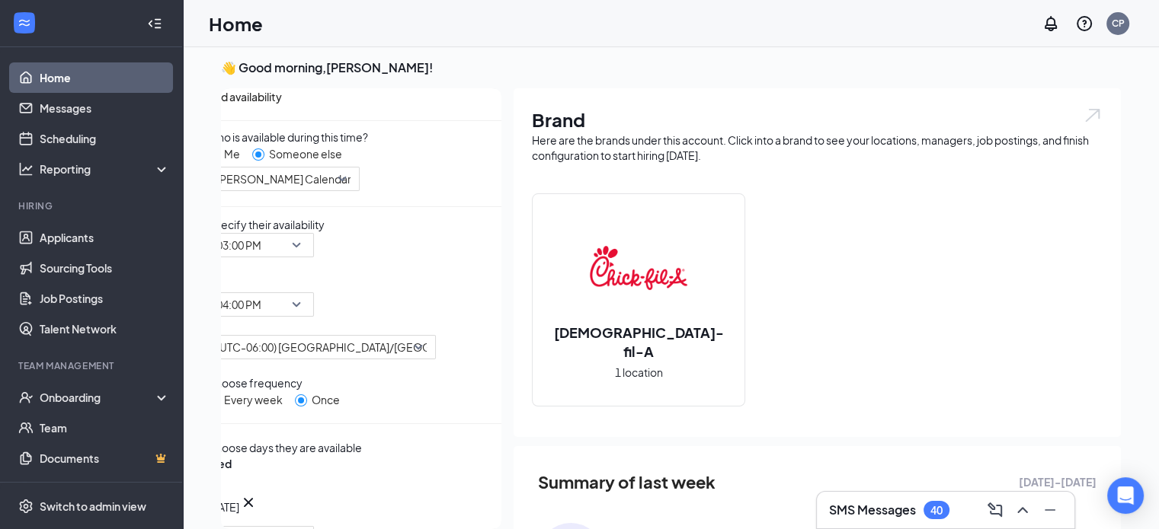
scroll to position [356, 0]
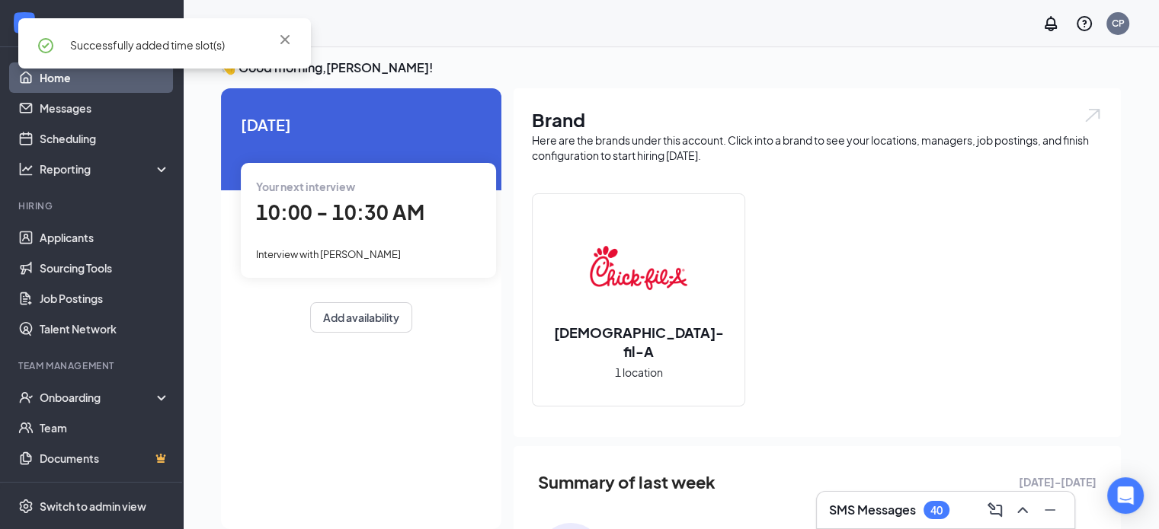
scroll to position [306, 0]
click at [79, 142] on link "Scheduling" at bounding box center [105, 138] width 130 height 30
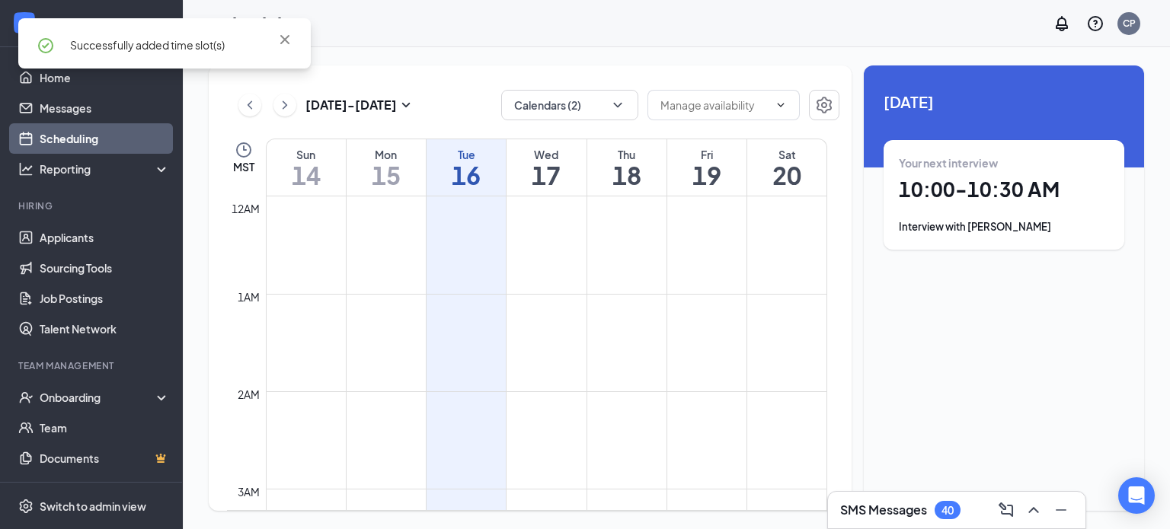
scroll to position [749, 0]
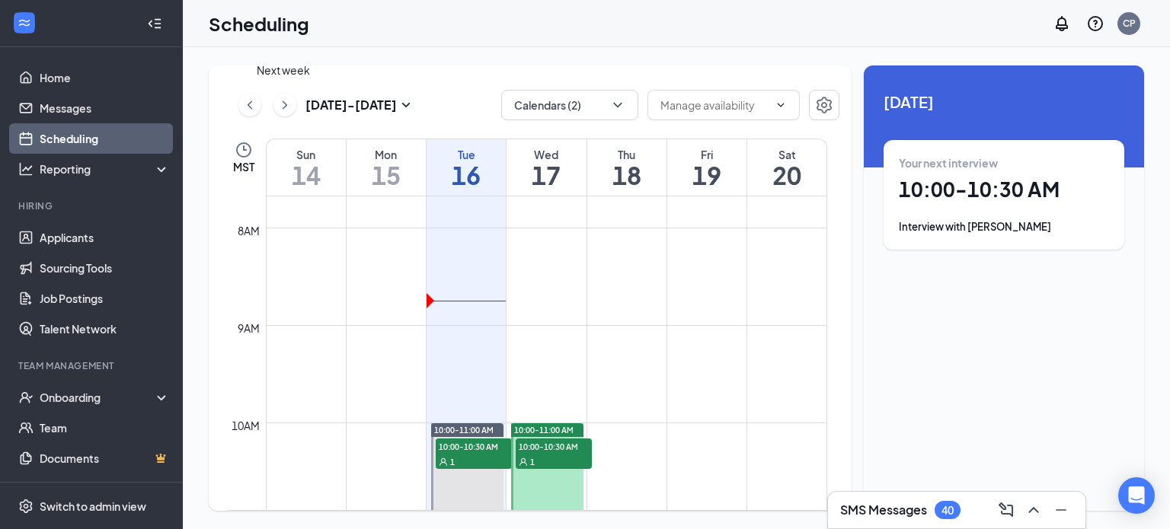
click at [285, 108] on icon "ChevronRight" at bounding box center [284, 105] width 15 height 18
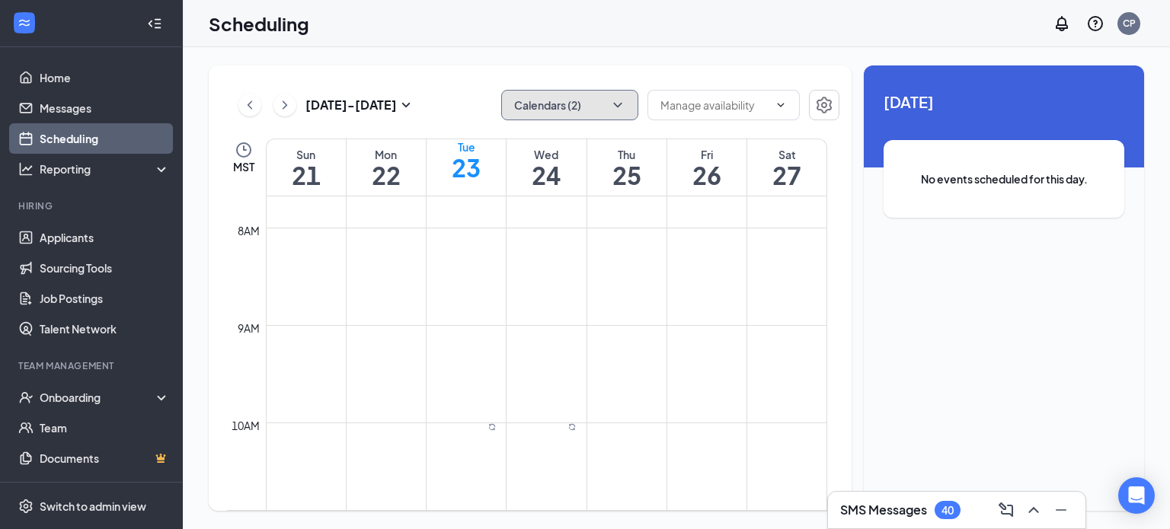
click at [563, 112] on button "Calendars (2)" at bounding box center [569, 105] width 137 height 30
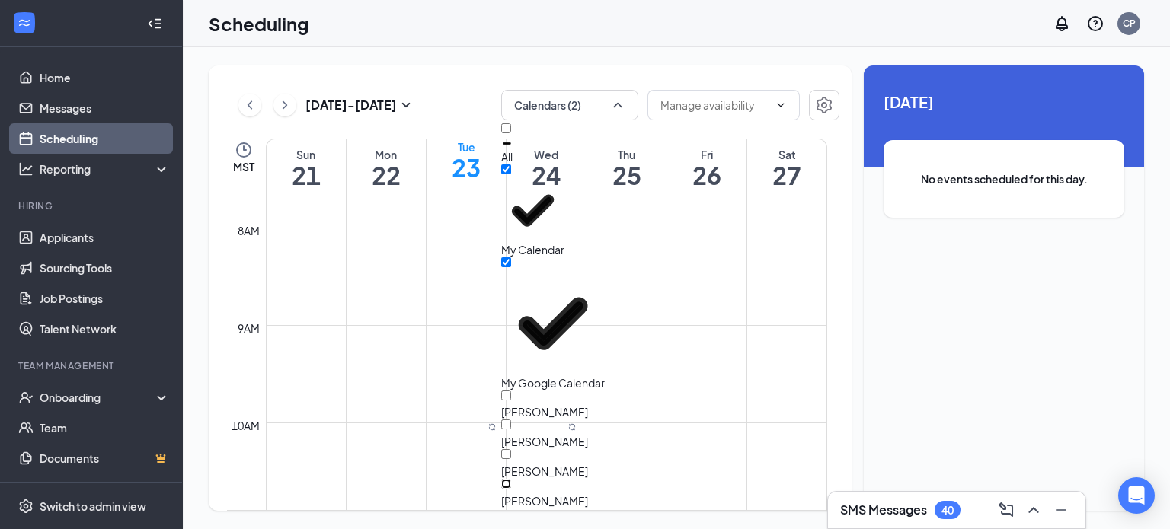
click at [511, 479] on input "[PERSON_NAME]" at bounding box center [506, 484] width 10 height 10
checkbox input "true"
click at [460, 301] on td at bounding box center [546, 313] width 561 height 24
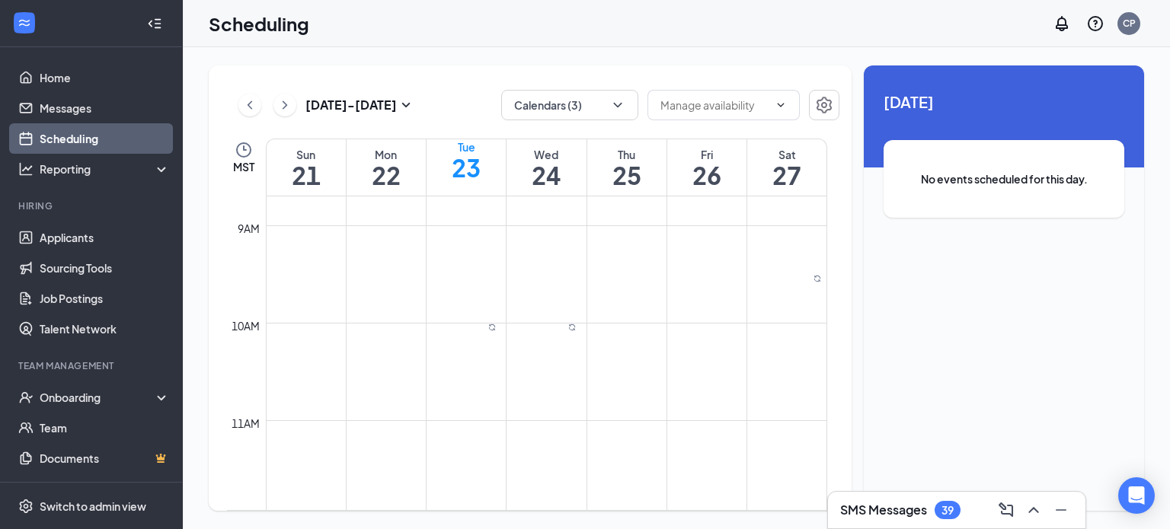
scroll to position [848, 0]
click at [814, 286] on div at bounding box center [818, 281] width 8 height 11
